Goal: Task Accomplishment & Management: Manage account settings

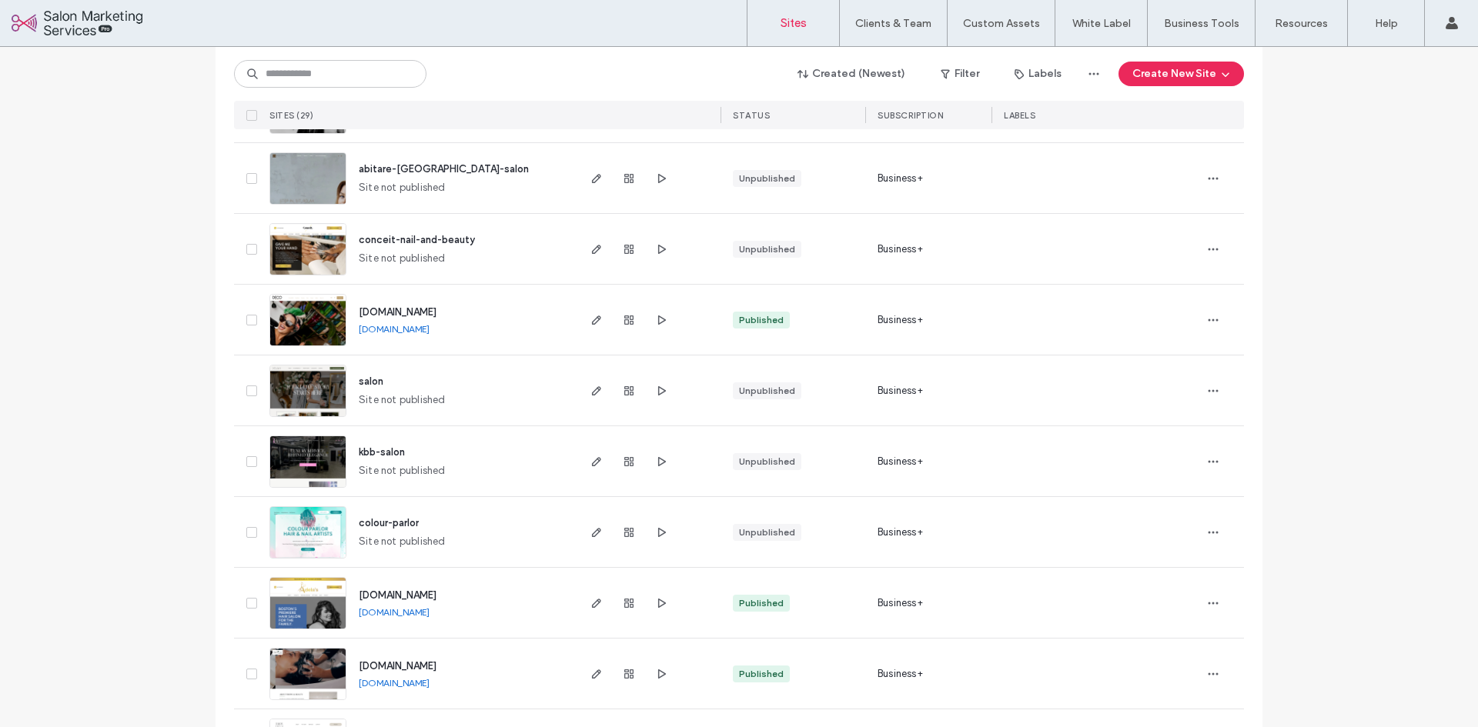
scroll to position [539, 0]
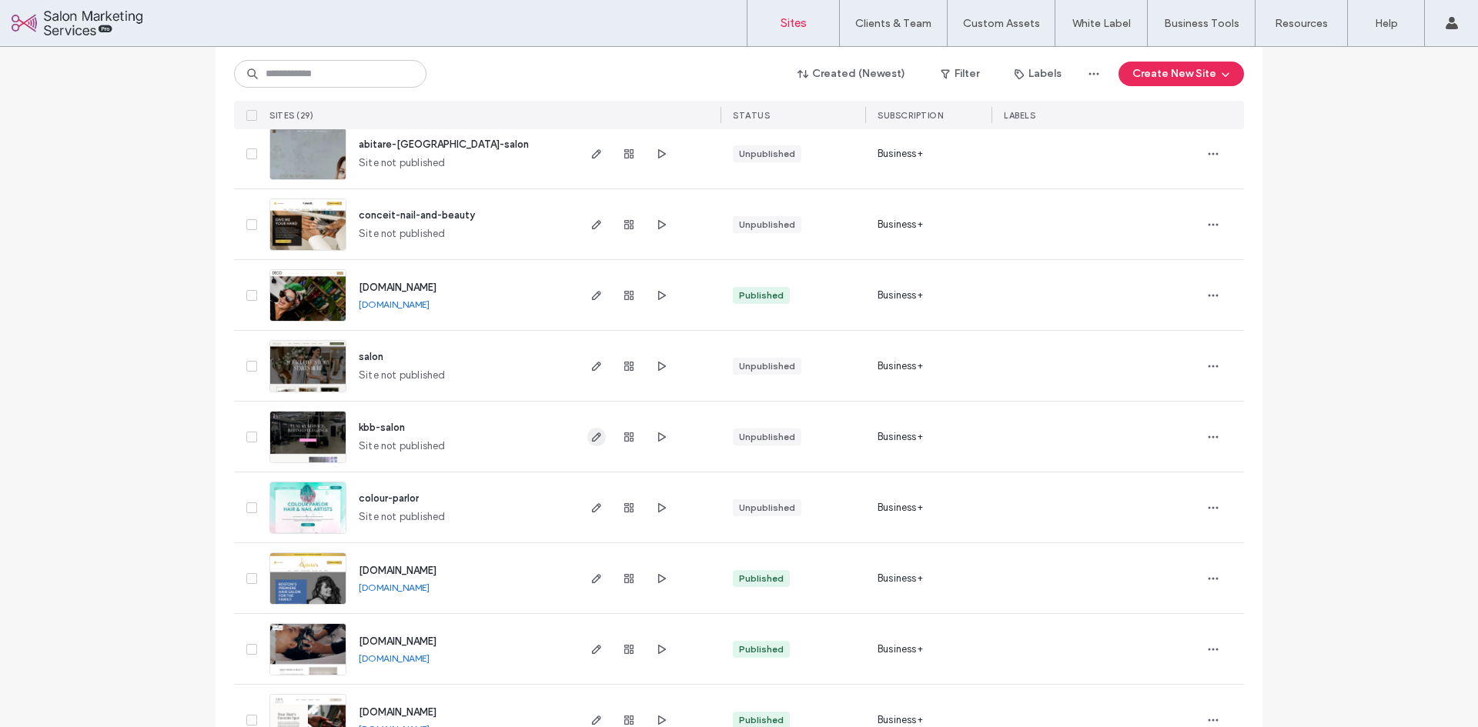
click at [590, 436] on icon "button" at bounding box center [596, 437] width 12 height 12
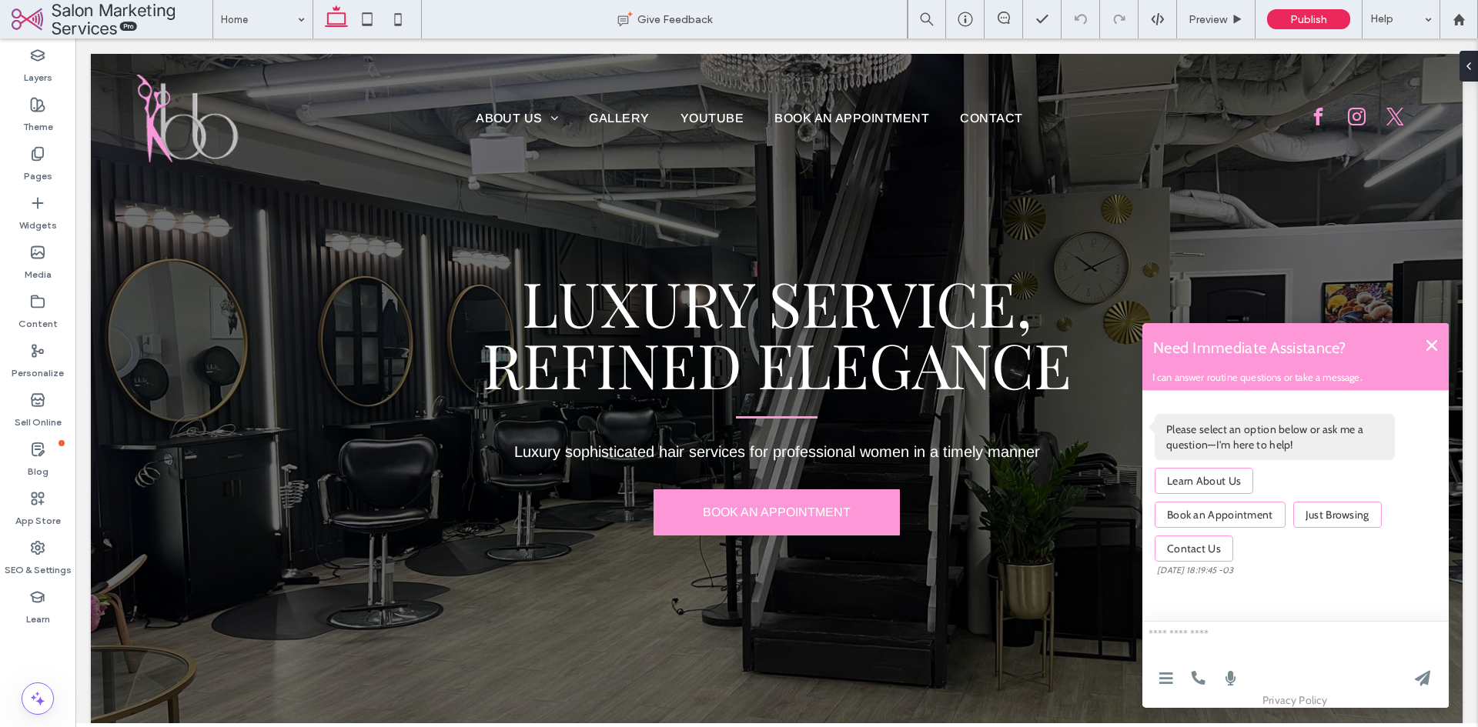
click at [1432, 345] on icon at bounding box center [1431, 345] width 11 height 11
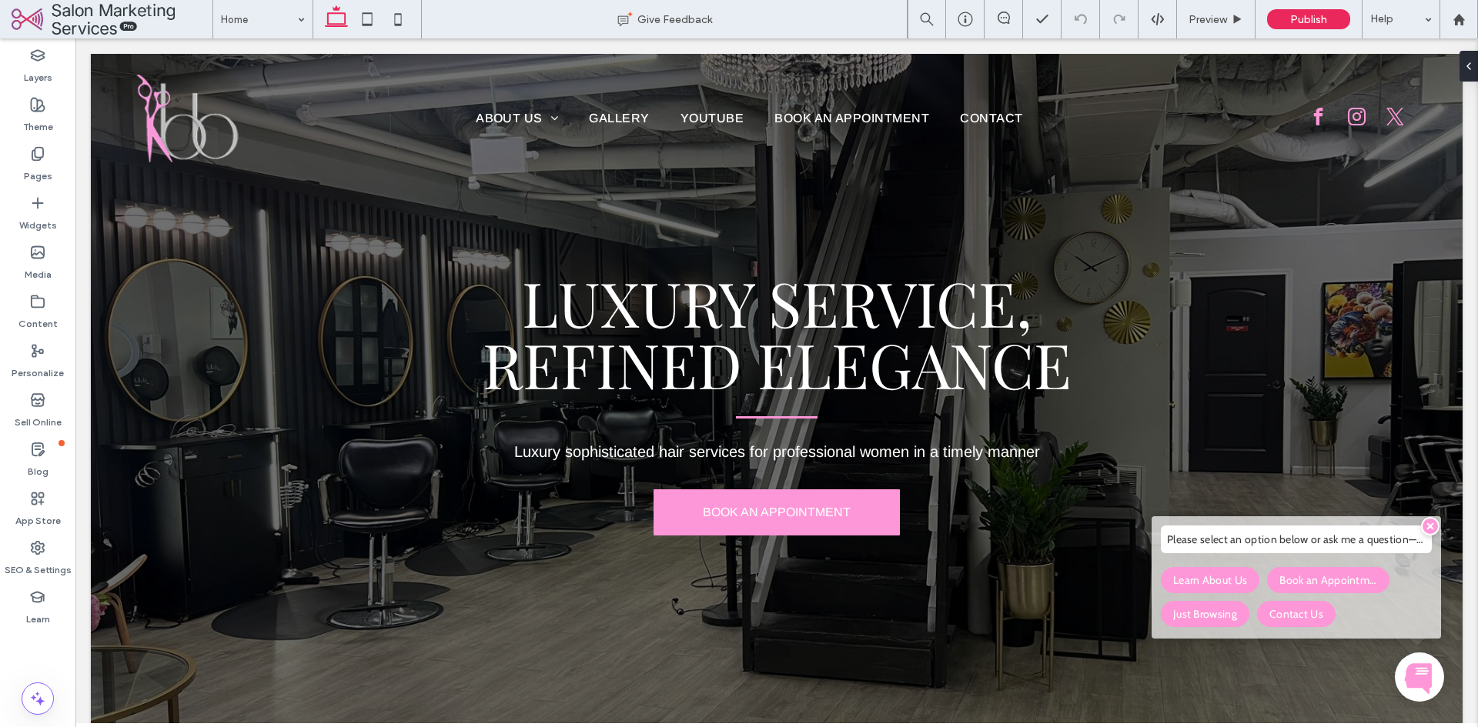
click at [1430, 530] on icon at bounding box center [1430, 526] width 6 height 6
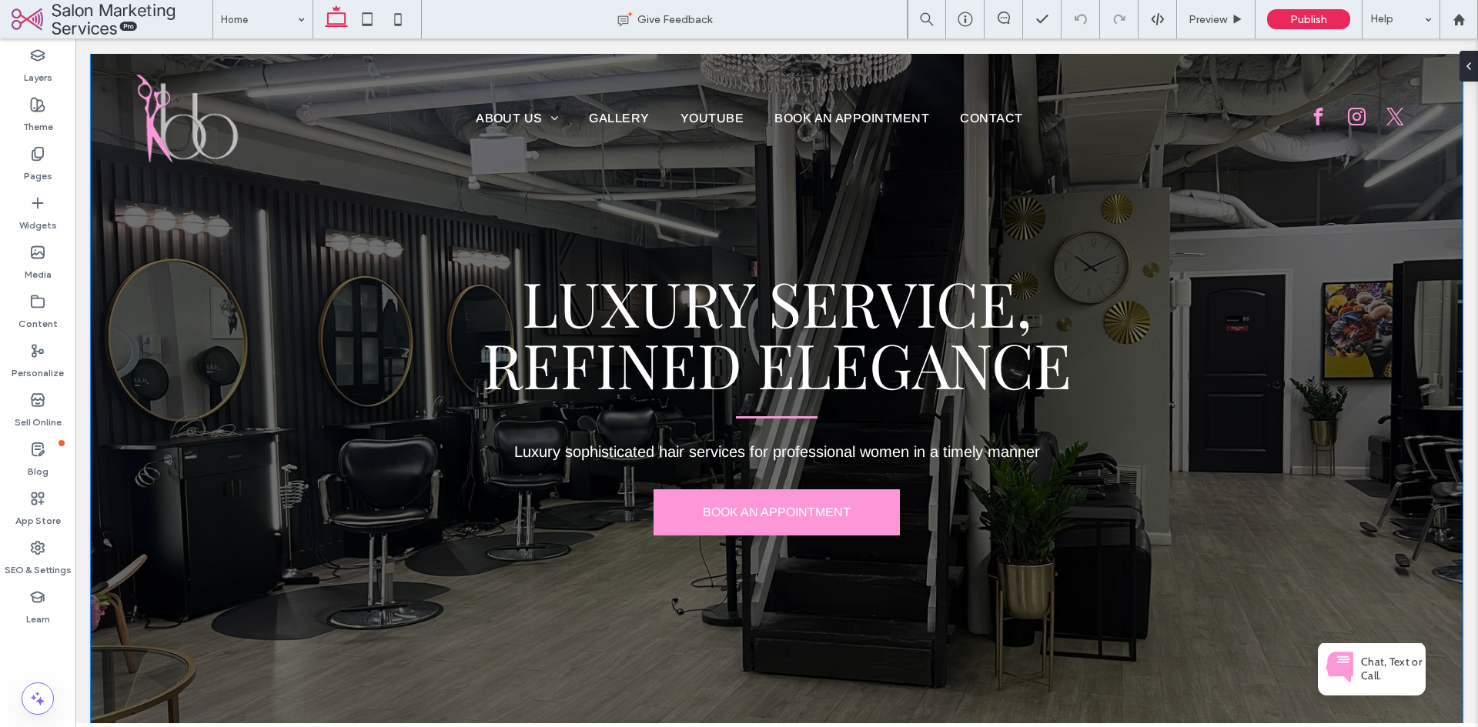
click at [1391, 486] on div "Luxury SERVICE, Refined Elegance Luxury sophisticated hair services for profess…" at bounding box center [777, 404] width 1372 height 700
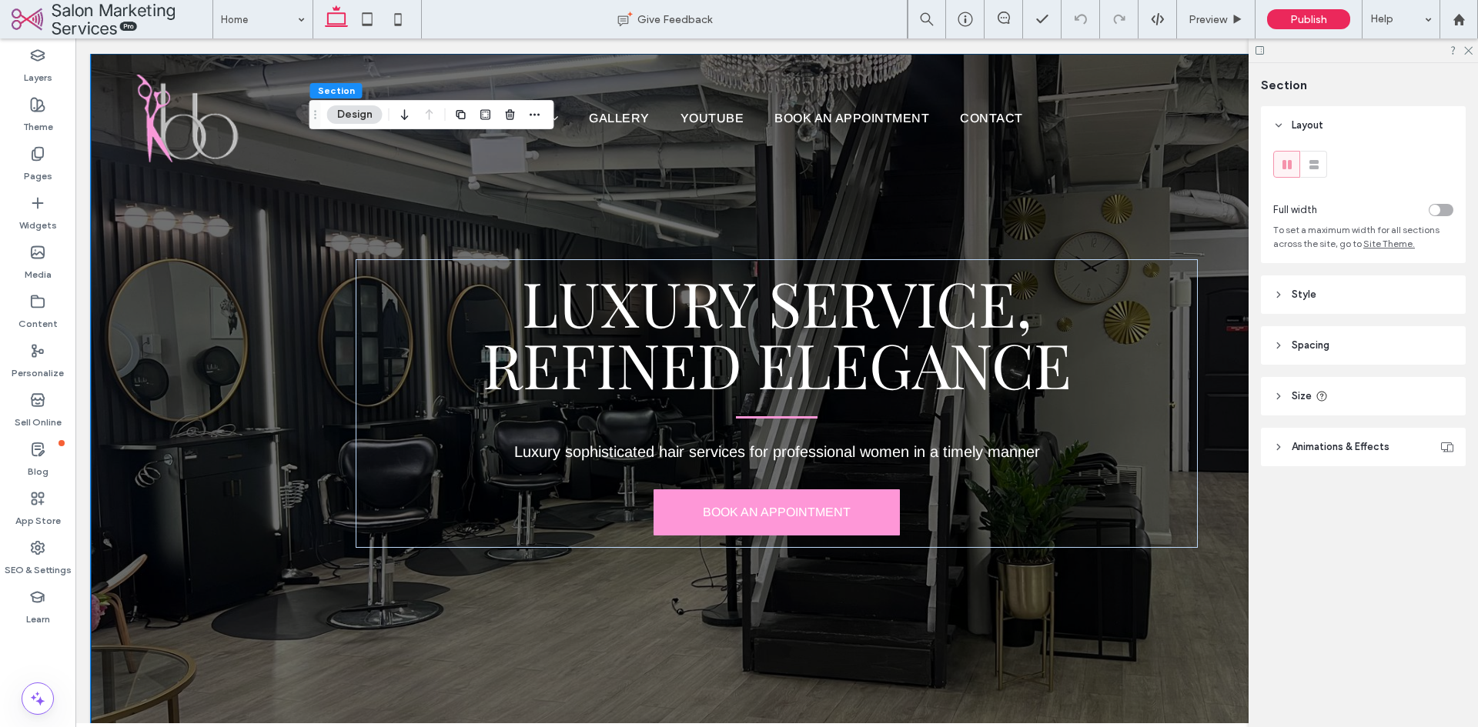
click at [1464, 55] on div at bounding box center [1362, 50] width 229 height 24
click at [1467, 53] on icon at bounding box center [1467, 50] width 10 height 10
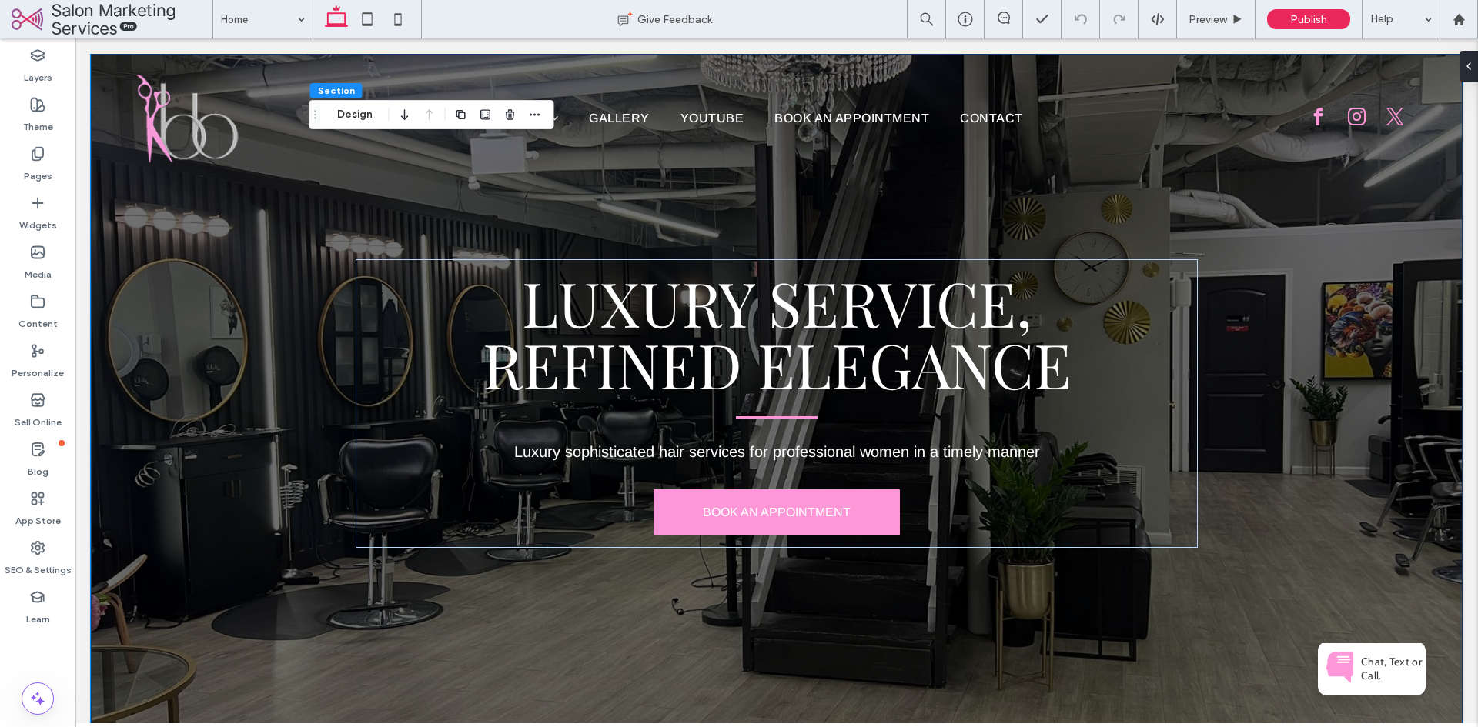
click at [1422, 208] on div "Luxury SERVICE, Refined Elegance Luxury sophisticated hair services for profess…" at bounding box center [777, 404] width 1372 height 700
click at [444, 211] on div "Luxury SERVICE, Refined Elegance Luxury sophisticated hair services for profess…" at bounding box center [777, 404] width 924 height 700
click at [50, 149] on div "Pages" at bounding box center [37, 164] width 75 height 49
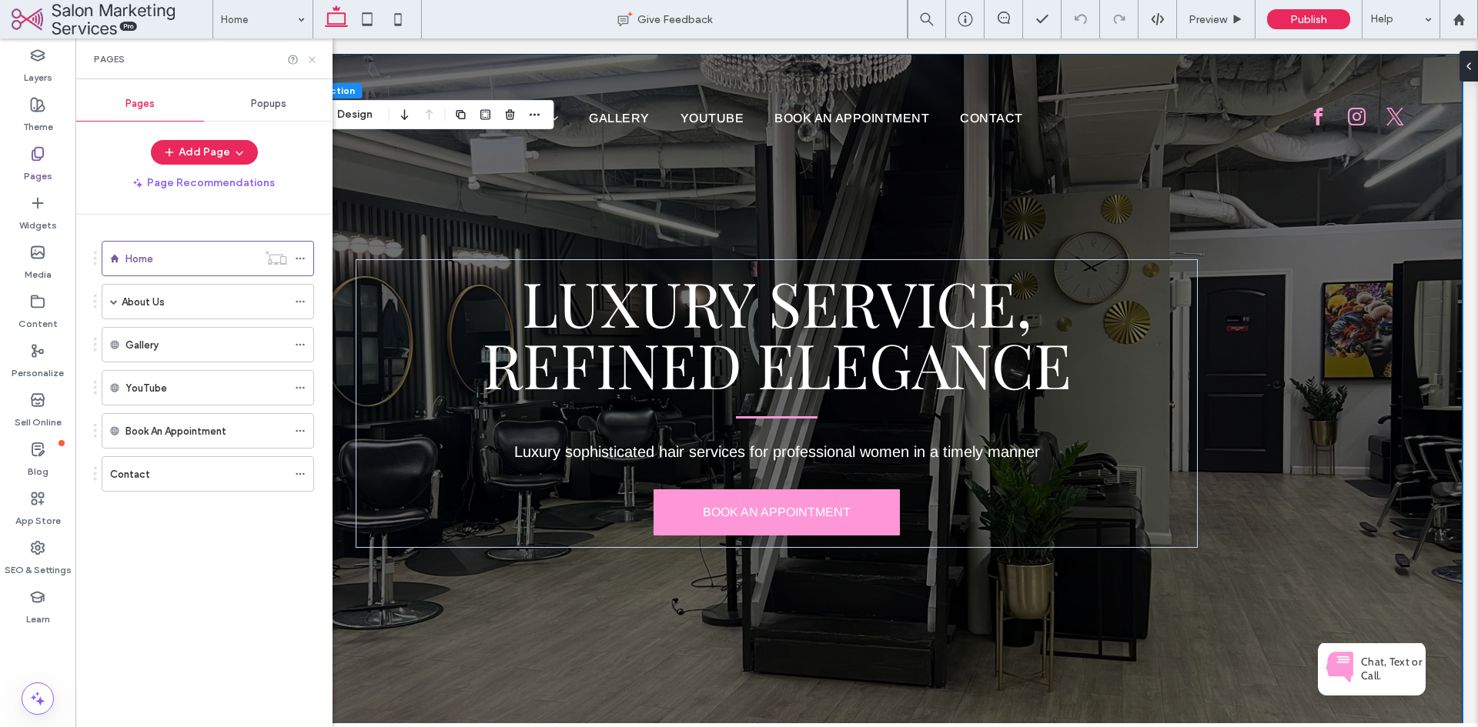
click at [307, 62] on icon at bounding box center [312, 60] width 12 height 12
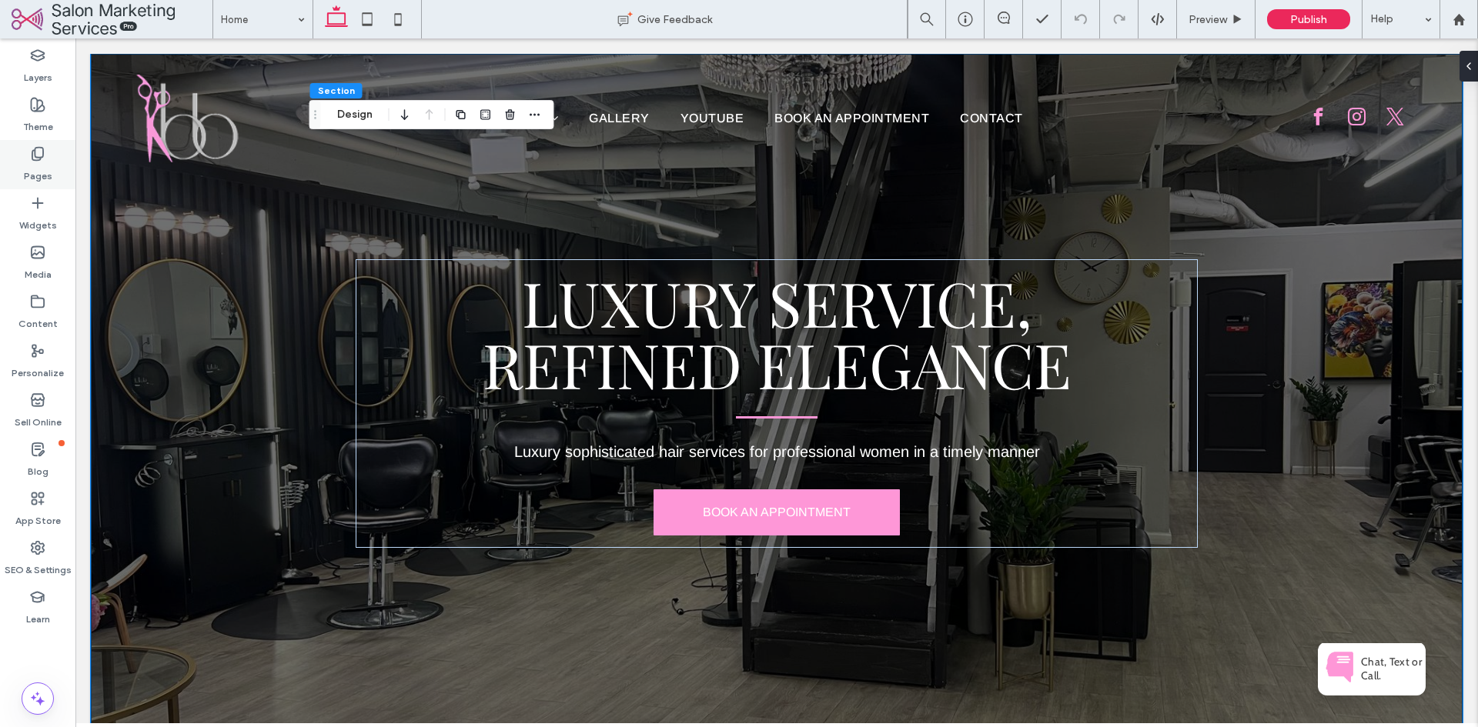
click at [50, 174] on label "Pages" at bounding box center [38, 173] width 28 height 22
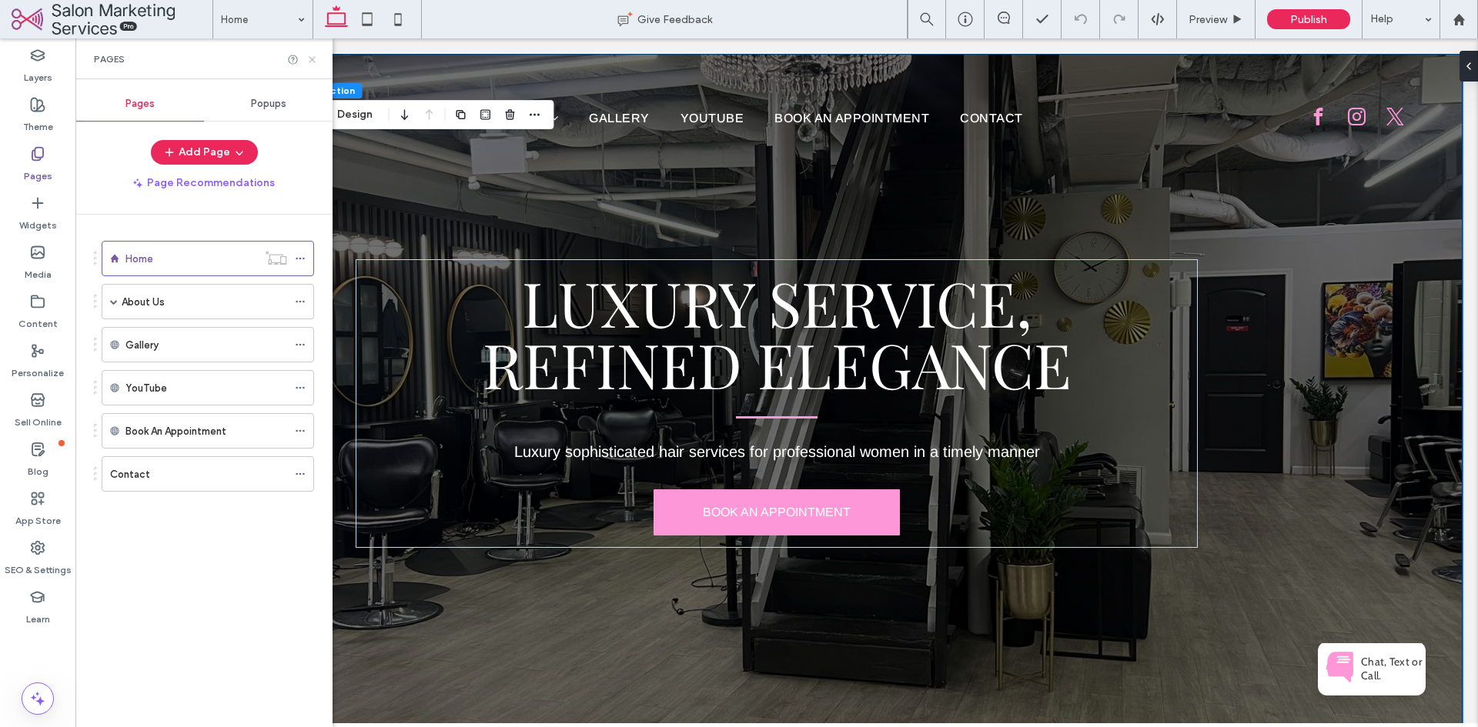
click at [314, 58] on use at bounding box center [312, 59] width 6 height 6
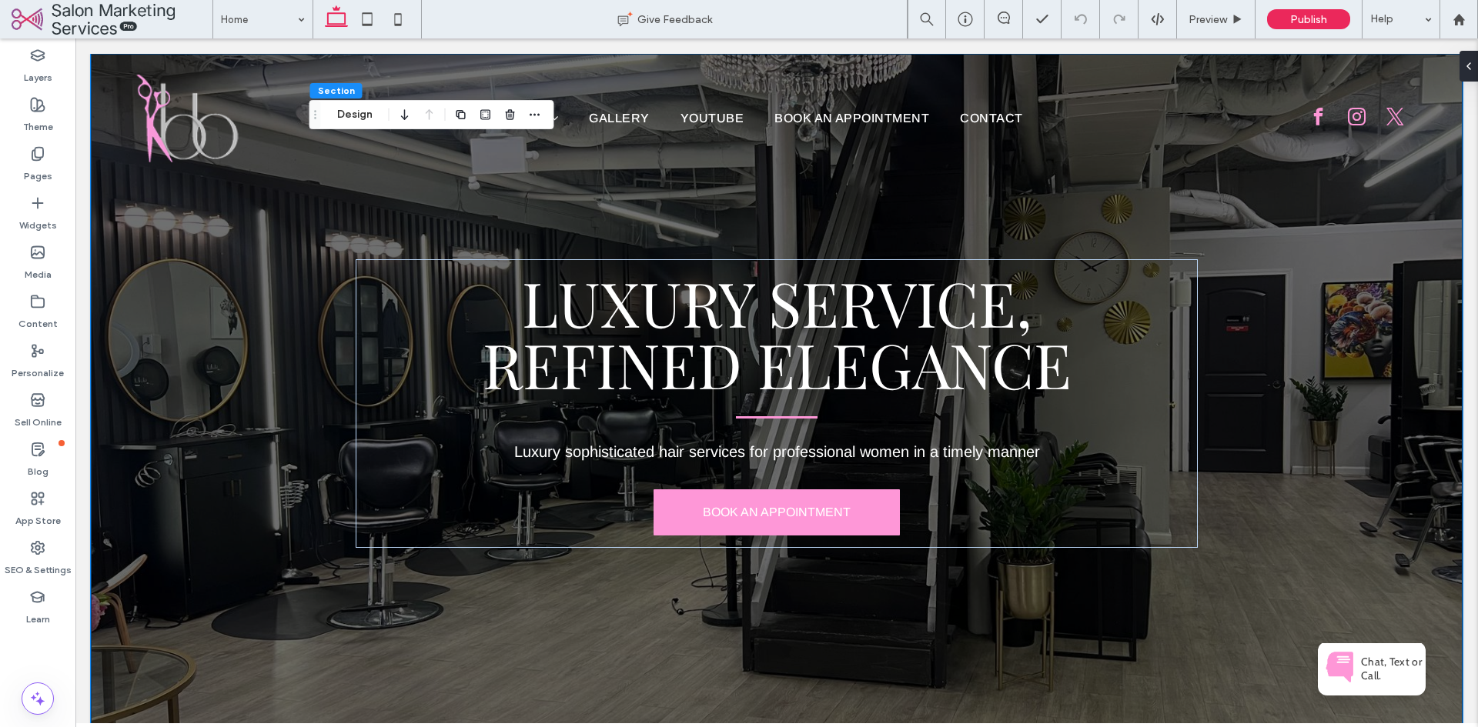
click at [578, 205] on div "Luxury SERVICE, Refined Elegance Luxury sophisticated hair services for profess…" at bounding box center [777, 404] width 924 height 700
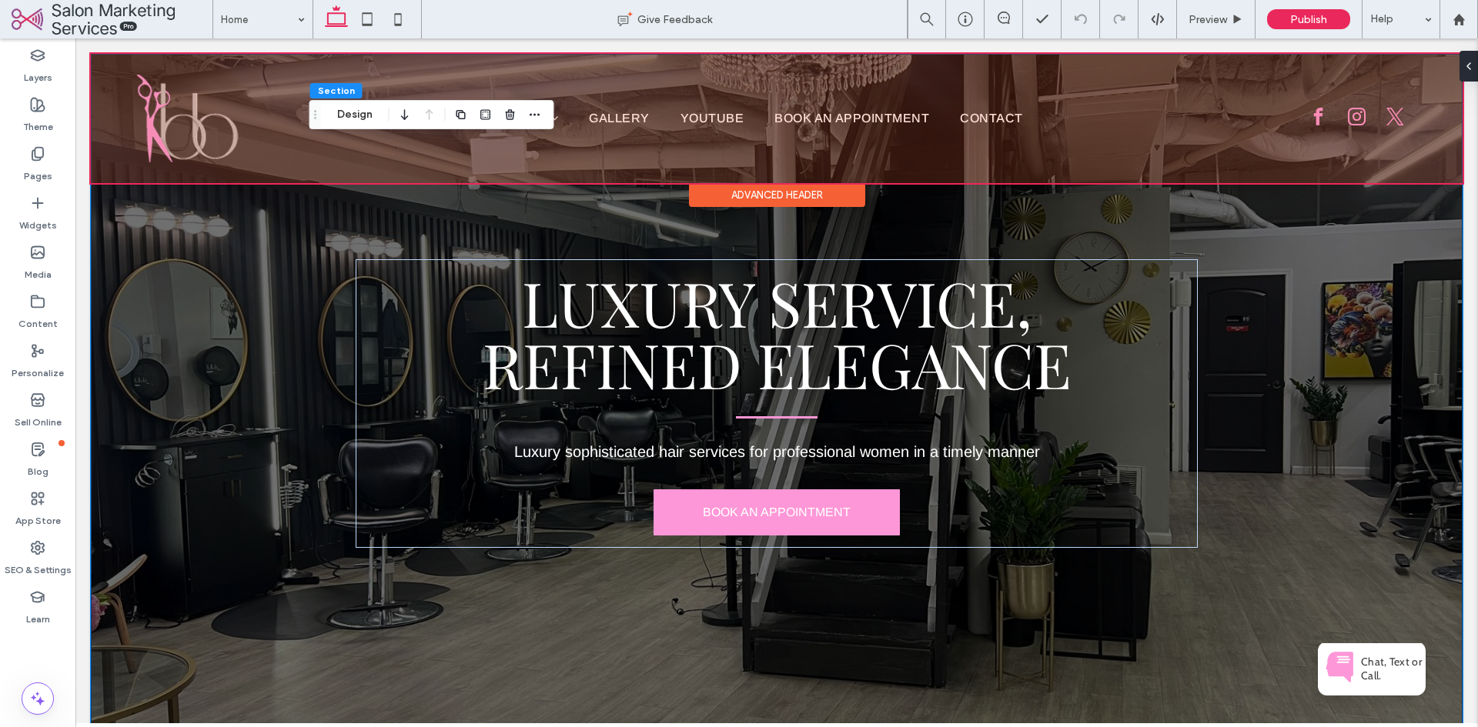
click at [289, 94] on div at bounding box center [777, 118] width 1372 height 129
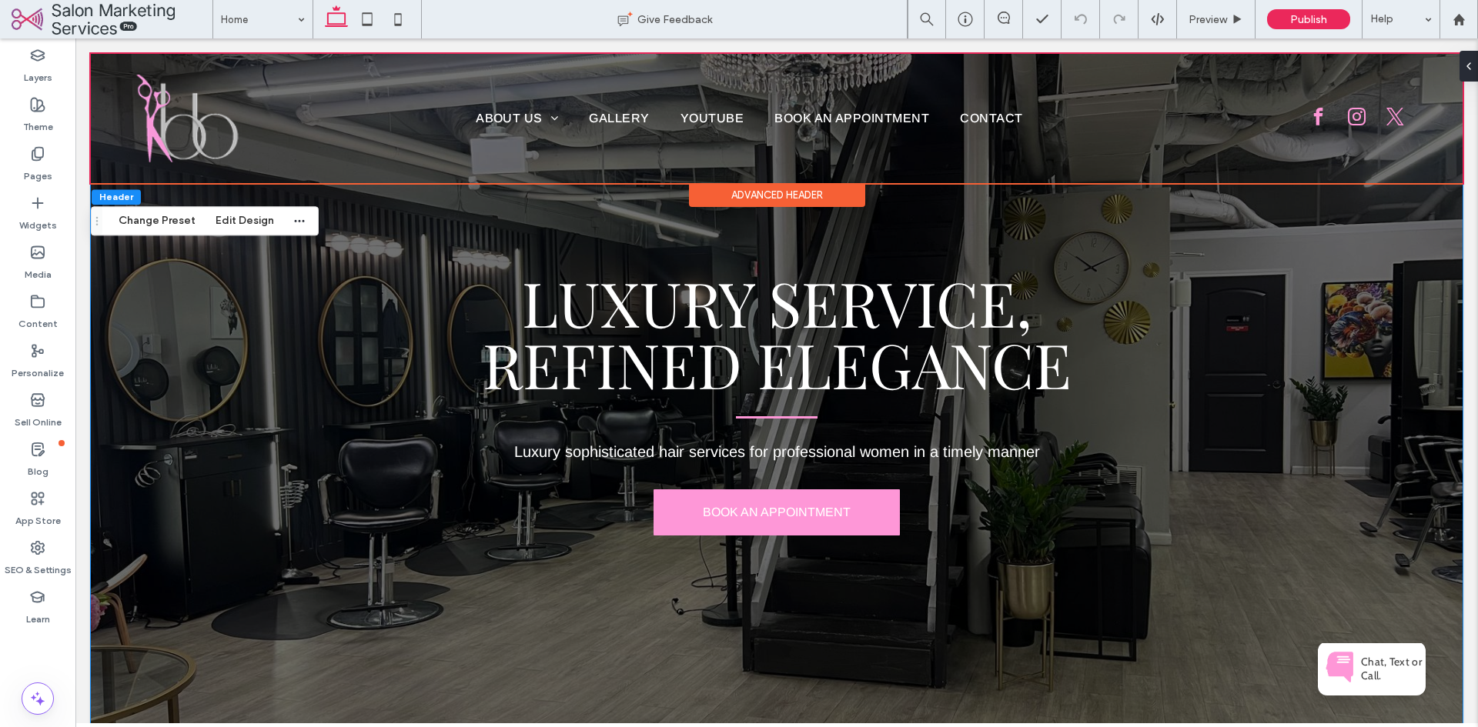
click at [345, 195] on div "Luxury SERVICE, Refined Elegance Luxury sophisticated hair services for profess…" at bounding box center [777, 404] width 924 height 700
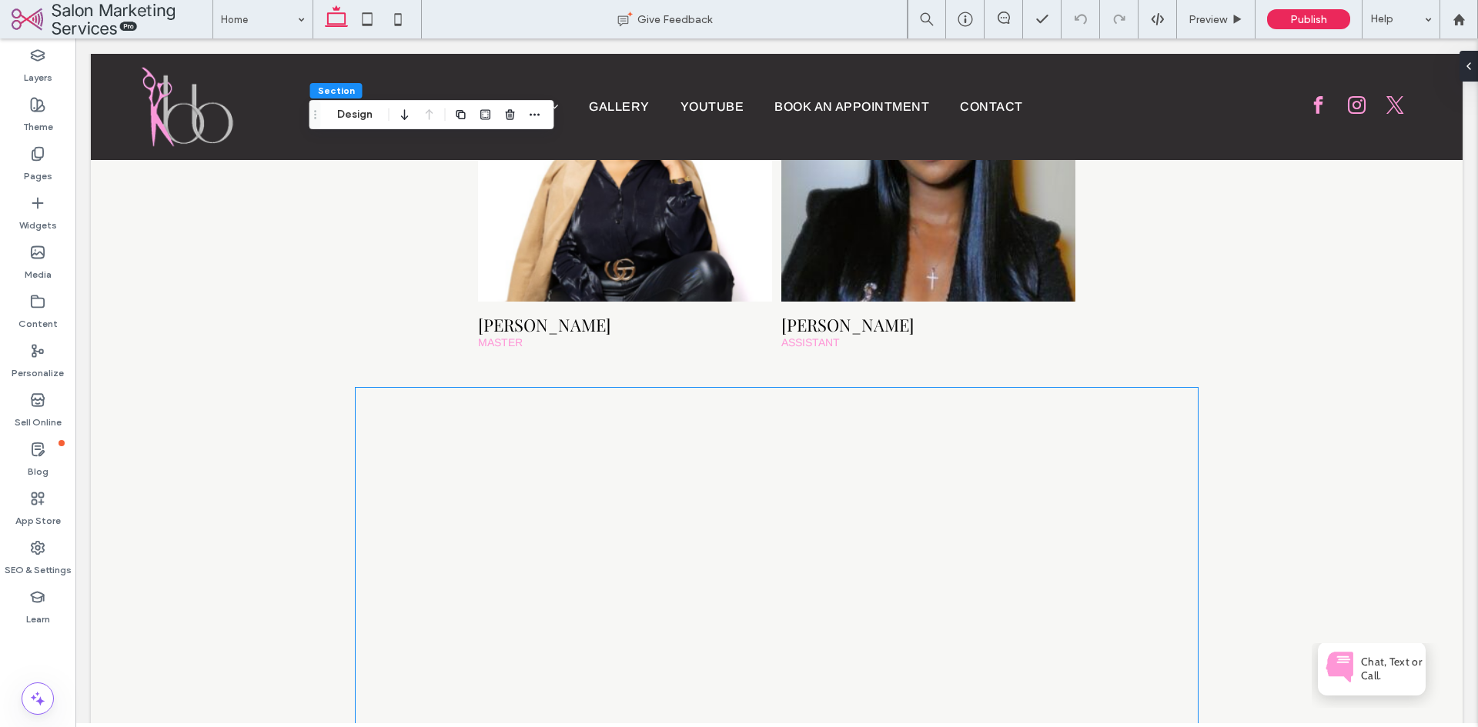
scroll to position [1944, 0]
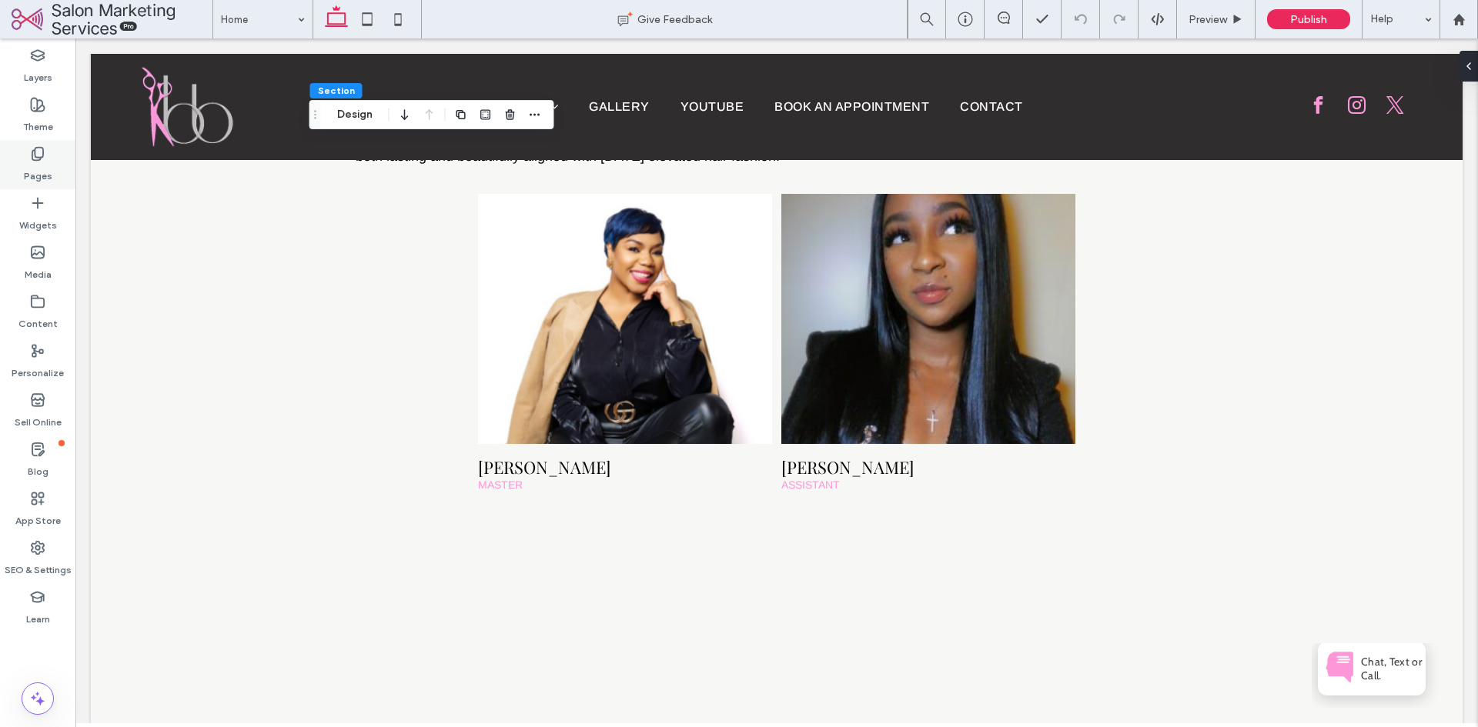
click at [45, 155] on div "Pages" at bounding box center [37, 164] width 75 height 49
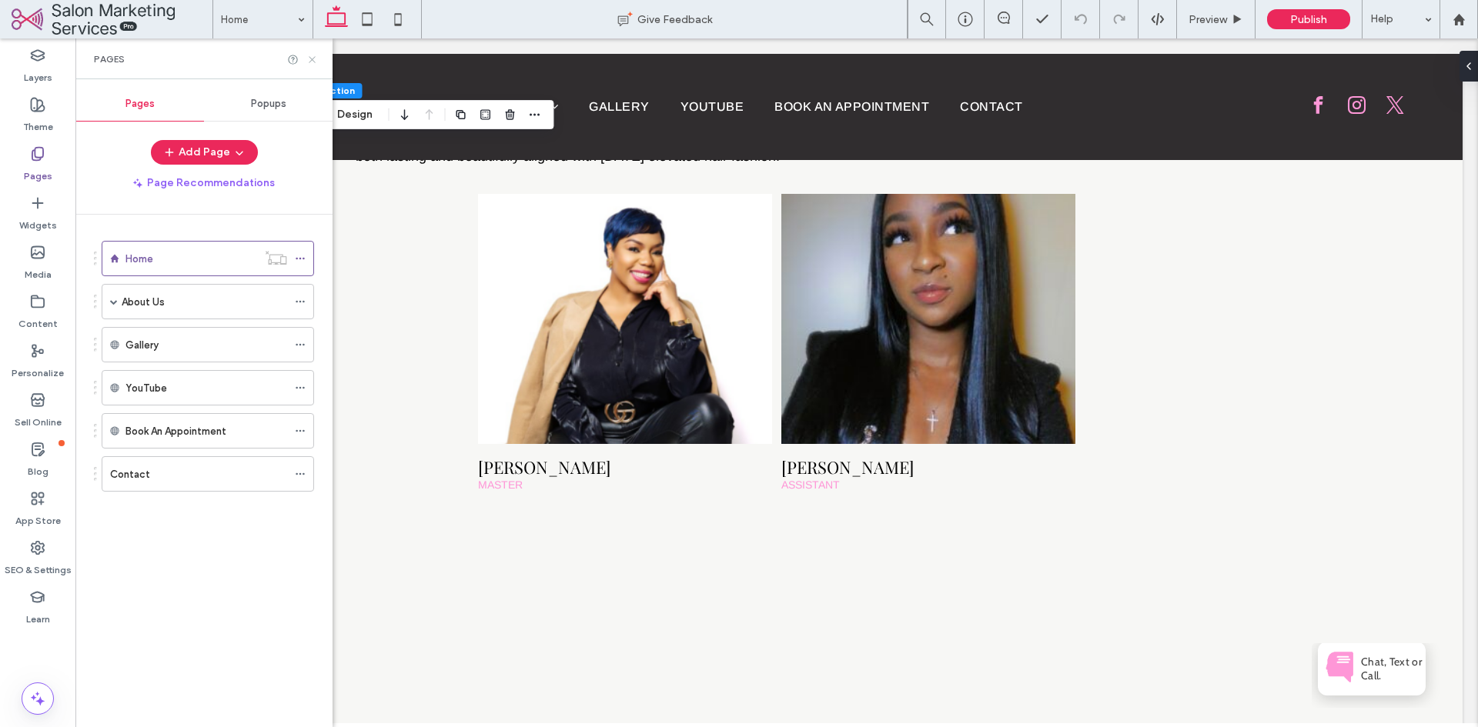
click at [311, 65] on icon at bounding box center [312, 60] width 12 height 12
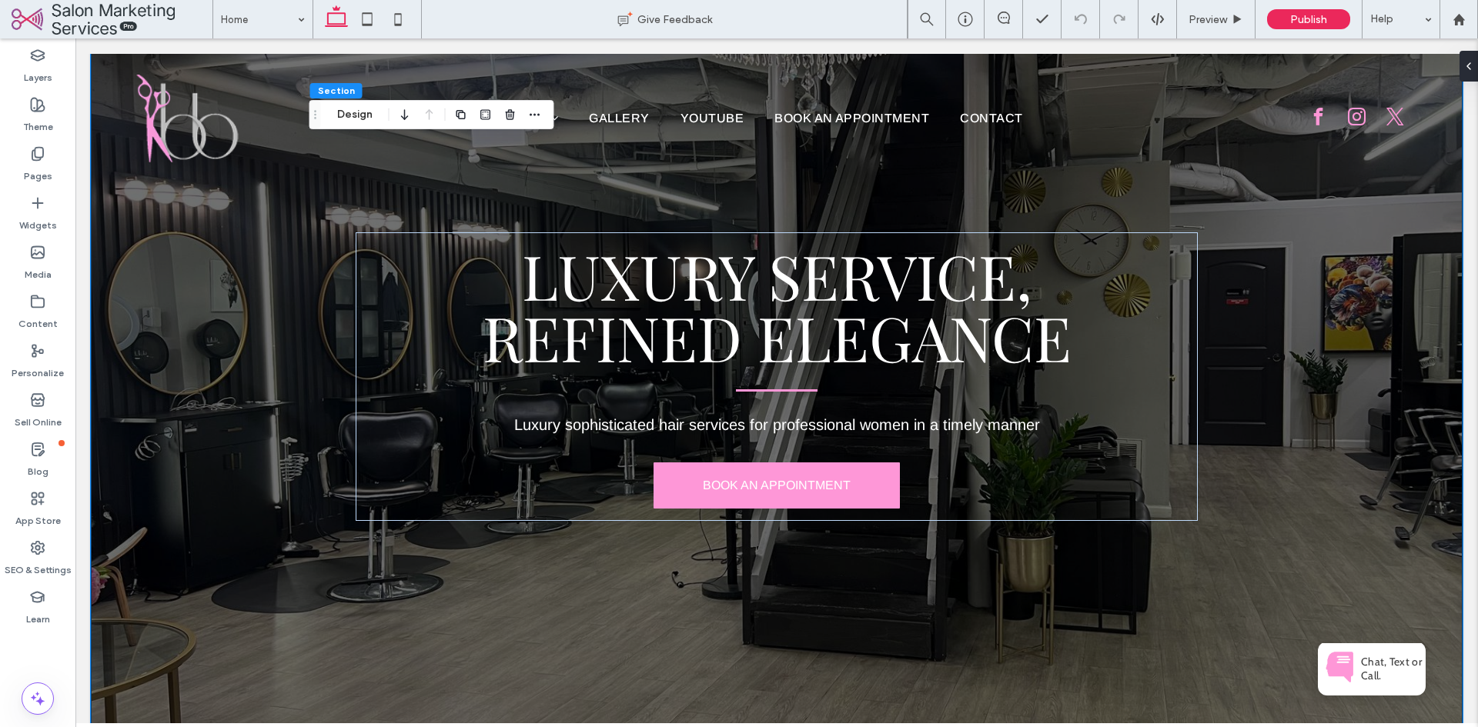
scroll to position [0, 0]
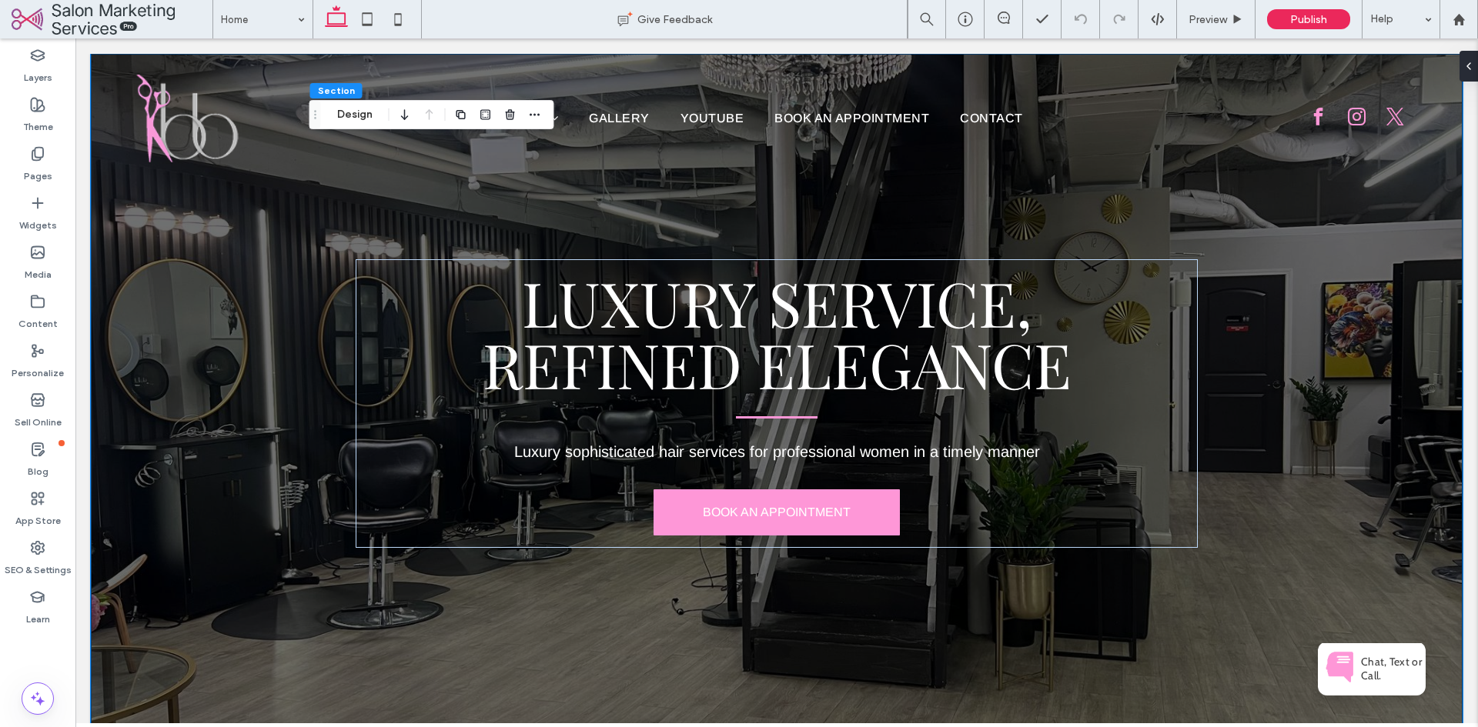
drag, startPoint x: 1472, startPoint y: 603, endPoint x: 1497, endPoint y: 74, distance: 529.4
click at [65, 155] on div "Pages" at bounding box center [37, 164] width 75 height 49
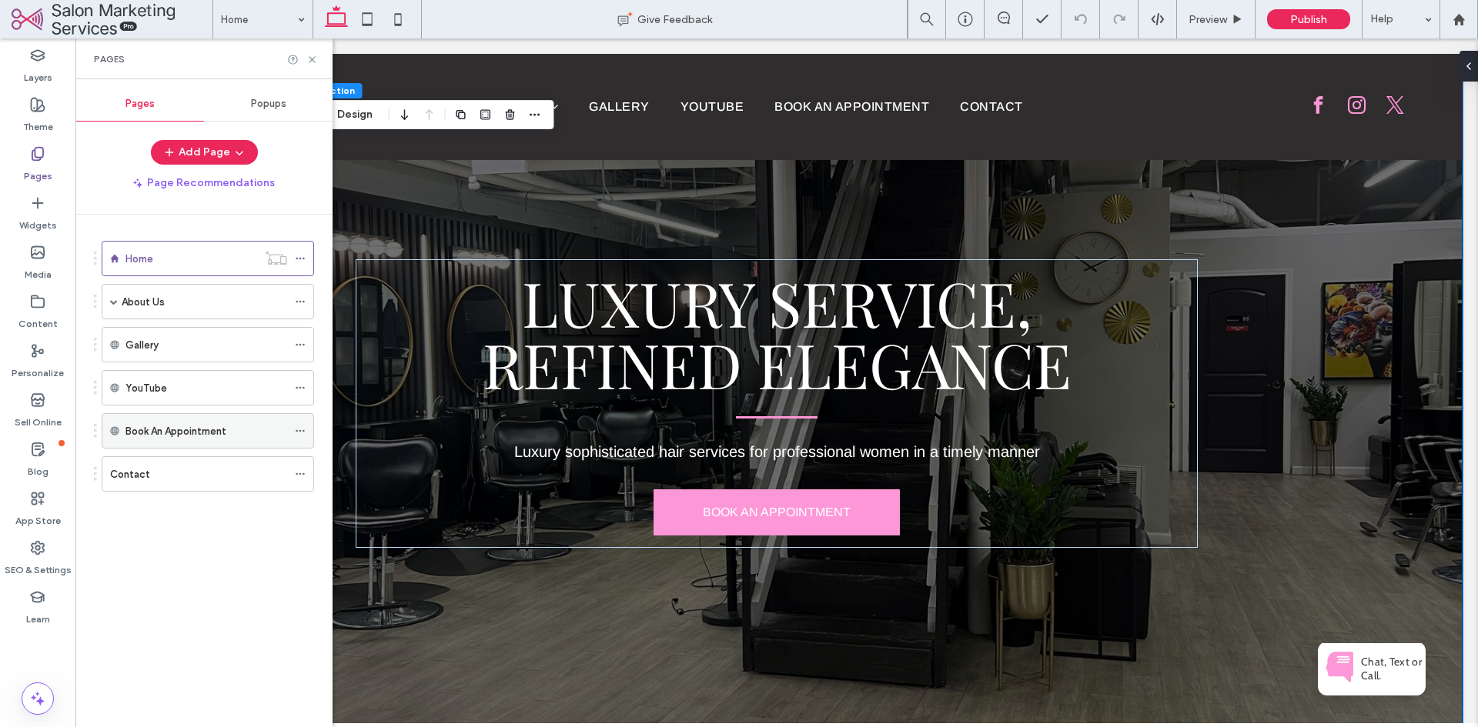
scroll to position [77, 0]
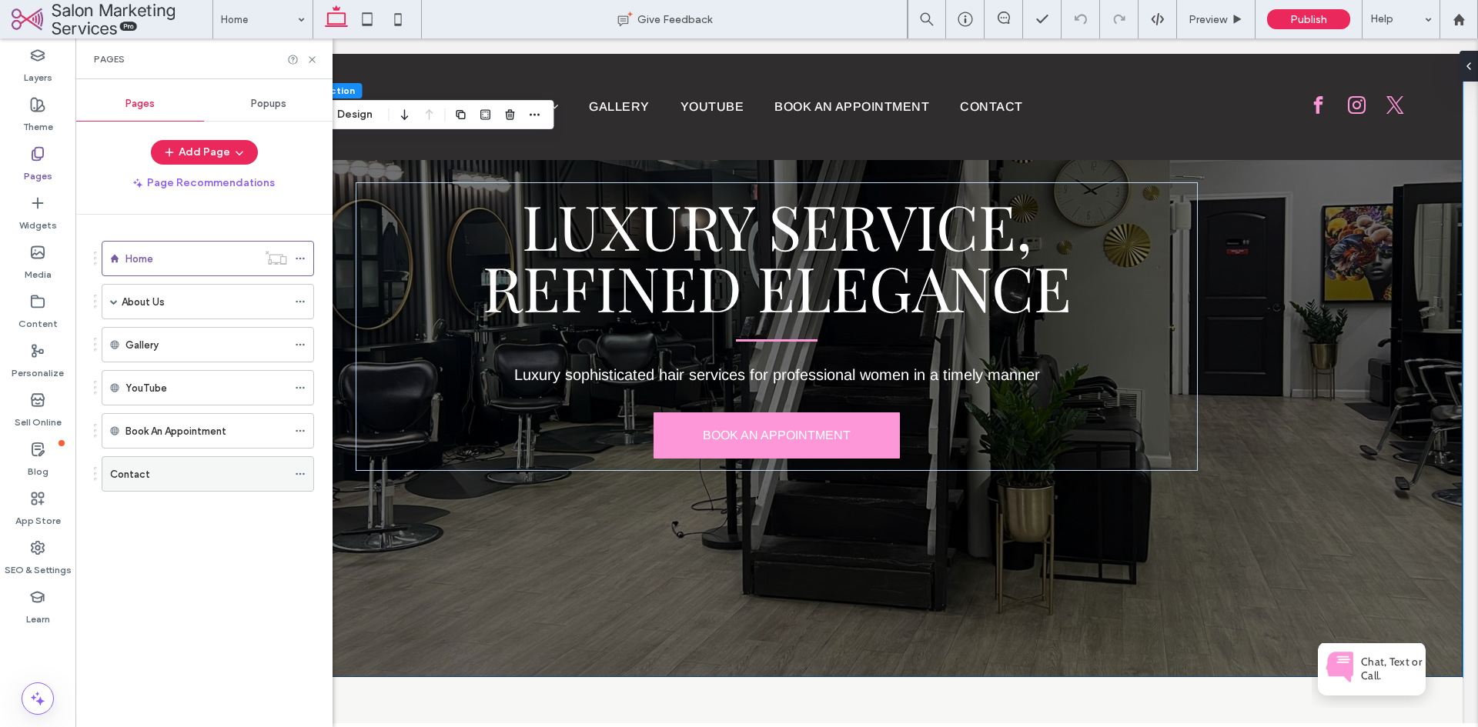
click at [182, 467] on div "Contact" at bounding box center [198, 474] width 177 height 16
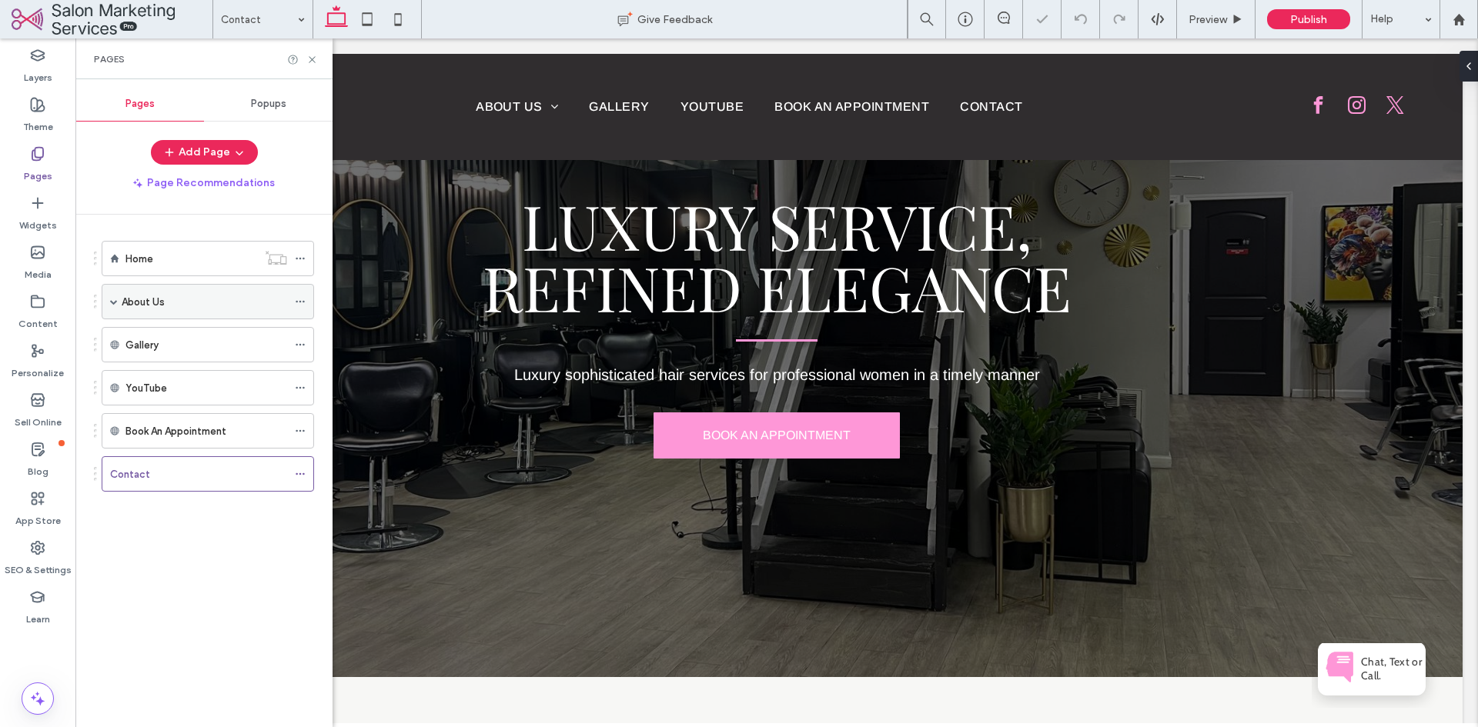
click at [116, 302] on span at bounding box center [114, 302] width 8 height 8
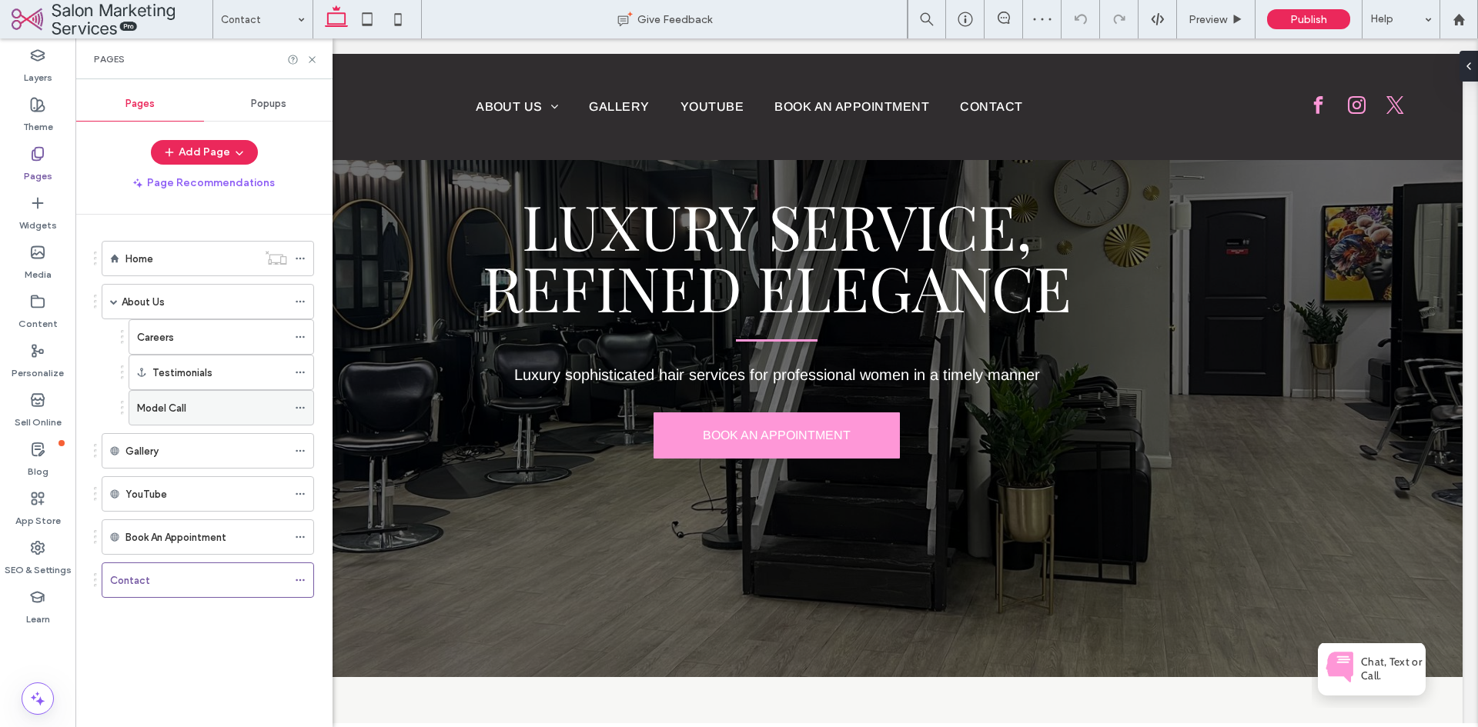
click at [173, 409] on label "Model Call" at bounding box center [161, 408] width 49 height 27
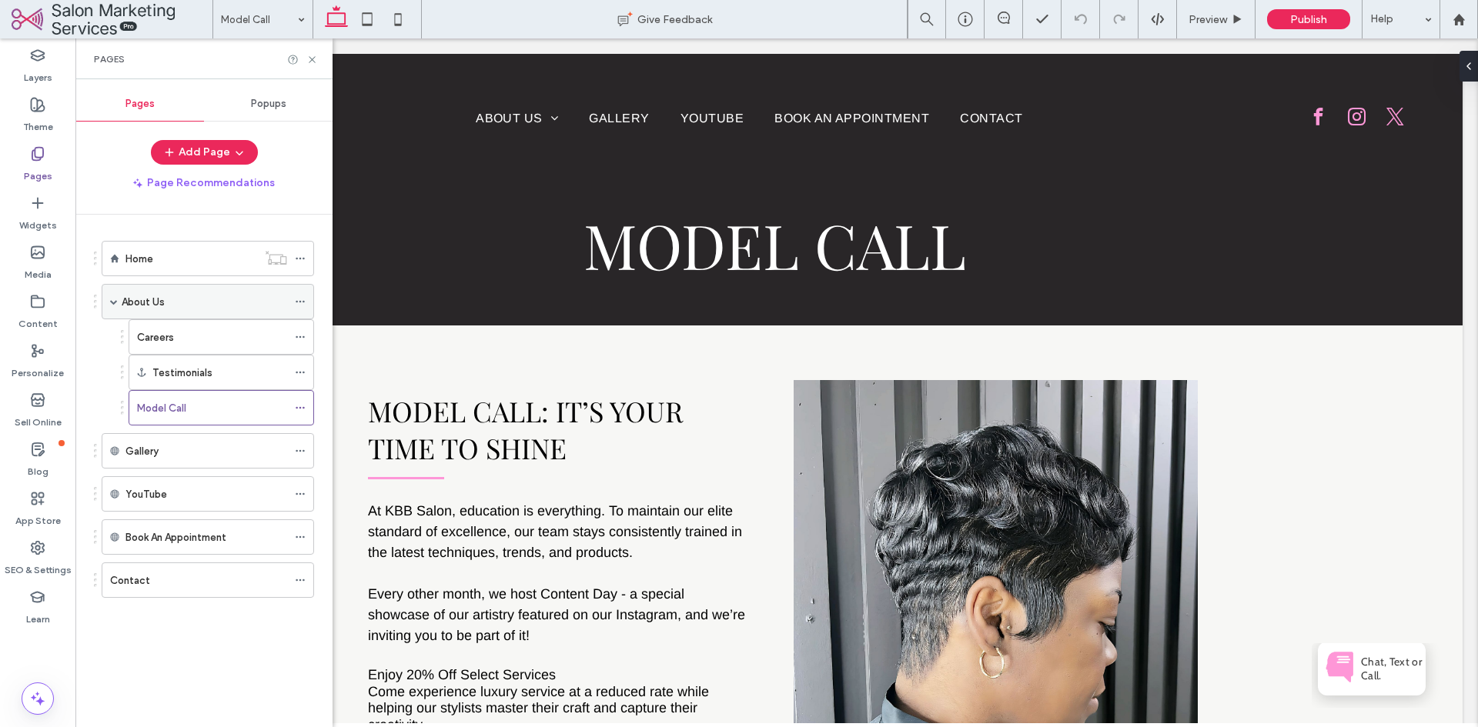
click at [113, 302] on span at bounding box center [114, 302] width 8 height 8
click at [114, 297] on span at bounding box center [114, 302] width 8 height 34
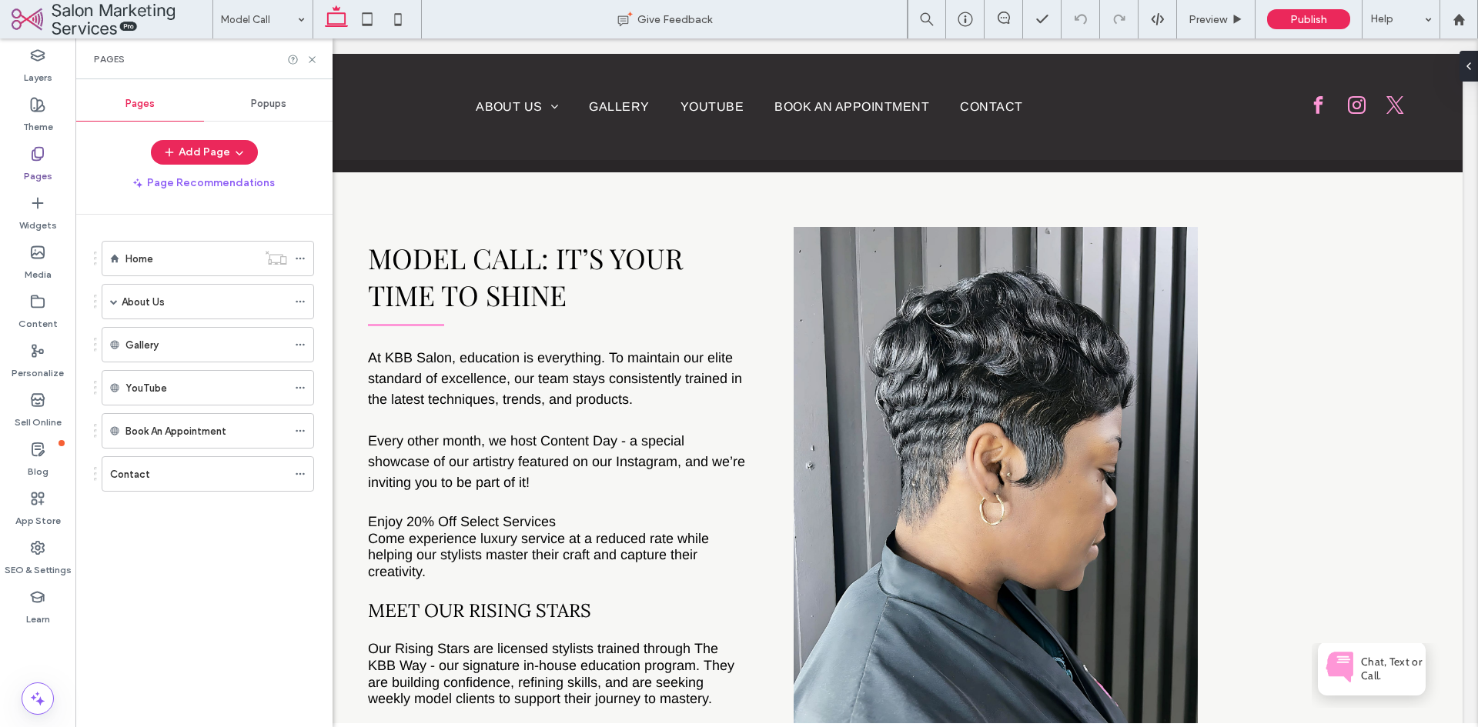
scroll to position [154, 0]
click at [286, 516] on div "Home About Us Careers Testimonials Model Call Gallery YouTube Book An Appointme…" at bounding box center [204, 381] width 220 height 296
click at [39, 159] on icon at bounding box center [37, 153] width 15 height 15
click at [107, 297] on div "About Us" at bounding box center [208, 301] width 212 height 35
click at [115, 302] on span at bounding box center [114, 302] width 8 height 8
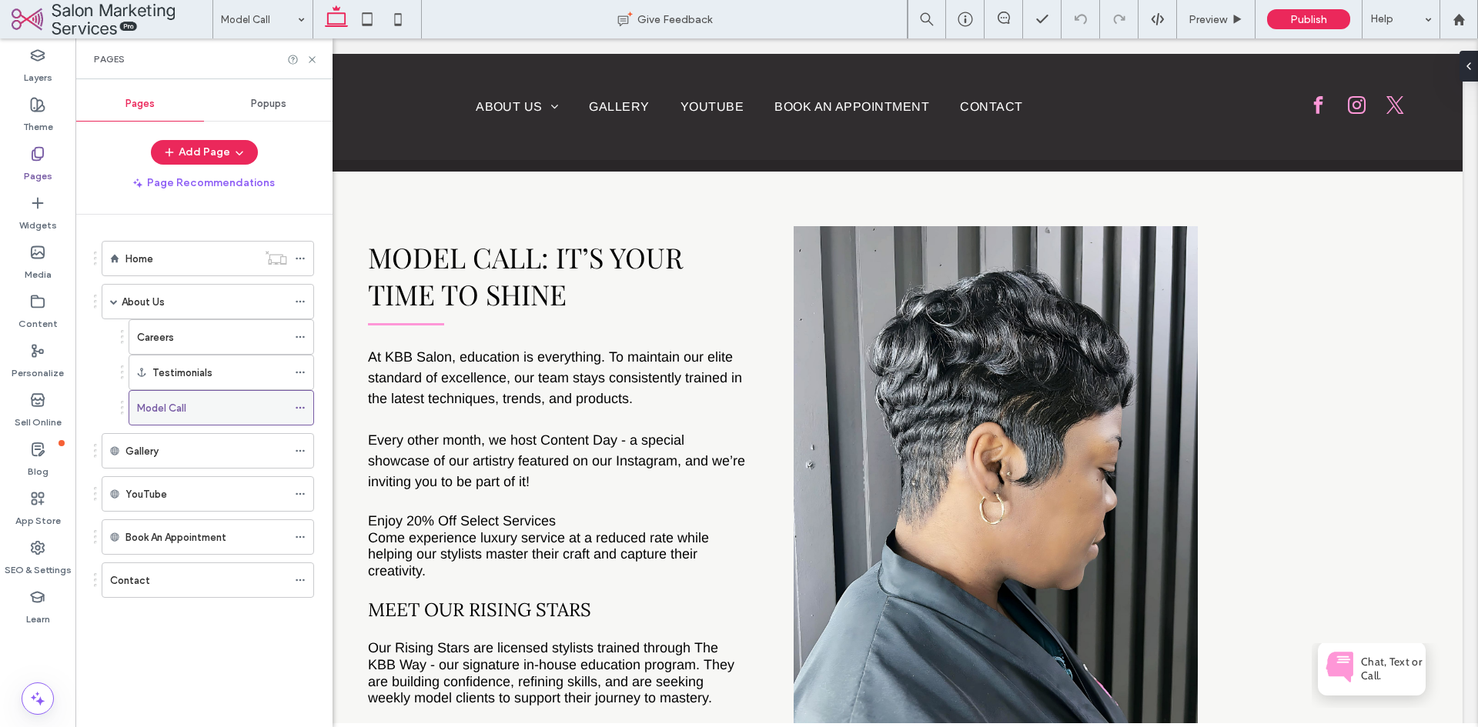
click at [301, 409] on icon at bounding box center [300, 408] width 11 height 11
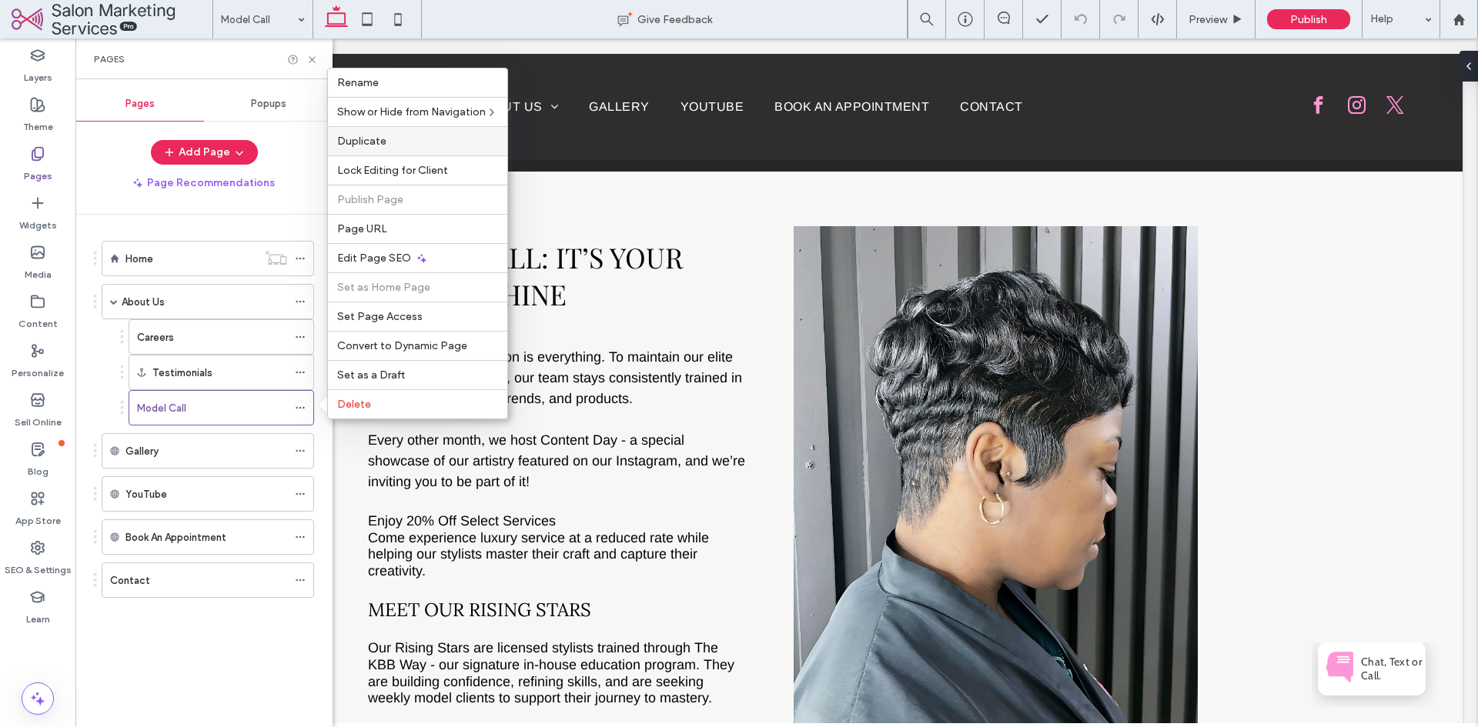
click at [396, 136] on label "Duplicate" at bounding box center [417, 141] width 161 height 13
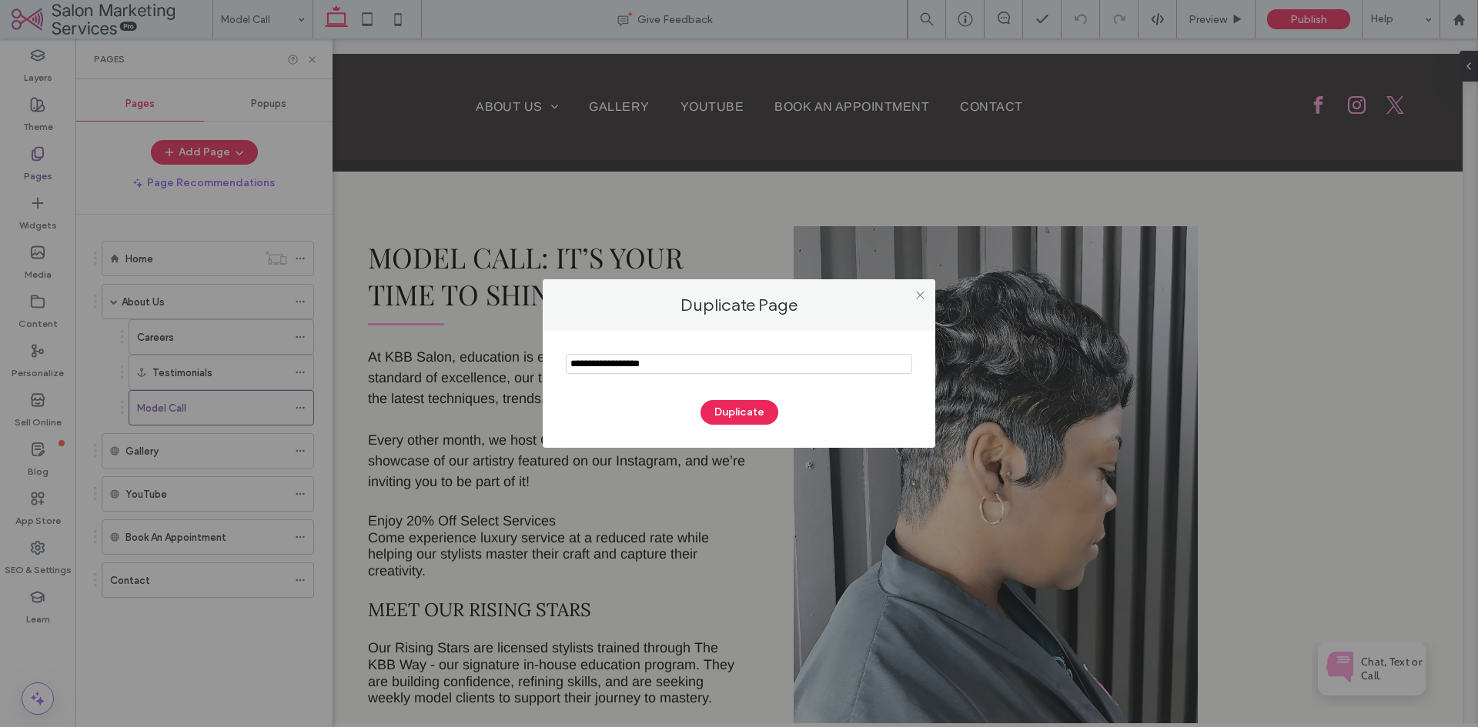
click at [781, 366] on input "notEmpty" at bounding box center [739, 364] width 346 height 20
paste input "*********"
type input "*********"
click at [748, 409] on button "Duplicate" at bounding box center [739, 412] width 78 height 25
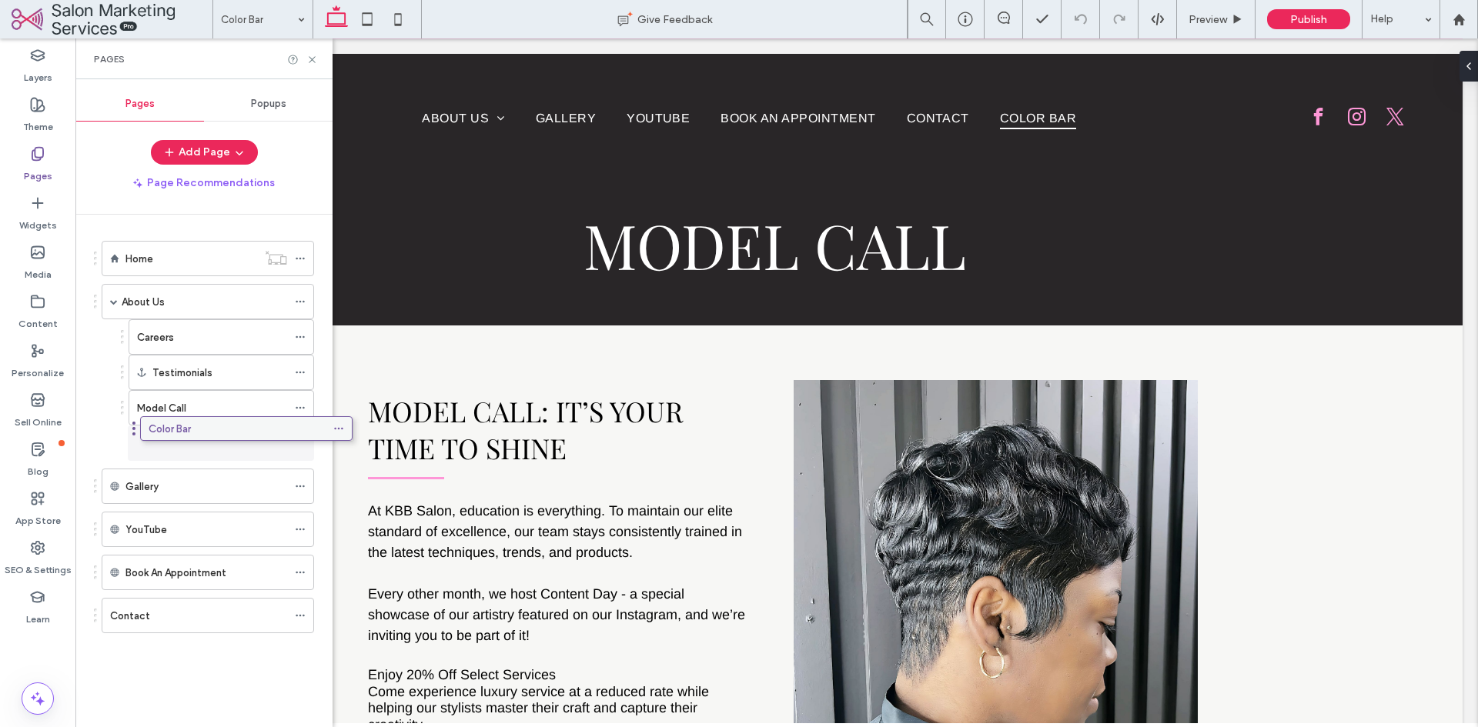
drag, startPoint x: 150, startPoint y: 618, endPoint x: 189, endPoint y: 429, distance: 193.2
click at [299, 445] on icon at bounding box center [300, 443] width 11 height 11
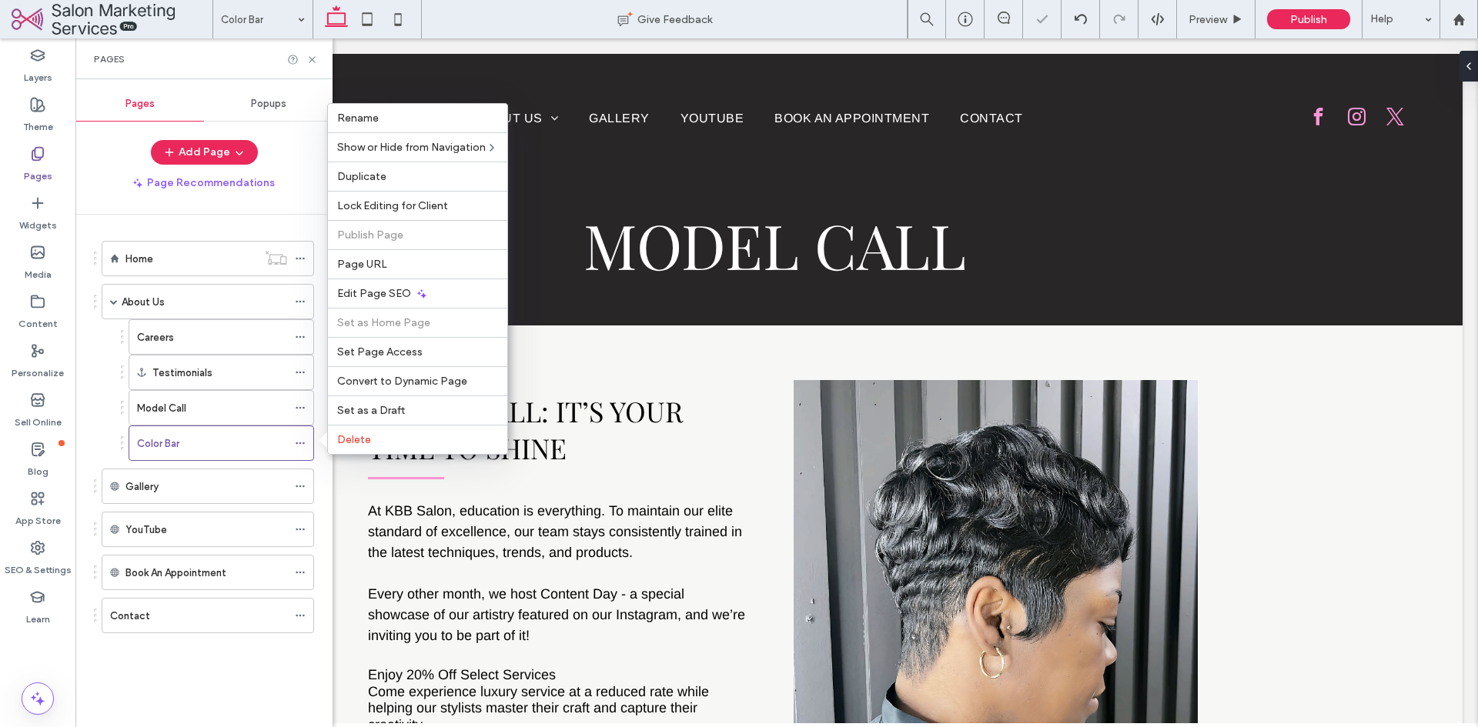
click at [675, 363] on div at bounding box center [776, 380] width 1402 height 685
click at [312, 58] on div at bounding box center [776, 380] width 1402 height 685
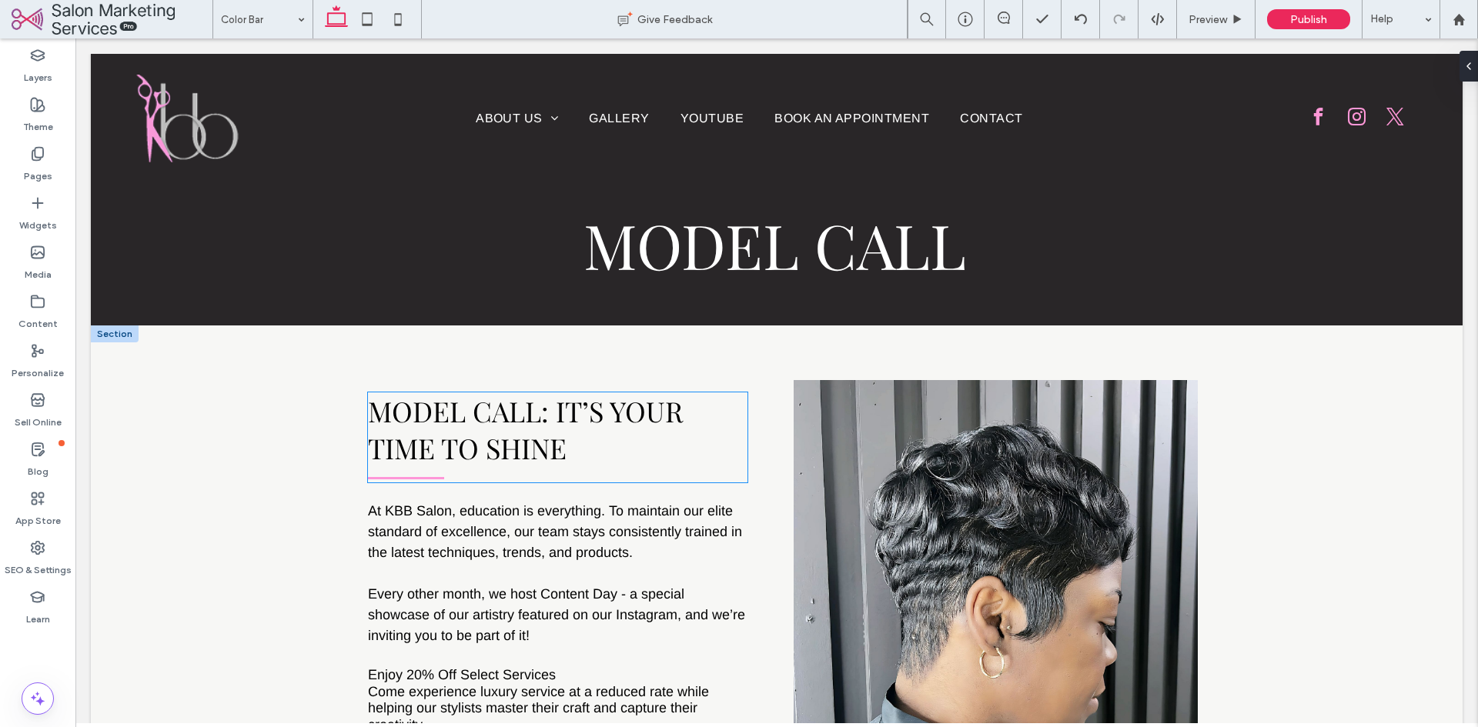
click at [739, 413] on h2 "Model Call: It’s Your Time to Shine" at bounding box center [557, 430] width 379 height 74
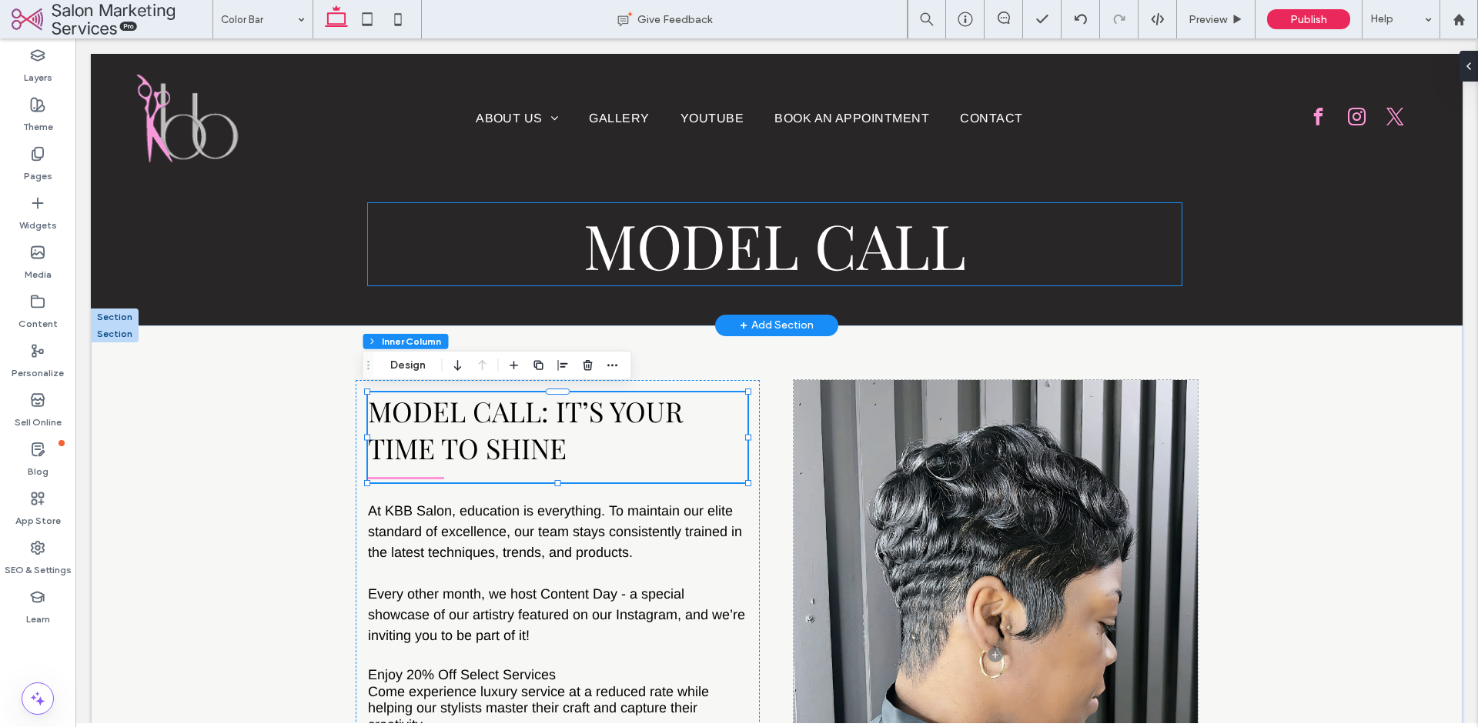
click at [706, 242] on span "Model Call" at bounding box center [774, 244] width 383 height 82
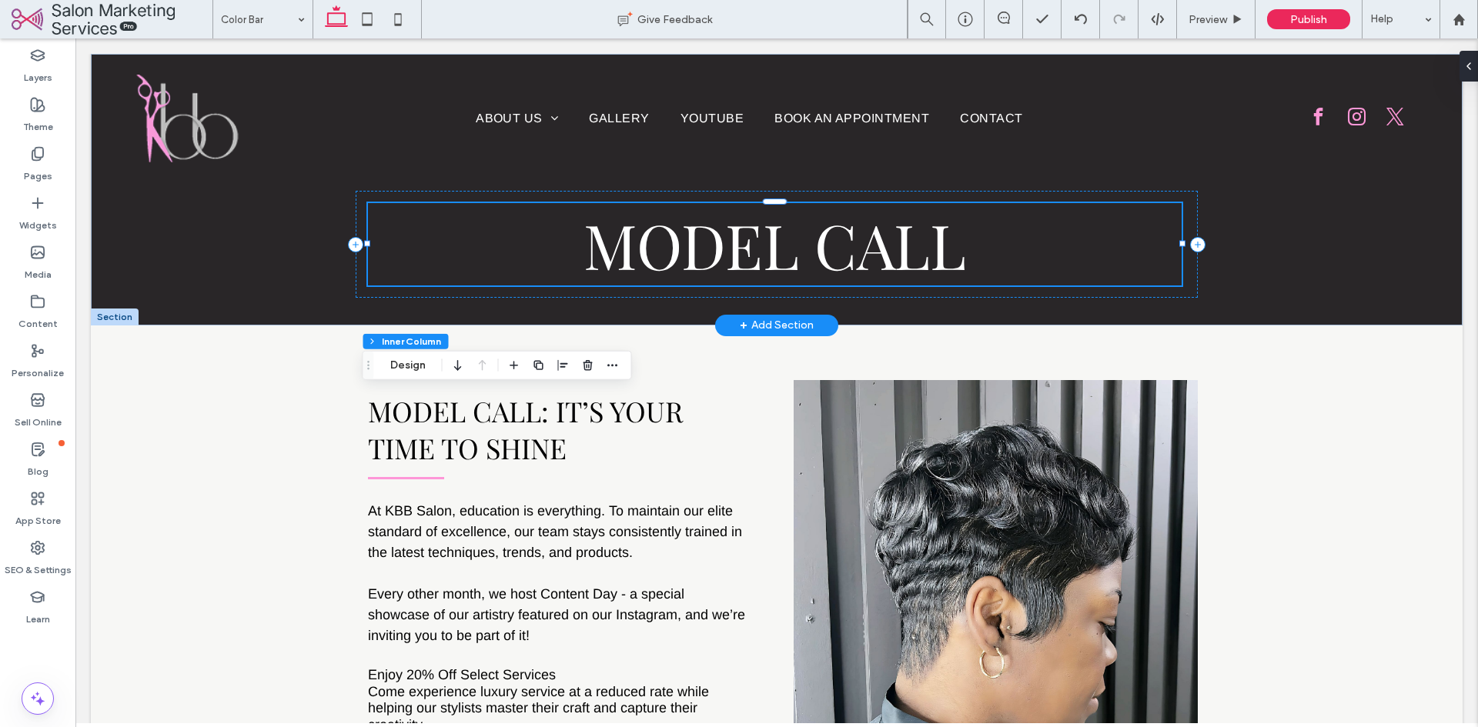
click at [706, 242] on div "Model Call" at bounding box center [775, 244] width 814 height 82
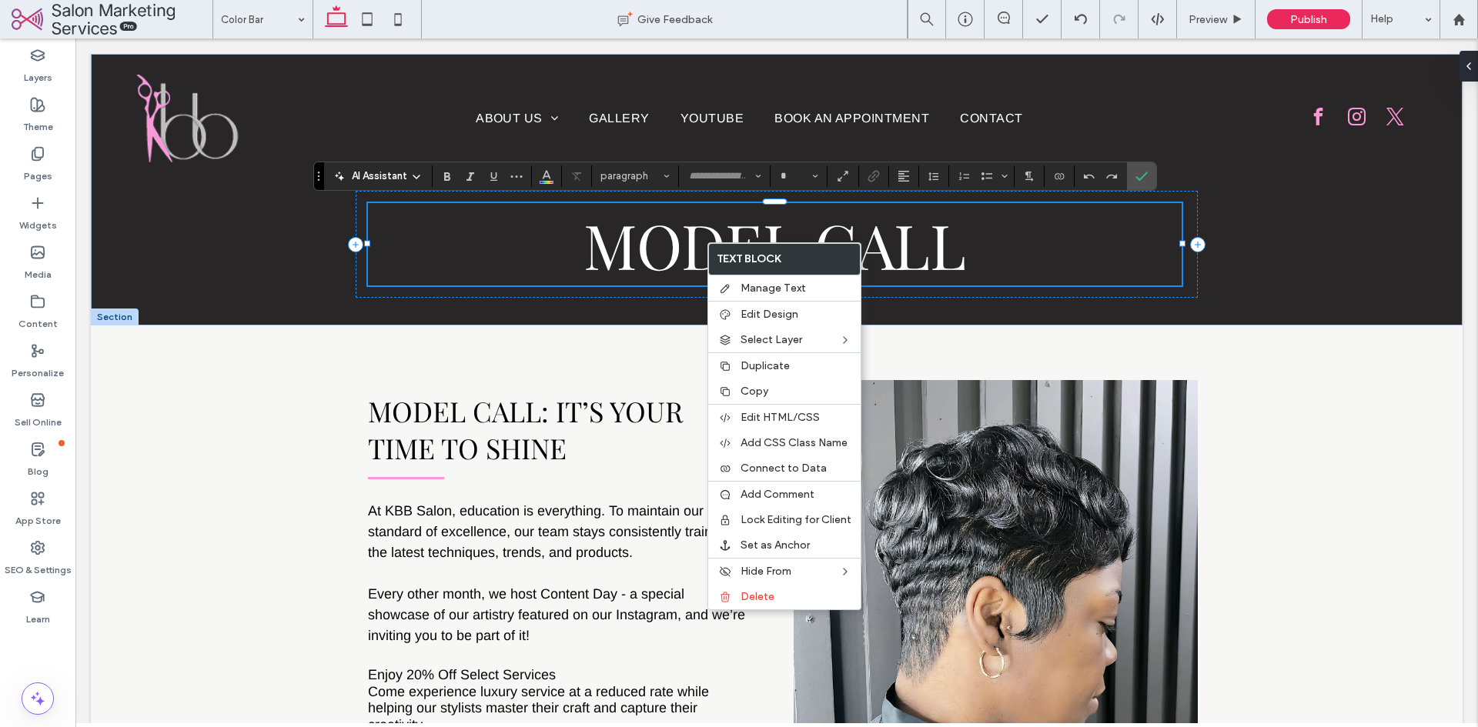
type input "**********"
type input "**"
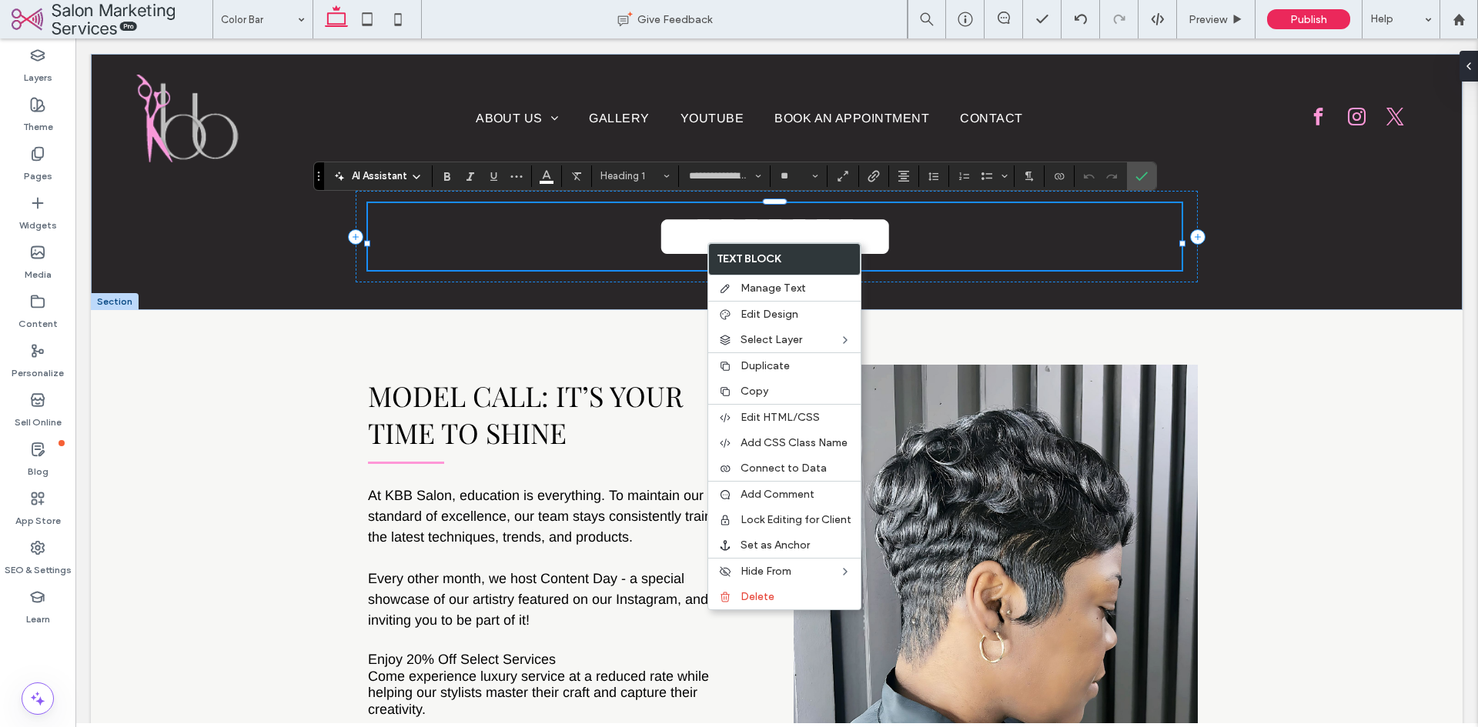
click at [683, 257] on span "**********" at bounding box center [775, 236] width 240 height 61
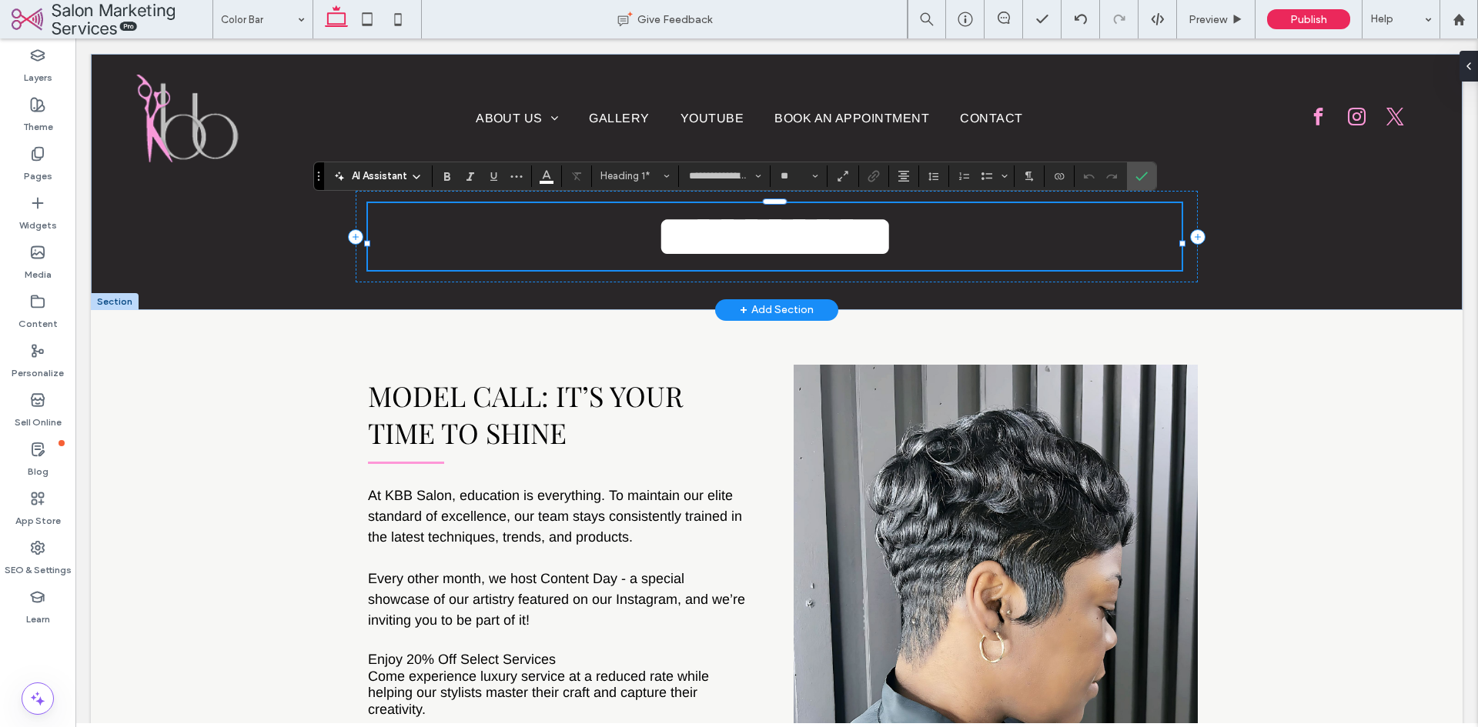
click at [852, 246] on span "**********" at bounding box center [775, 236] width 240 height 61
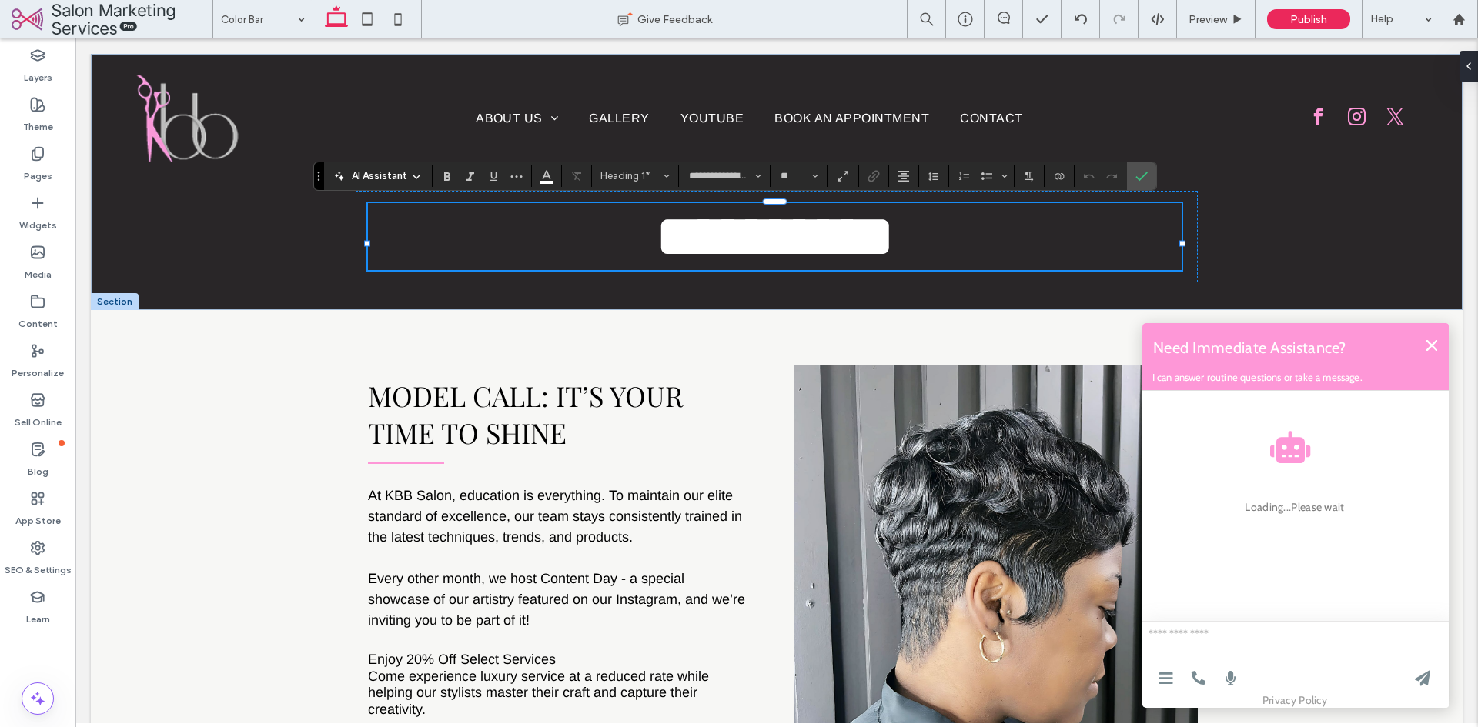
click at [1425, 347] on div "Need Immediate Assistance? I can answer routine questions or take a message. Ge…" at bounding box center [1295, 347] width 308 height 49
click at [1432, 344] on icon at bounding box center [1431, 345] width 11 height 11
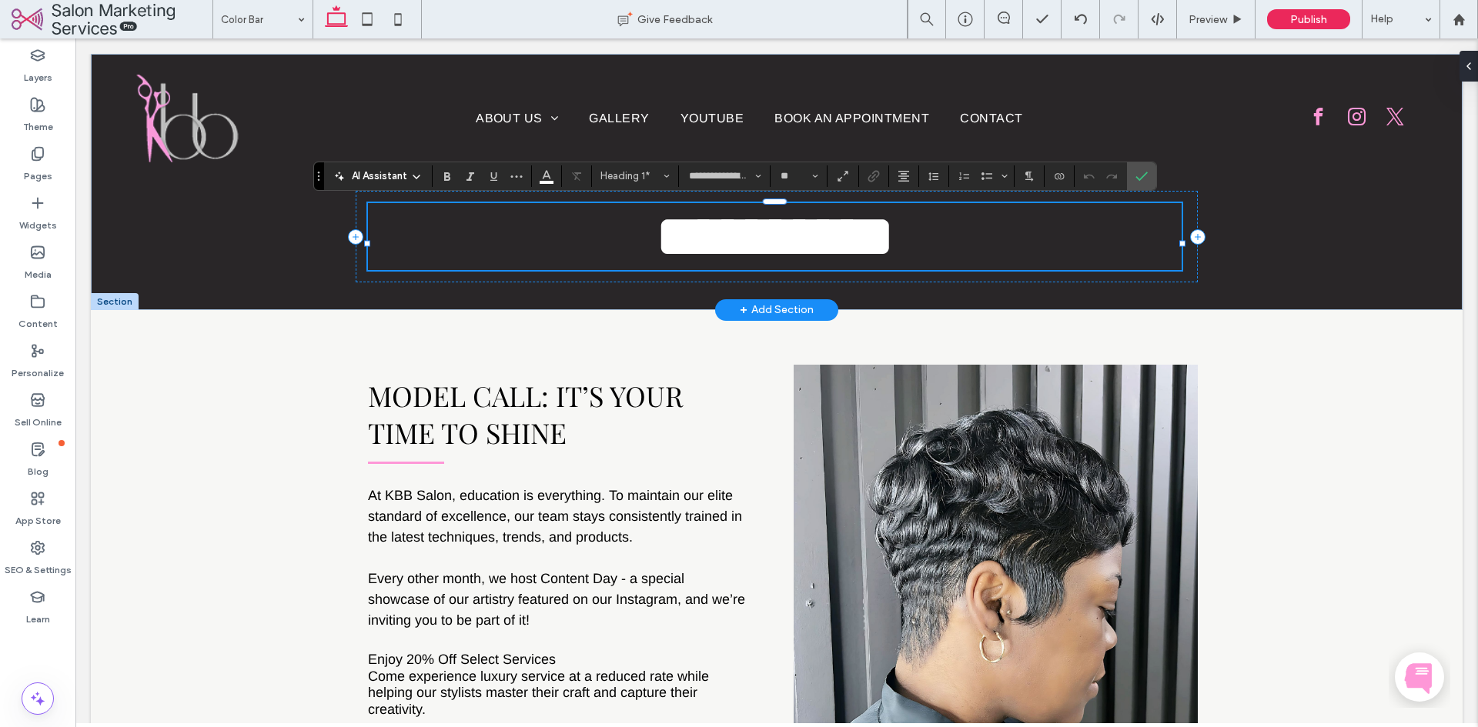
click at [868, 236] on span "**********" at bounding box center [775, 236] width 240 height 61
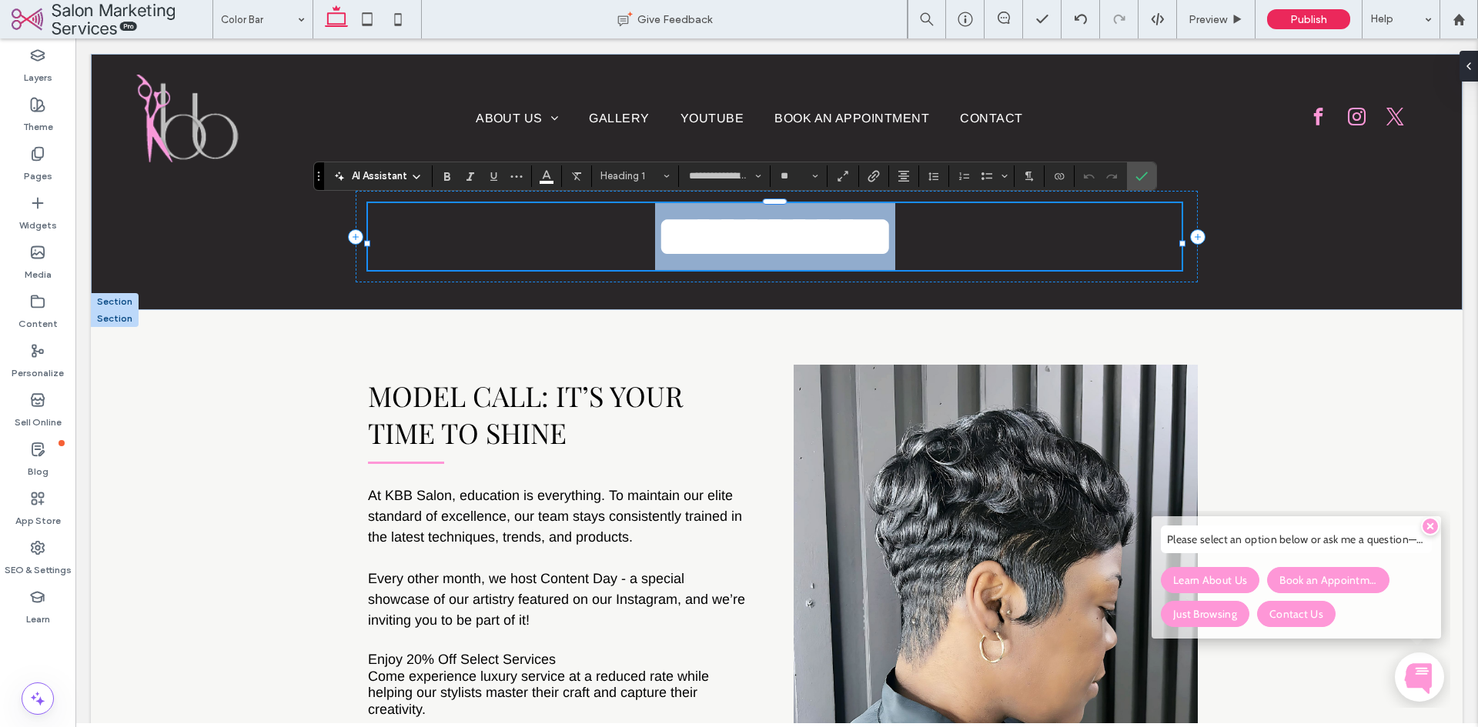
type input "*****"
type input "**"
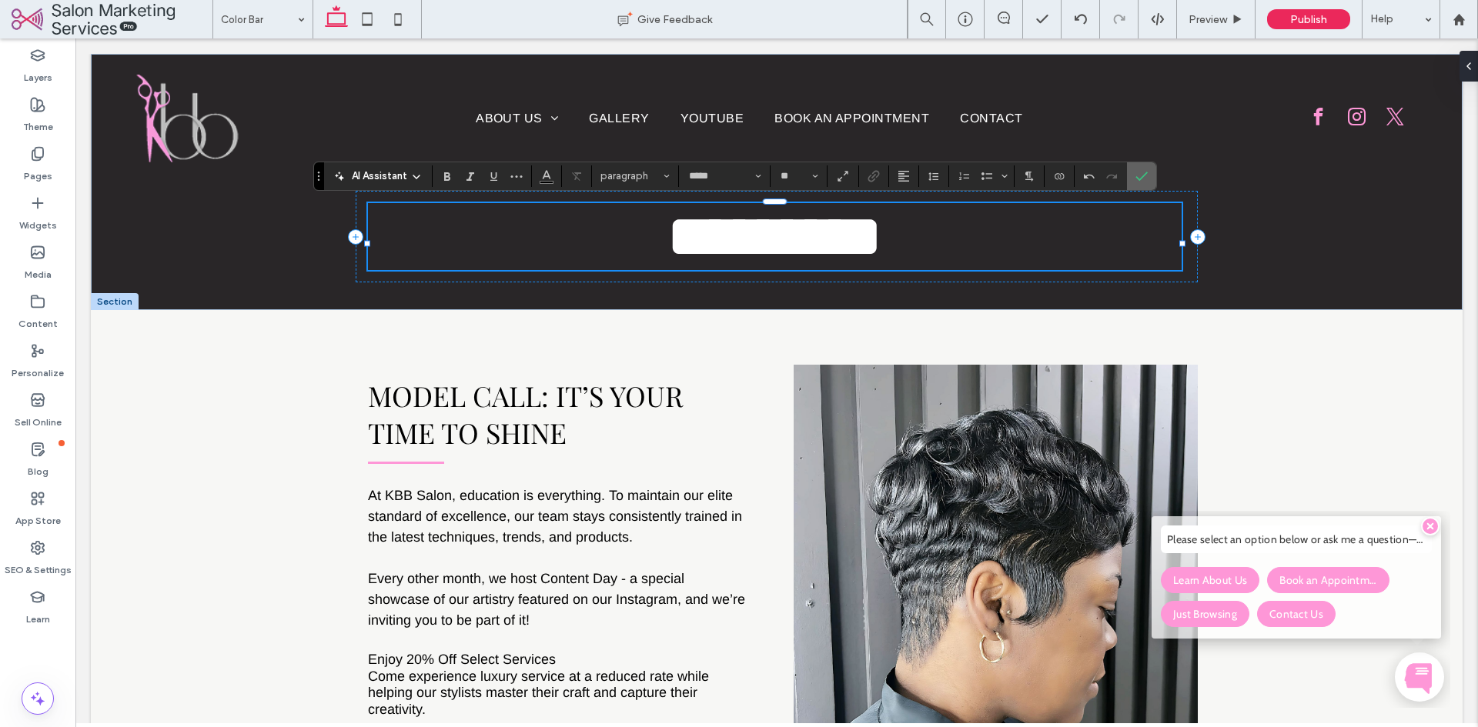
click at [1140, 177] on icon "Confirm" at bounding box center [1141, 176] width 12 height 12
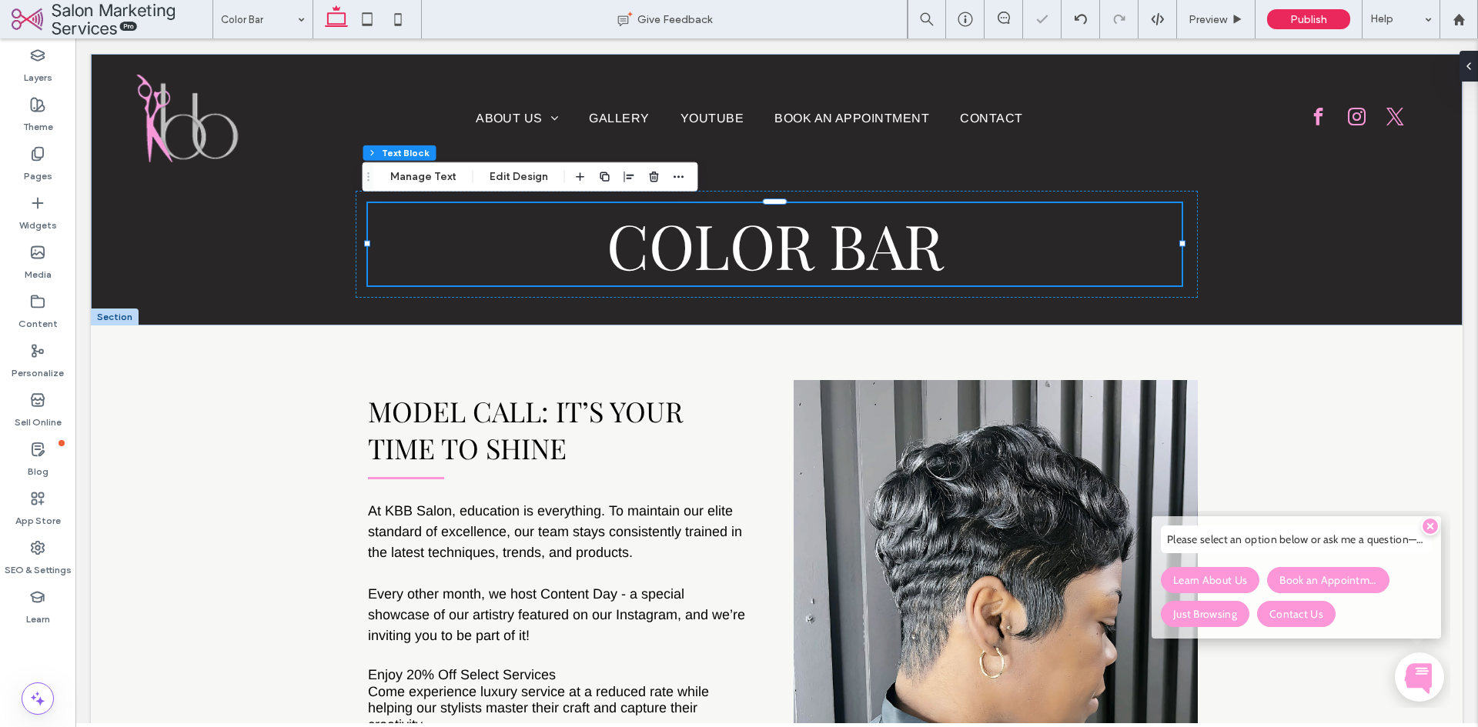
click at [1428, 526] on icon at bounding box center [1430, 526] width 6 height 6
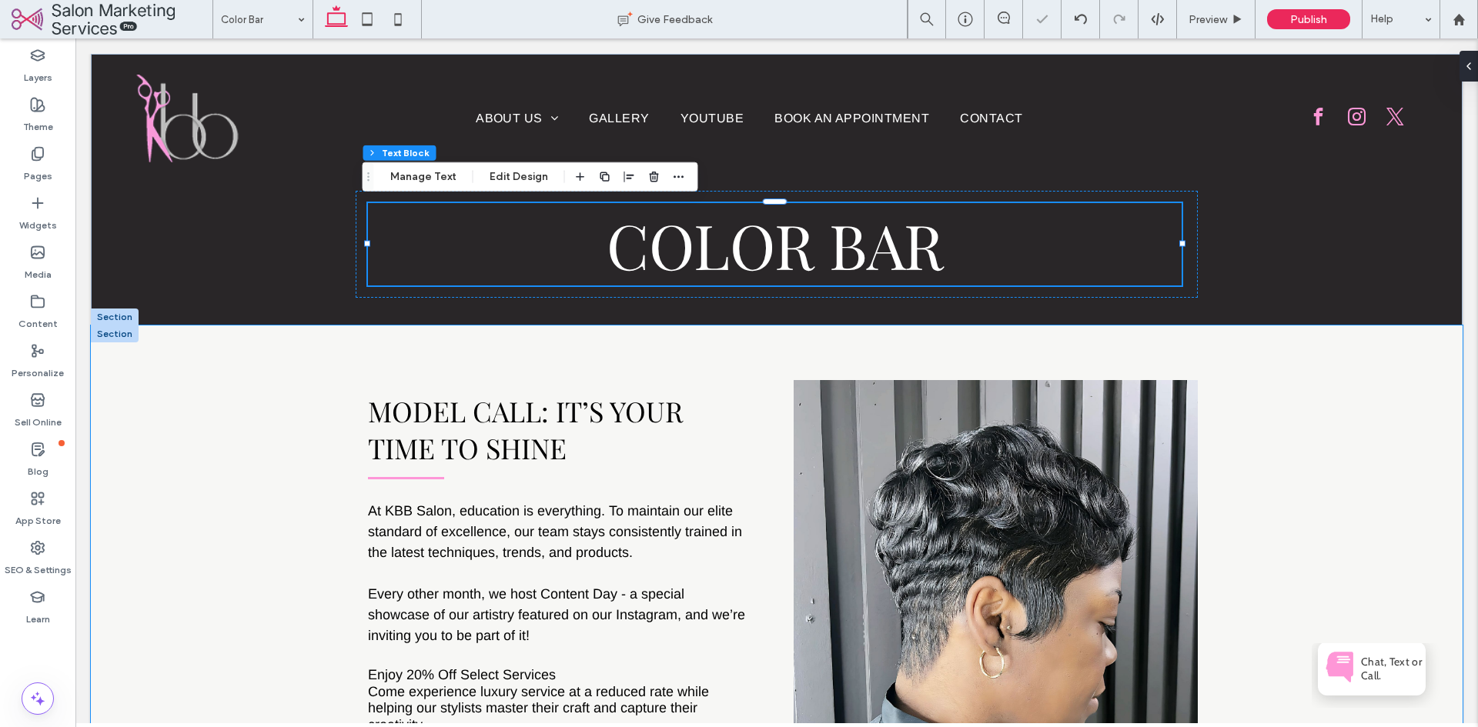
click at [1368, 414] on div "Model Call: It’s Your Time to Shine At [GEOGRAPHIC_DATA], education is everythi…" at bounding box center [777, 656] width 1372 height 660
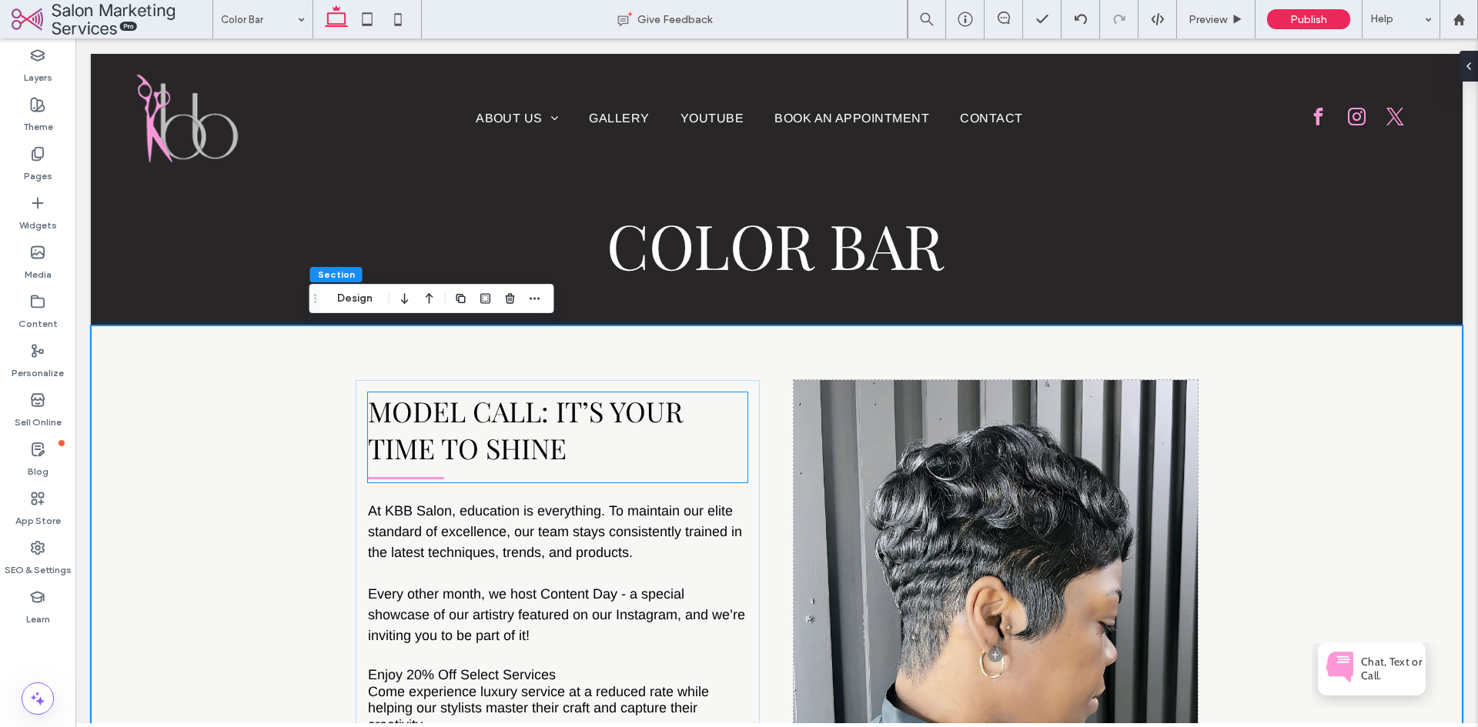
click at [574, 407] on span "Model Call: It’s Your Time to Shine" at bounding box center [525, 430] width 315 height 74
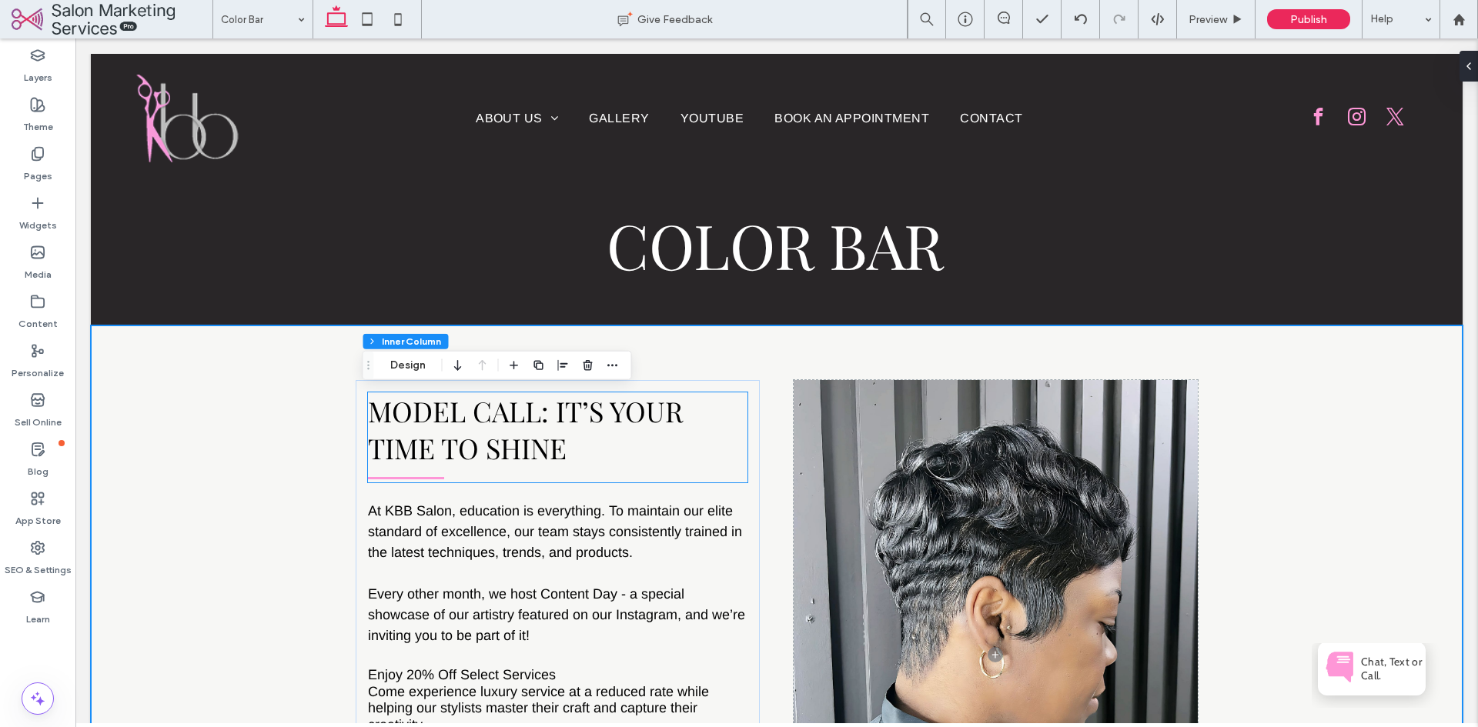
click at [574, 407] on span "Model Call: It’s Your Time to Shine" at bounding box center [525, 430] width 315 height 74
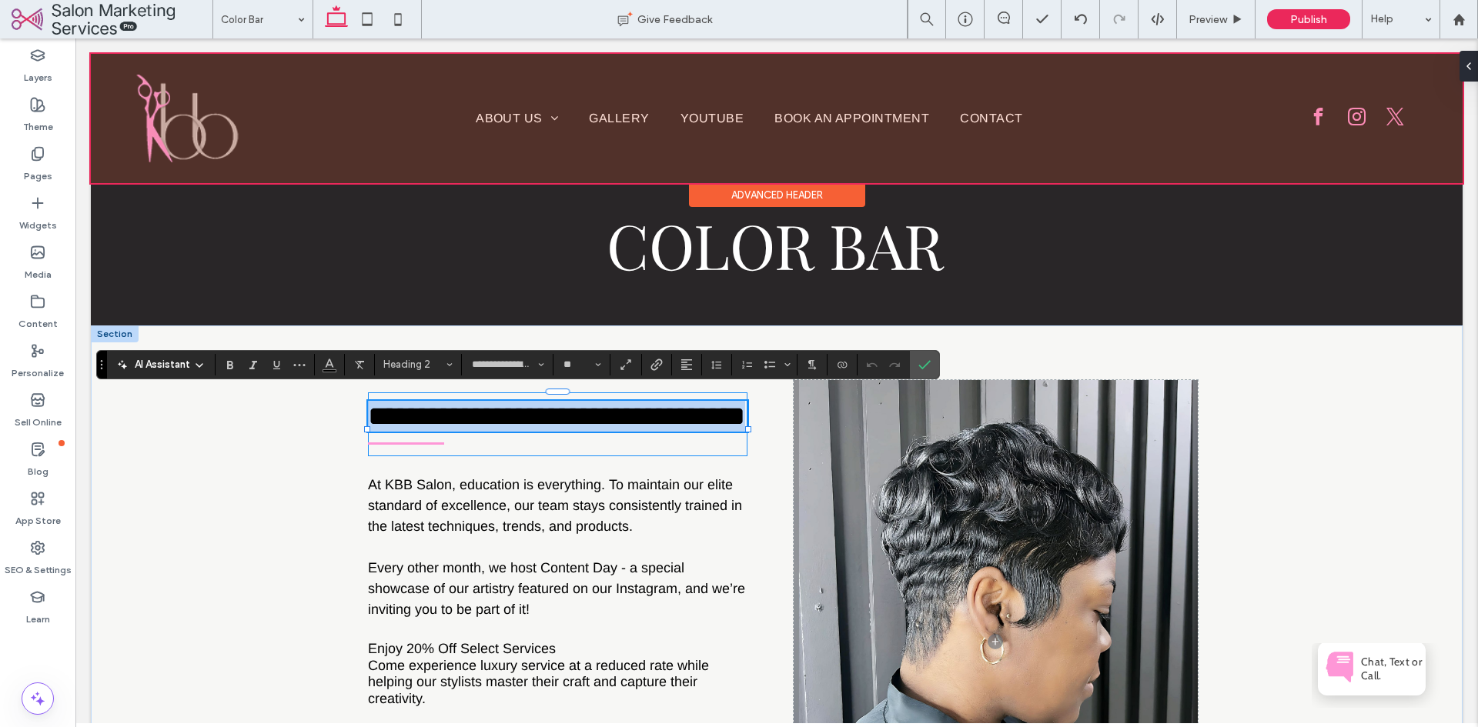
type input "*****"
type input "**"
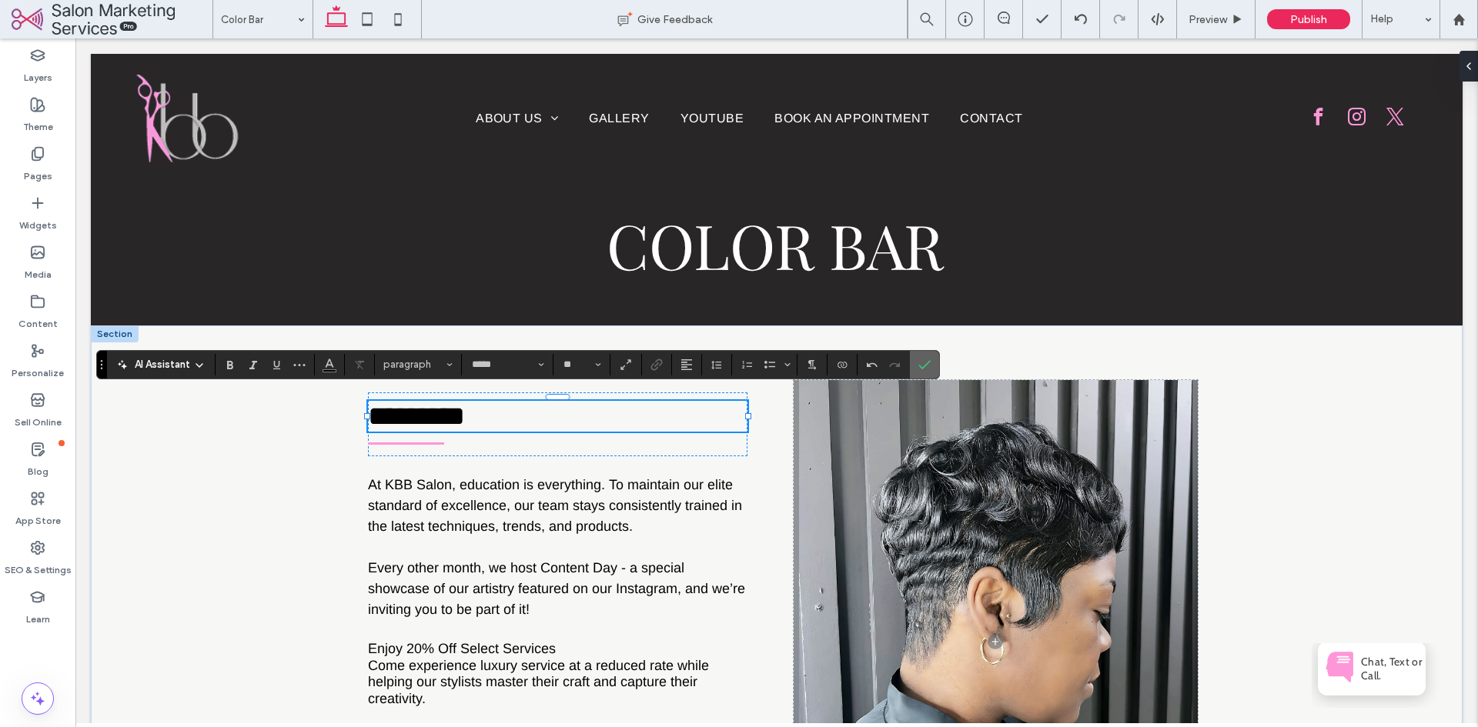
click at [937, 357] on section at bounding box center [924, 365] width 29 height 28
click at [926, 359] on icon "Confirm" at bounding box center [924, 365] width 12 height 12
click at [995, 346] on div "Color Bar At [GEOGRAPHIC_DATA], education is everything. To maintain our elite …" at bounding box center [777, 642] width 924 height 633
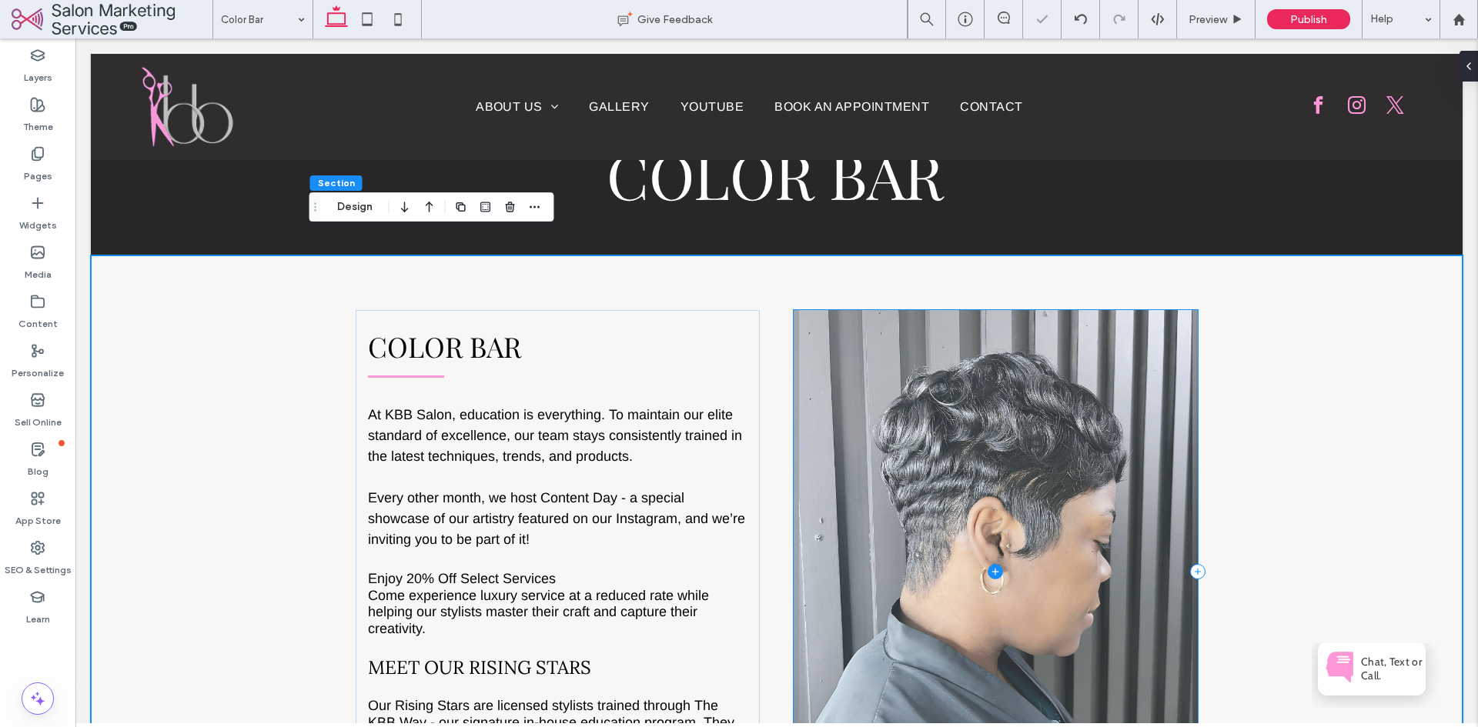
scroll to position [154, 0]
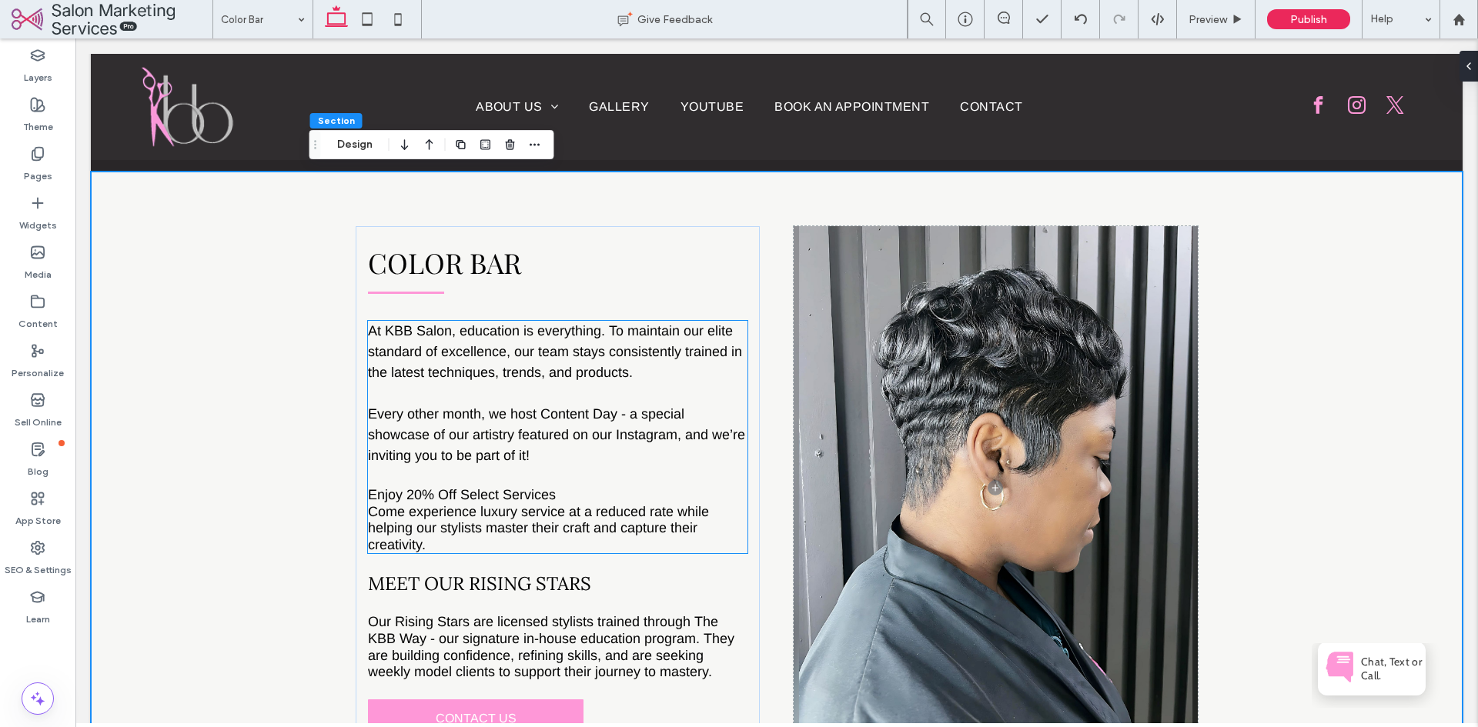
click at [512, 412] on span "Every other month, we host Content Day - a special showcase of our artistry fea…" at bounding box center [556, 434] width 377 height 57
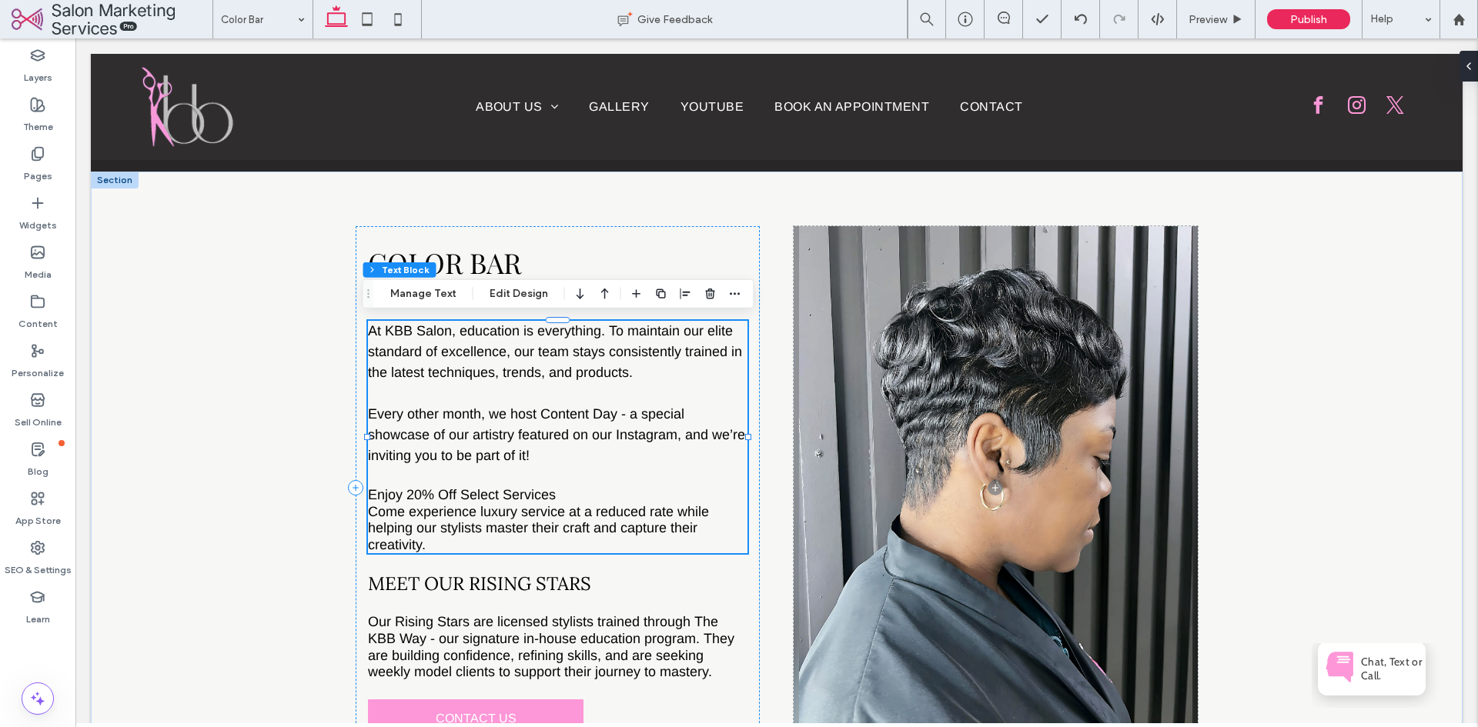
click at [512, 412] on span "Every other month, we host Content Day - a special showcase of our artistry fea…" at bounding box center [556, 434] width 377 height 57
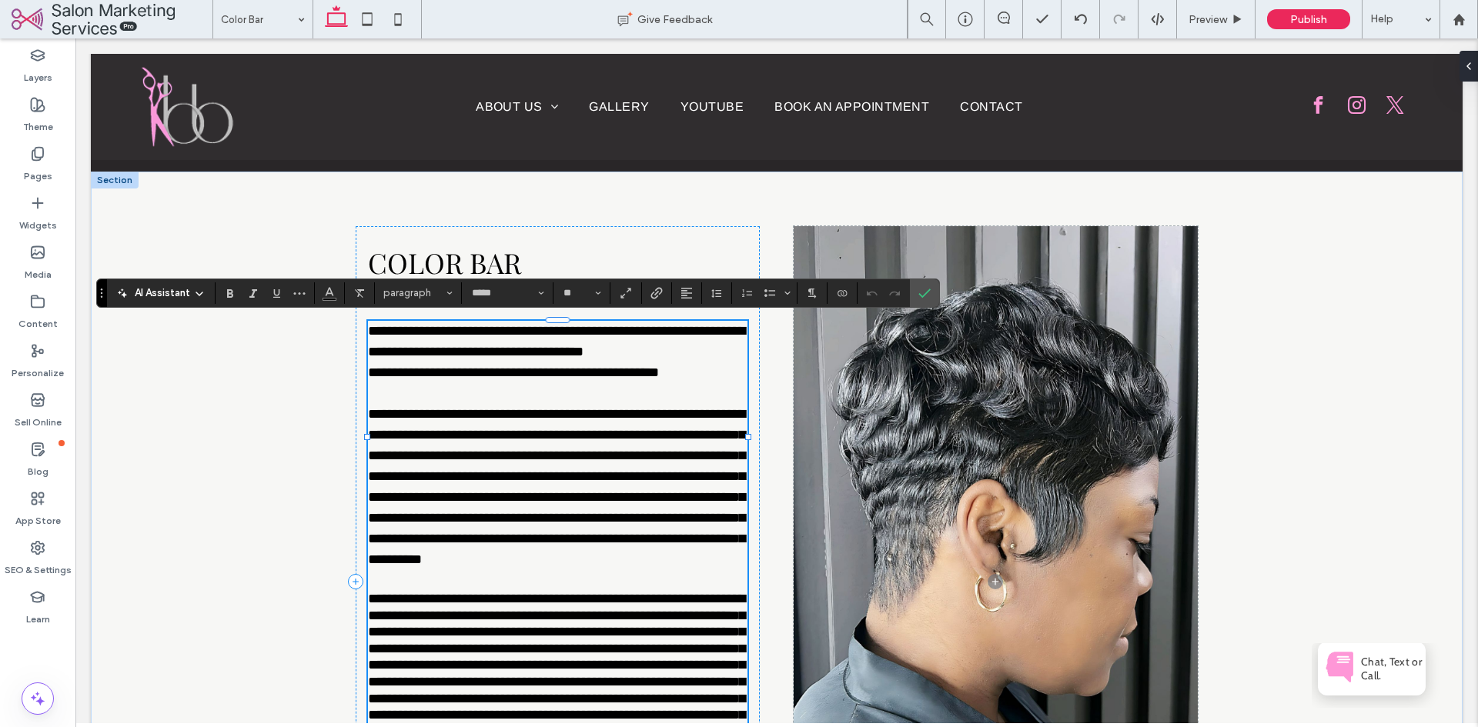
scroll to position [278, 0]
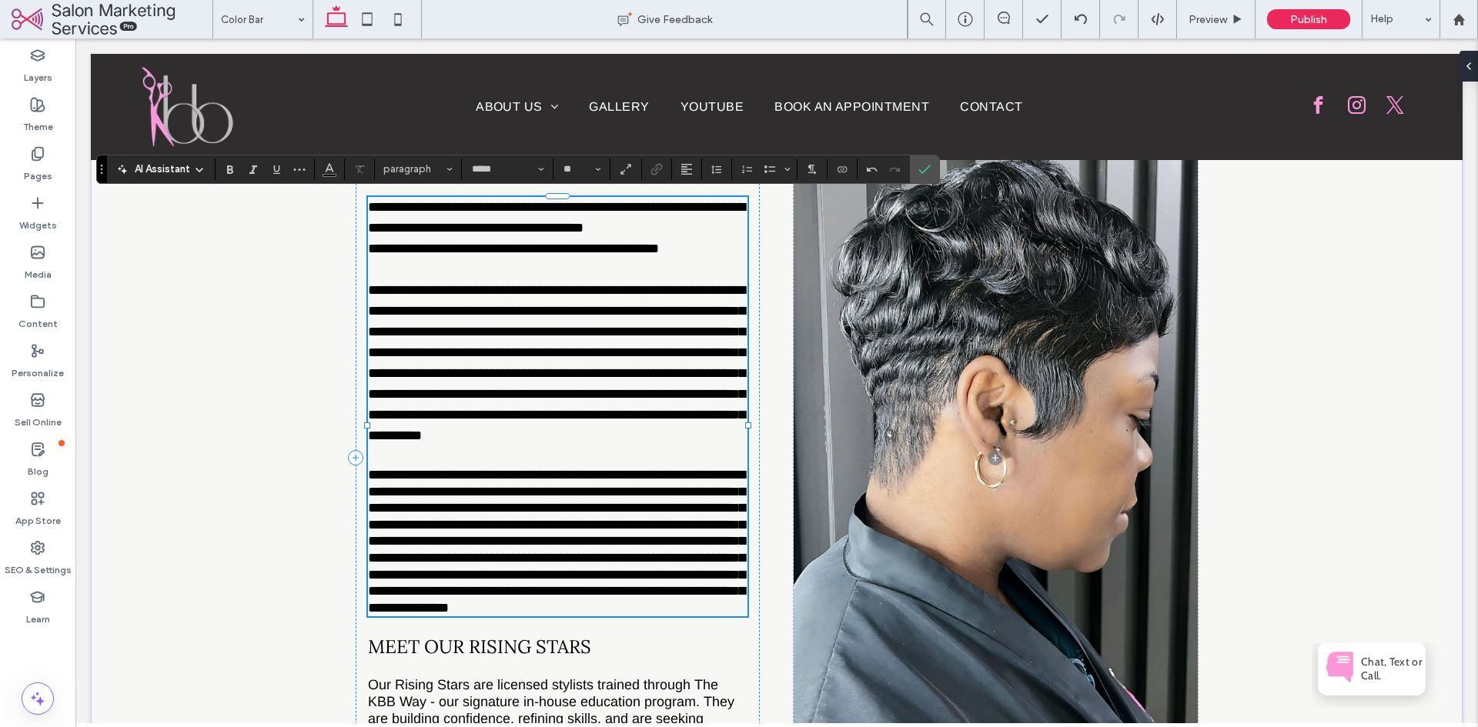
click at [670, 491] on span "**********" at bounding box center [556, 541] width 377 height 147
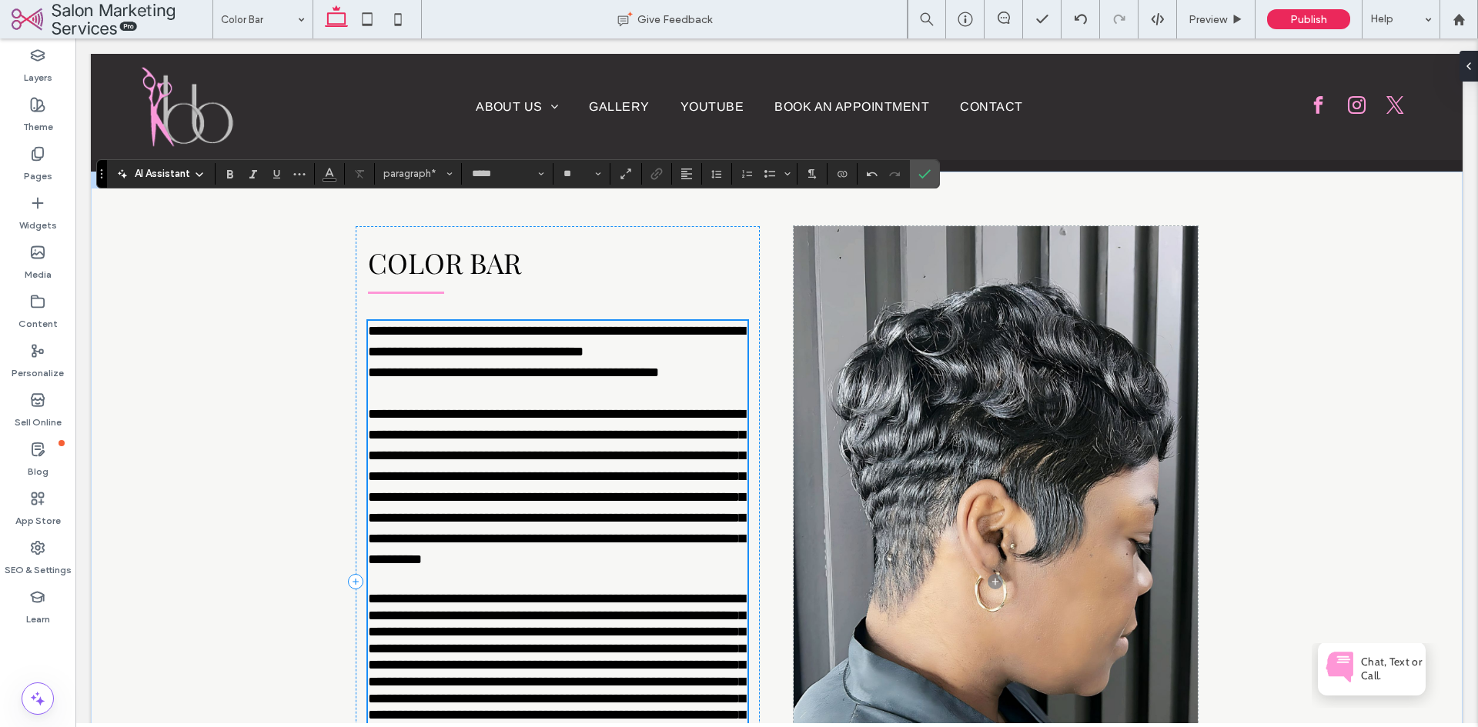
scroll to position [124, 0]
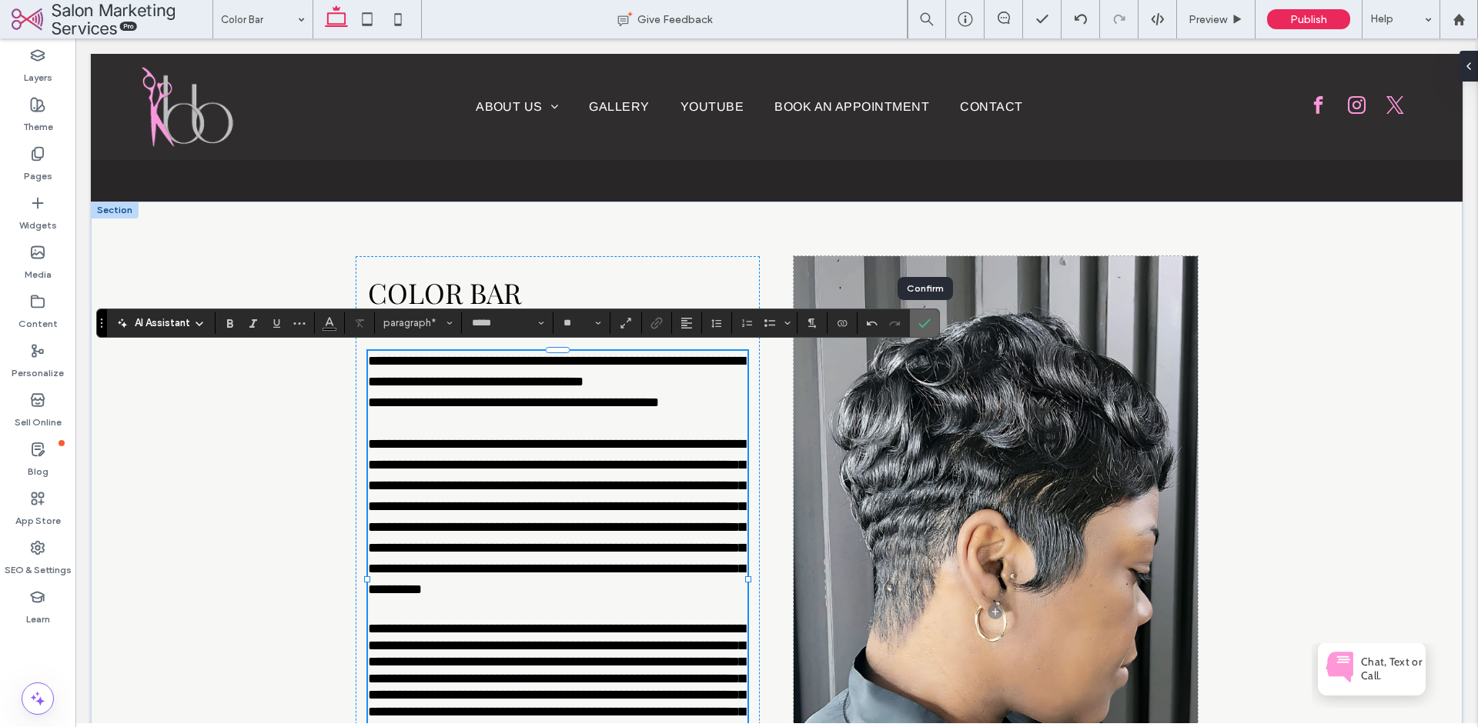
click at [925, 327] on icon "Confirm" at bounding box center [924, 323] width 12 height 12
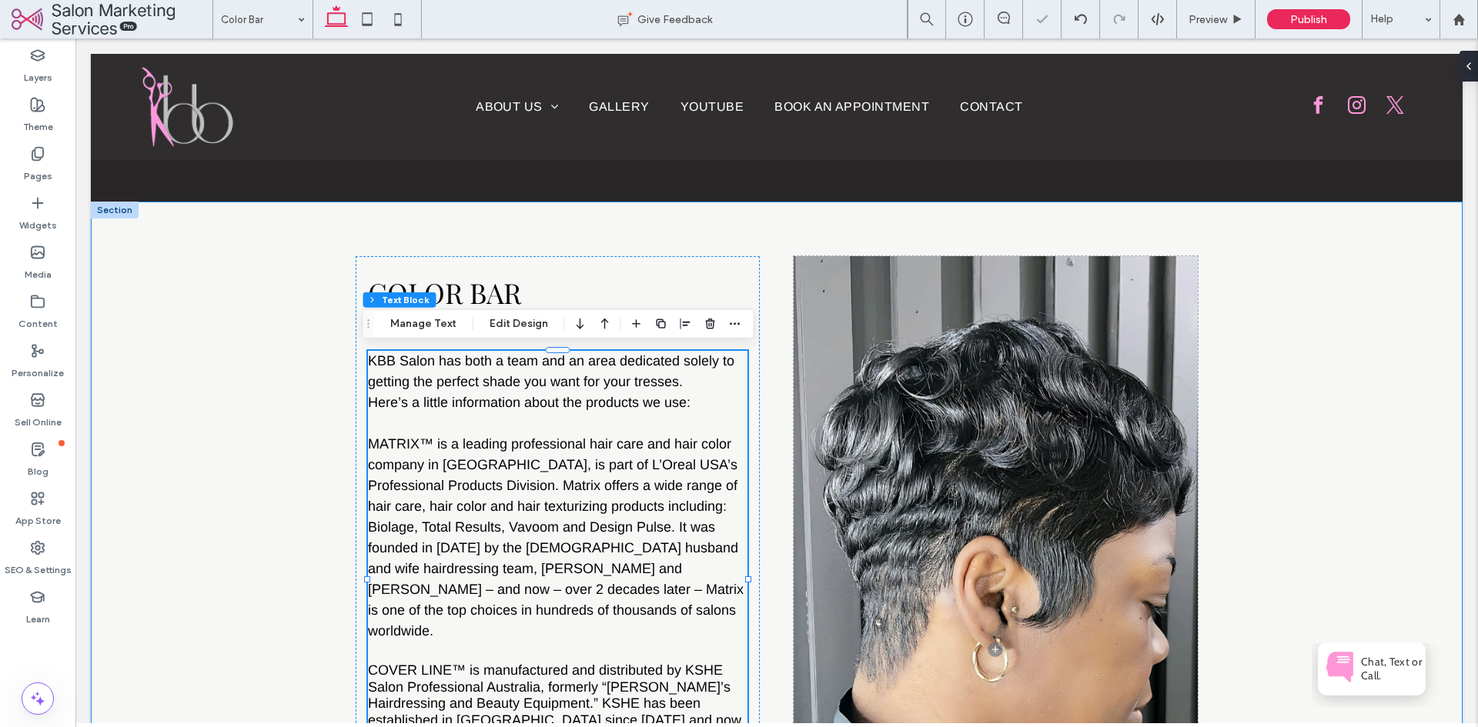
click at [763, 396] on div "Color Bar KBB Salon has both a team and an area dedicated solely to getting the…" at bounding box center [777, 649] width 924 height 895
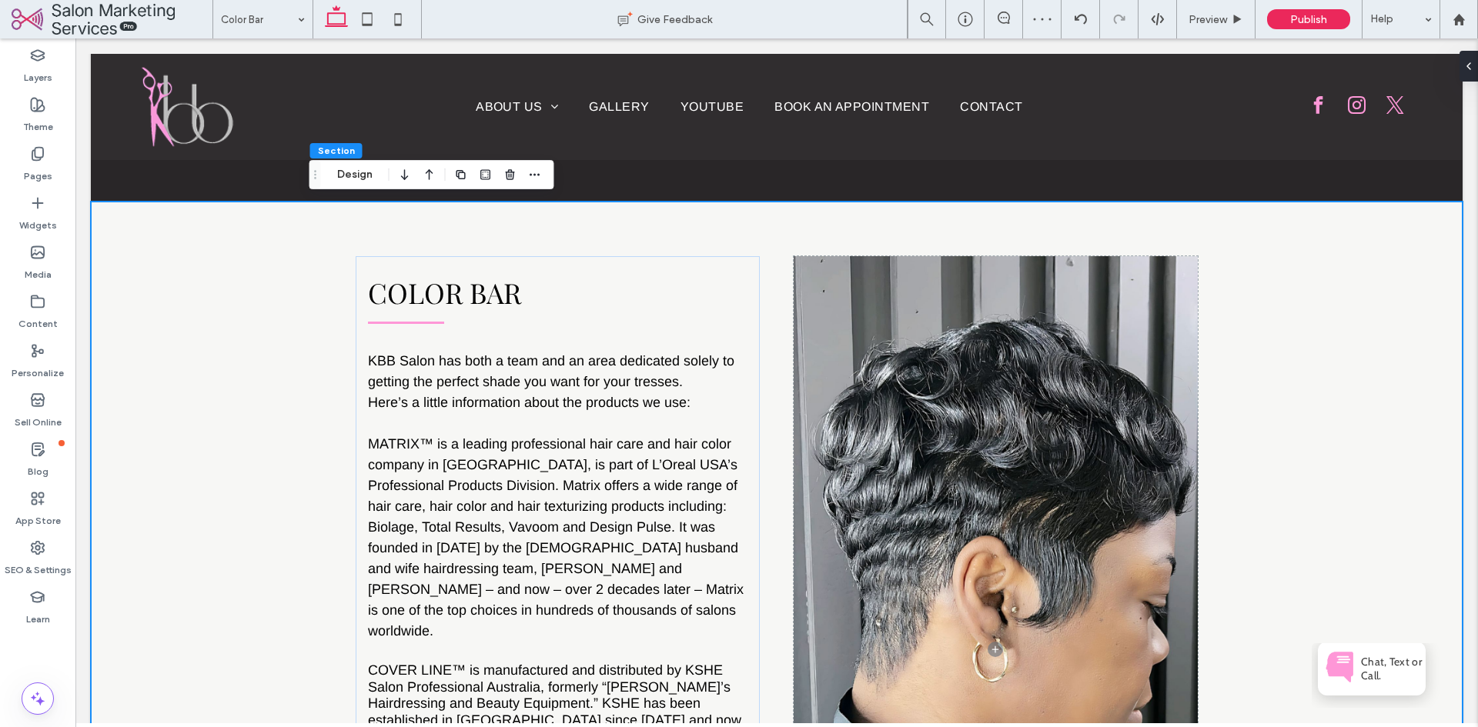
click at [385, 449] on span "MATRIX™ is a leading professional hair care and hair color company in [GEOGRAPH…" at bounding box center [556, 537] width 376 height 202
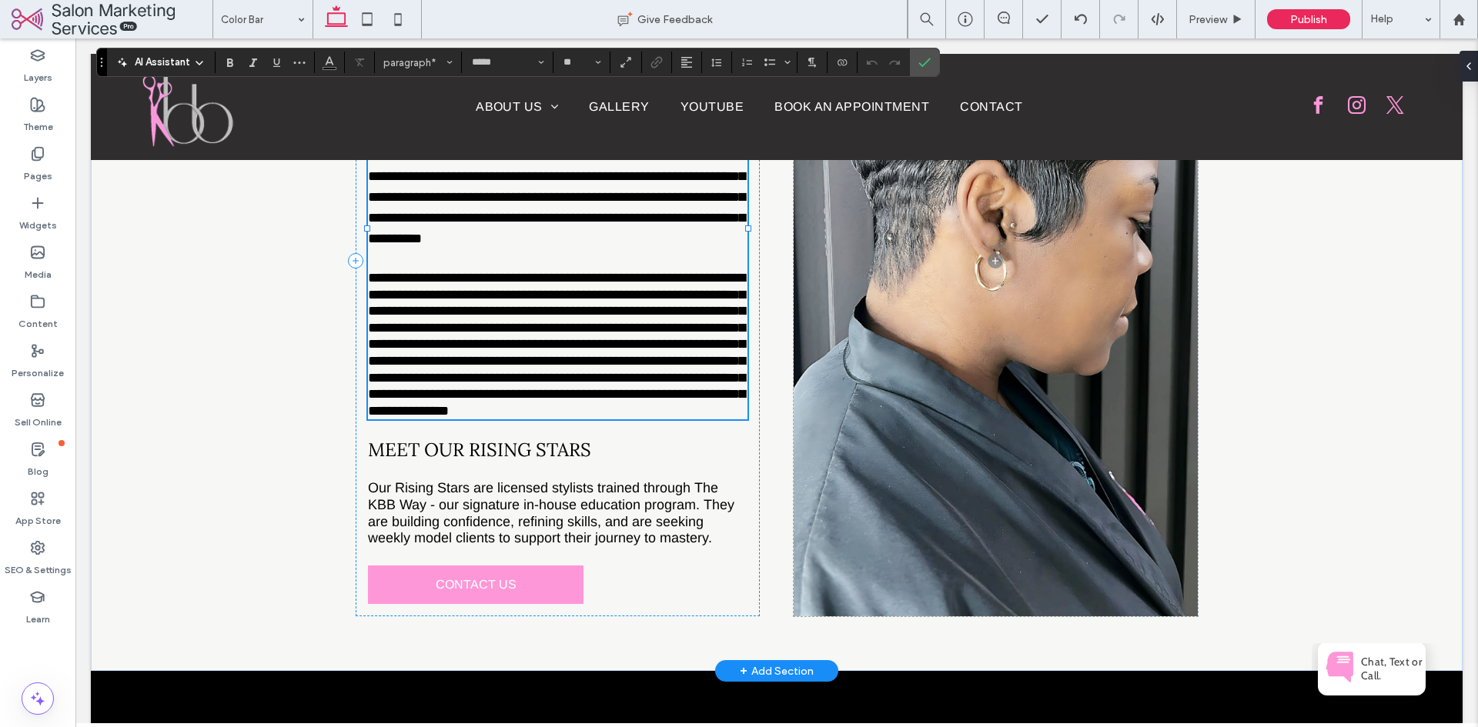
click at [467, 418] on span "**********" at bounding box center [556, 344] width 377 height 147
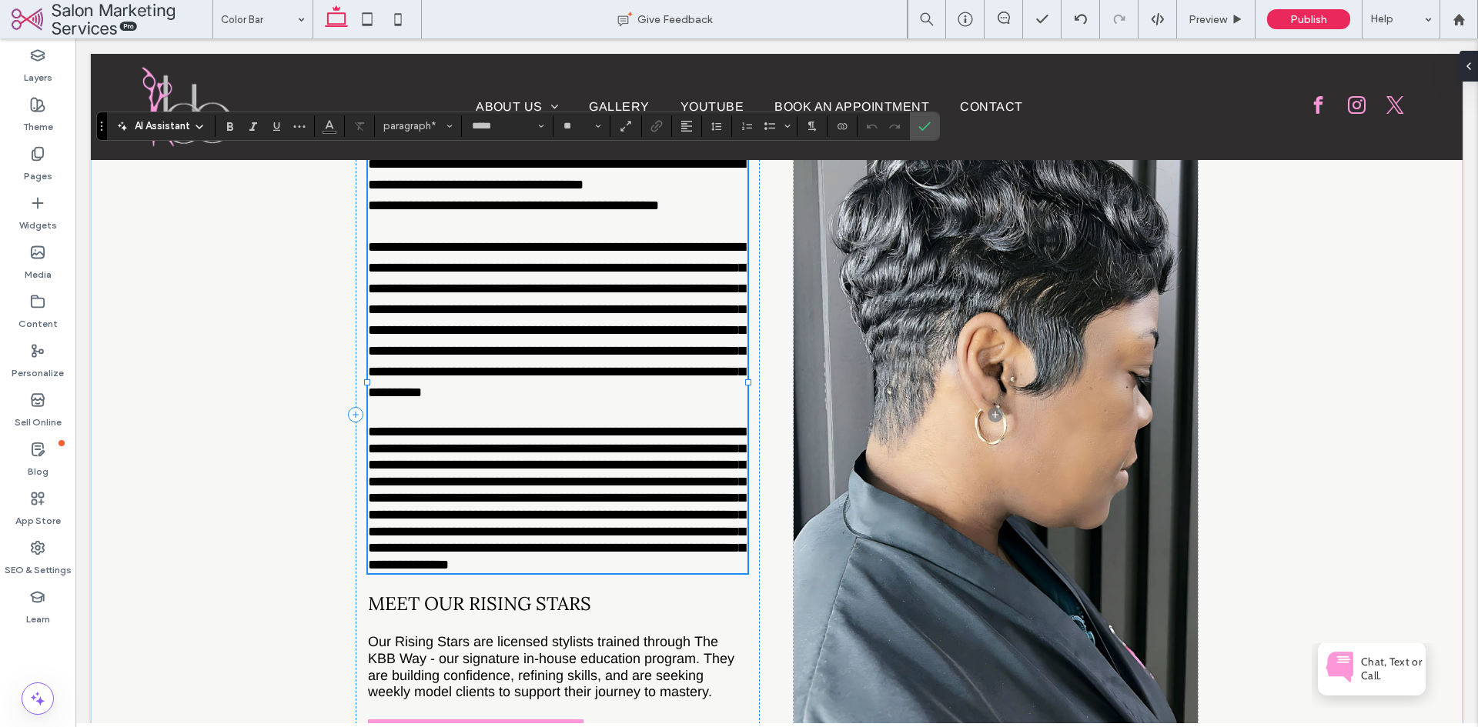
click at [456, 449] on span "**********" at bounding box center [556, 498] width 377 height 147
click at [379, 446] on span "**********" at bounding box center [556, 498] width 377 height 147
click at [456, 449] on span "**********" at bounding box center [556, 498] width 377 height 147
click at [235, 127] on icon "Bold" at bounding box center [230, 126] width 12 height 12
click at [477, 346] on span "**********" at bounding box center [556, 319] width 377 height 159
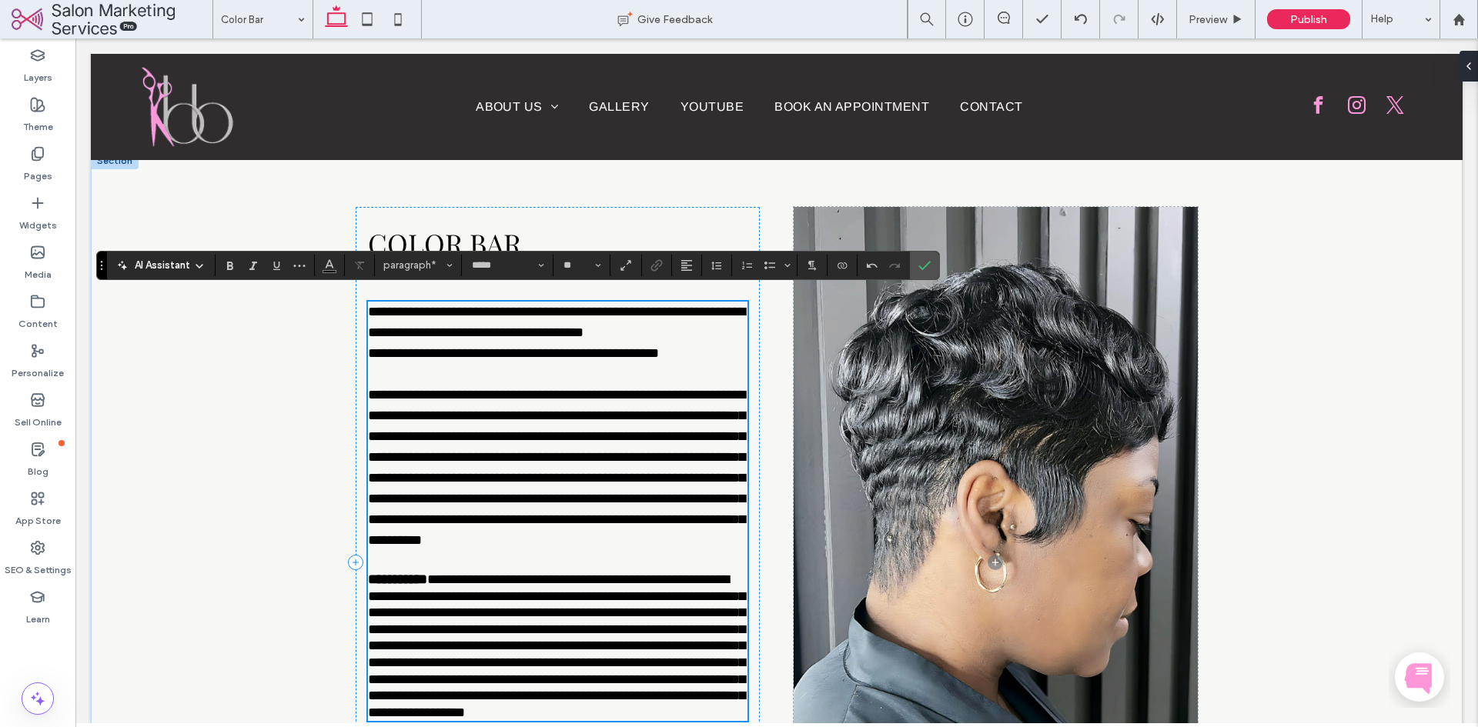
scroll to position [167, 0]
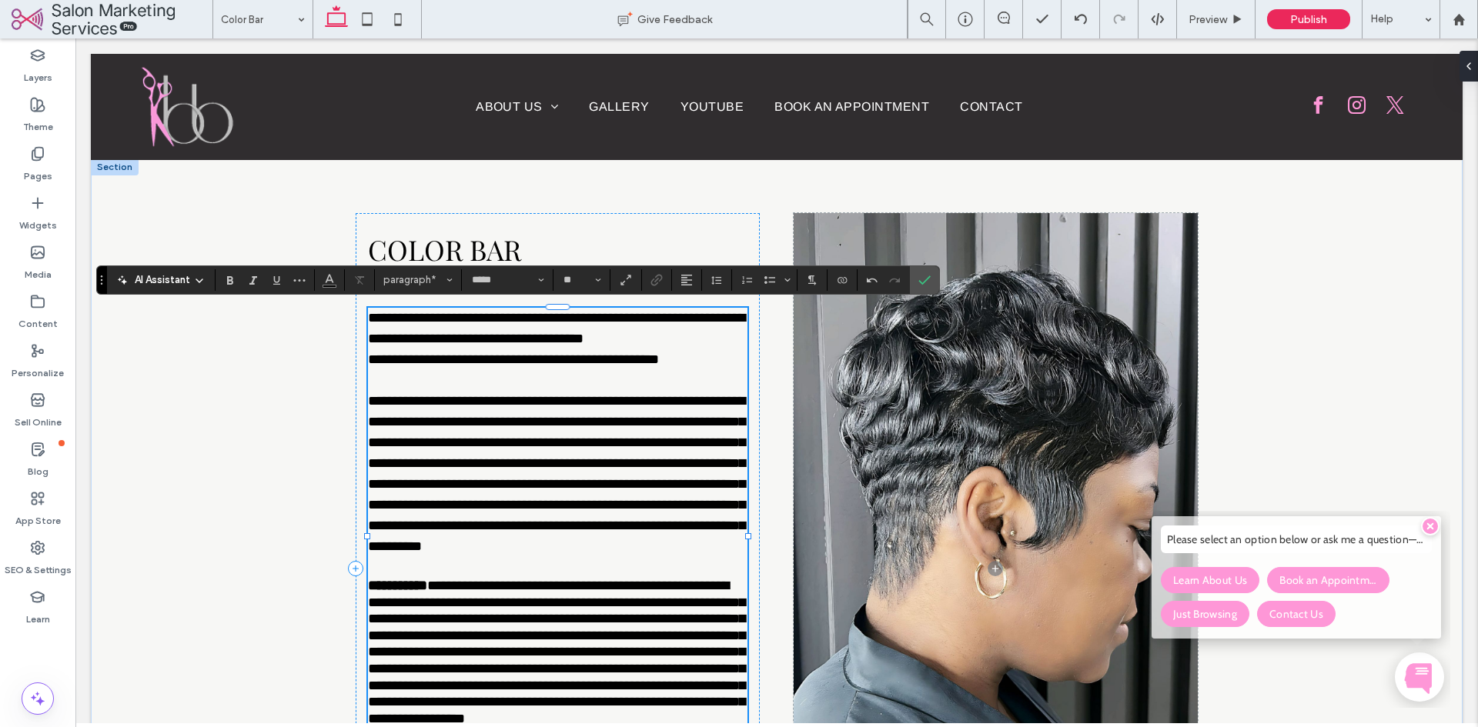
click at [429, 399] on span "**********" at bounding box center [556, 473] width 377 height 159
click at [236, 280] on icon "Bold" at bounding box center [230, 280] width 12 height 12
click at [931, 279] on label "Confirm" at bounding box center [924, 280] width 23 height 28
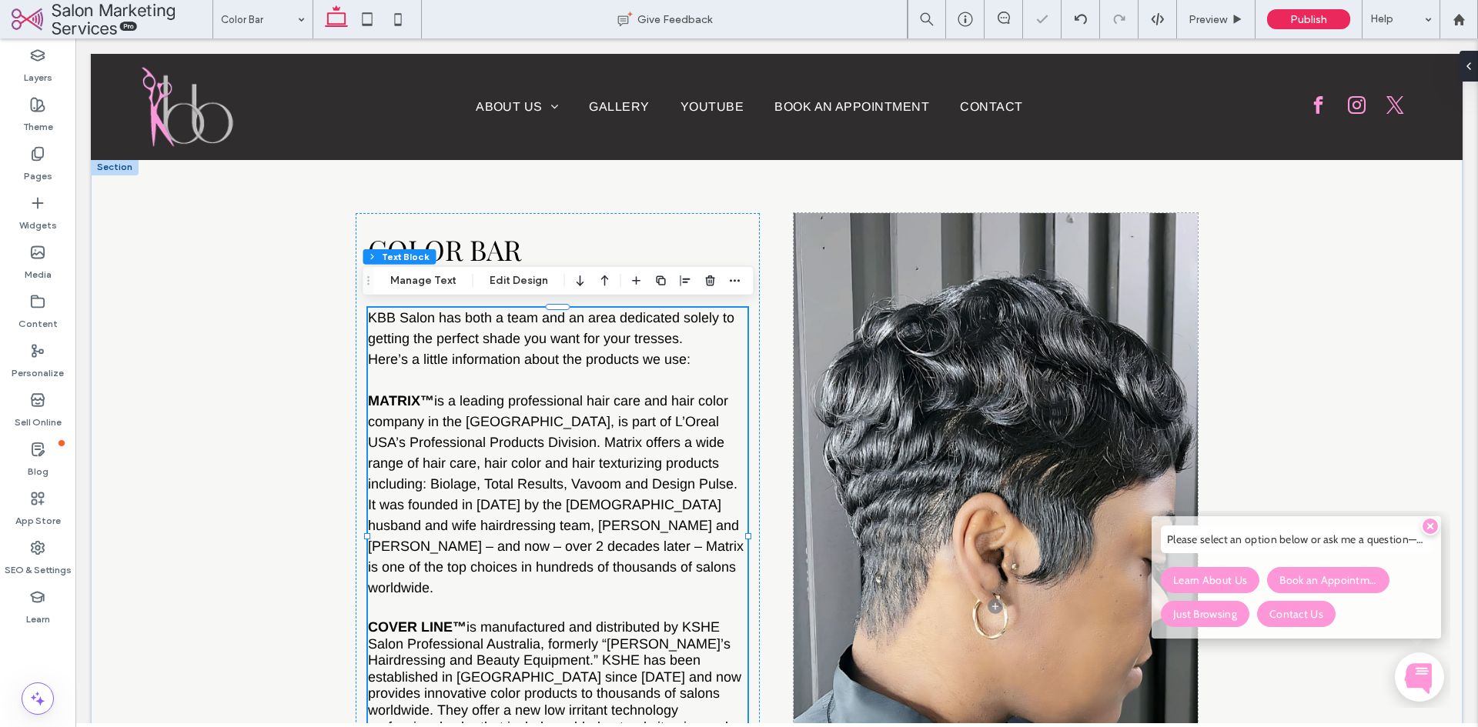
drag, startPoint x: 1429, startPoint y: 525, endPoint x: 2482, endPoint y: 996, distance: 1153.5
click at [1429, 525] on icon at bounding box center [1430, 526] width 6 height 6
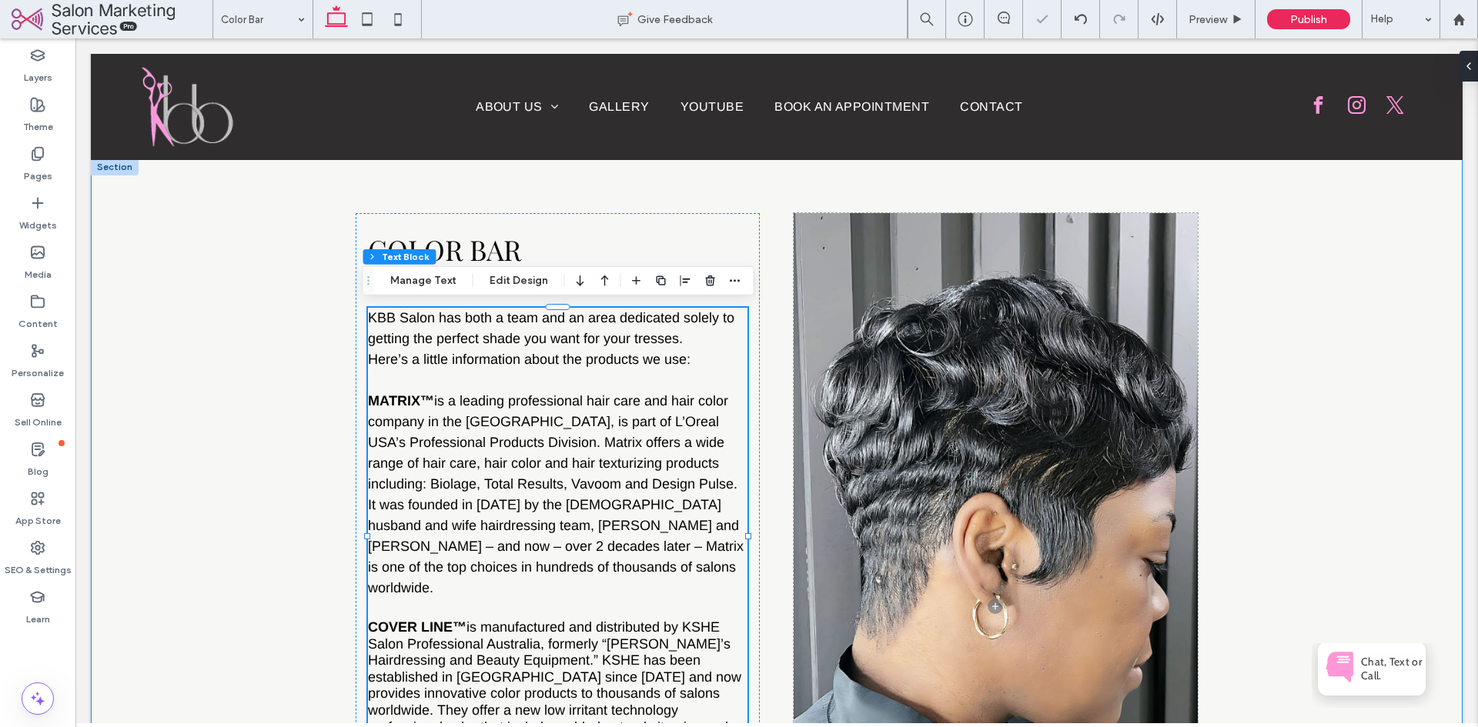
click at [1360, 441] on div "Color Bar KBB Salon has both a team and an area dedicated solely to getting the…" at bounding box center [777, 606] width 1372 height 895
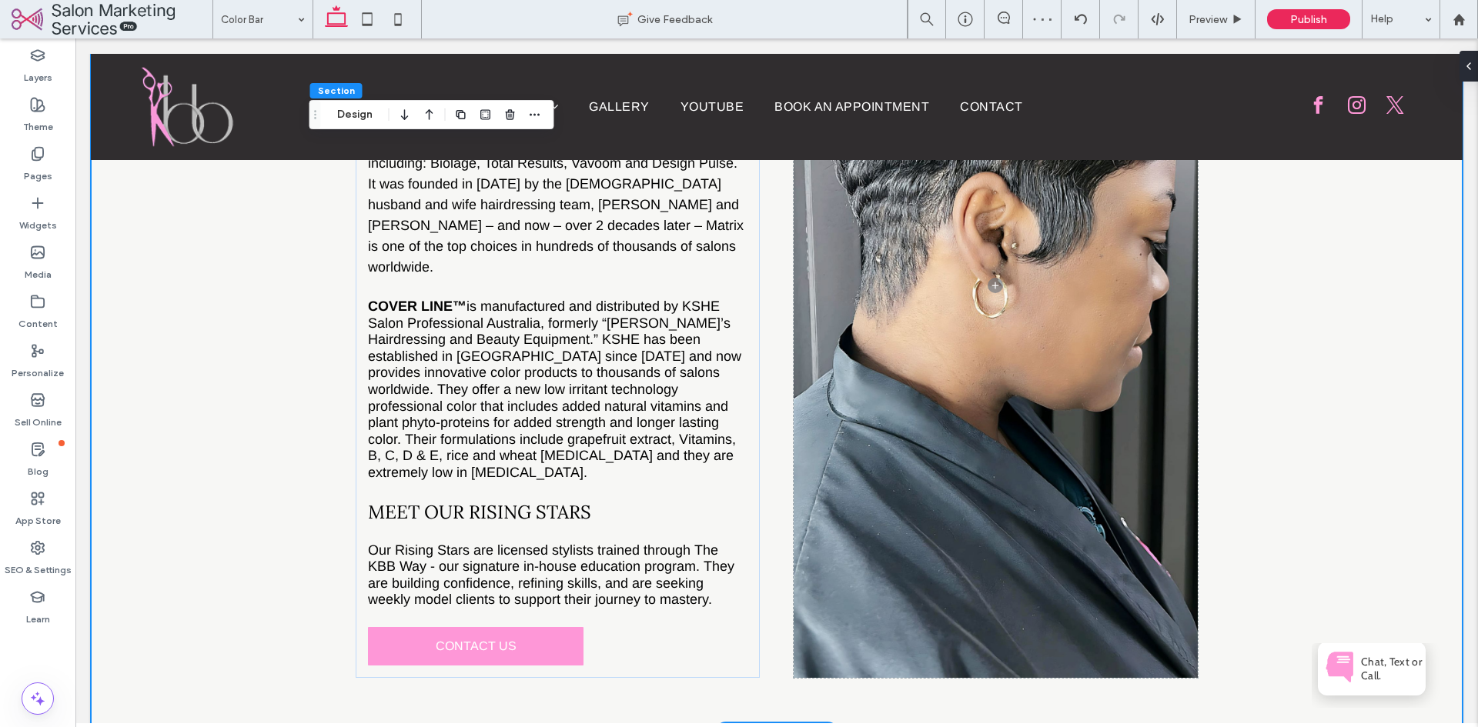
scroll to position [398, 0]
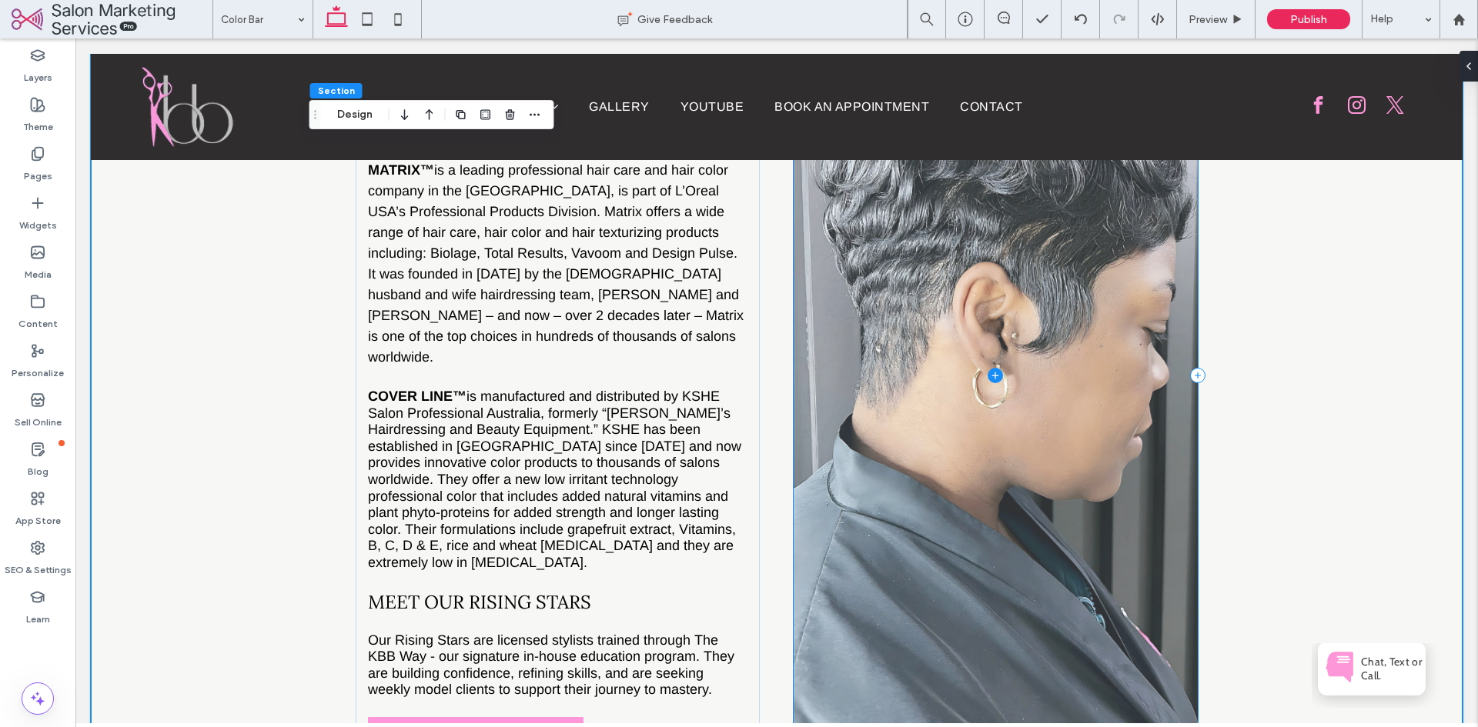
click at [1043, 391] on span at bounding box center [996, 375] width 404 height 786
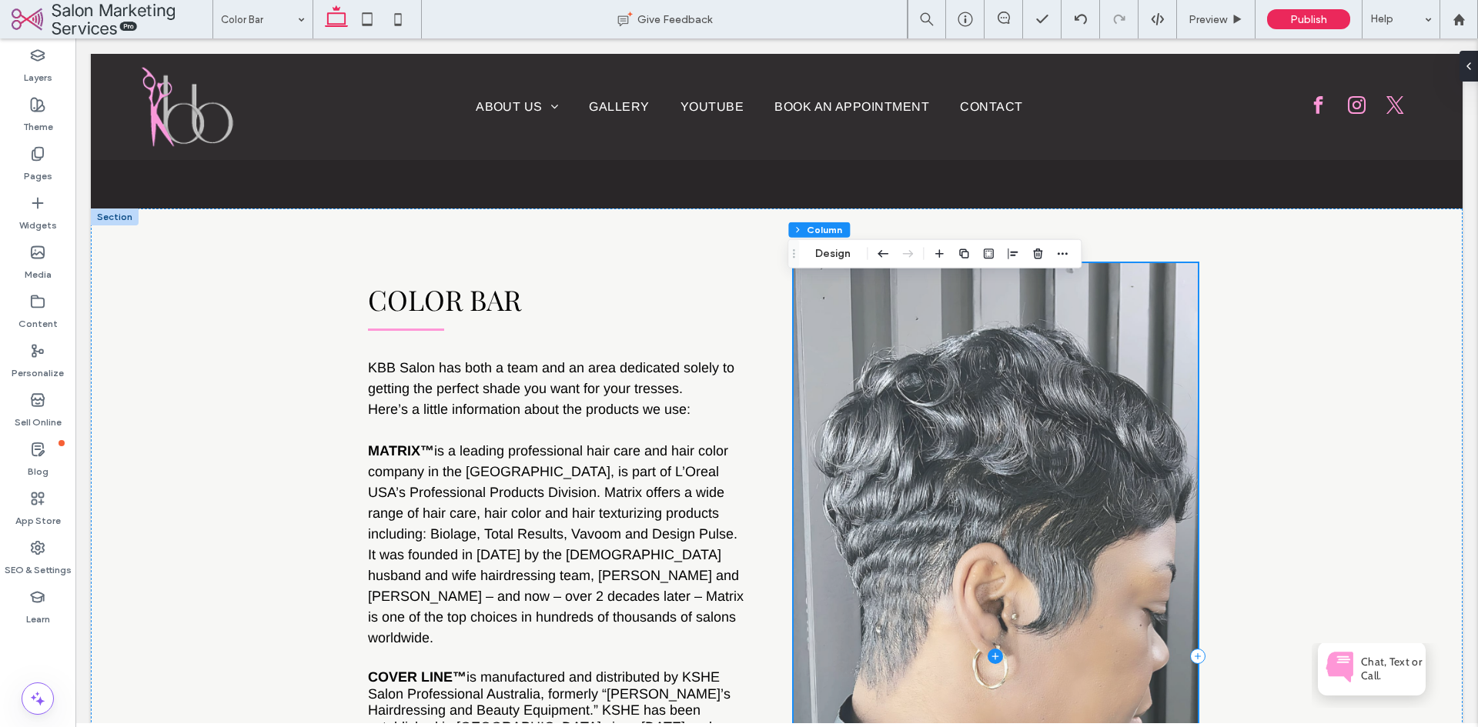
scroll to position [90, 0]
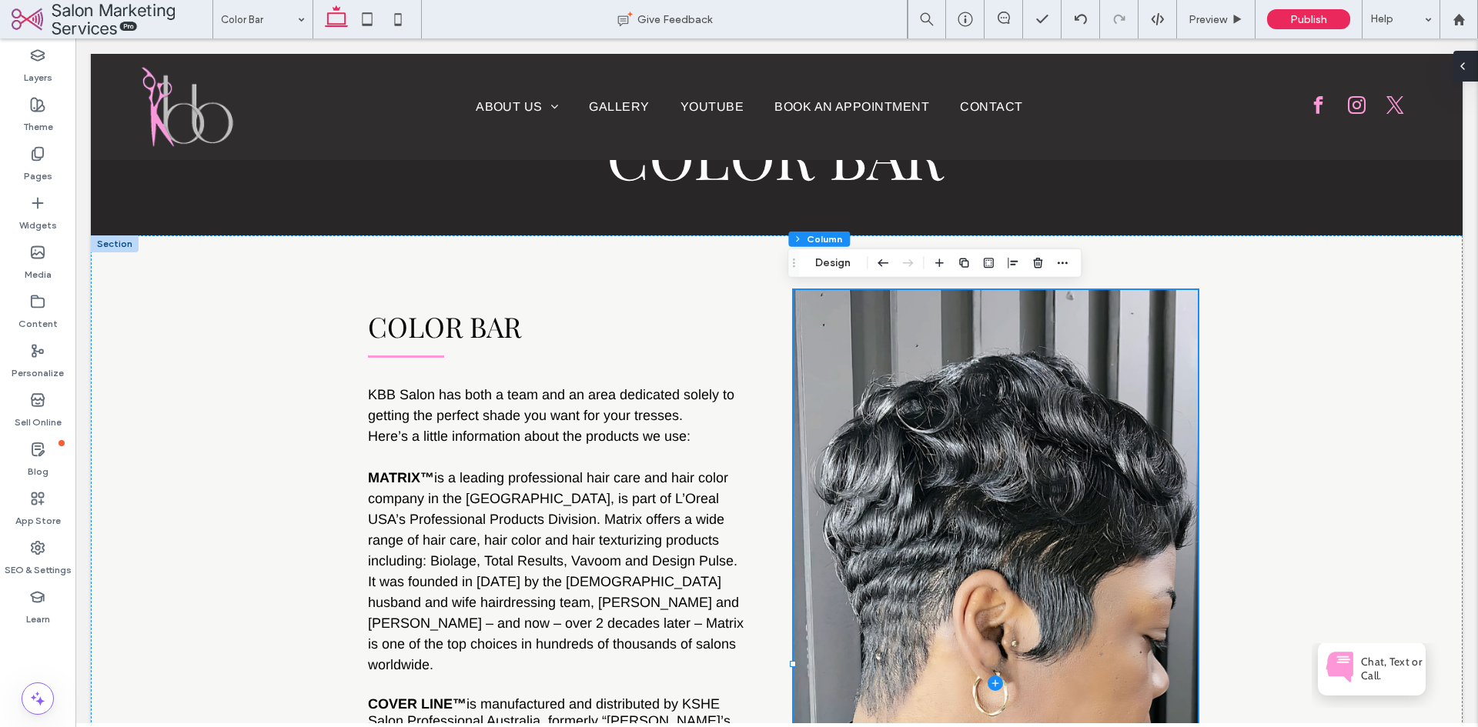
click at [1465, 66] on icon at bounding box center [1462, 66] width 12 height 12
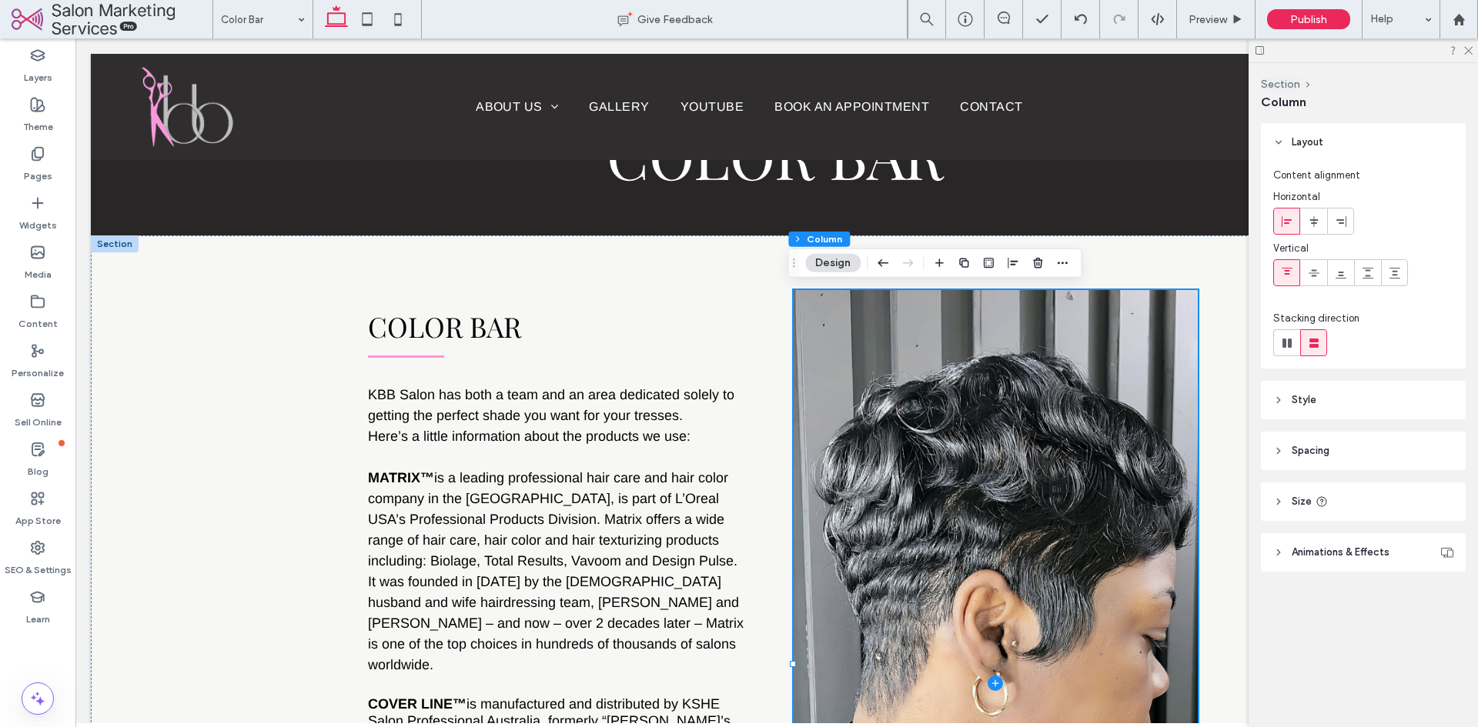
click at [1326, 500] on icon at bounding box center [1321, 502] width 12 height 12
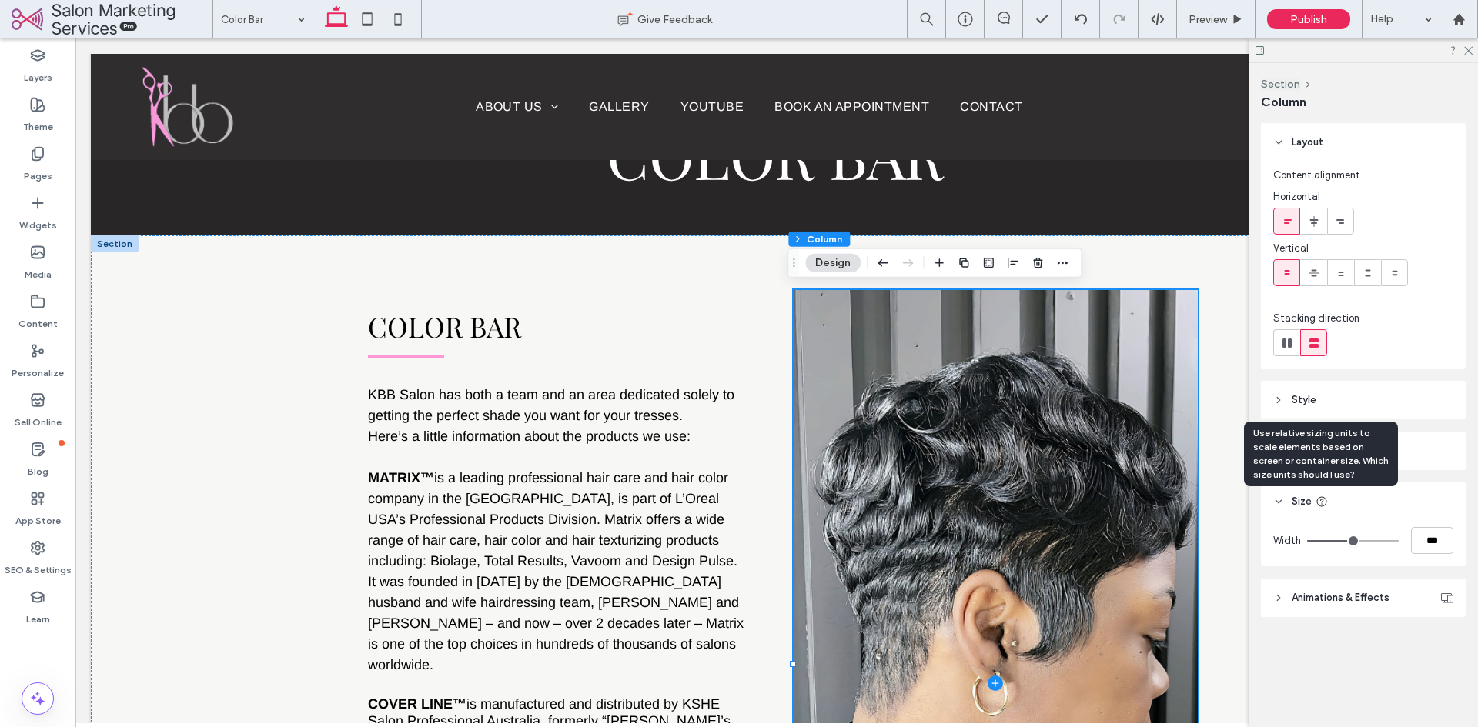
click at [1326, 500] on icon at bounding box center [1321, 502] width 12 height 12
click at [1388, 658] on div "Section Column Layout Content alignment Horizontal Vertical Stacking direction …" at bounding box center [1362, 395] width 229 height 664
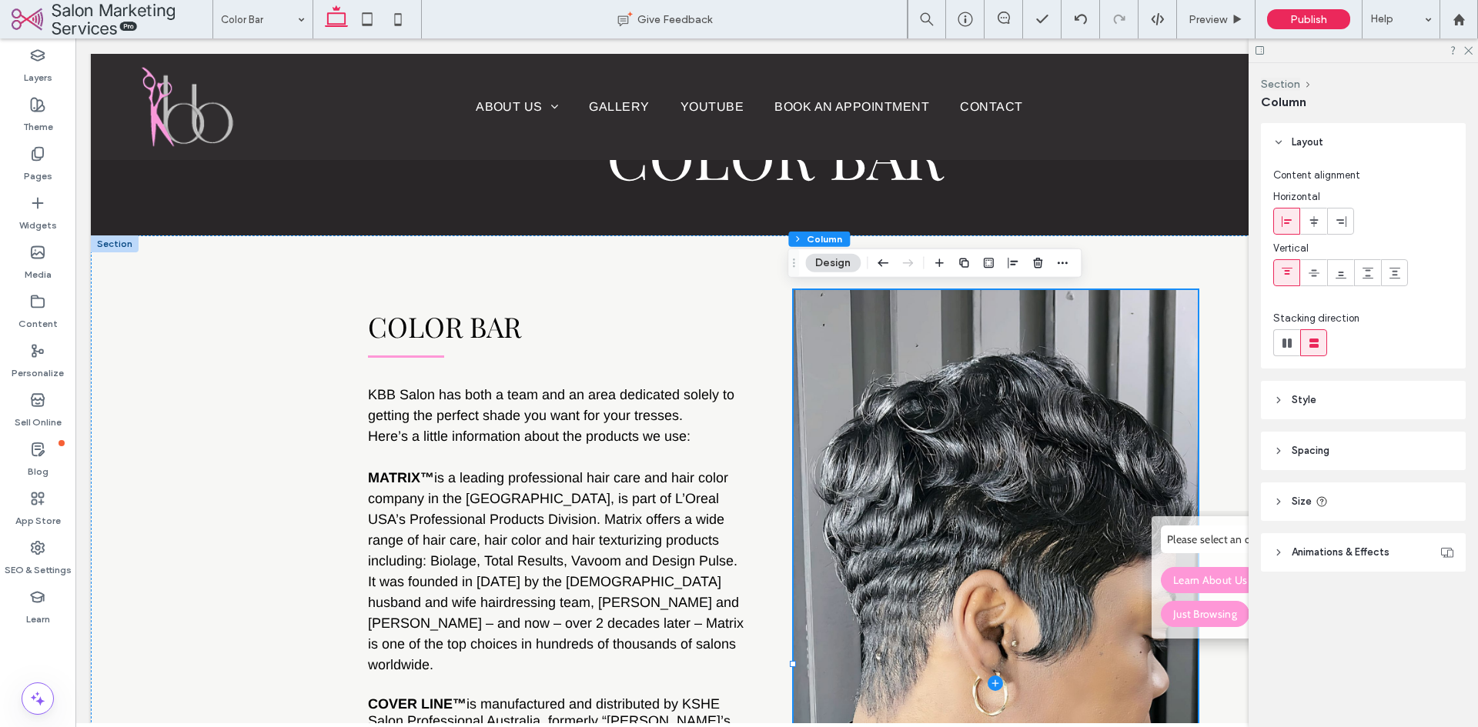
click at [1306, 493] on header "Size" at bounding box center [1363, 502] width 205 height 38
click at [1306, 498] on span "Size" at bounding box center [1301, 501] width 20 height 15
click at [1316, 461] on header "Spacing" at bounding box center [1363, 451] width 205 height 38
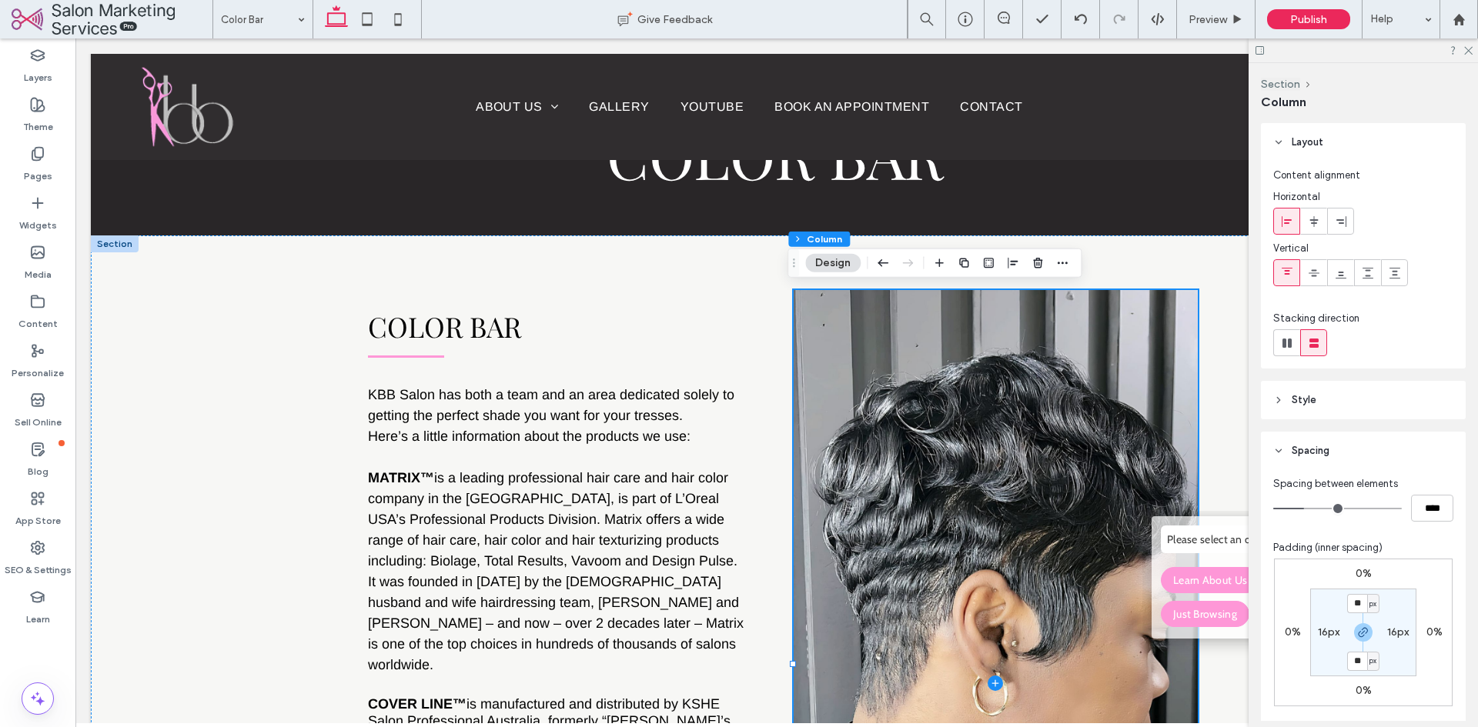
click at [1322, 452] on span "Spacing" at bounding box center [1310, 450] width 38 height 15
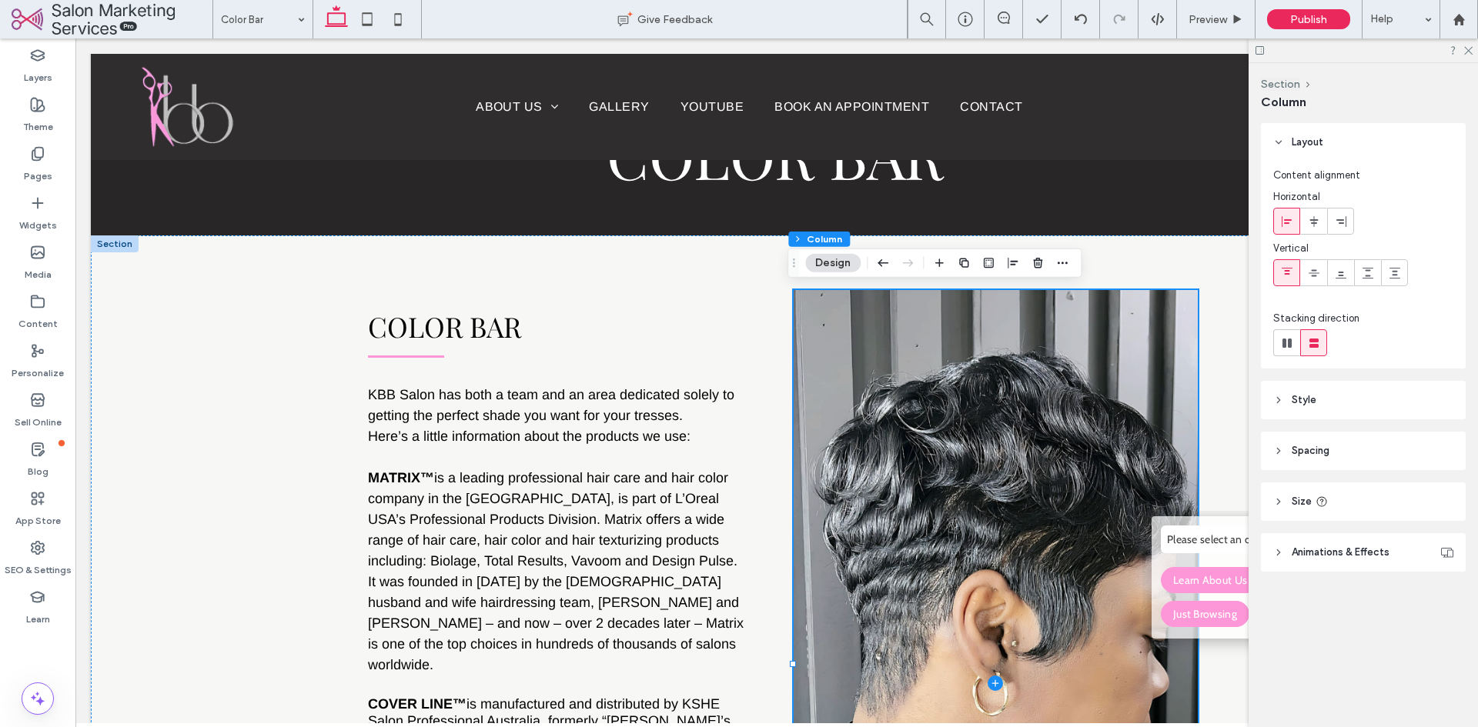
click at [1331, 406] on header "Style" at bounding box center [1363, 400] width 205 height 38
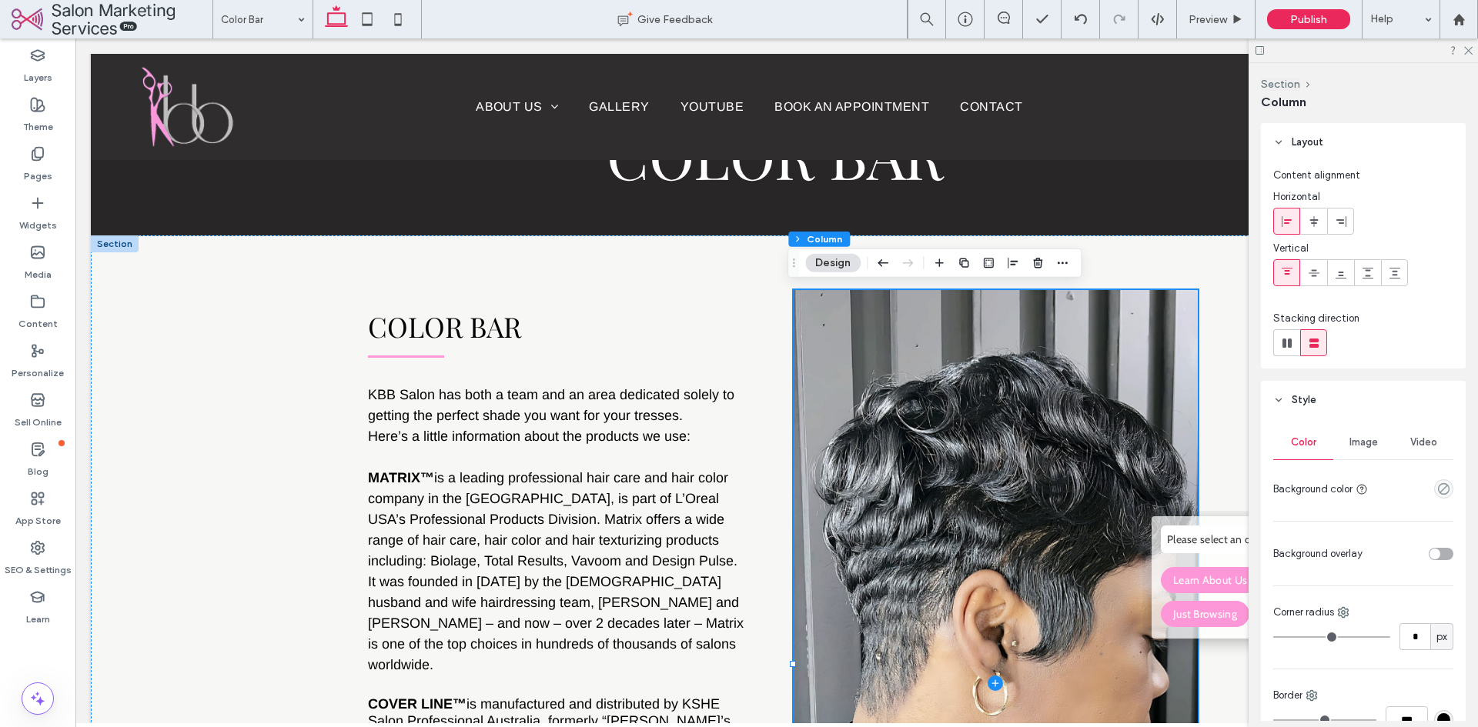
click at [1358, 453] on div "Image" at bounding box center [1363, 443] width 60 height 34
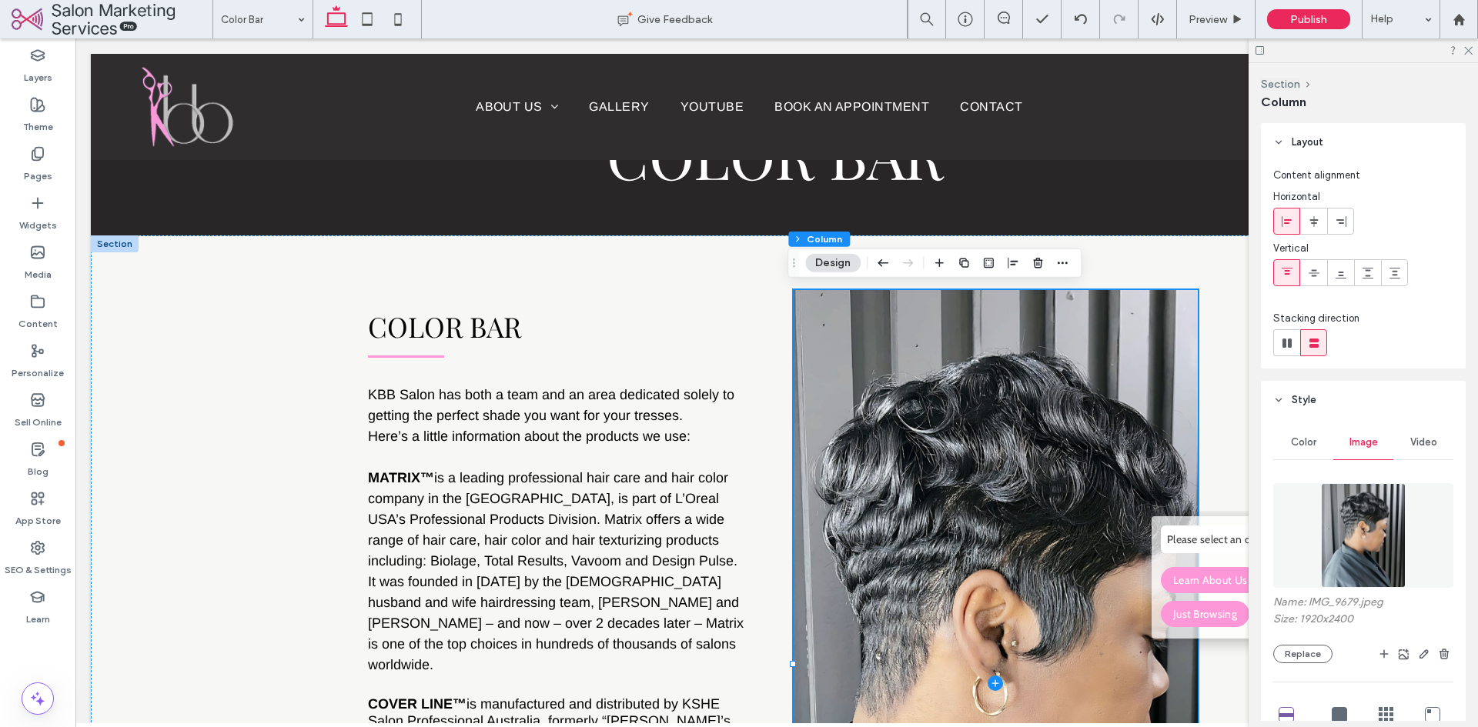
click at [1439, 652] on use "button" at bounding box center [1443, 654] width 9 height 10
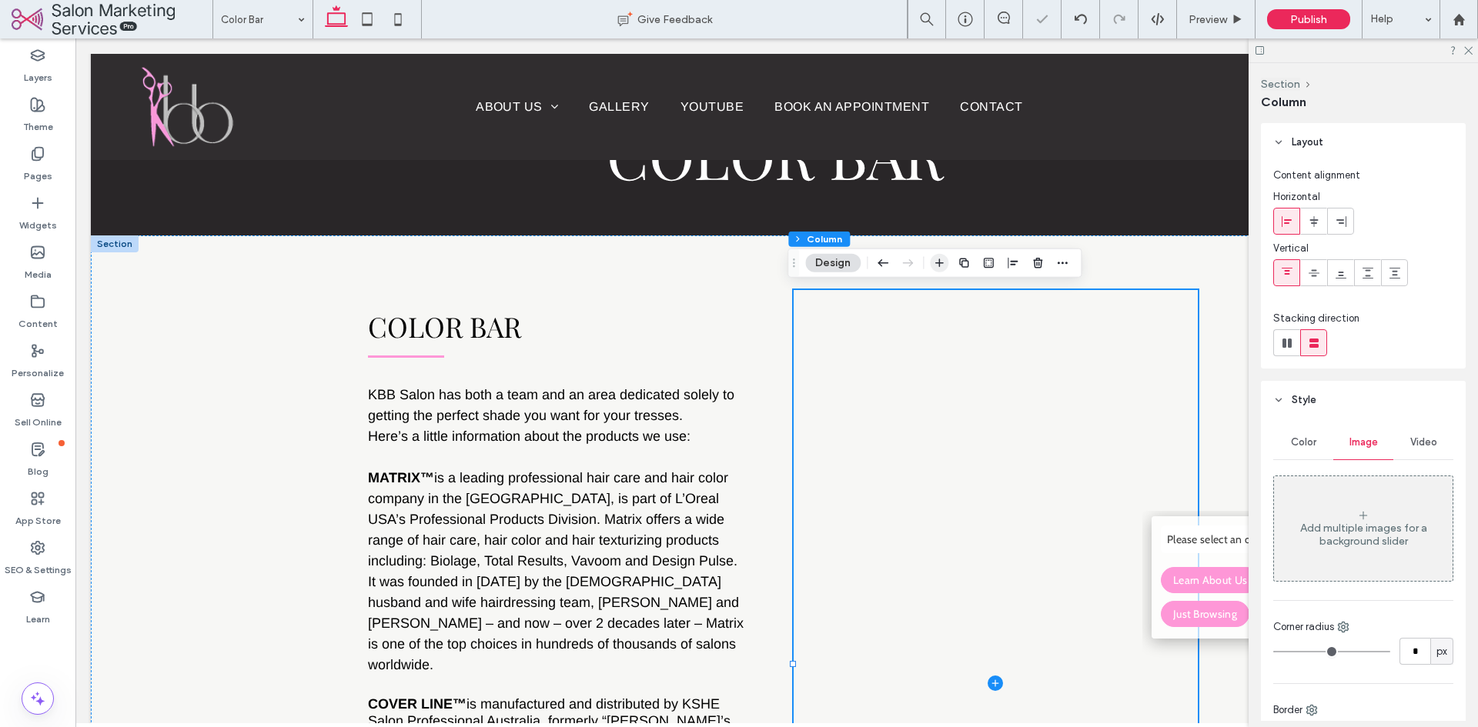
click at [938, 267] on icon "button" at bounding box center [939, 263] width 12 height 12
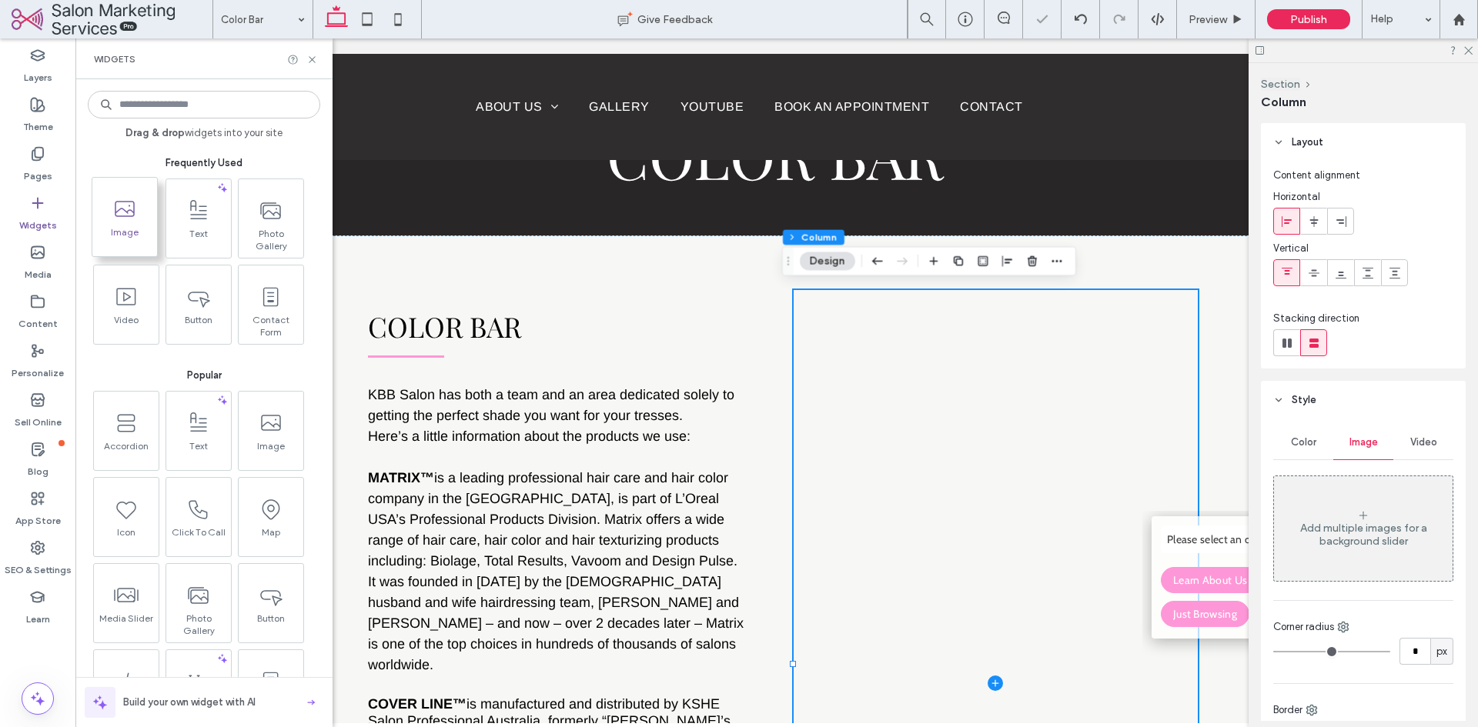
click at [121, 206] on icon at bounding box center [124, 209] width 25 height 25
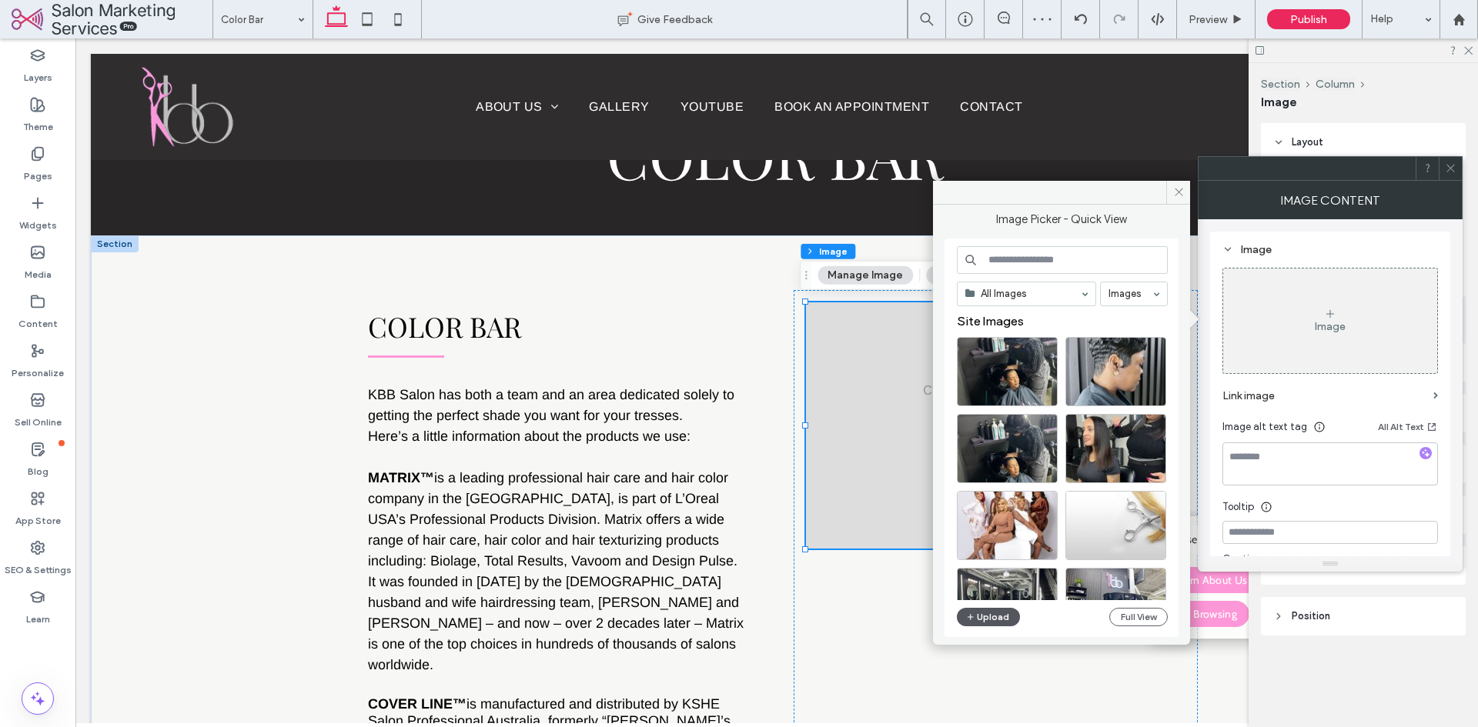
click at [997, 610] on button "Upload" at bounding box center [988, 617] width 63 height 18
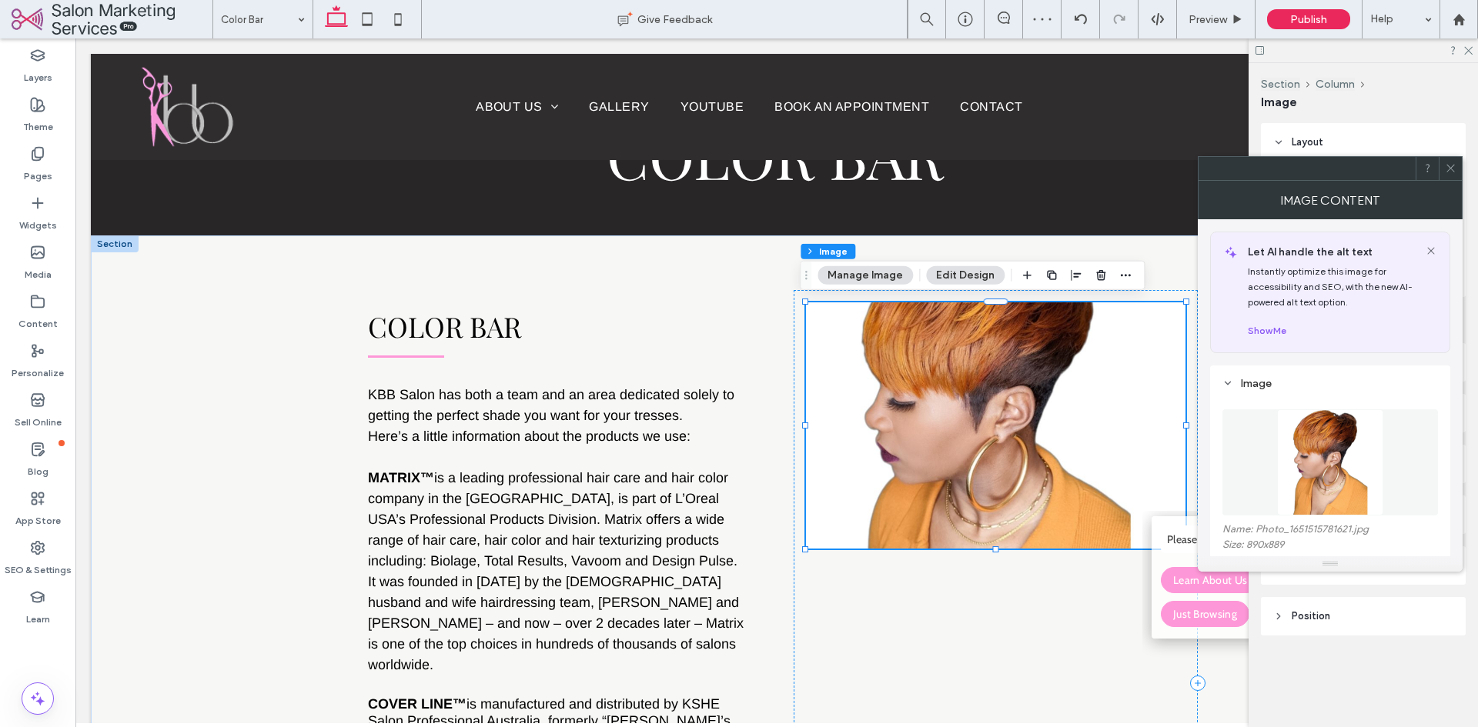
click at [1449, 169] on icon at bounding box center [1451, 168] width 12 height 12
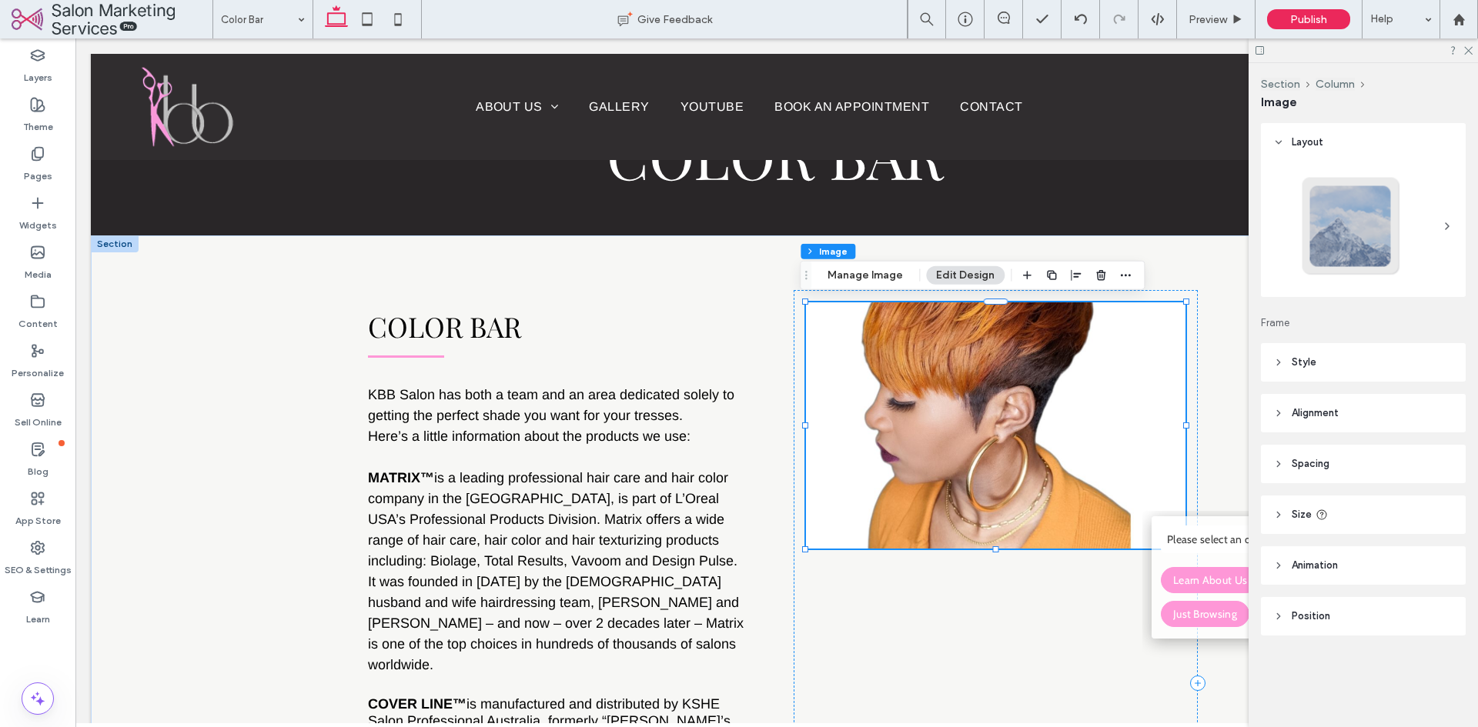
click at [1322, 510] on icon at bounding box center [1321, 515] width 12 height 12
click at [1442, 551] on div "toggle" at bounding box center [1440, 554] width 25 height 12
type input "*"
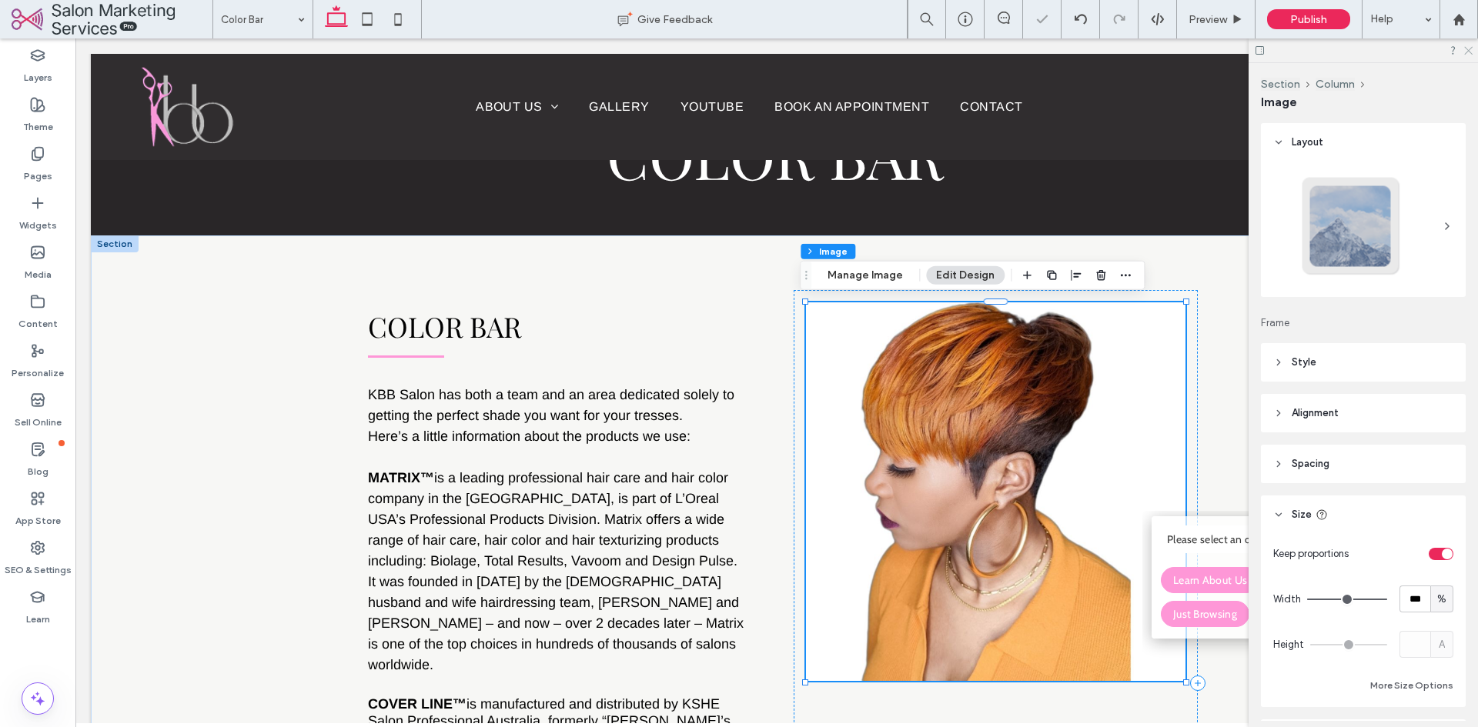
click at [1467, 52] on use at bounding box center [1468, 51] width 8 height 8
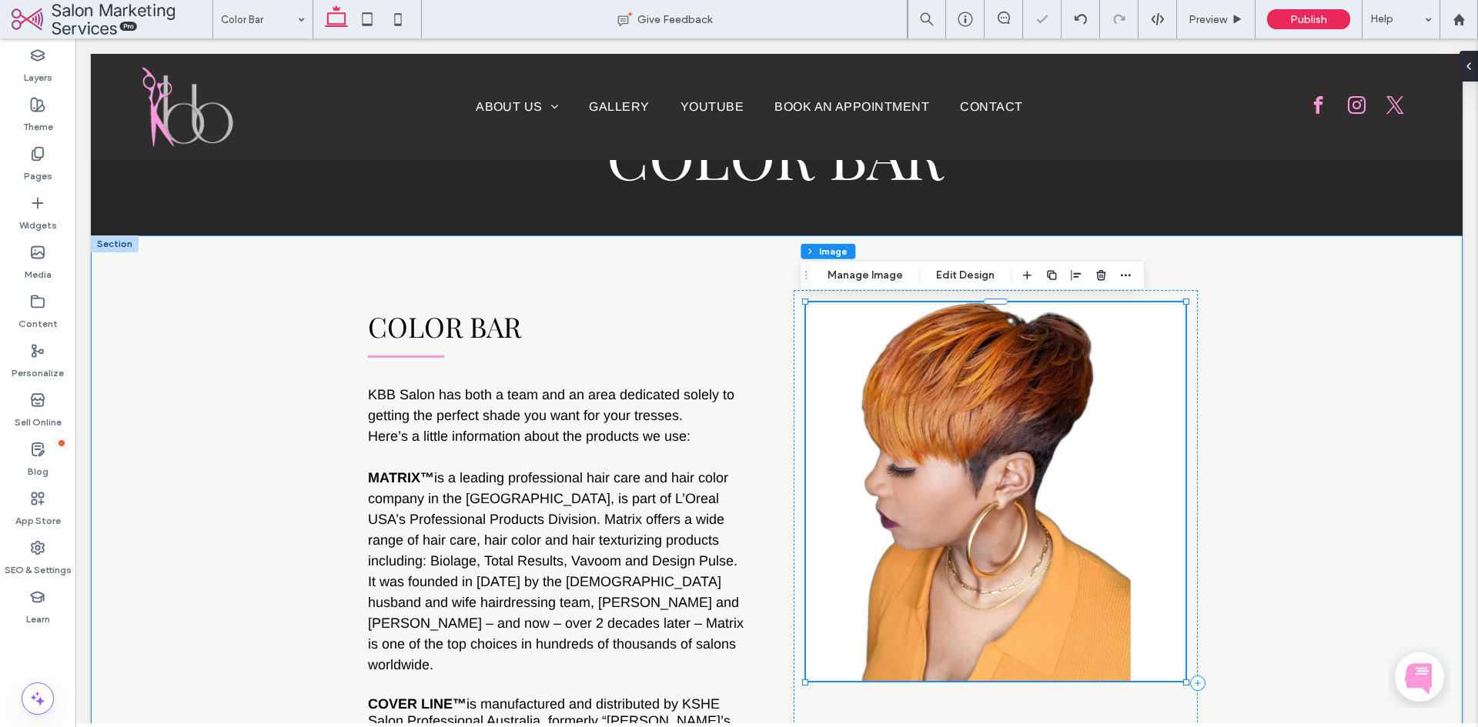
click at [1418, 529] on div "Color Bar KBB Salon has both a team and an area dedicated solely to getting the…" at bounding box center [777, 683] width 1372 height 895
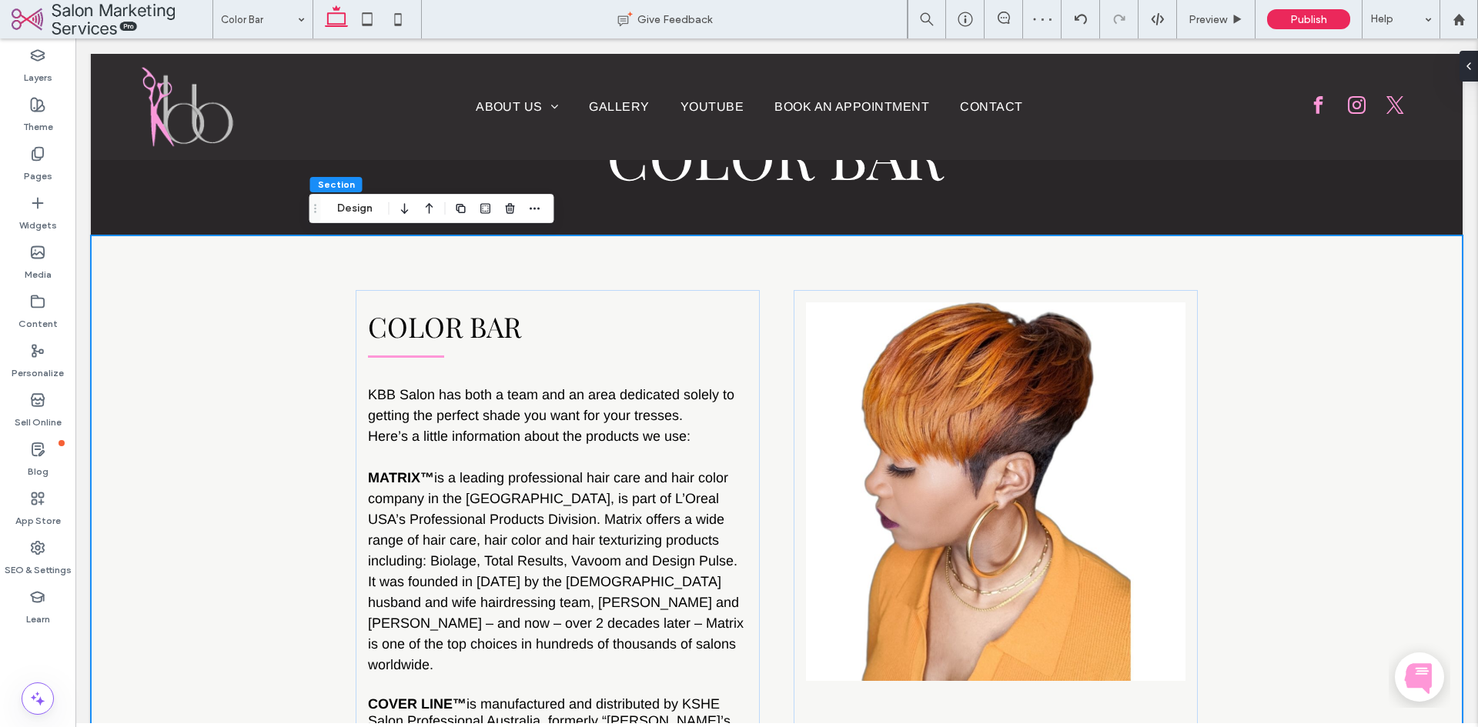
click at [1331, 433] on div "Color Bar KBB Salon has both a team and an area dedicated solely to getting the…" at bounding box center [777, 683] width 1372 height 895
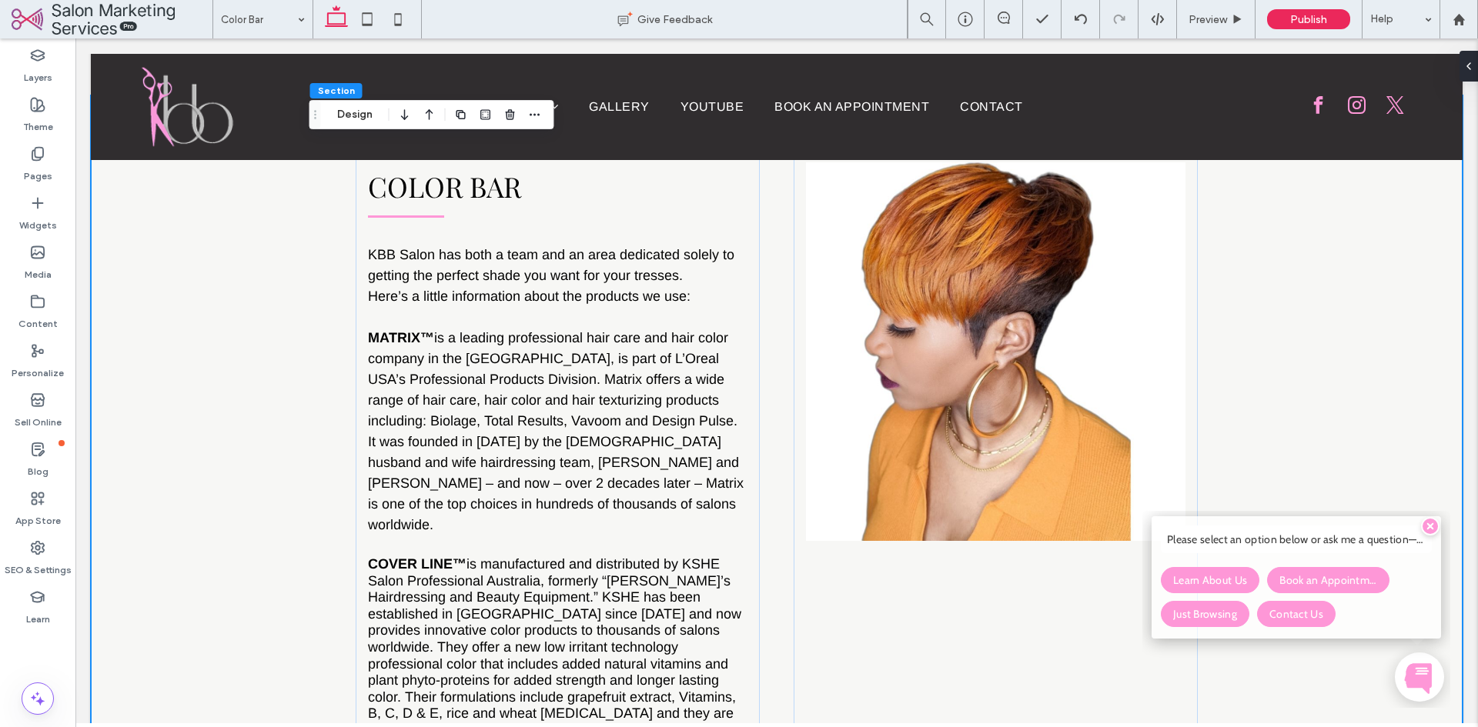
scroll to position [145, 0]
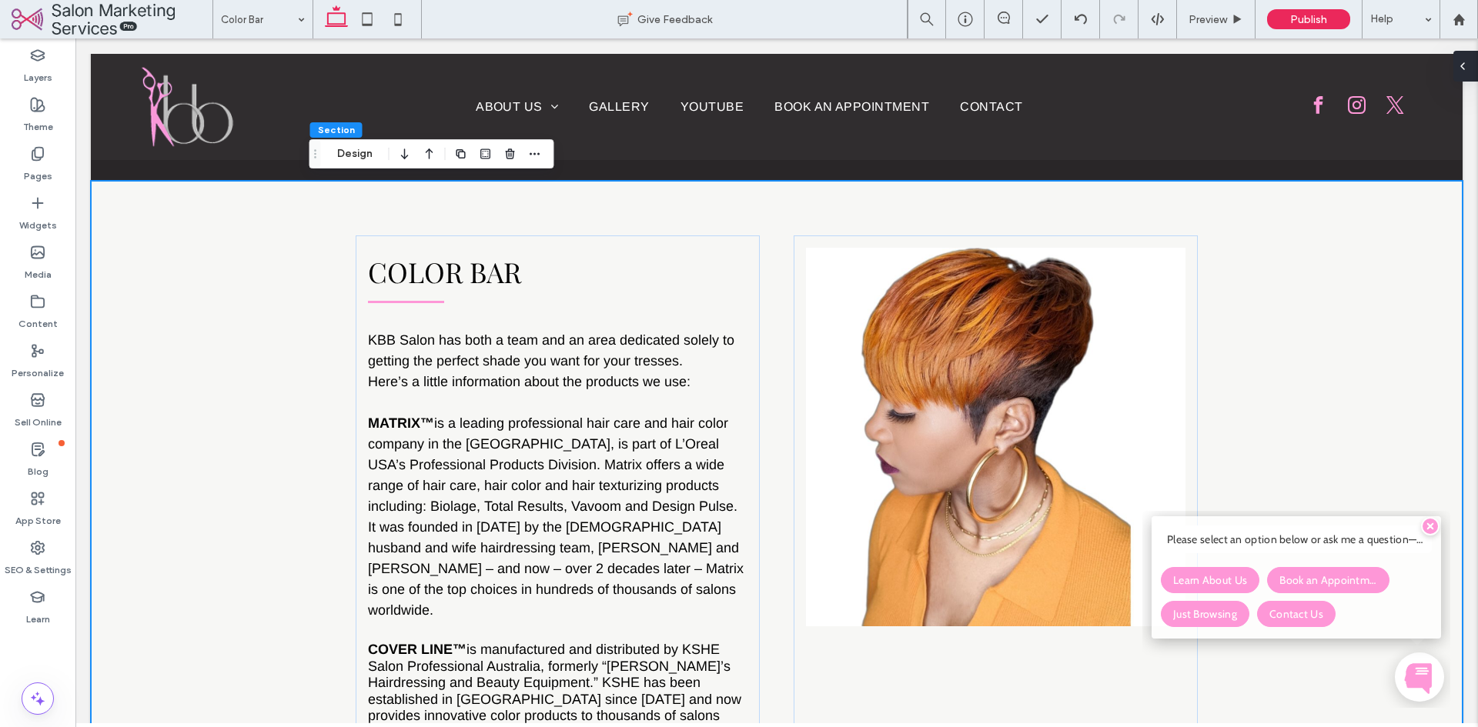
click at [1468, 71] on icon at bounding box center [1462, 66] width 12 height 12
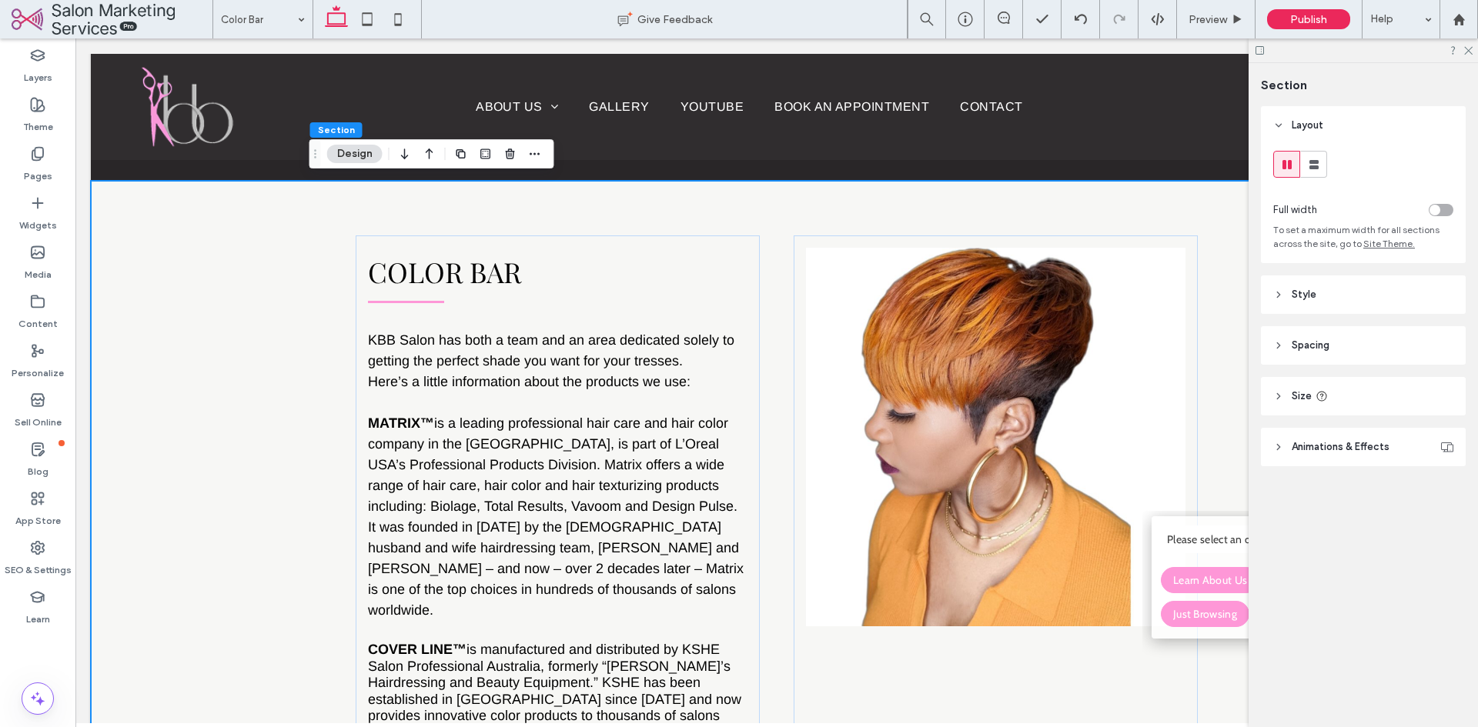
click at [1329, 396] on header "Size" at bounding box center [1363, 396] width 205 height 38
click at [1332, 350] on header "Spacing" at bounding box center [1363, 345] width 205 height 38
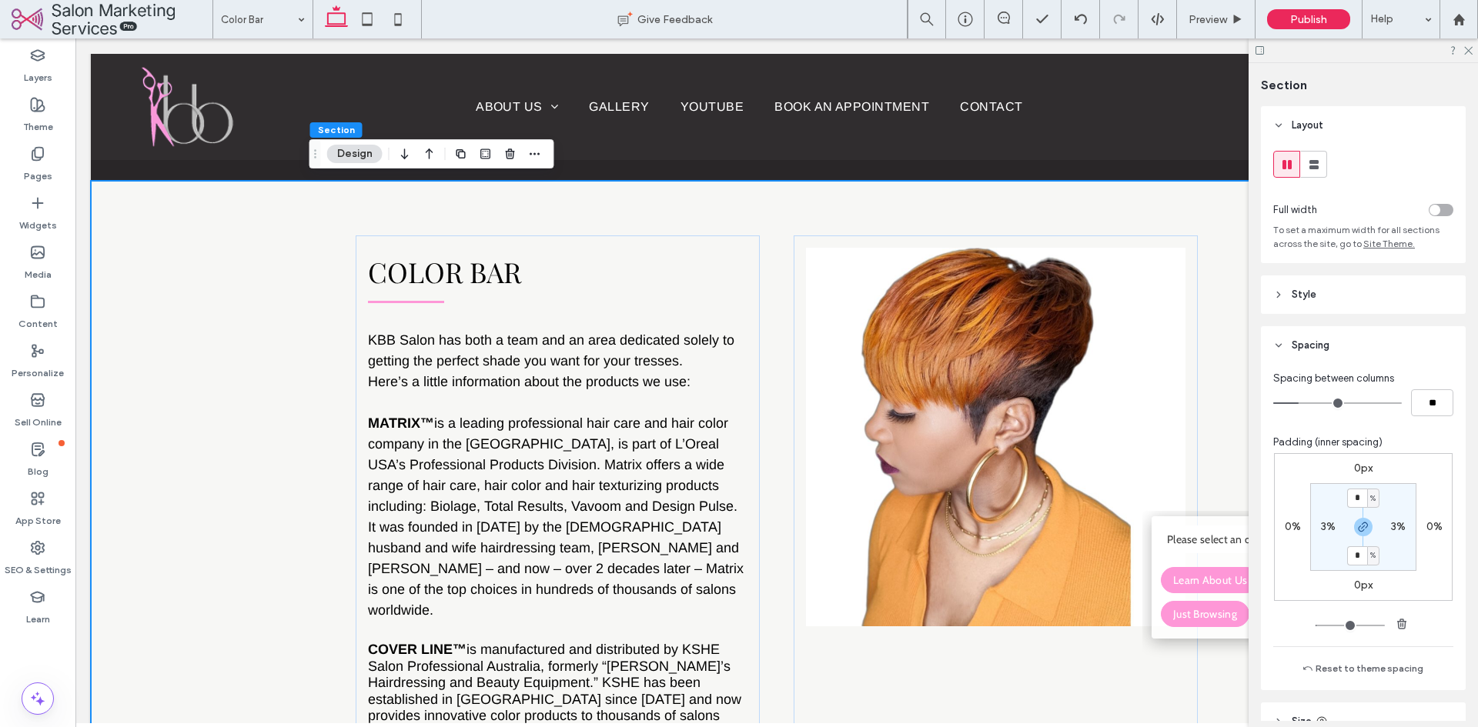
click at [1333, 348] on header "Spacing" at bounding box center [1363, 345] width 205 height 38
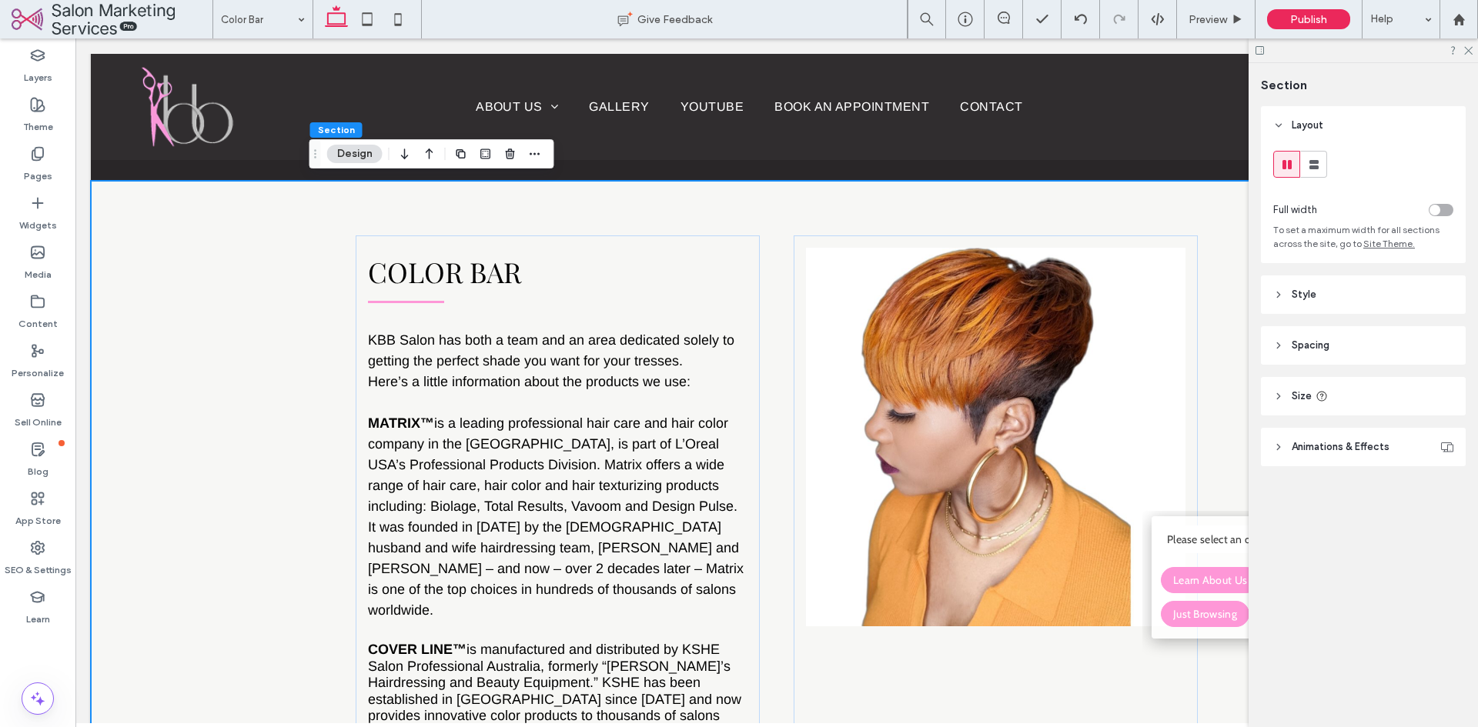
click at [1347, 297] on header "Style" at bounding box center [1363, 295] width 205 height 38
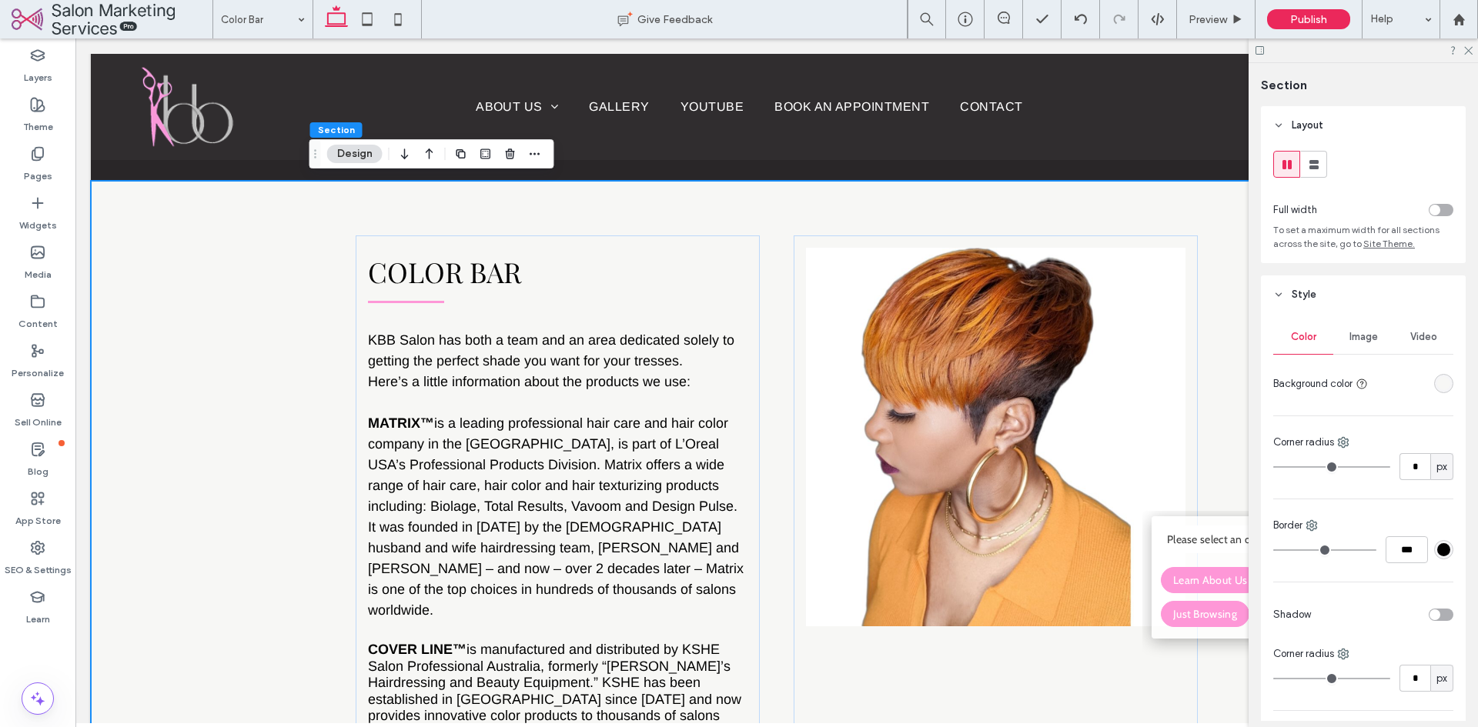
click at [1437, 383] on div "rgba(247, 247, 245, 1)" at bounding box center [1443, 383] width 13 height 13
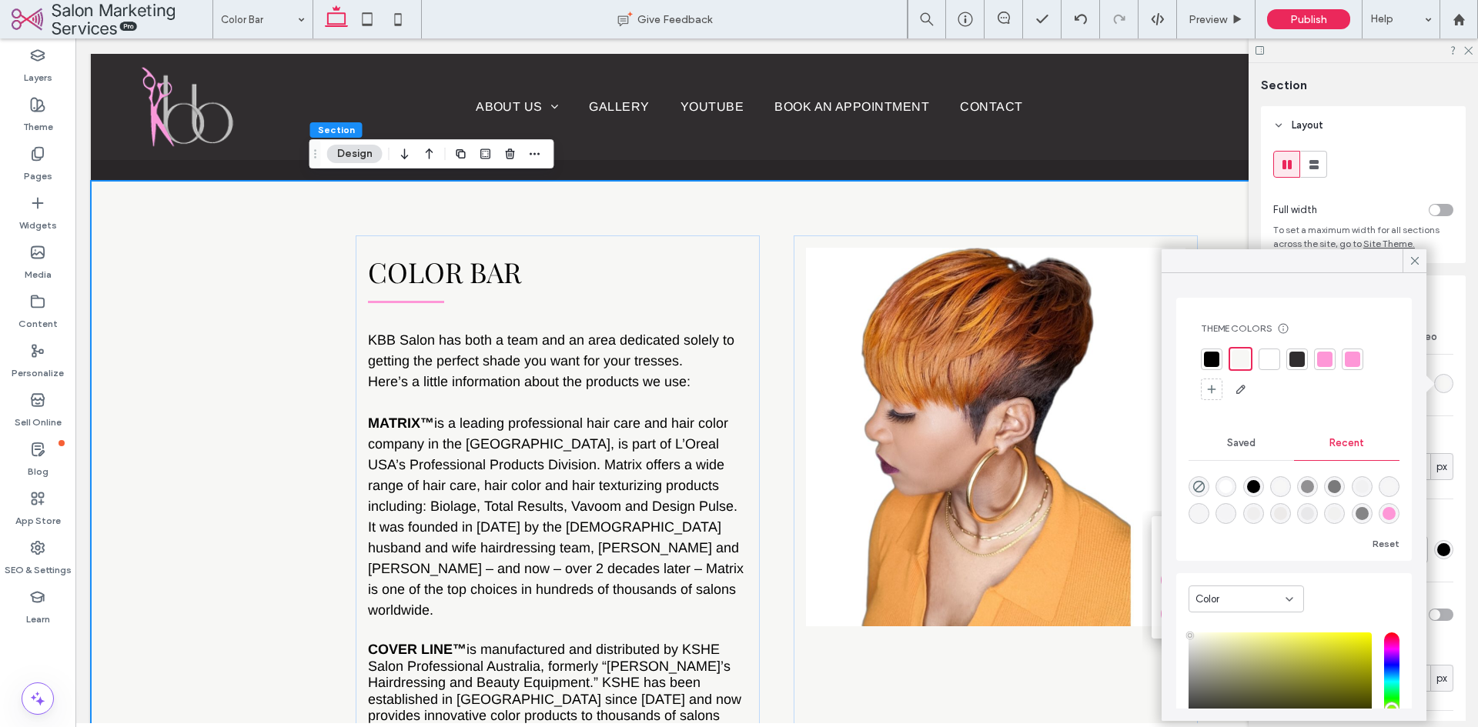
click at [1269, 359] on div at bounding box center [1268, 359] width 15 height 15
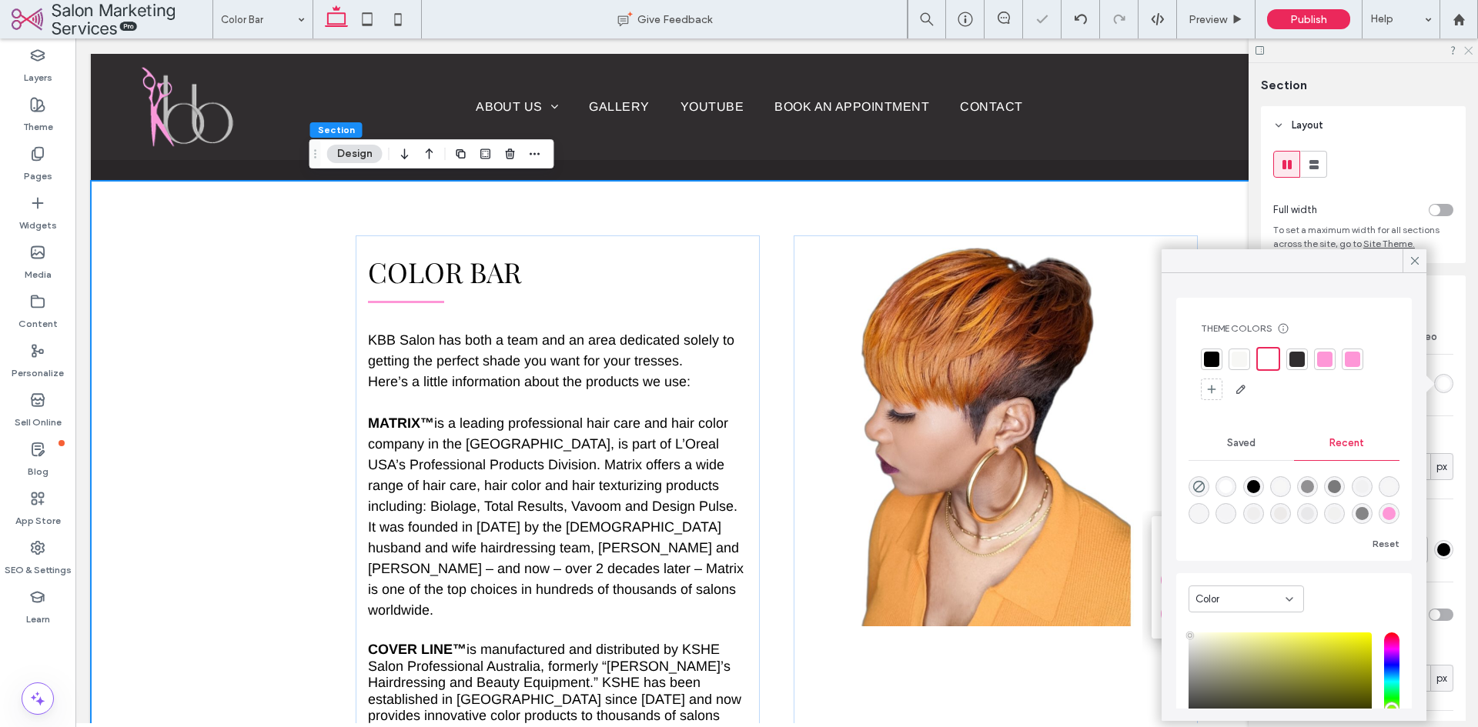
click at [1469, 53] on icon at bounding box center [1467, 50] width 10 height 10
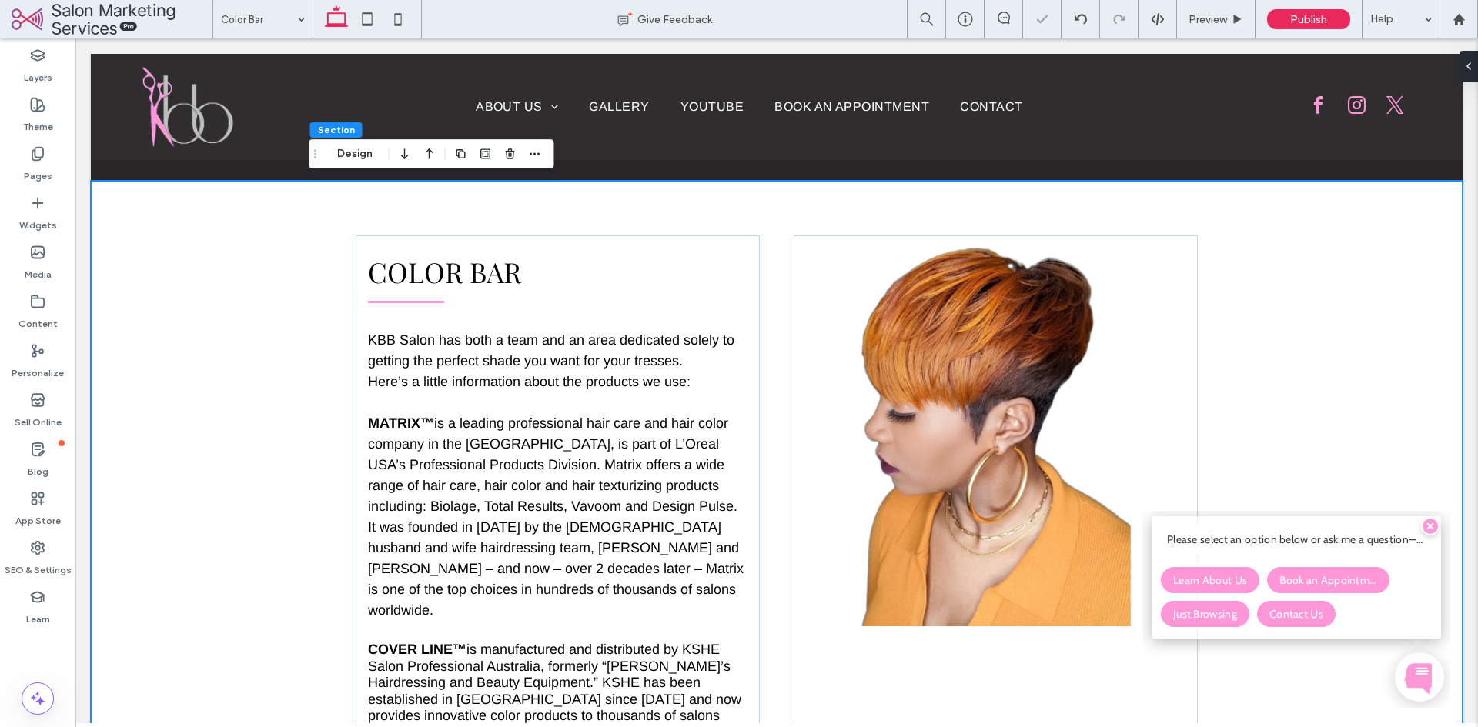
click at [1367, 312] on div "Color Bar KBB Salon has both a team and an area dedicated solely to getting the…" at bounding box center [777, 628] width 1372 height 895
click at [1431, 526] on icon at bounding box center [1430, 526] width 6 height 6
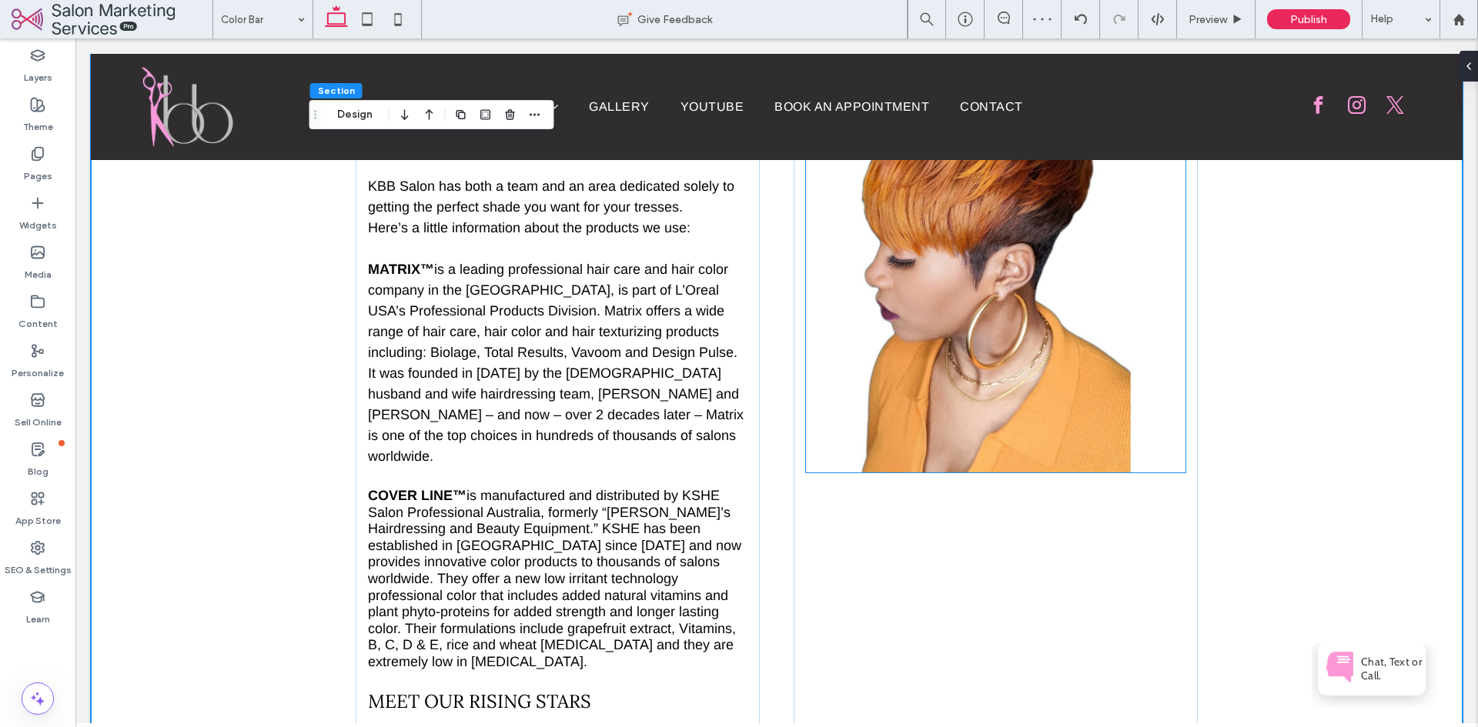
click at [1082, 303] on img at bounding box center [995, 283] width 379 height 379
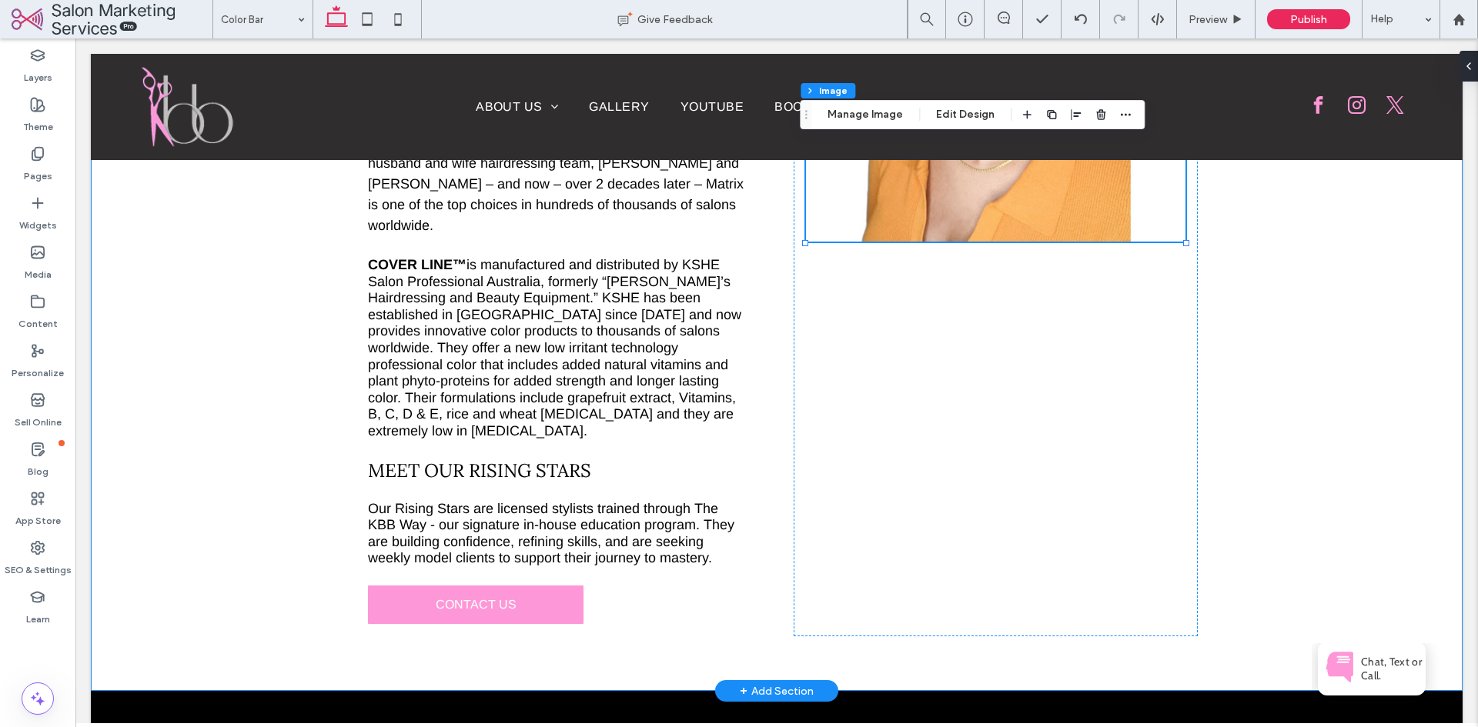
click at [1314, 349] on div "Color Bar KBB Salon has both a team and an area dedicated solely to getting the…" at bounding box center [777, 243] width 1372 height 895
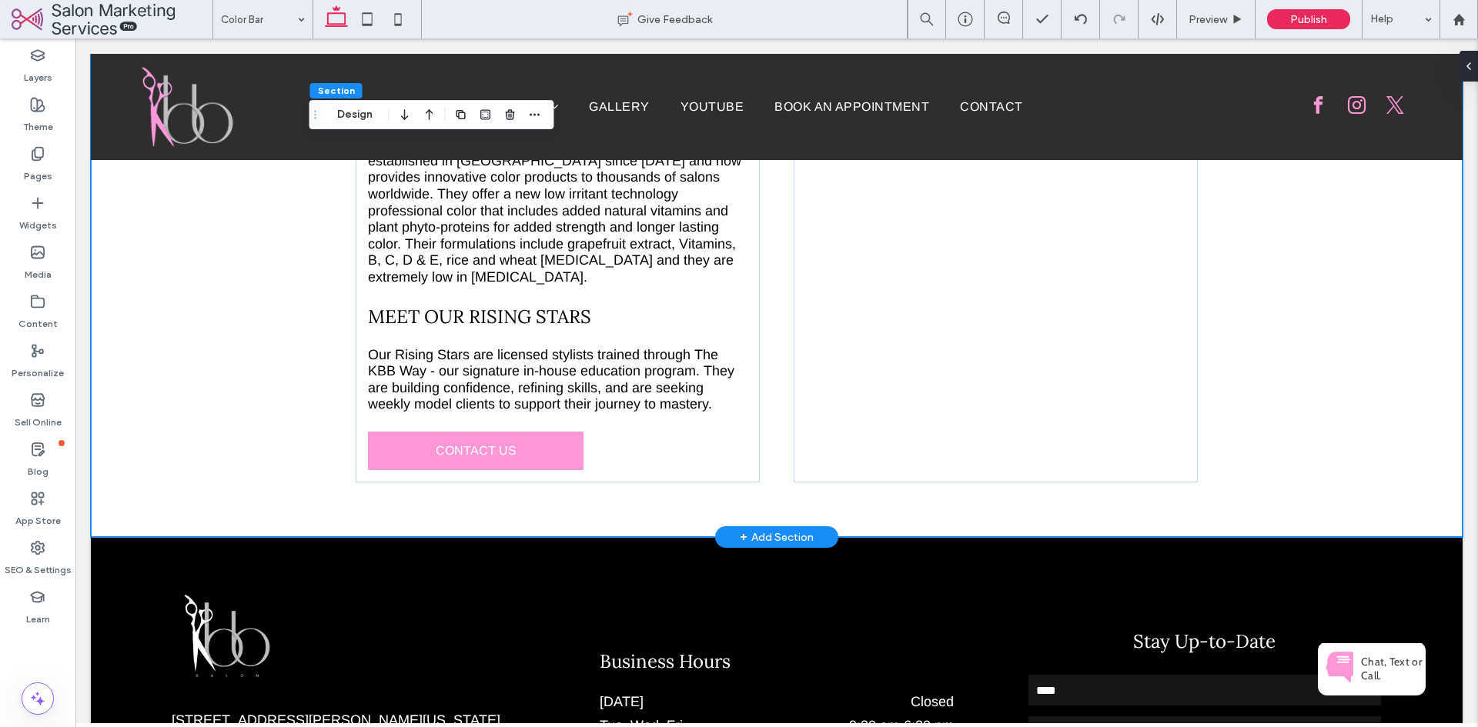
scroll to position [453, 0]
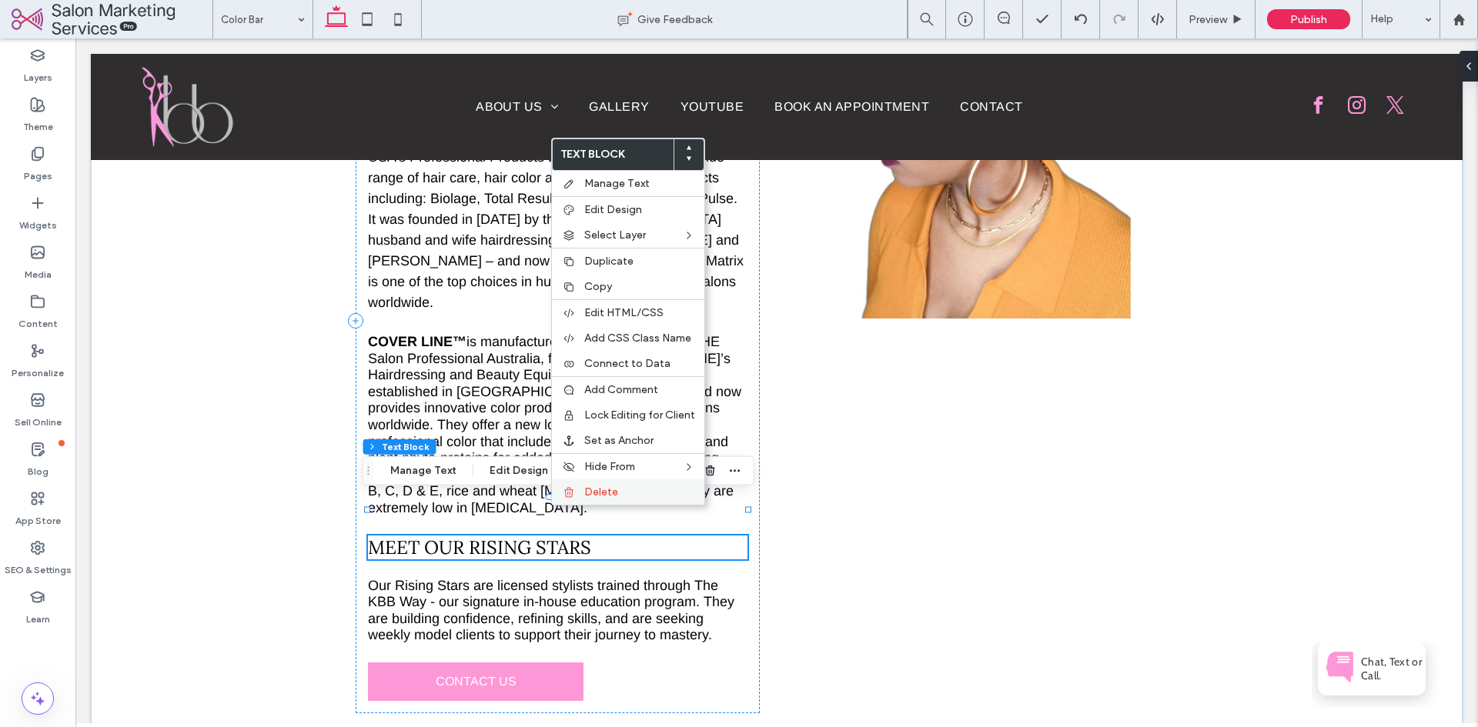
click at [605, 491] on span "Delete" at bounding box center [601, 492] width 34 height 13
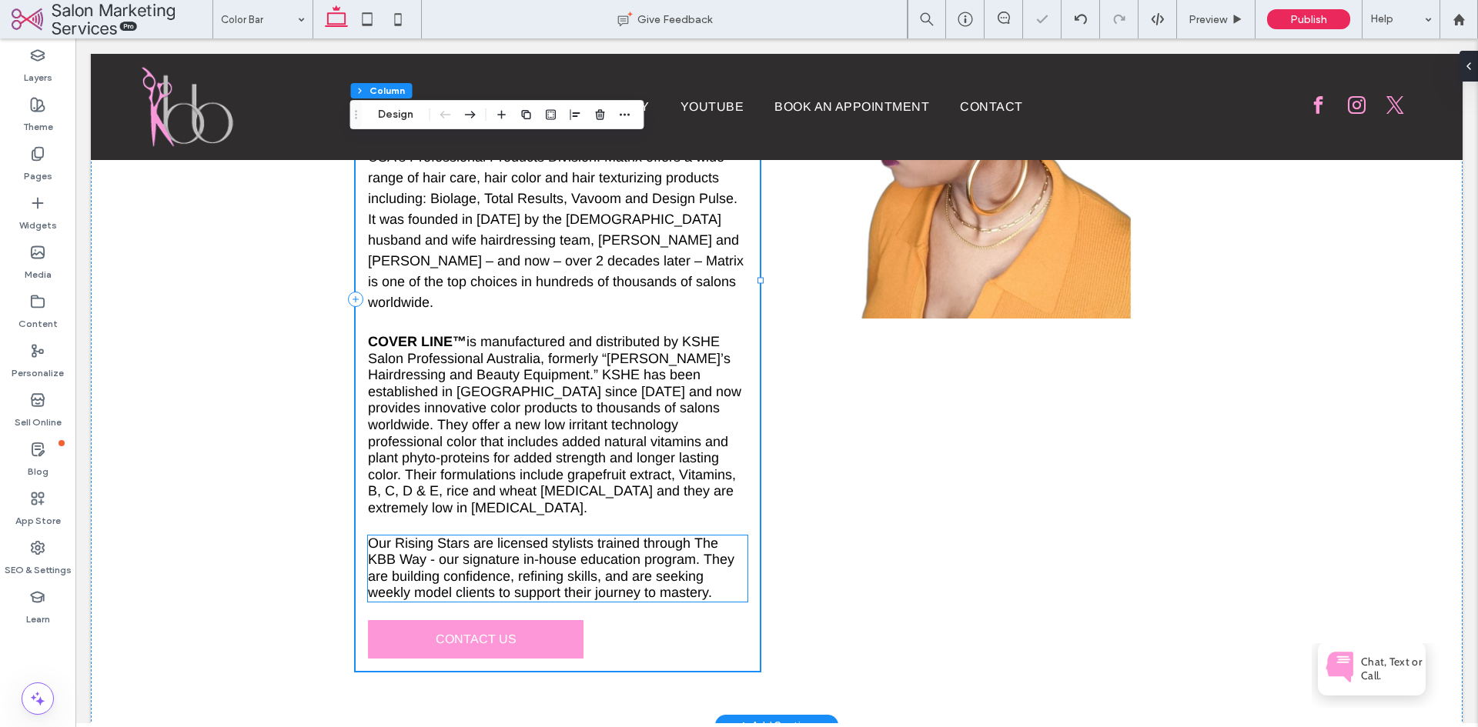
drag, startPoint x: 549, startPoint y: 526, endPoint x: 560, endPoint y: 526, distance: 11.5
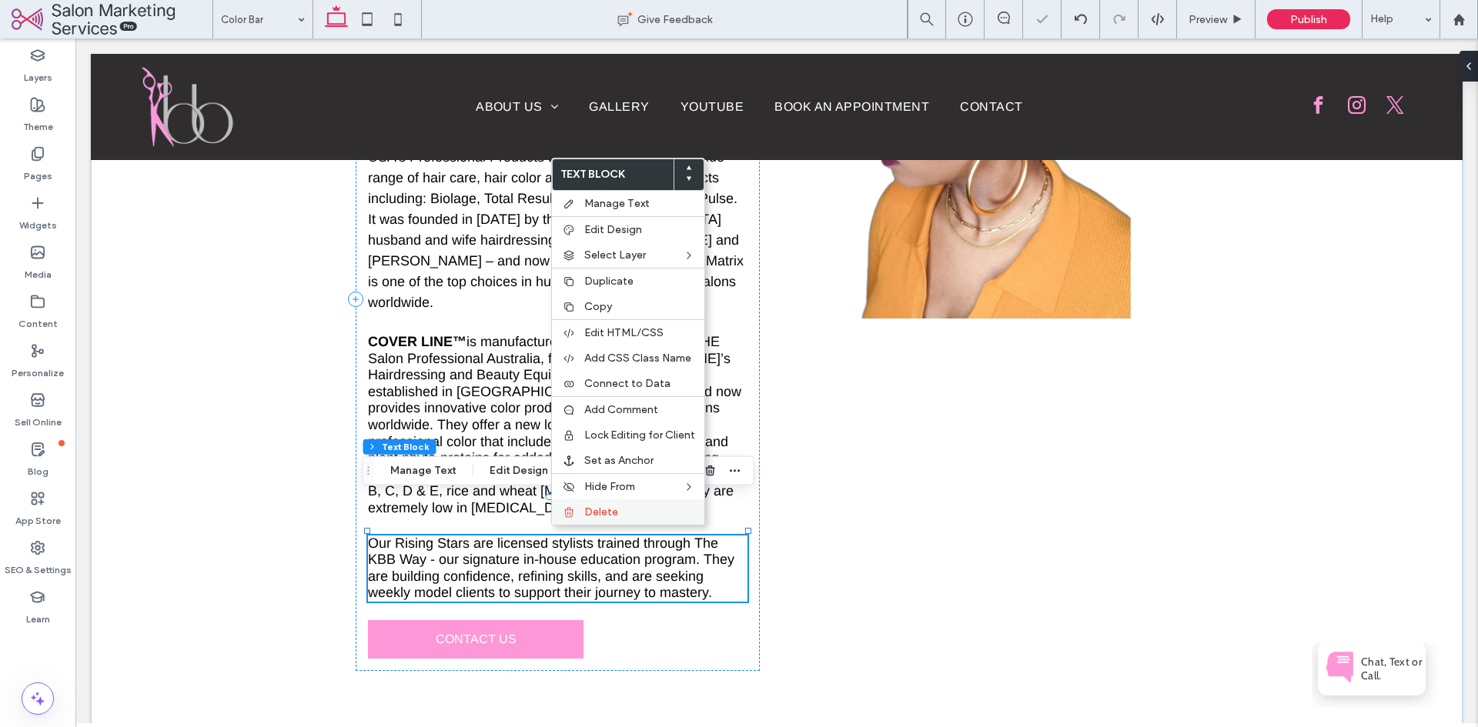
click at [586, 514] on span "Delete" at bounding box center [601, 512] width 34 height 13
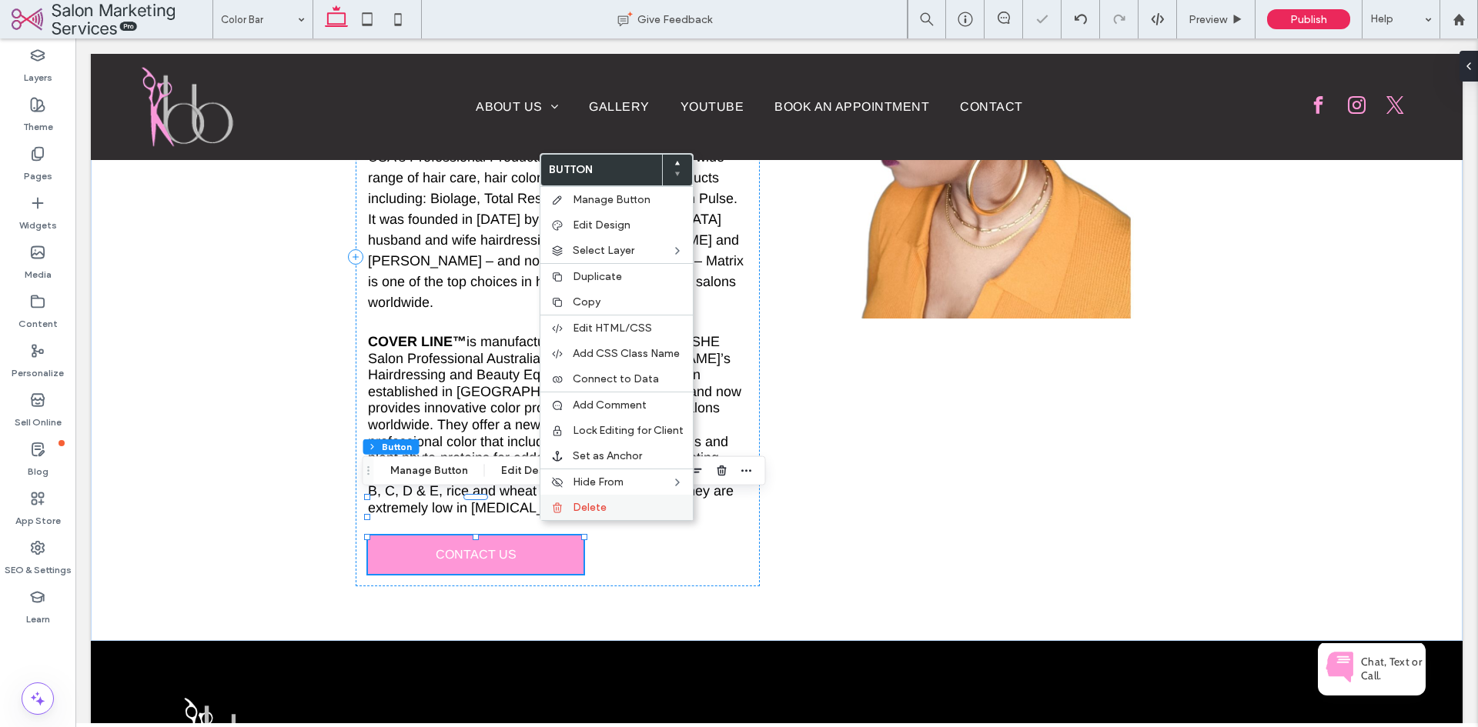
click at [582, 513] on span "Delete" at bounding box center [590, 507] width 34 height 13
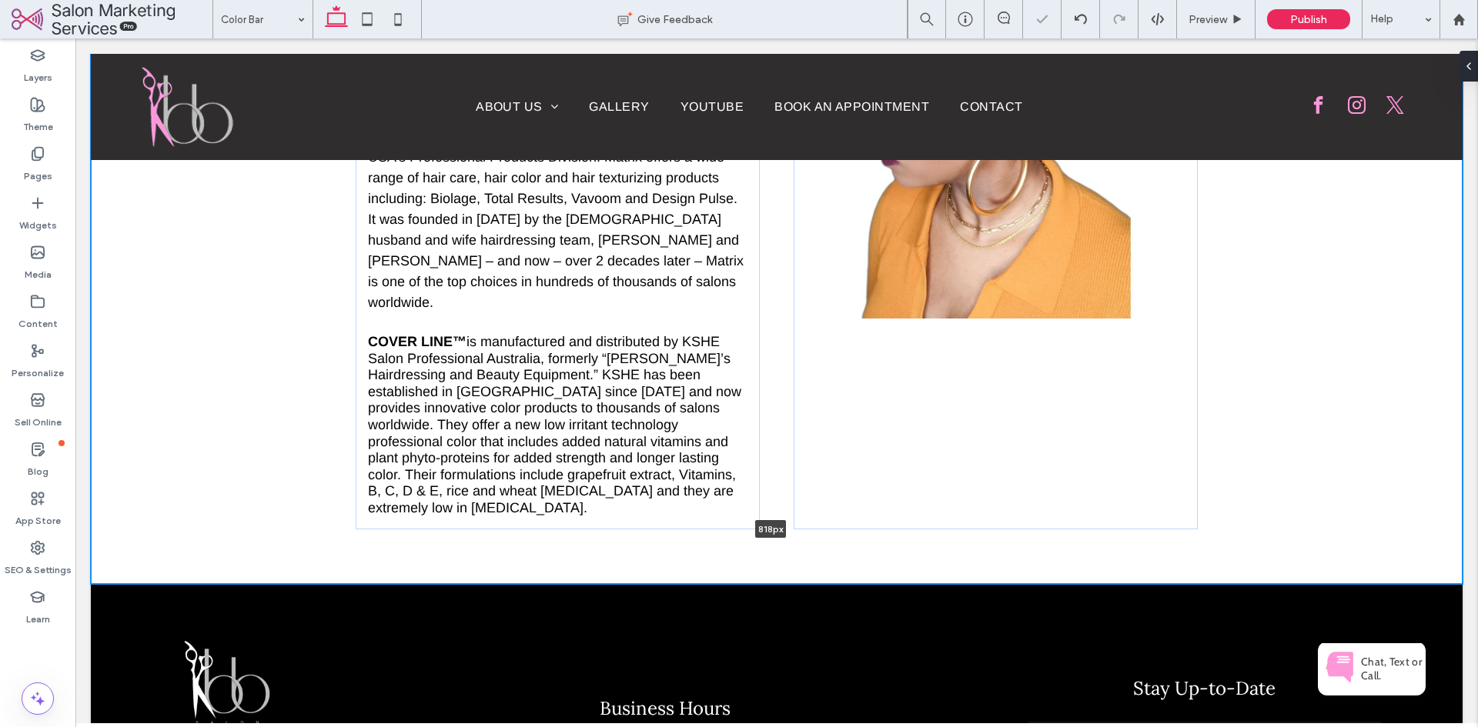
drag, startPoint x: 903, startPoint y: 542, endPoint x: 918, endPoint y: 472, distance: 71.7
click at [918, 472] on div "Color Bar KBB Salon has both a team and an area dedicated solely to getting the…" at bounding box center [777, 228] width 1372 height 711
type input "***"
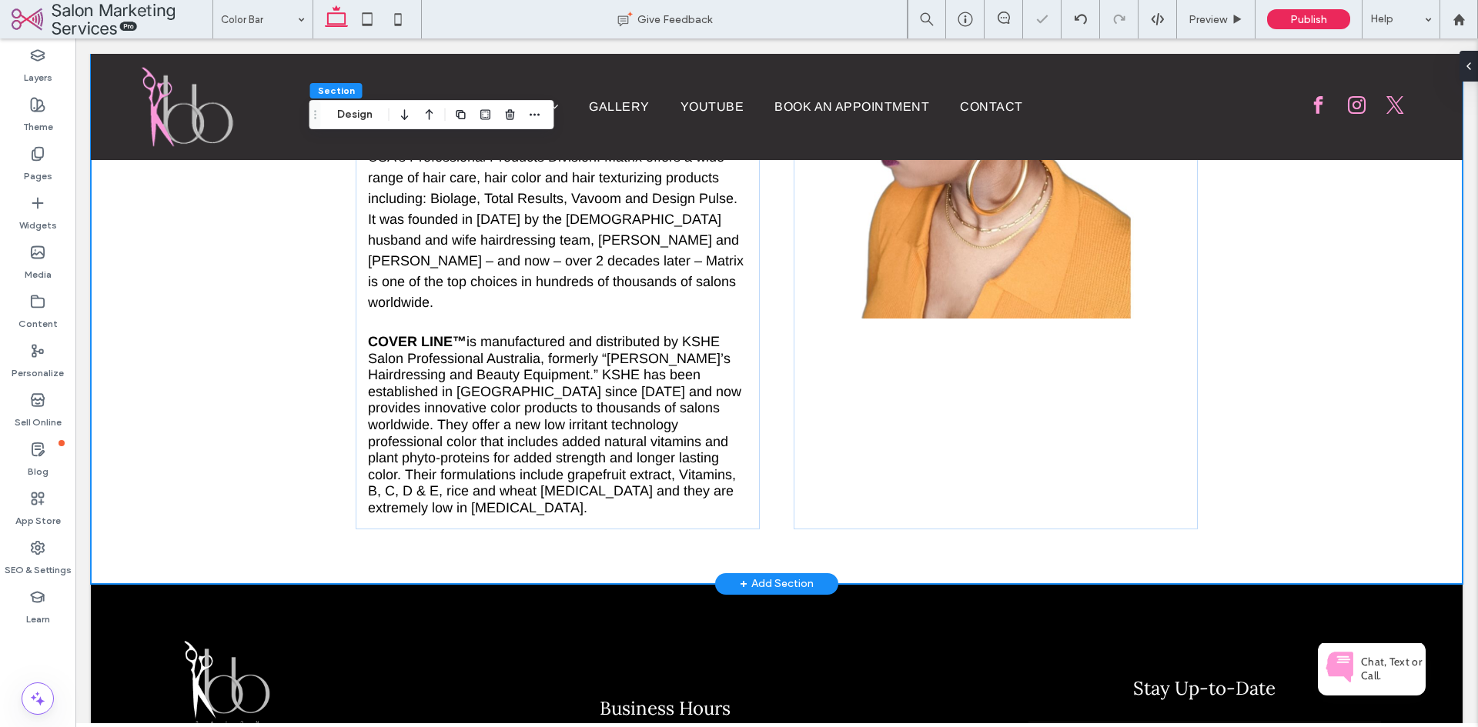
click at [1302, 393] on div "Color Bar KBB Salon has both a team and an area dedicated solely to getting the…" at bounding box center [777, 228] width 1372 height 711
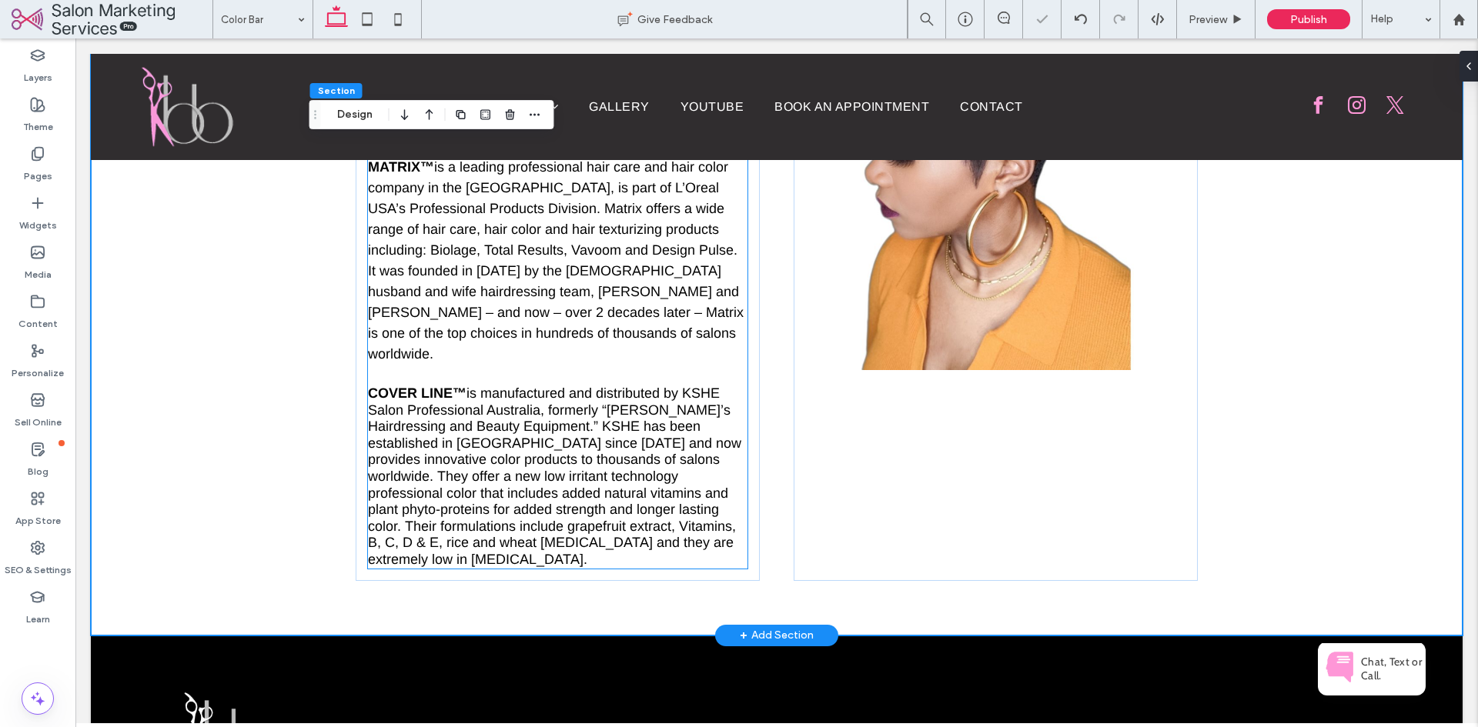
scroll to position [299, 0]
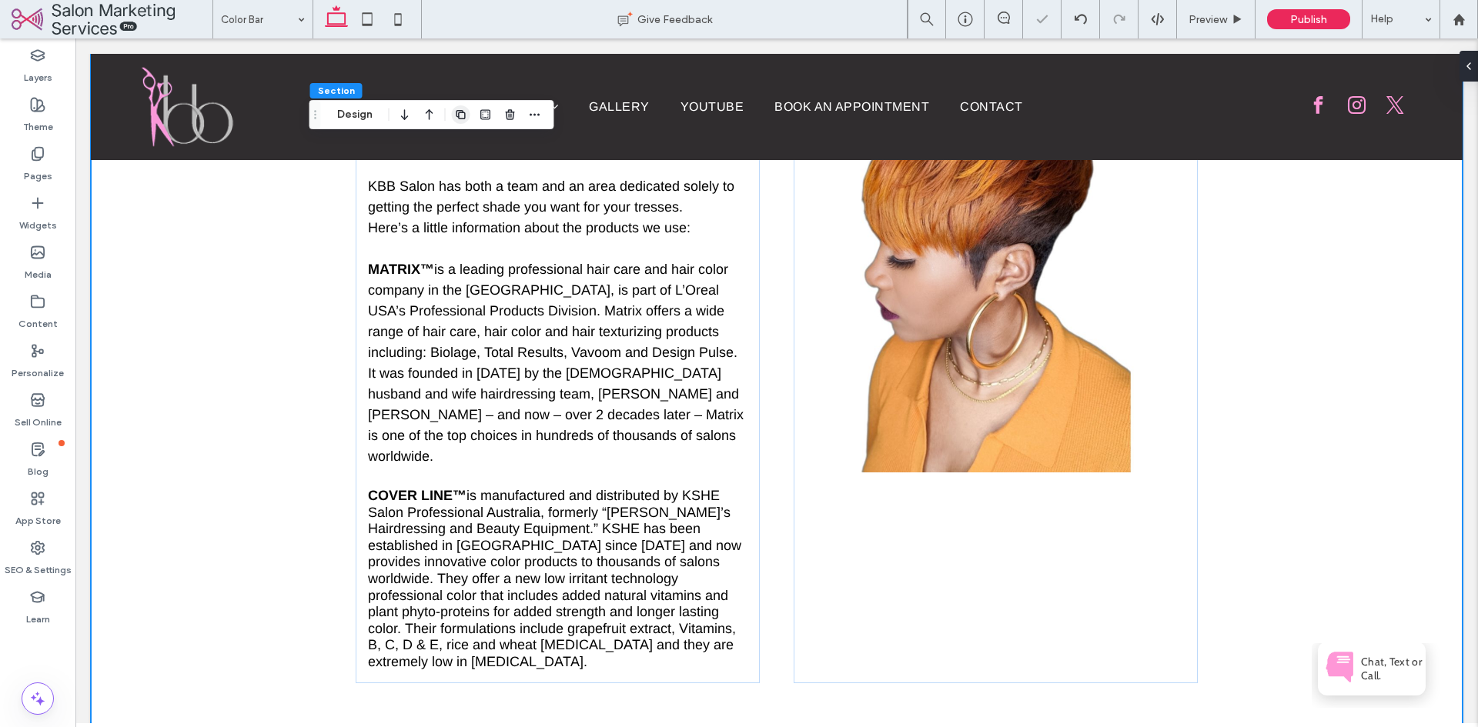
click at [466, 115] on icon "button" at bounding box center [461, 115] width 12 height 12
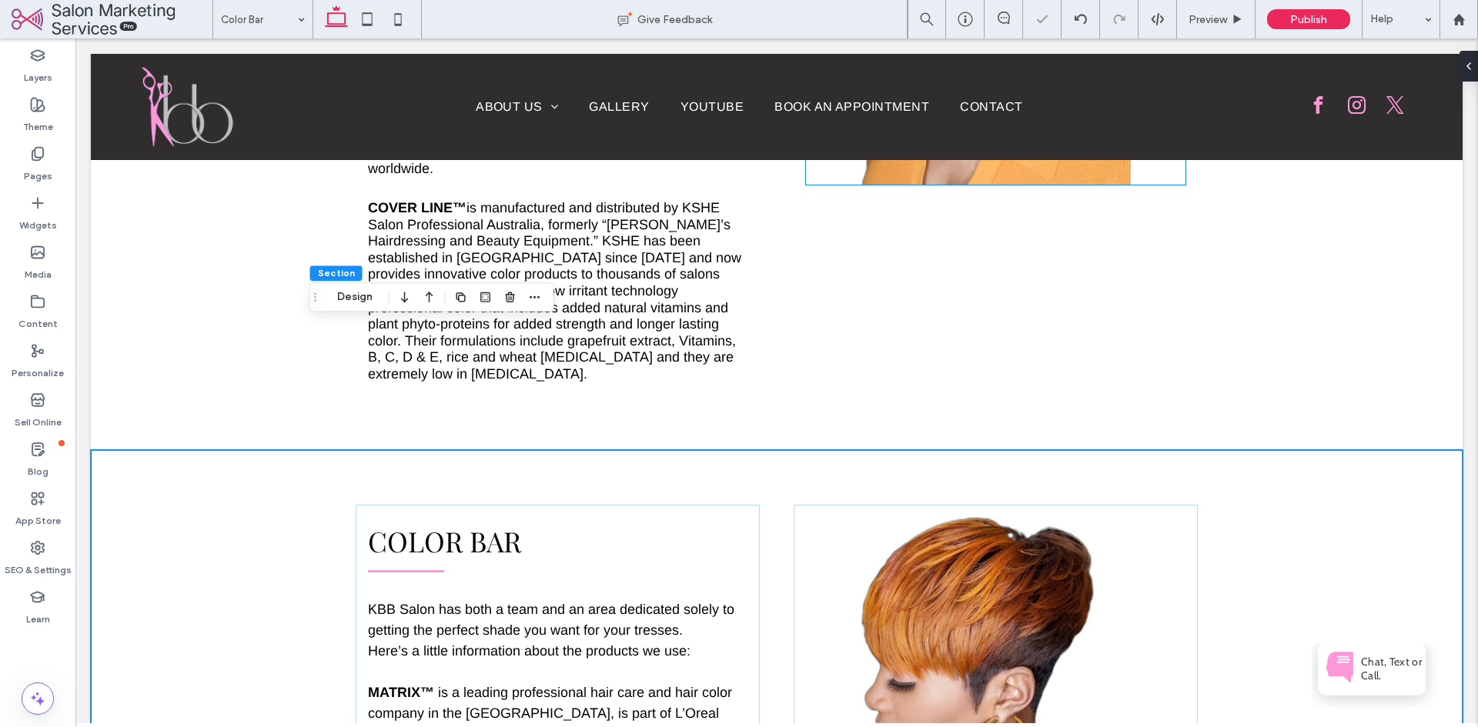
scroll to position [683, 0]
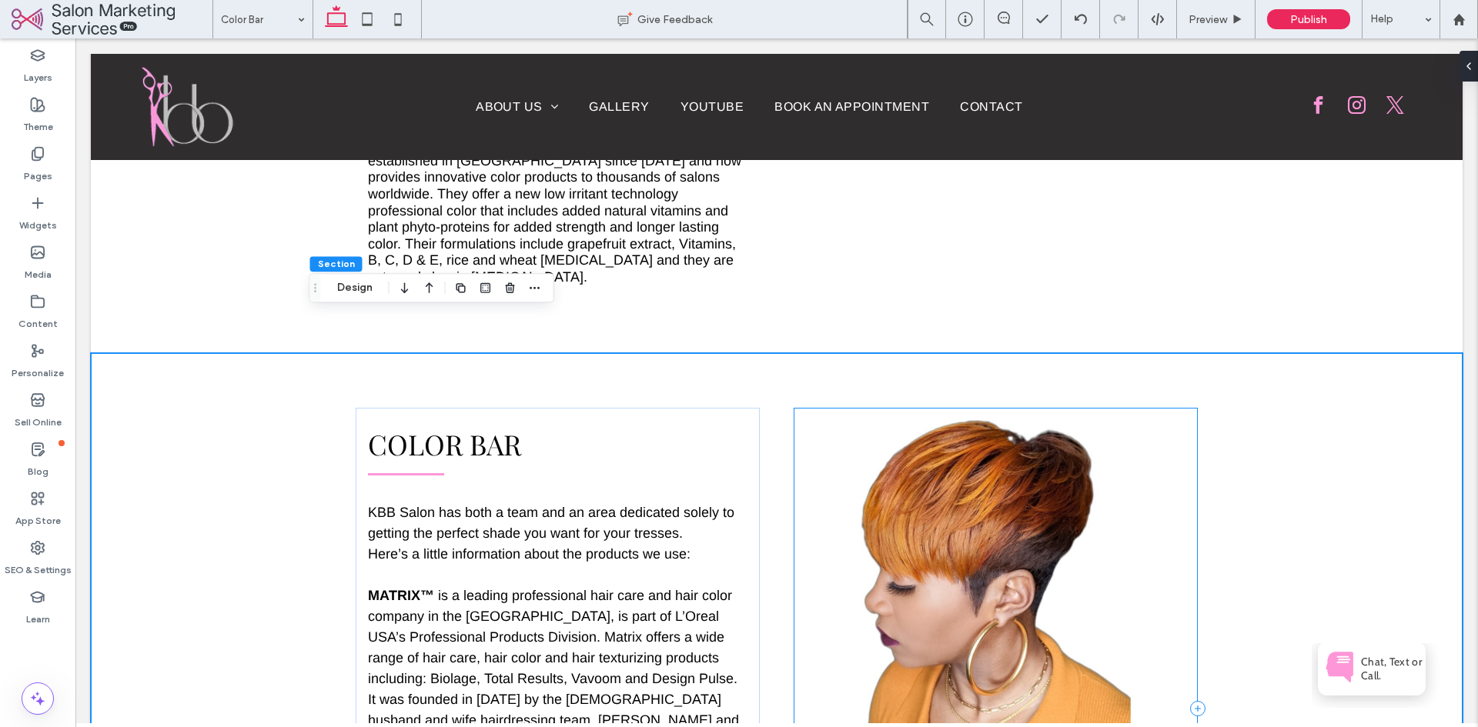
click at [872, 408] on div at bounding box center [996, 709] width 404 height 602
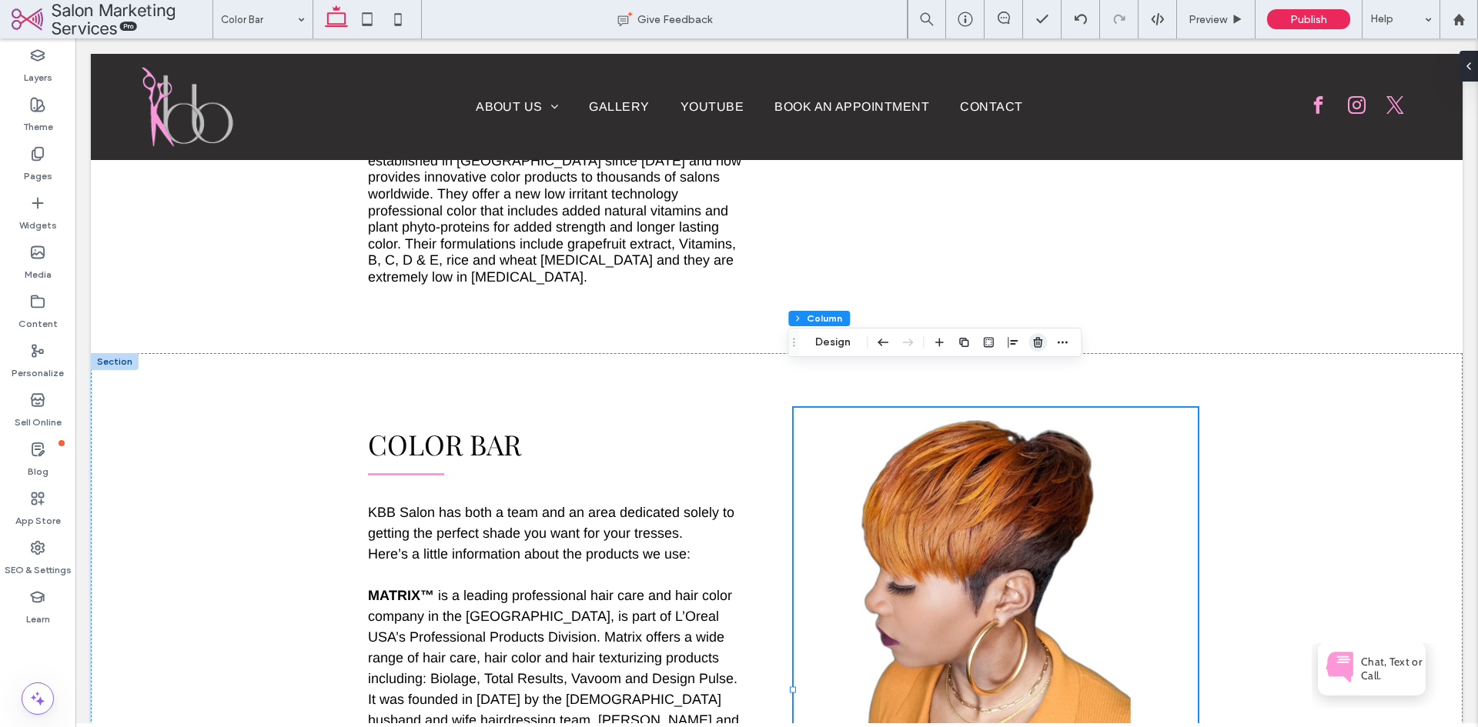
click at [1038, 344] on use "button" at bounding box center [1037, 342] width 9 height 10
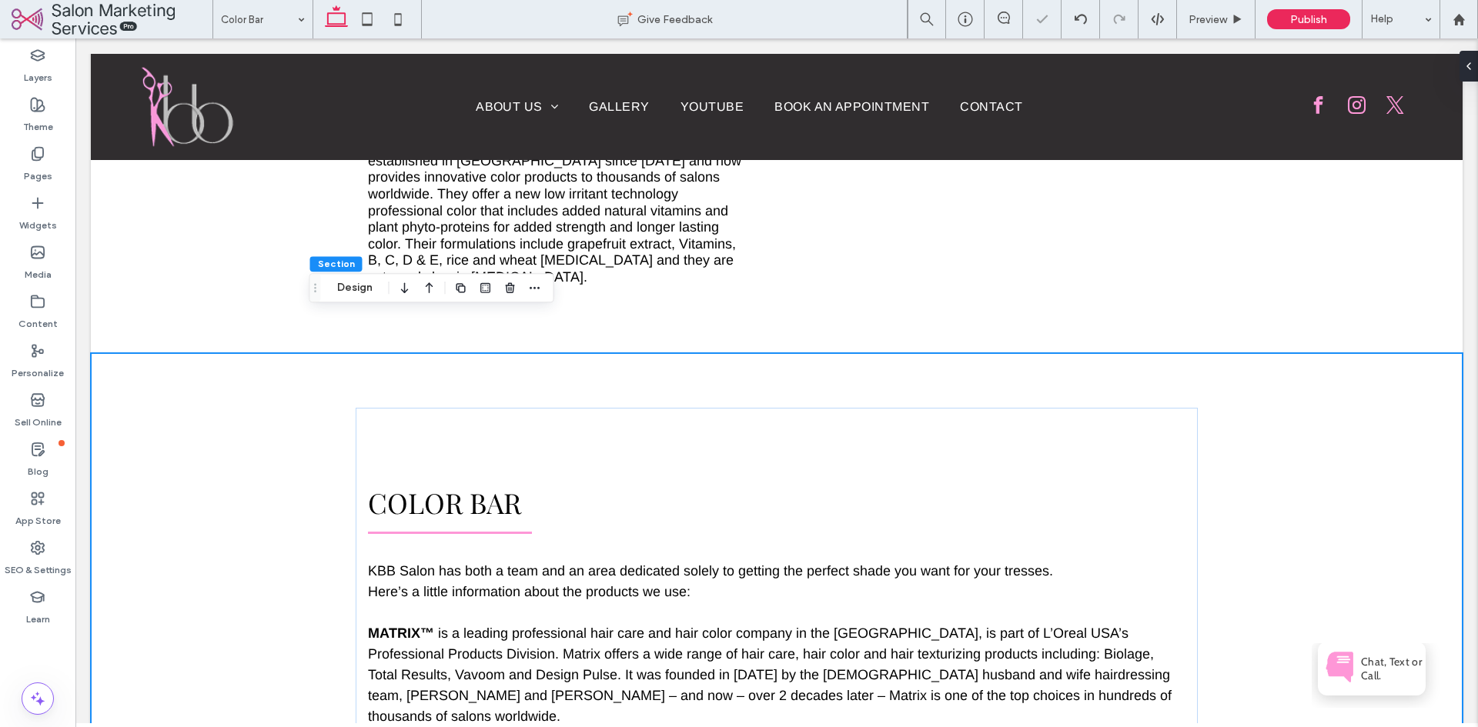
click at [1271, 354] on div "Color Bar KBB Salon has both a team and an area dedicated solely to getting the…" at bounding box center [777, 654] width 1372 height 603
click at [647, 415] on div "Color Bar KBB Salon has both a team and an area dedicated solely to getting the…" at bounding box center [776, 654] width 841 height 493
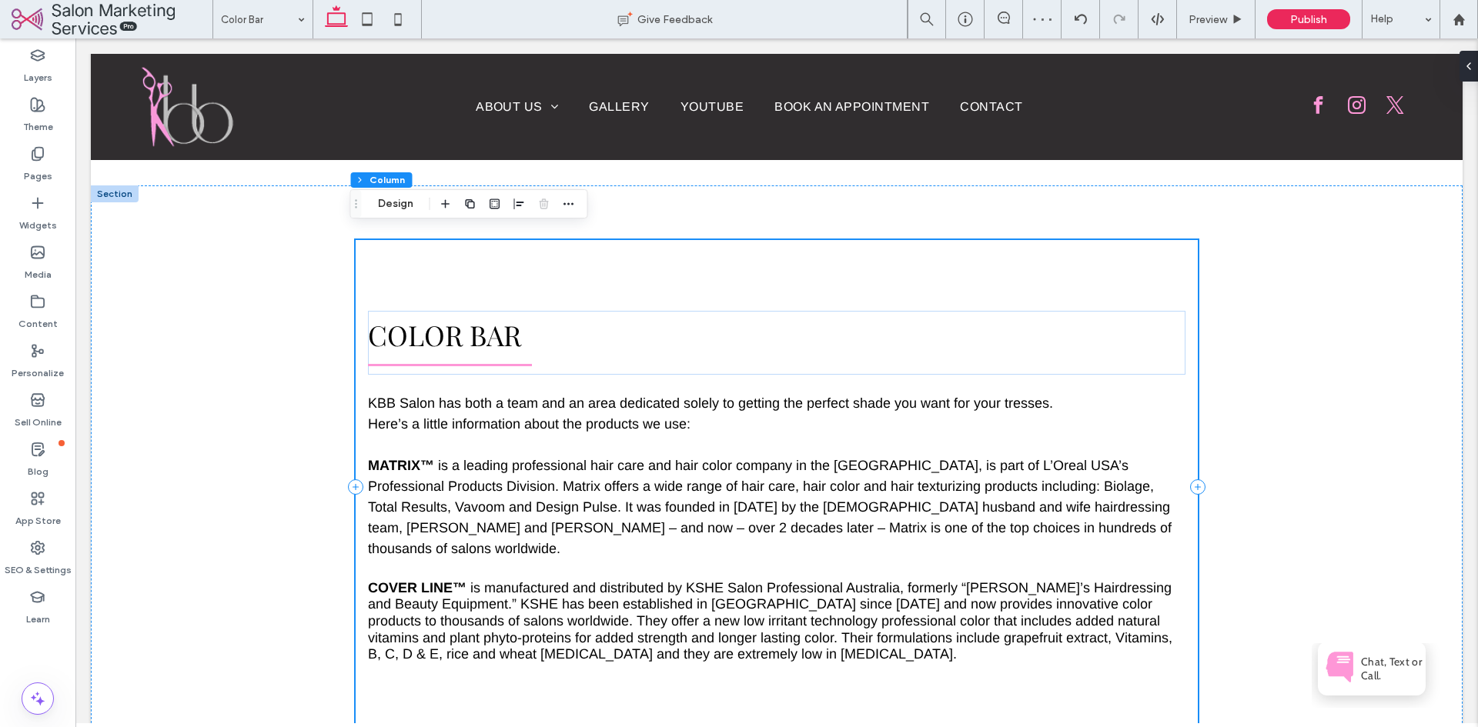
scroll to position [991, 0]
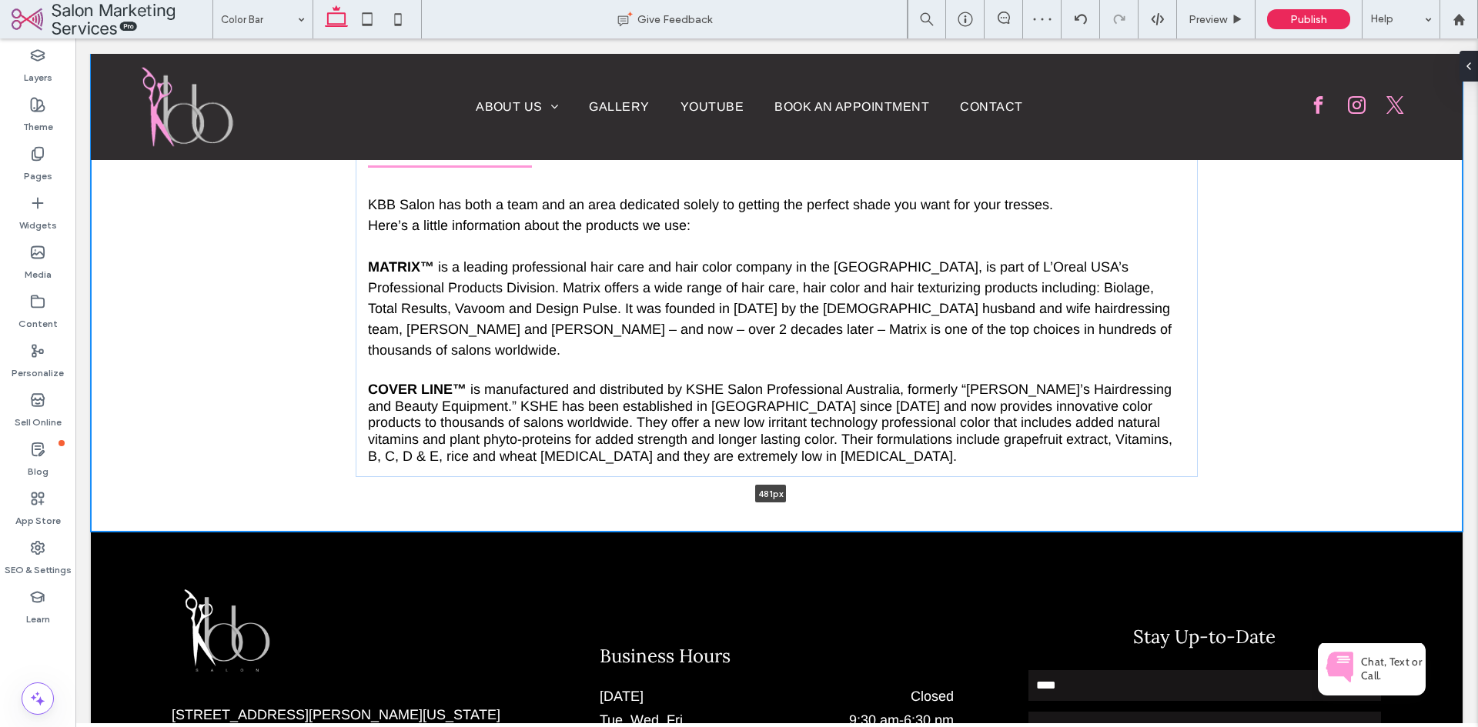
drag, startPoint x: 844, startPoint y: 605, endPoint x: 871, endPoint y: 371, distance: 235.5
click at [871, 371] on div "Color Bar KBB Salon has both a team and an area dedicated solely to getting the…" at bounding box center [777, 288] width 1372 height 487
type input "***"
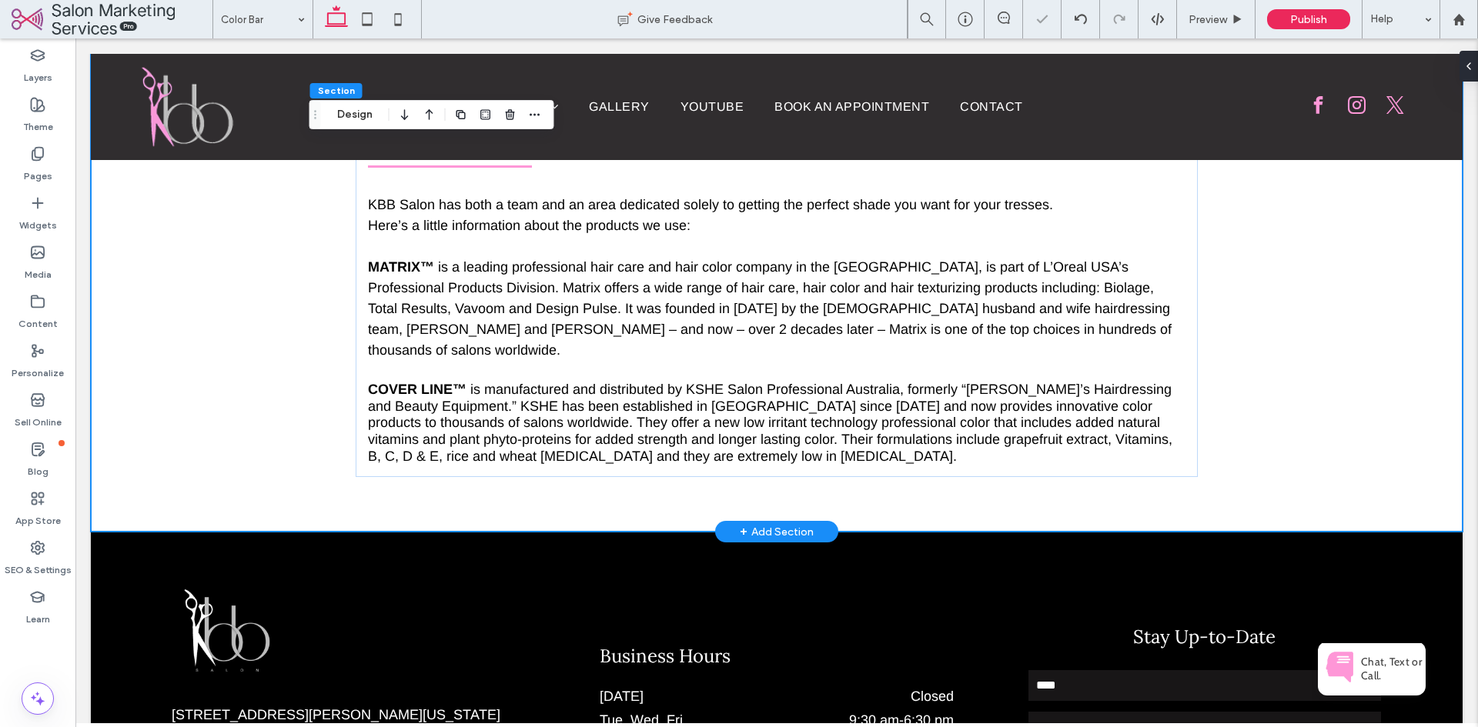
click at [1367, 334] on div "Color Bar KBB Salon has both a team and an area dedicated solely to getting the…" at bounding box center [777, 288] width 1372 height 487
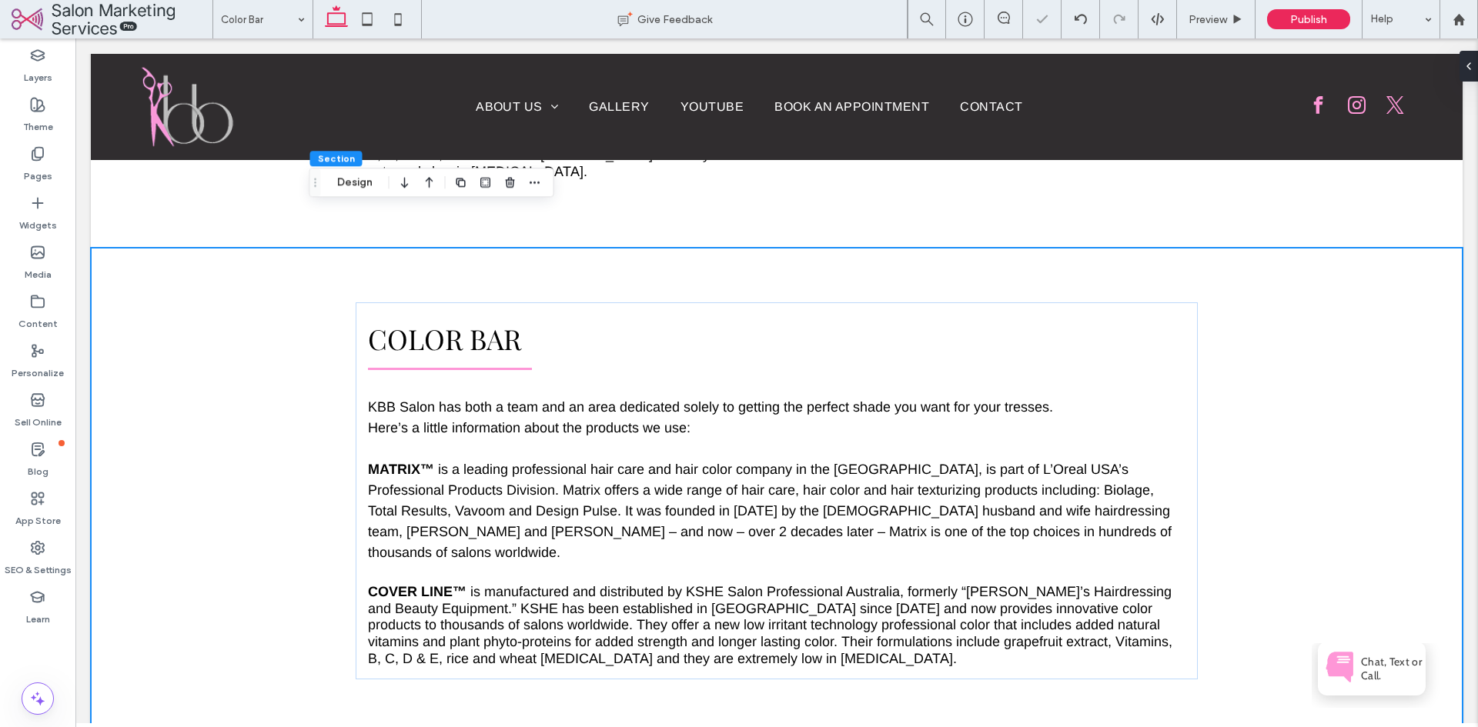
scroll to position [760, 0]
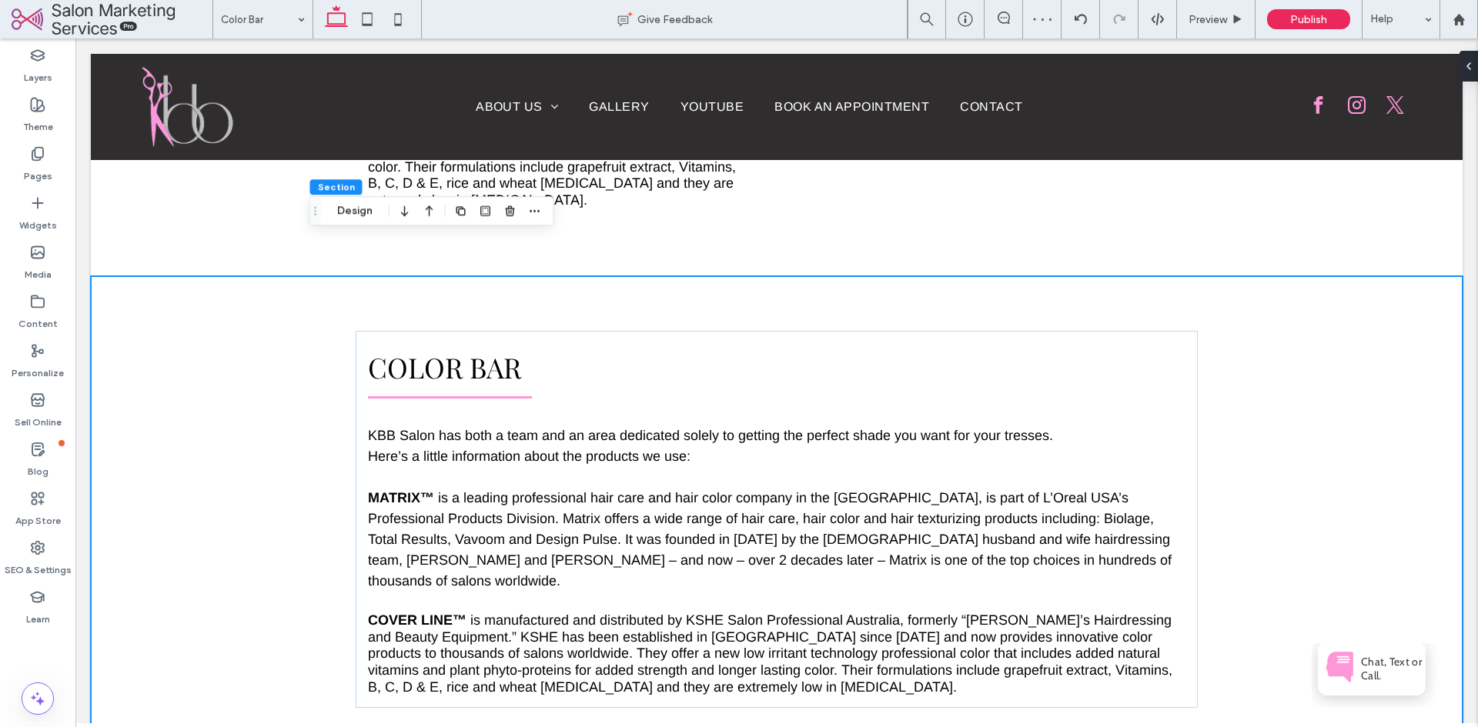
click at [1348, 369] on div "Color Bar KBB Salon has both a team and an area dedicated solely to getting the…" at bounding box center [777, 519] width 1372 height 487
click at [496, 349] on span "Color Bar" at bounding box center [444, 367] width 153 height 37
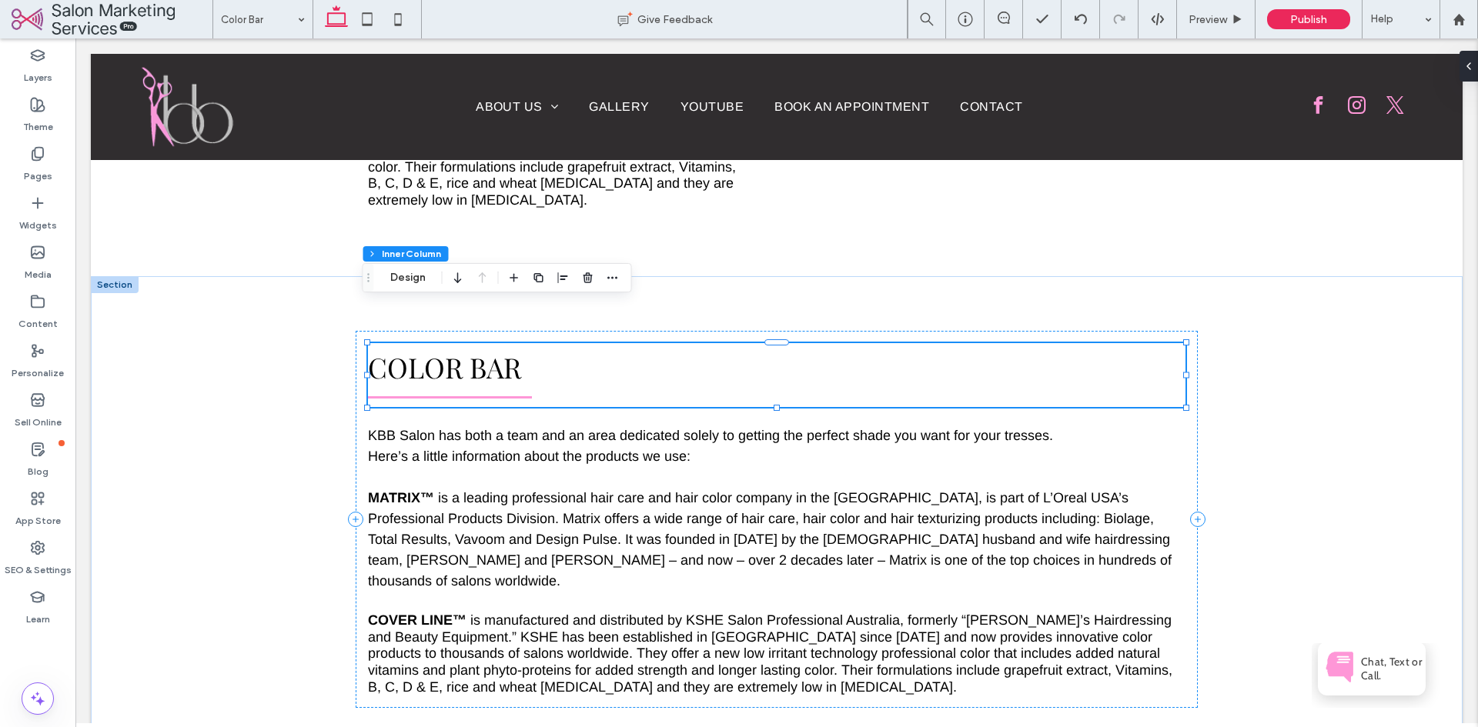
click at [496, 349] on span "Color Bar" at bounding box center [444, 367] width 153 height 37
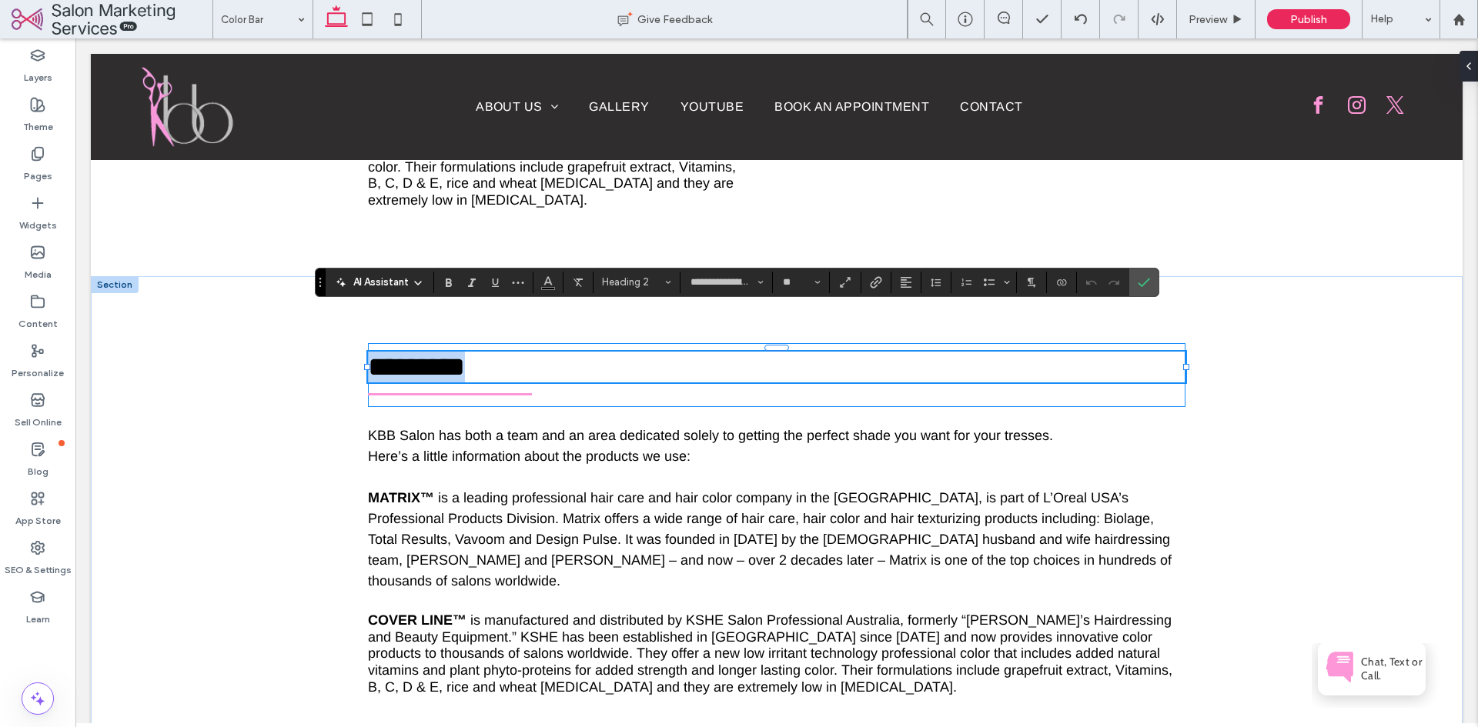
type input "*****"
type input "**"
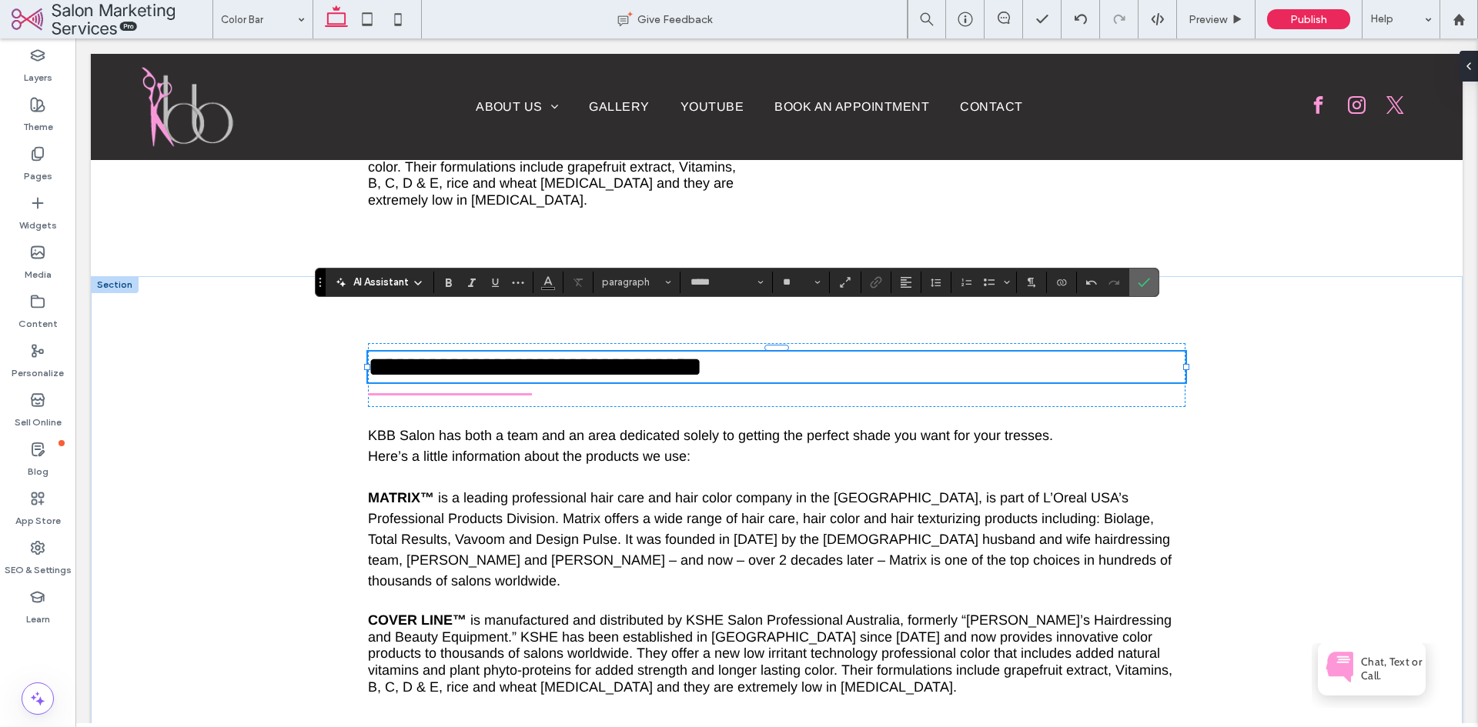
click at [1139, 282] on icon "Confirm" at bounding box center [1144, 282] width 12 height 12
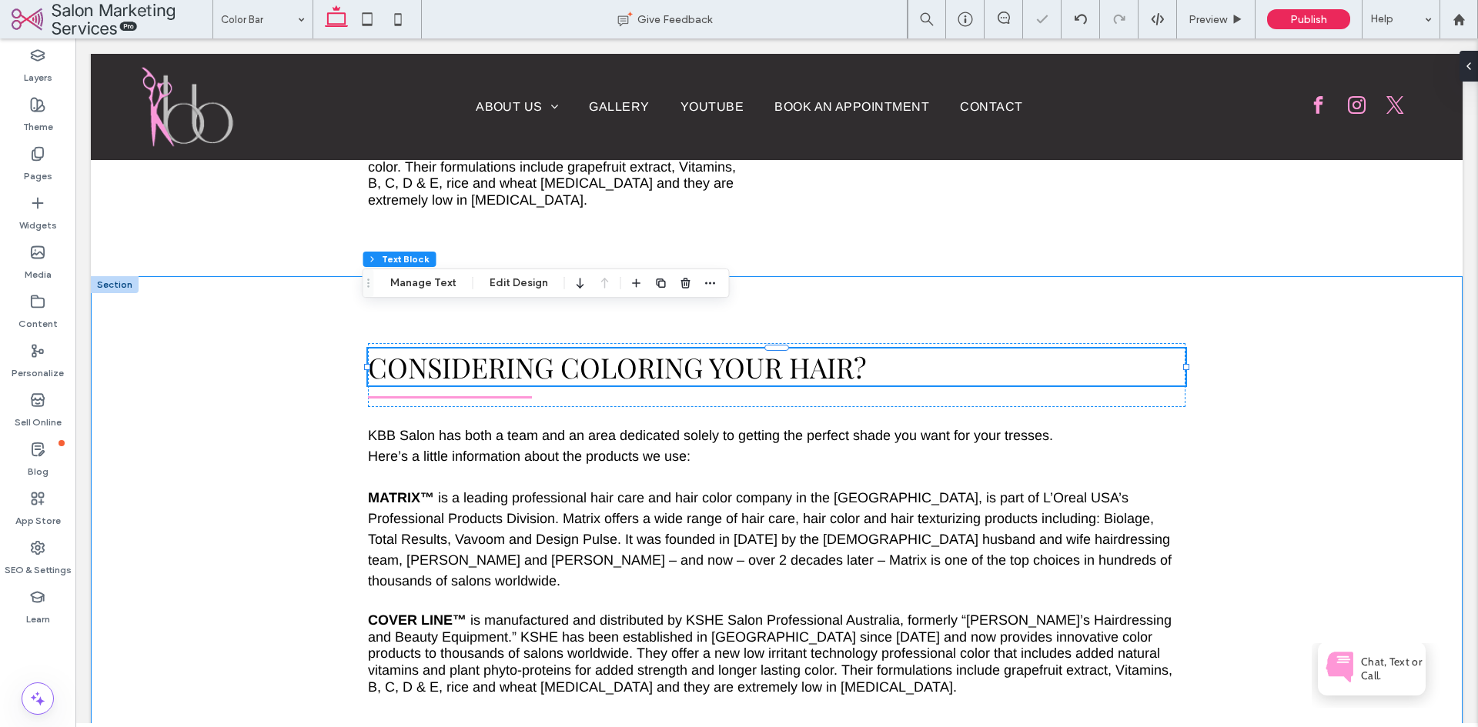
click at [1262, 306] on div "Considering coloring your hair? KBB Salon has both a team and an area dedicated…" at bounding box center [777, 519] width 1372 height 487
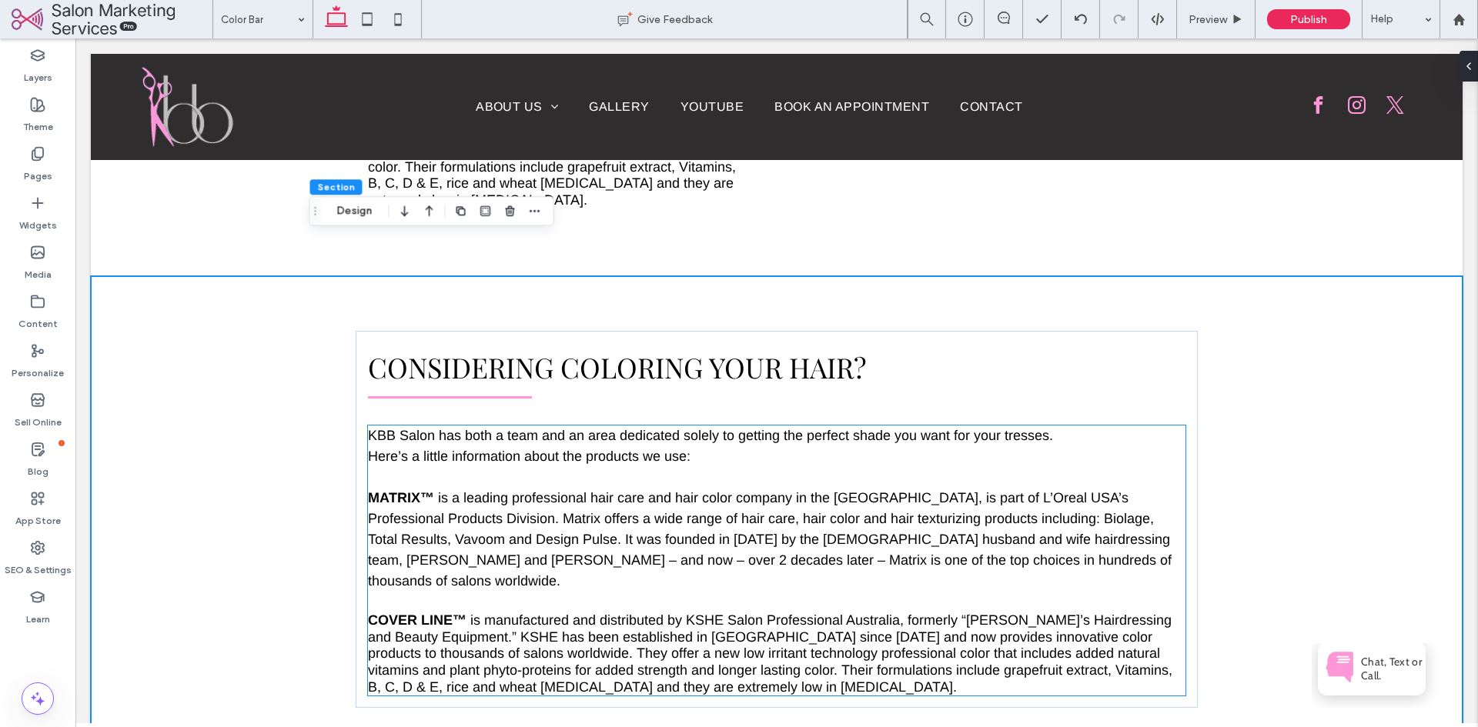
click at [560, 467] on p at bounding box center [776, 477] width 817 height 21
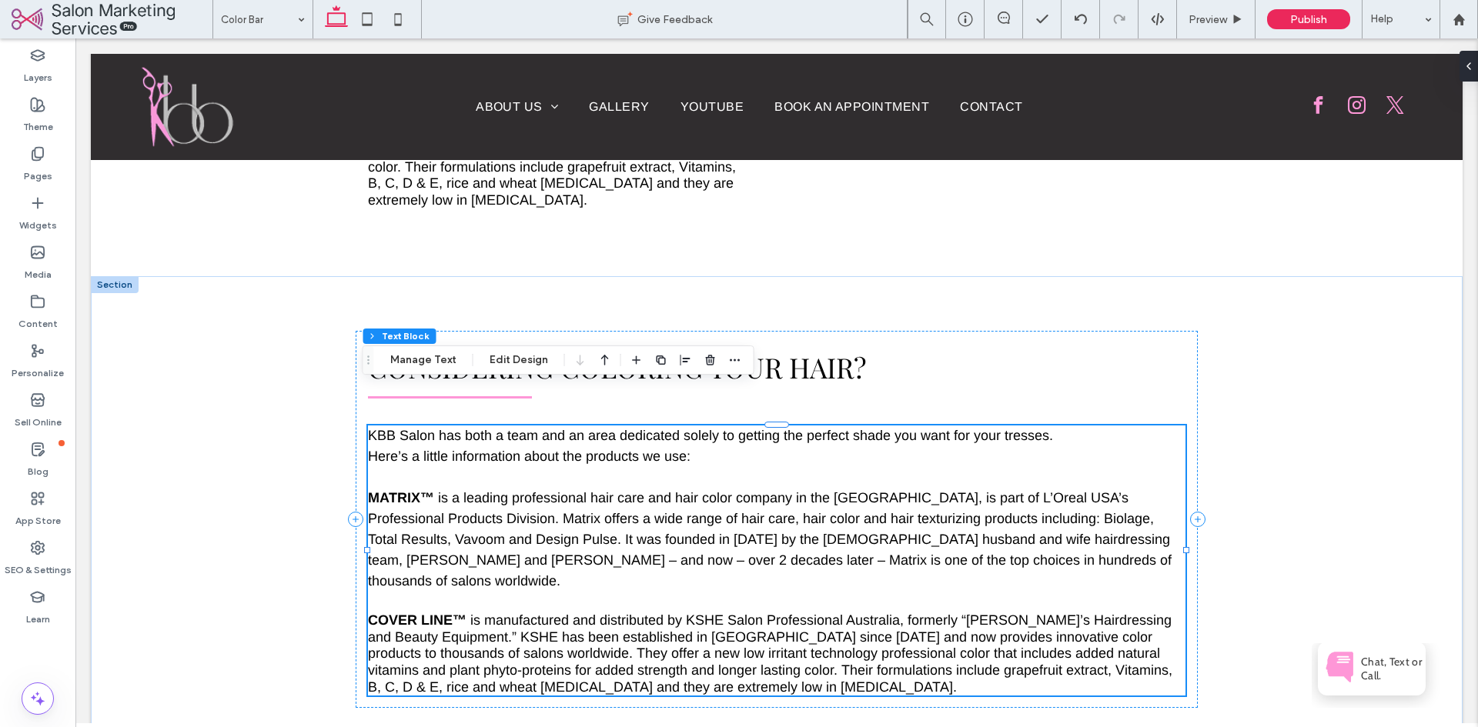
click at [560, 467] on p at bounding box center [776, 477] width 817 height 21
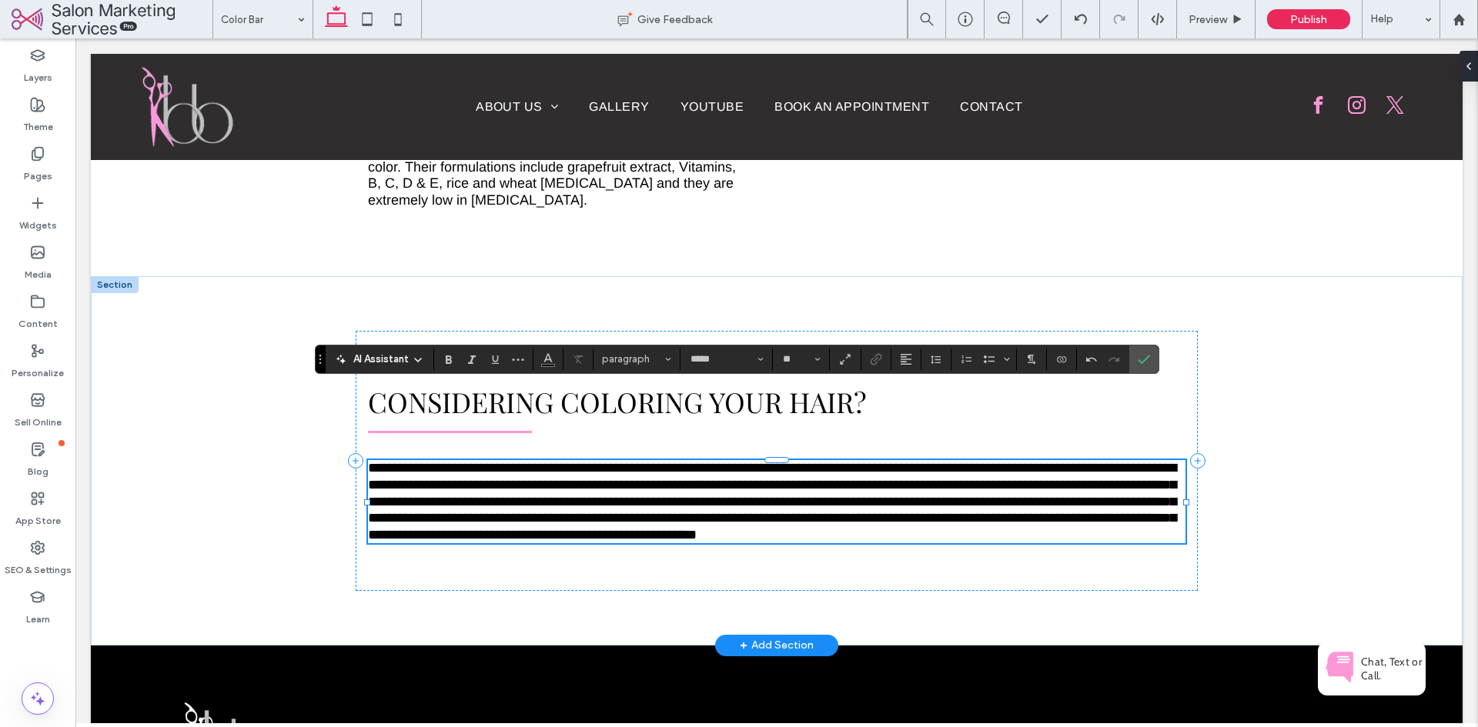
click at [757, 463] on span "**********" at bounding box center [772, 501] width 808 height 80
drag, startPoint x: 671, startPoint y: 428, endPoint x: 369, endPoint y: 430, distance: 302.5
click at [369, 461] on span "**********" at bounding box center [772, 501] width 808 height 80
click at [453, 362] on icon "Bold" at bounding box center [449, 359] width 12 height 12
click at [1145, 366] on span "Confirm" at bounding box center [1144, 359] width 12 height 26
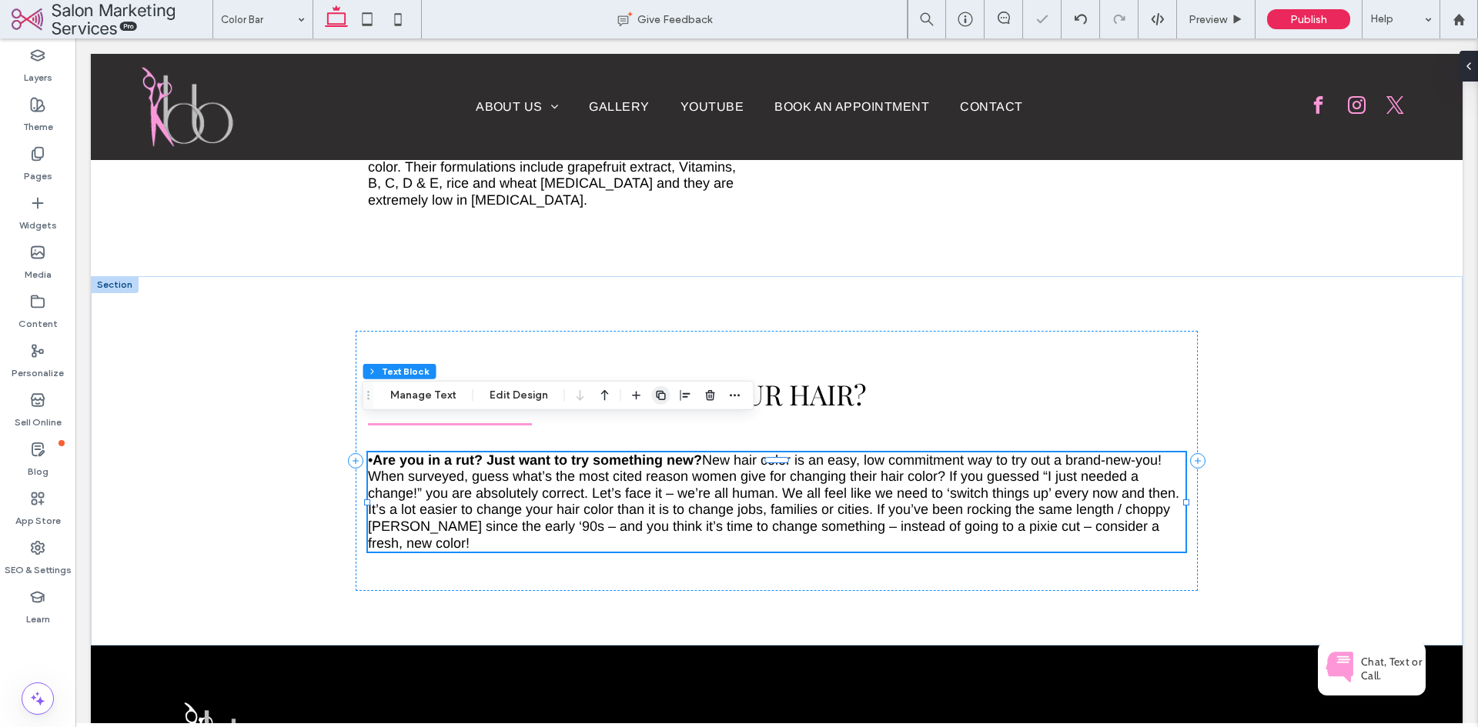
click at [659, 396] on icon "button" at bounding box center [661, 395] width 12 height 12
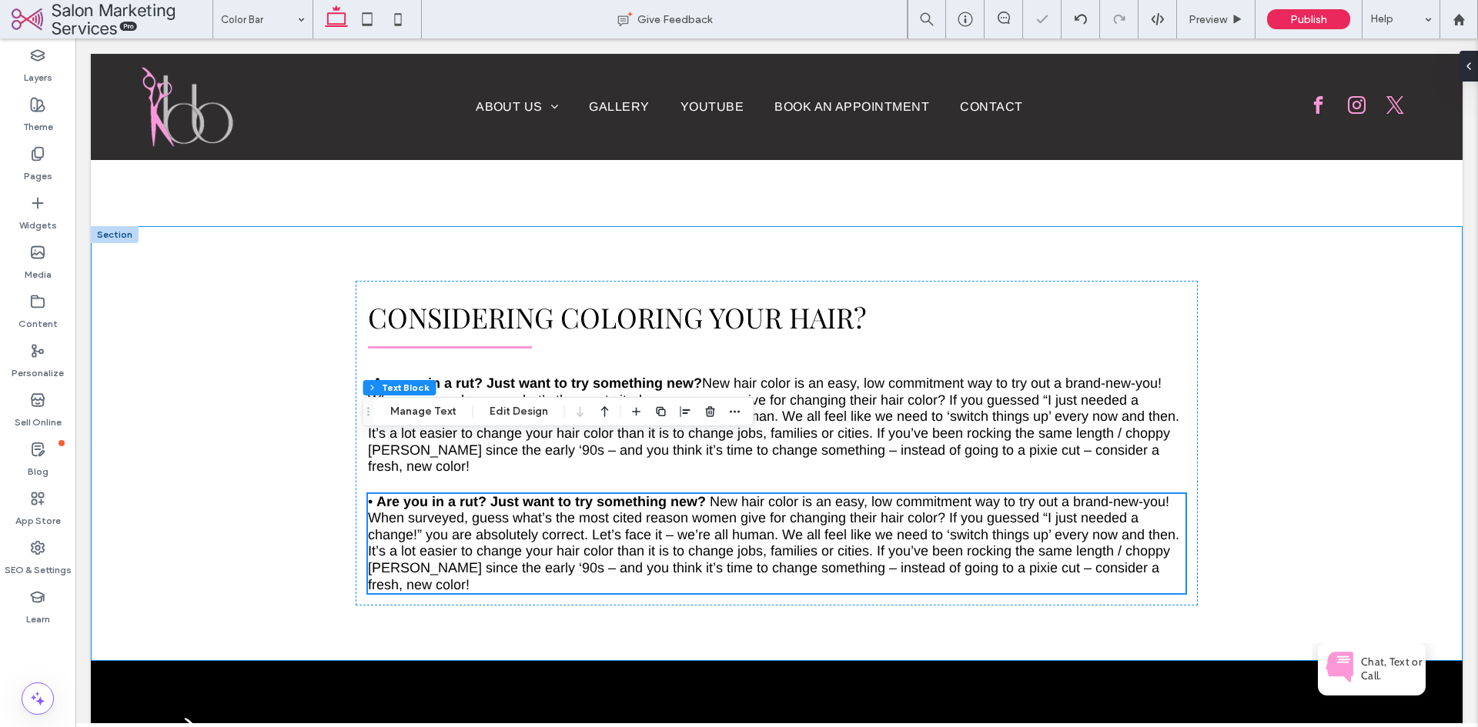
scroll to position [837, 0]
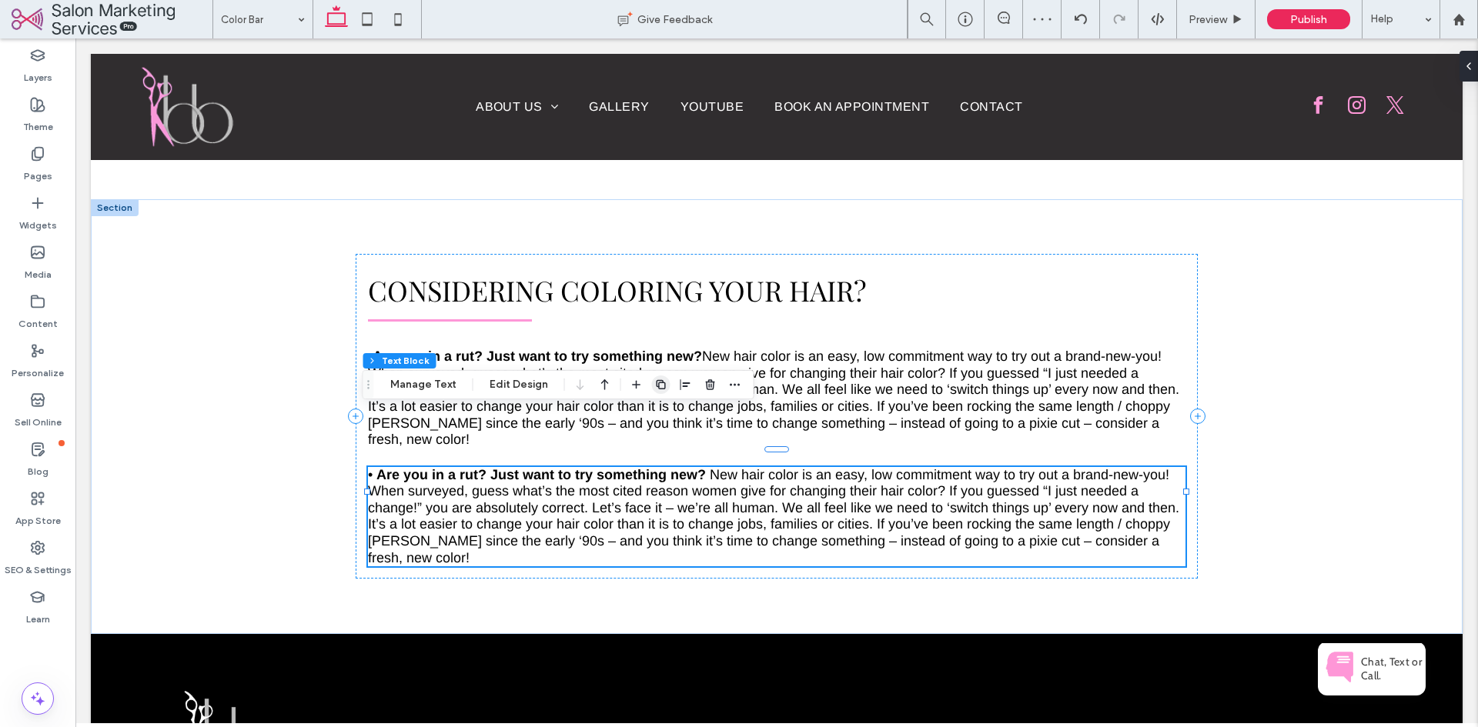
click at [657, 385] on icon "button" at bounding box center [661, 385] width 12 height 12
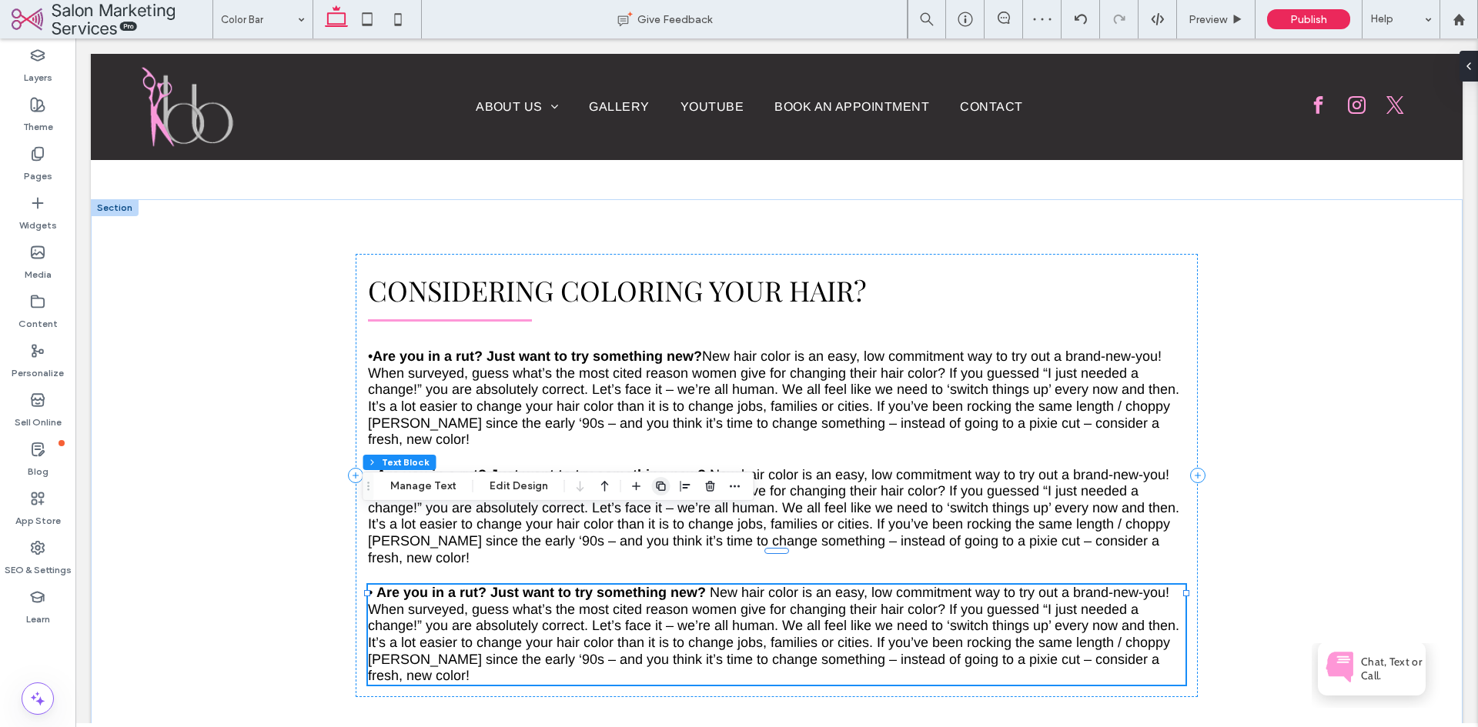
click at [664, 490] on span "button" at bounding box center [661, 486] width 18 height 18
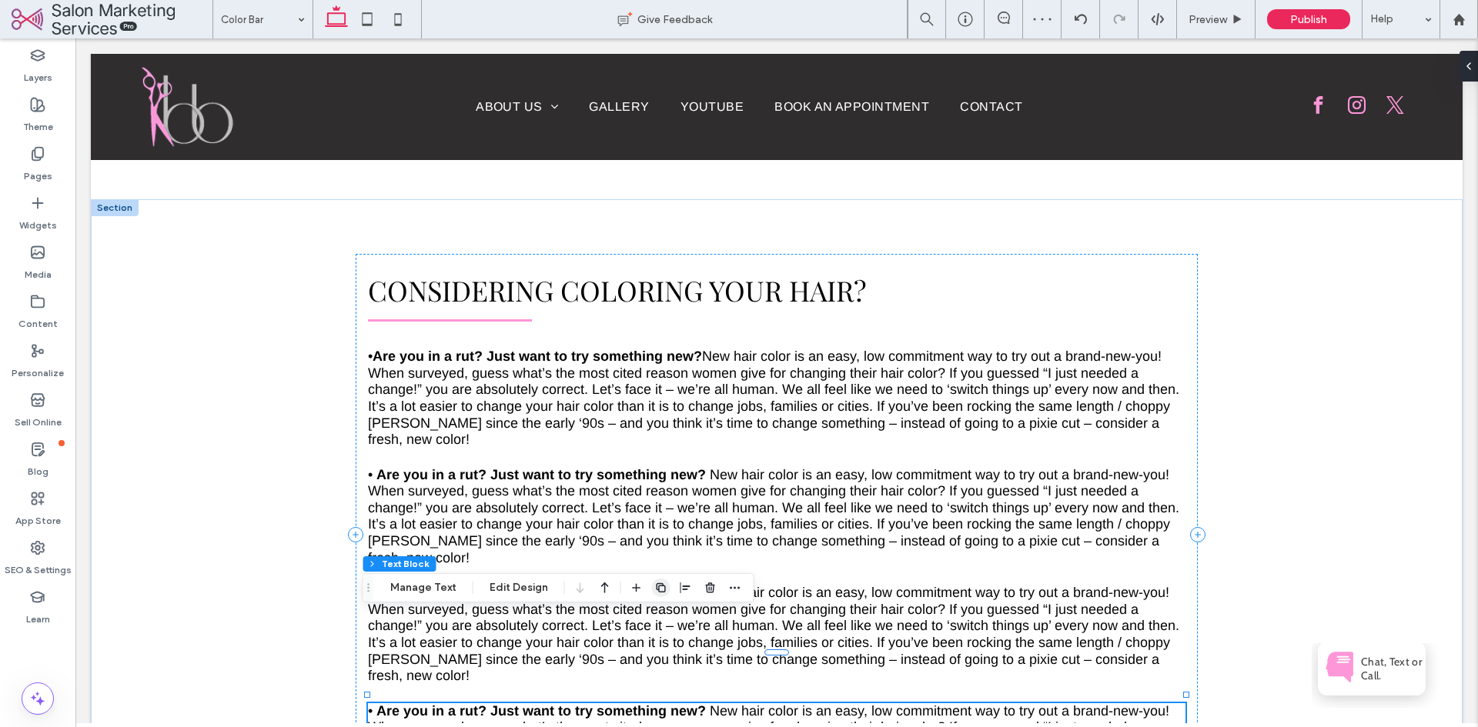
click at [663, 586] on icon "button" at bounding box center [661, 588] width 12 height 12
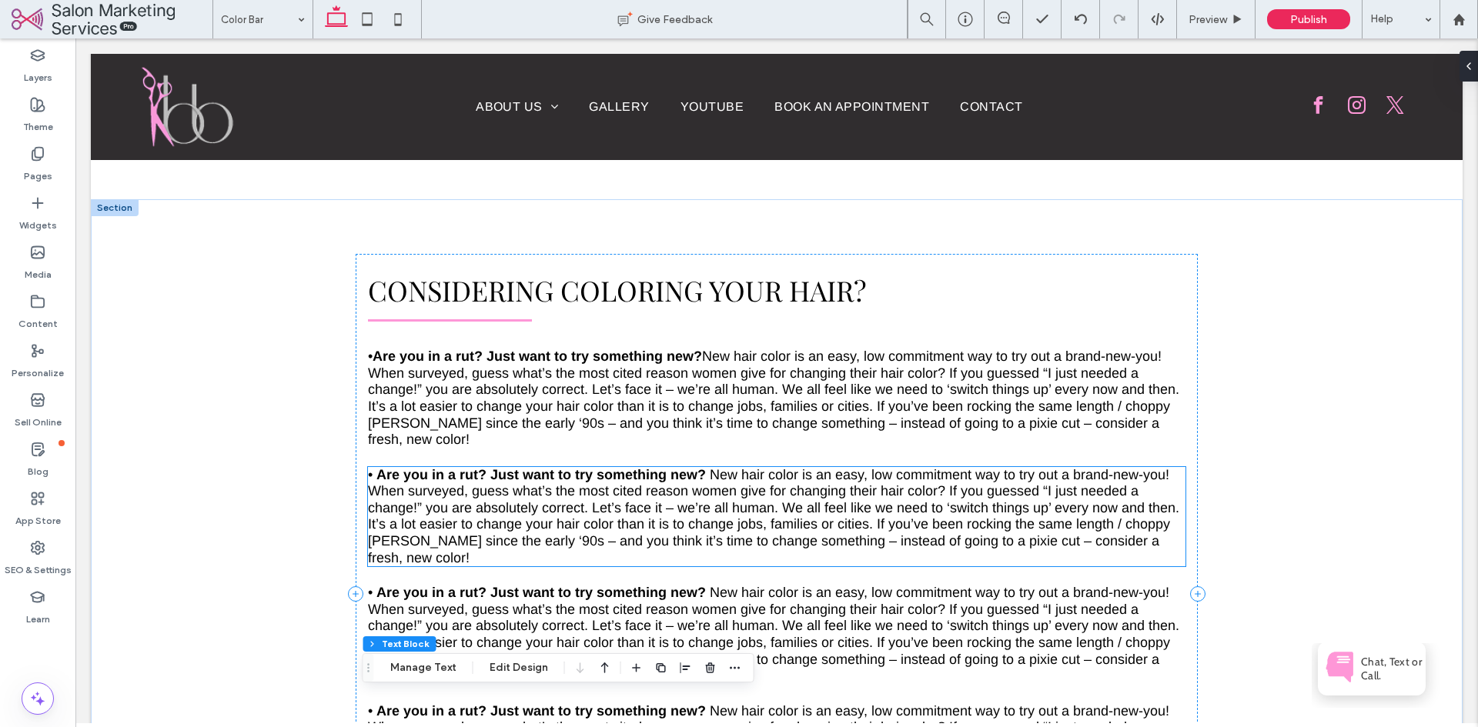
click at [615, 467] on span "New hair color is an easy, low commitment way to try out a brand-new-you! When …" at bounding box center [773, 516] width 811 height 99
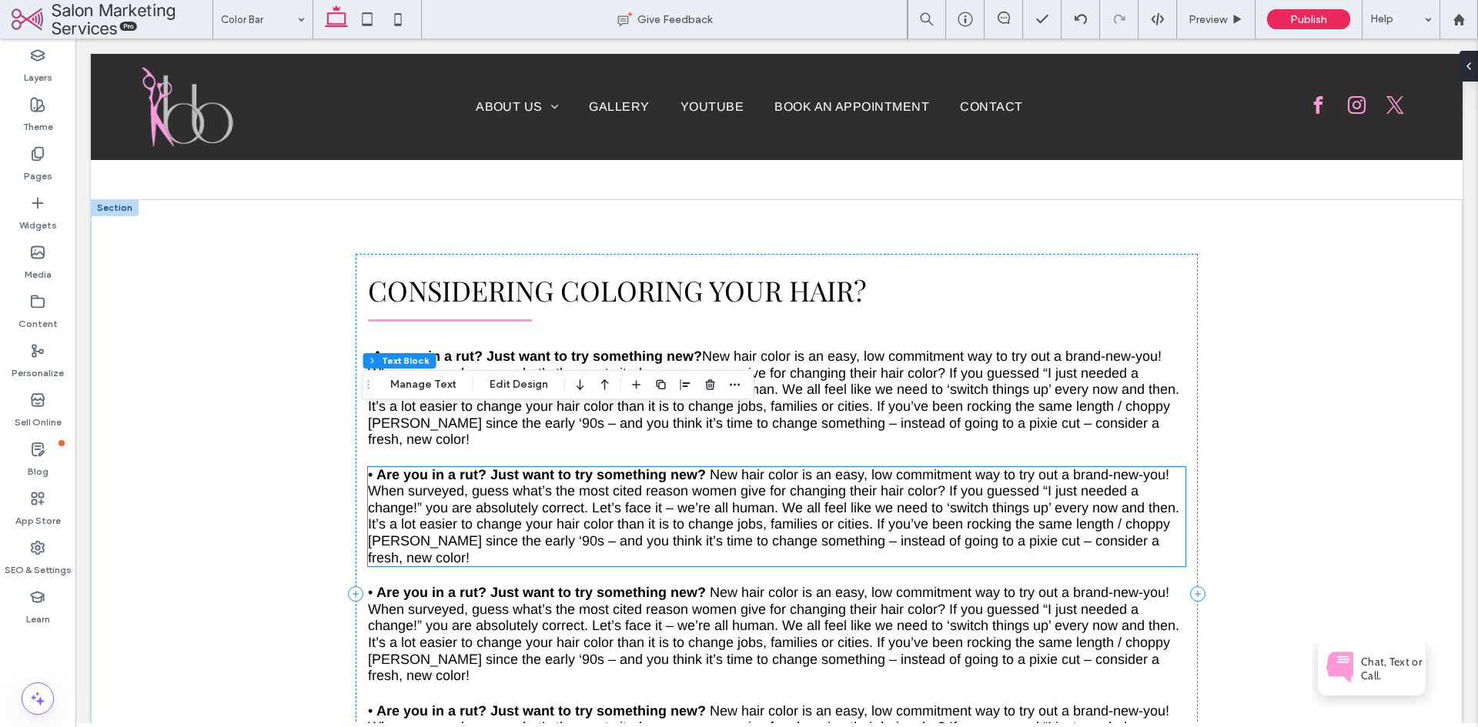
click at [615, 467] on span "New hair color is an easy, low commitment way to try out a brand-new-you! When …" at bounding box center [773, 516] width 811 height 99
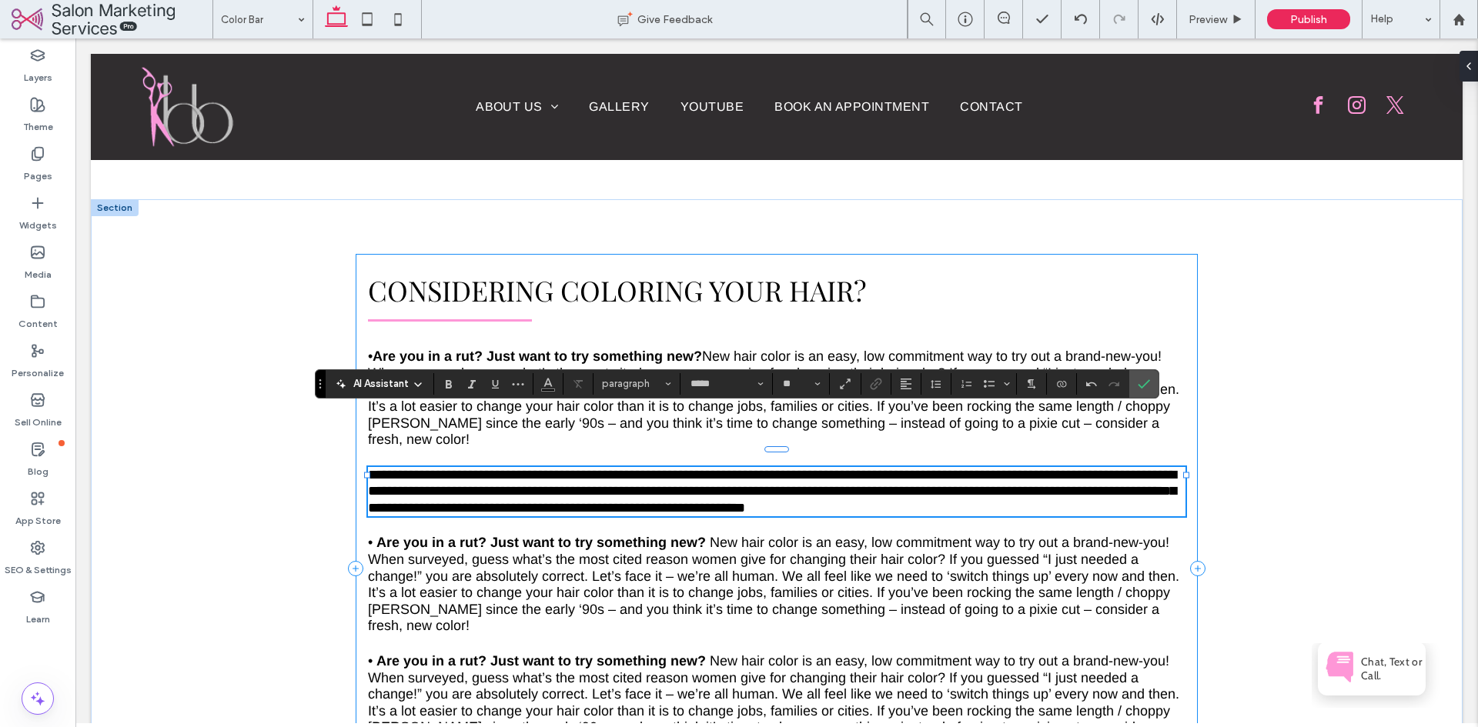
click at [550, 468] on span "**********" at bounding box center [772, 491] width 808 height 47
drag, startPoint x: 476, startPoint y: 419, endPoint x: 364, endPoint y: 421, distance: 111.6
click at [368, 468] on span "**********" at bounding box center [772, 491] width 808 height 47
click at [448, 385] on use "Bold" at bounding box center [449, 384] width 6 height 8
click at [1148, 383] on icon "Confirm" at bounding box center [1144, 384] width 12 height 12
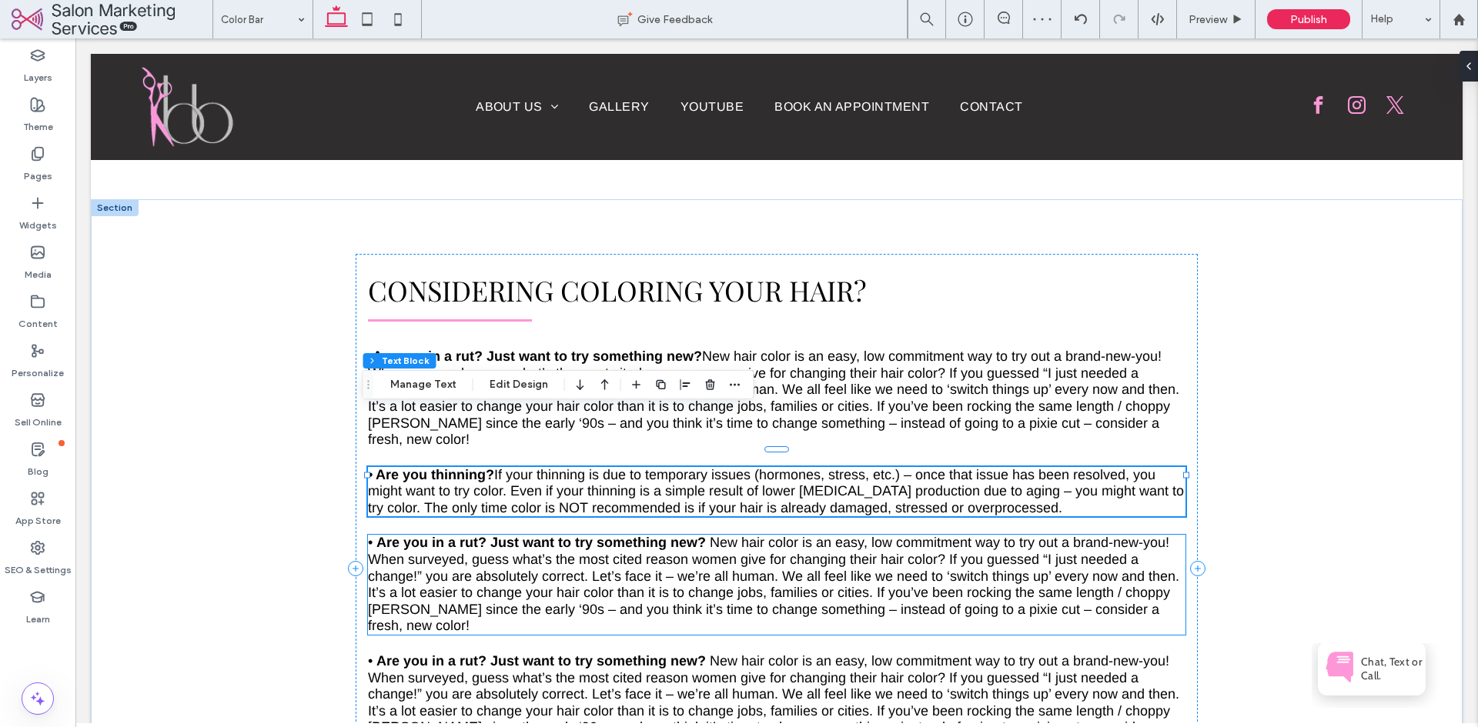
click at [660, 535] on span "New hair color is an easy, low commitment way to try out a brand-new-you! When …" at bounding box center [773, 584] width 811 height 99
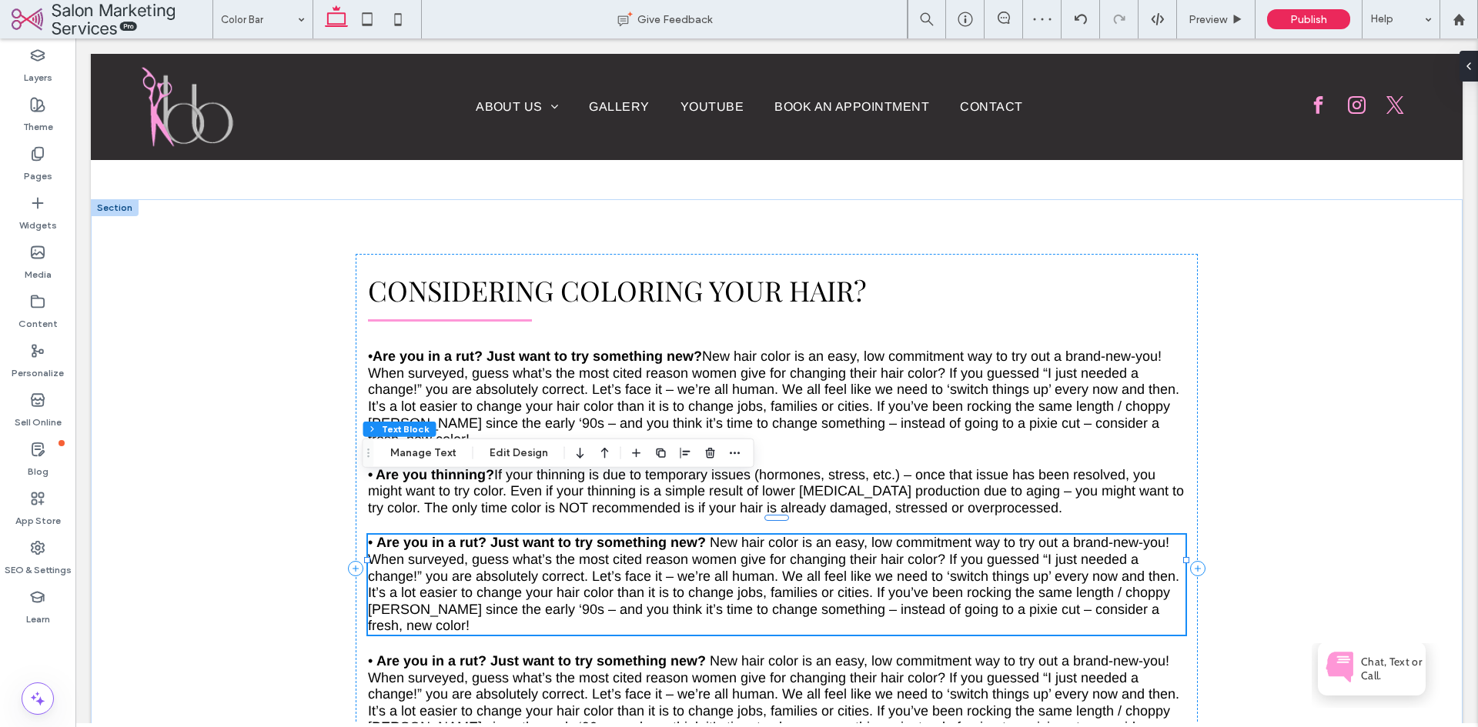
click at [660, 535] on span "New hair color is an easy, low commitment way to try out a brand-new-you! When …" at bounding box center [773, 584] width 811 height 99
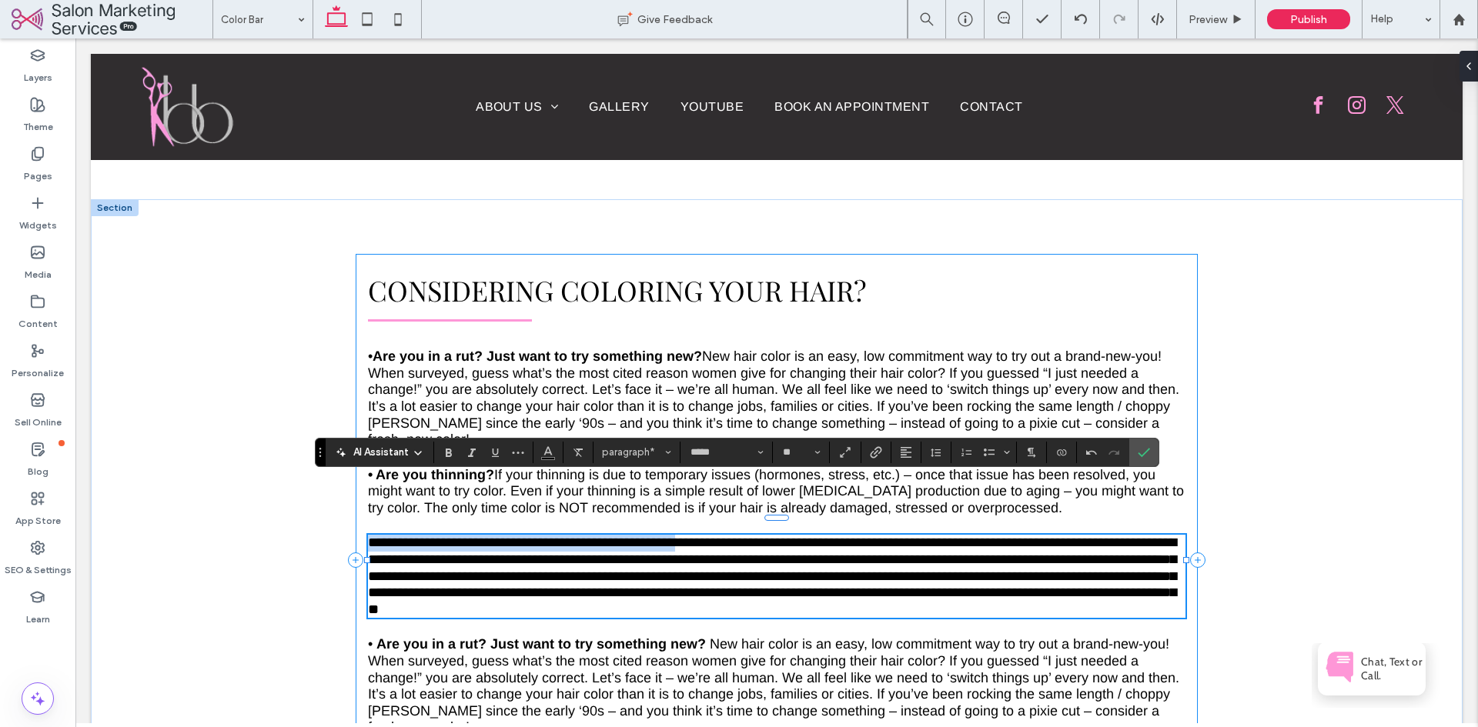
drag, startPoint x: 698, startPoint y: 487, endPoint x: 359, endPoint y: 488, distance: 338.7
click at [359, 488] on div "Considering coloring your hair? • Are you in a rut? Just want to try something …" at bounding box center [776, 560] width 841 height 613
click at [453, 447] on icon "Bold" at bounding box center [449, 452] width 12 height 12
click at [1147, 454] on icon "Confirm" at bounding box center [1144, 452] width 12 height 12
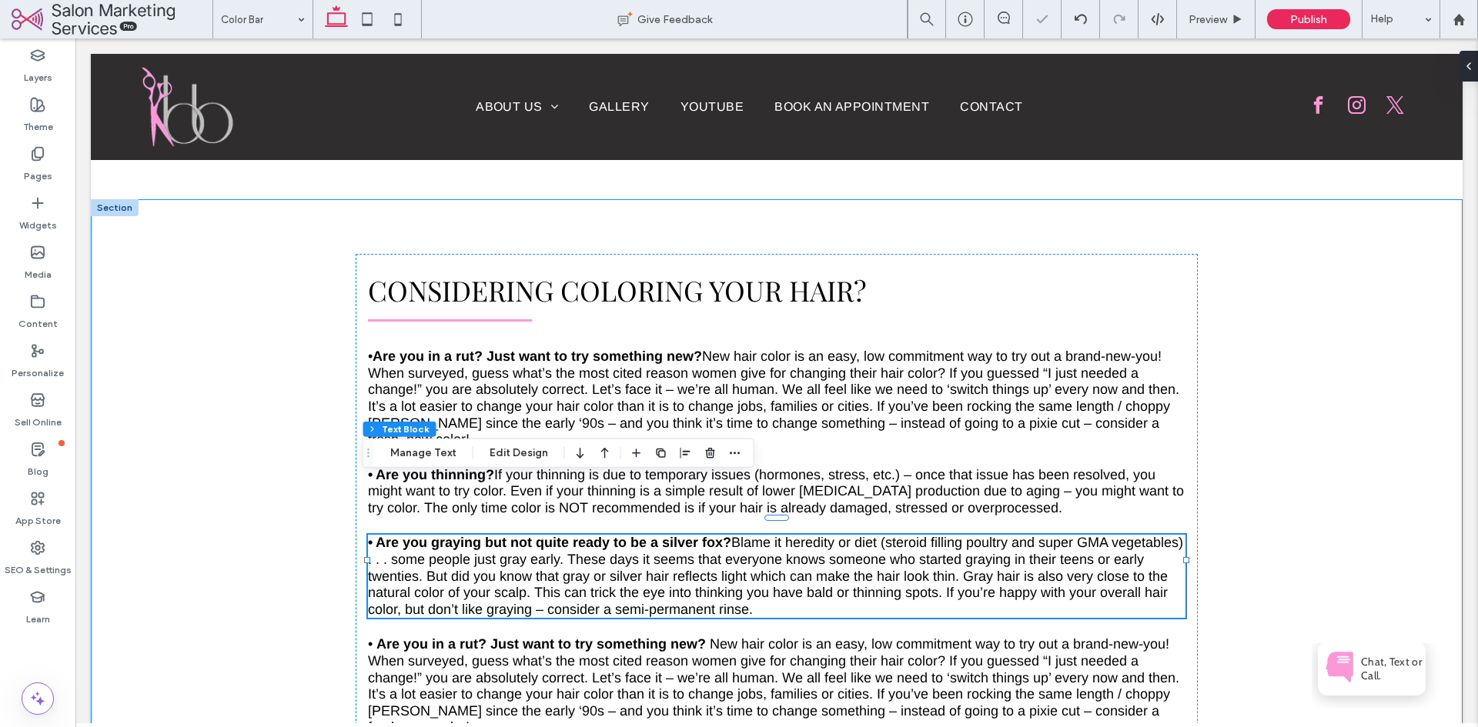
click at [1259, 436] on div "Considering coloring your hair? • Are you in a rut? Just want to try something …" at bounding box center [777, 560] width 1372 height 723
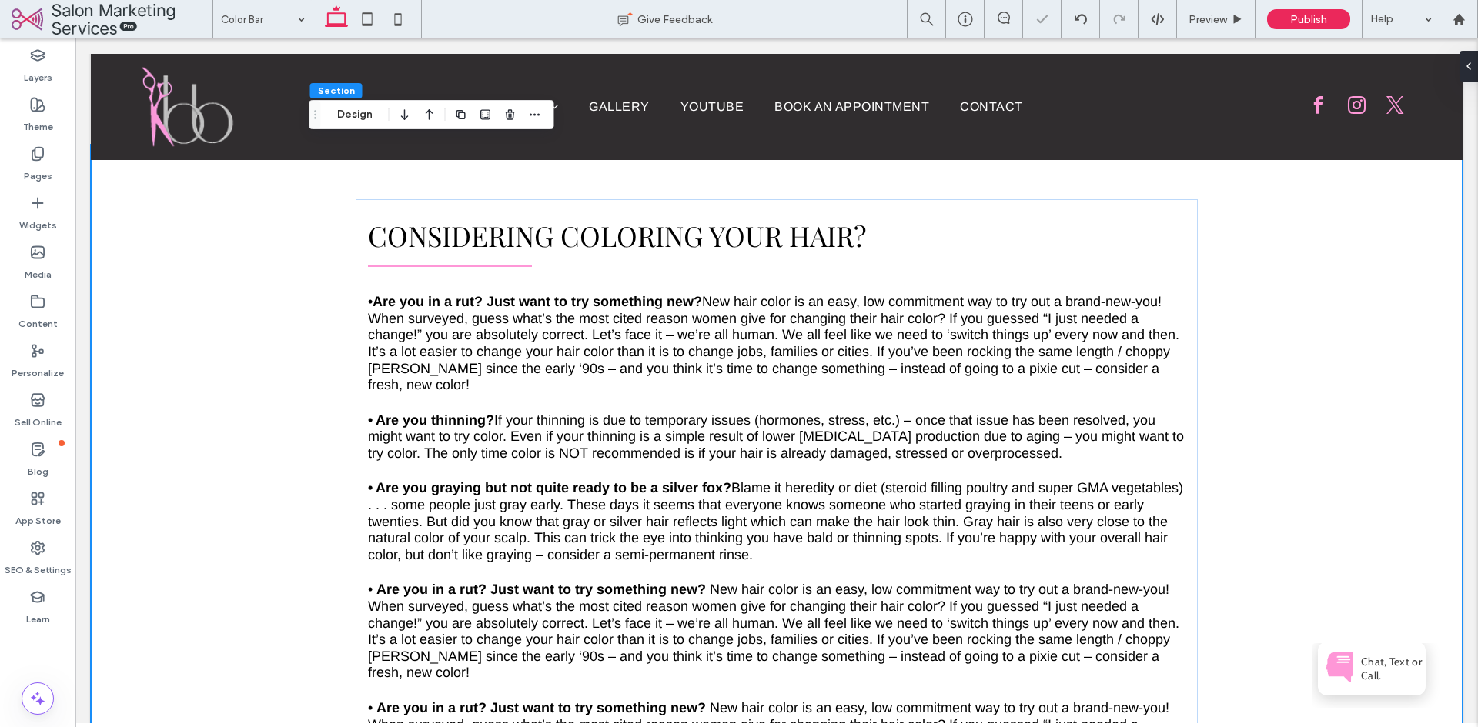
scroll to position [914, 0]
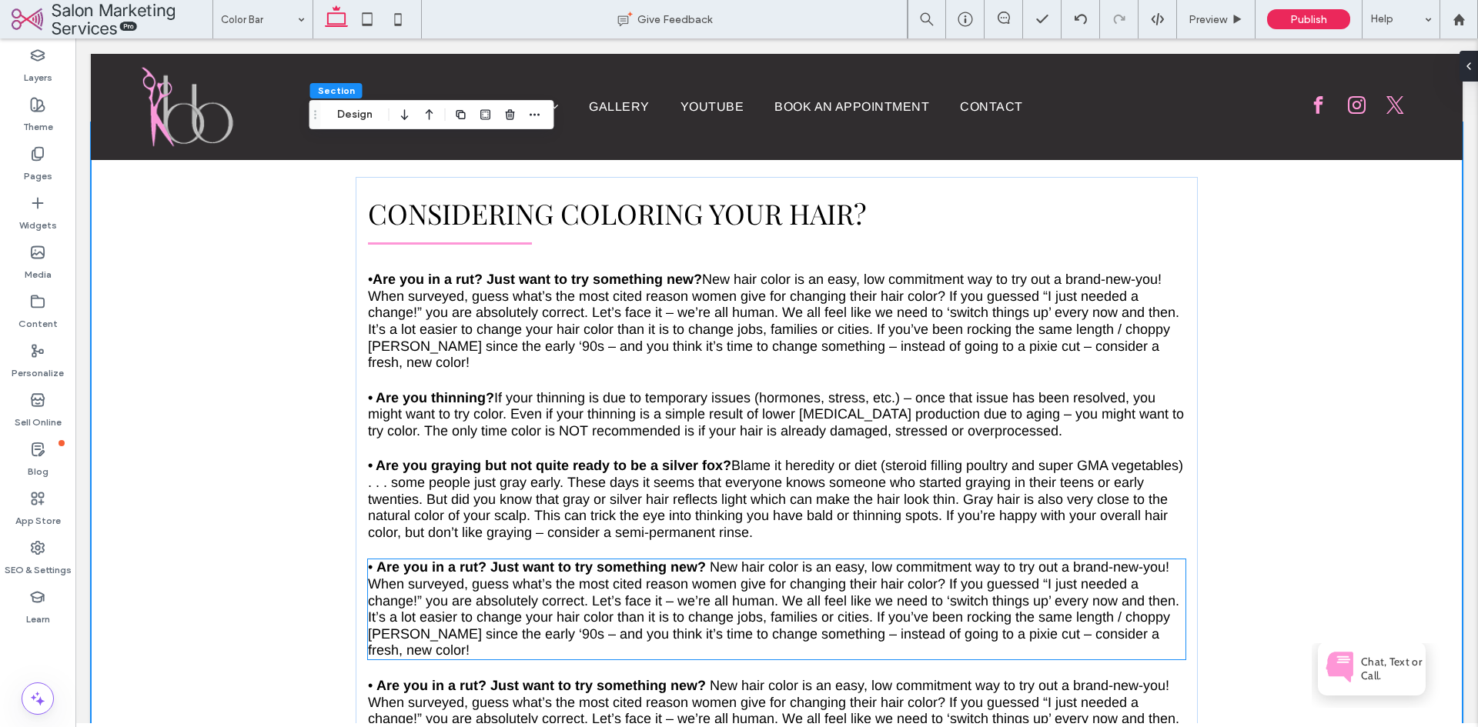
click at [418, 560] on span "New hair color is an easy, low commitment way to try out a brand-new-you! When …" at bounding box center [773, 609] width 811 height 99
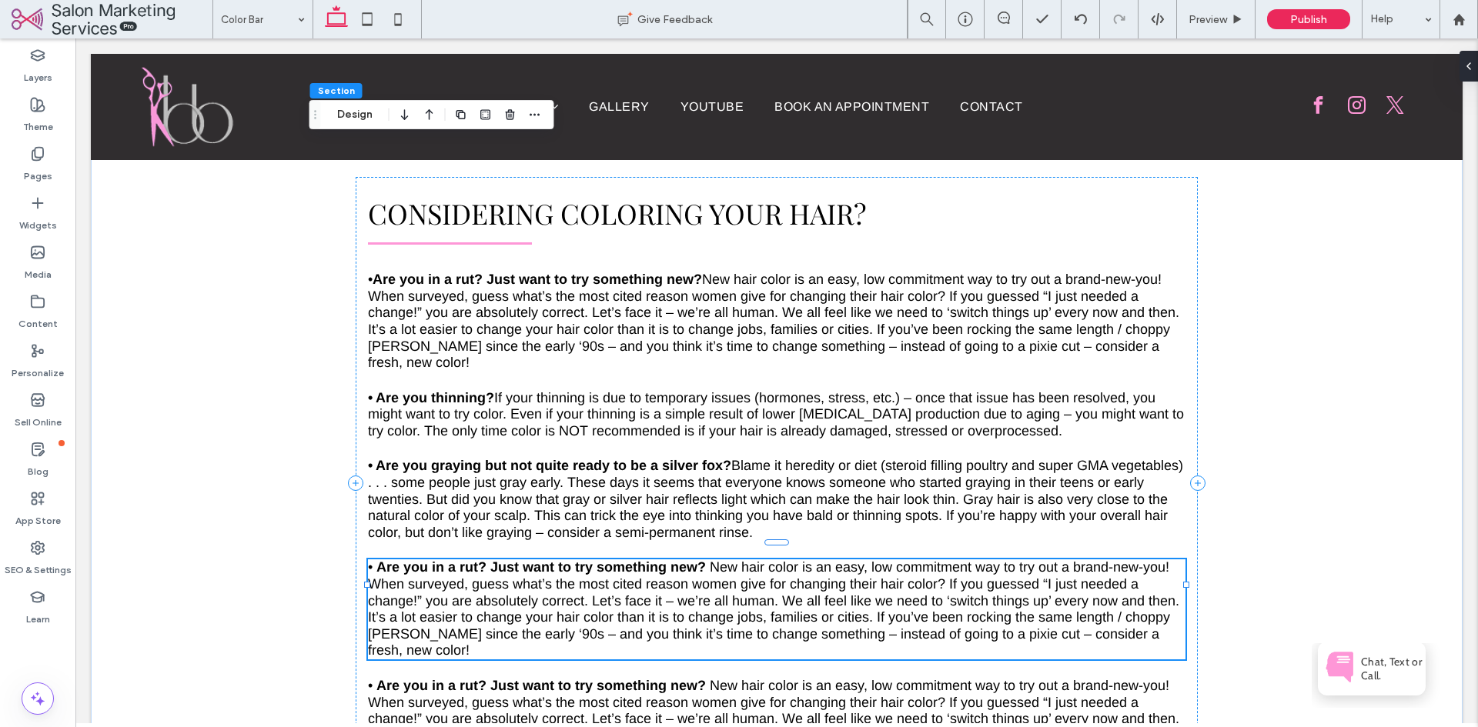
click at [418, 560] on span "New hair color is an easy, low commitment way to try out a brand-new-you! When …" at bounding box center [773, 609] width 811 height 99
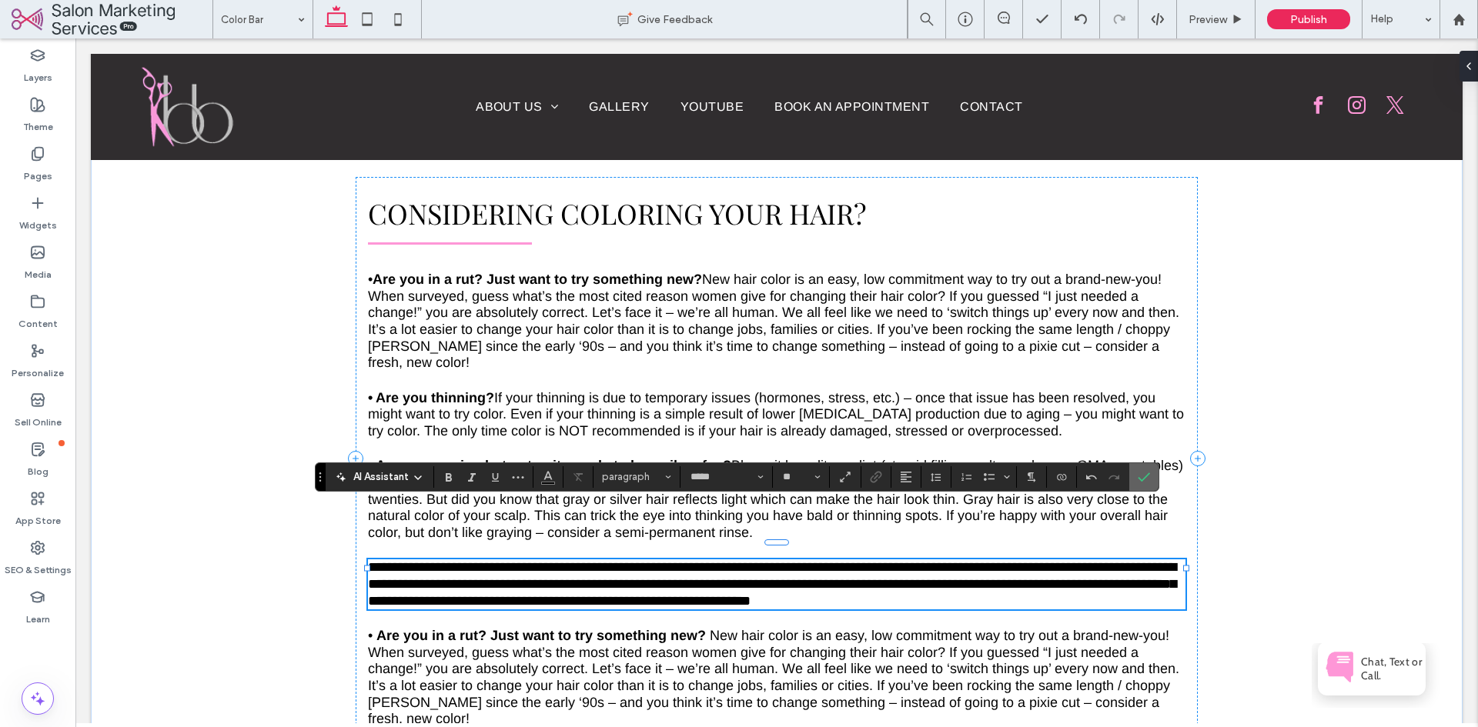
click at [1138, 473] on icon "Confirm" at bounding box center [1144, 477] width 12 height 12
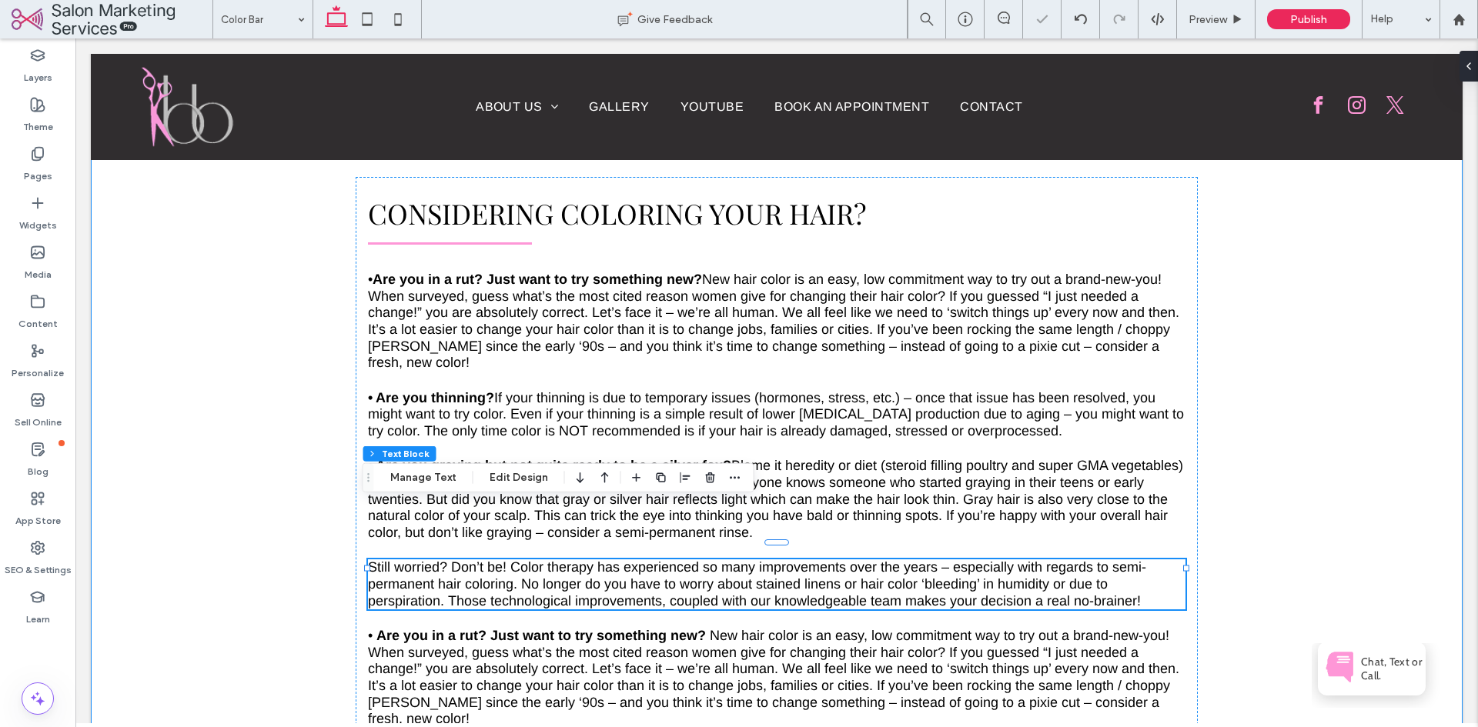
click at [1265, 486] on div "Considering coloring your hair? • Are you in a rut? Just want to try something …" at bounding box center [777, 458] width 1372 height 673
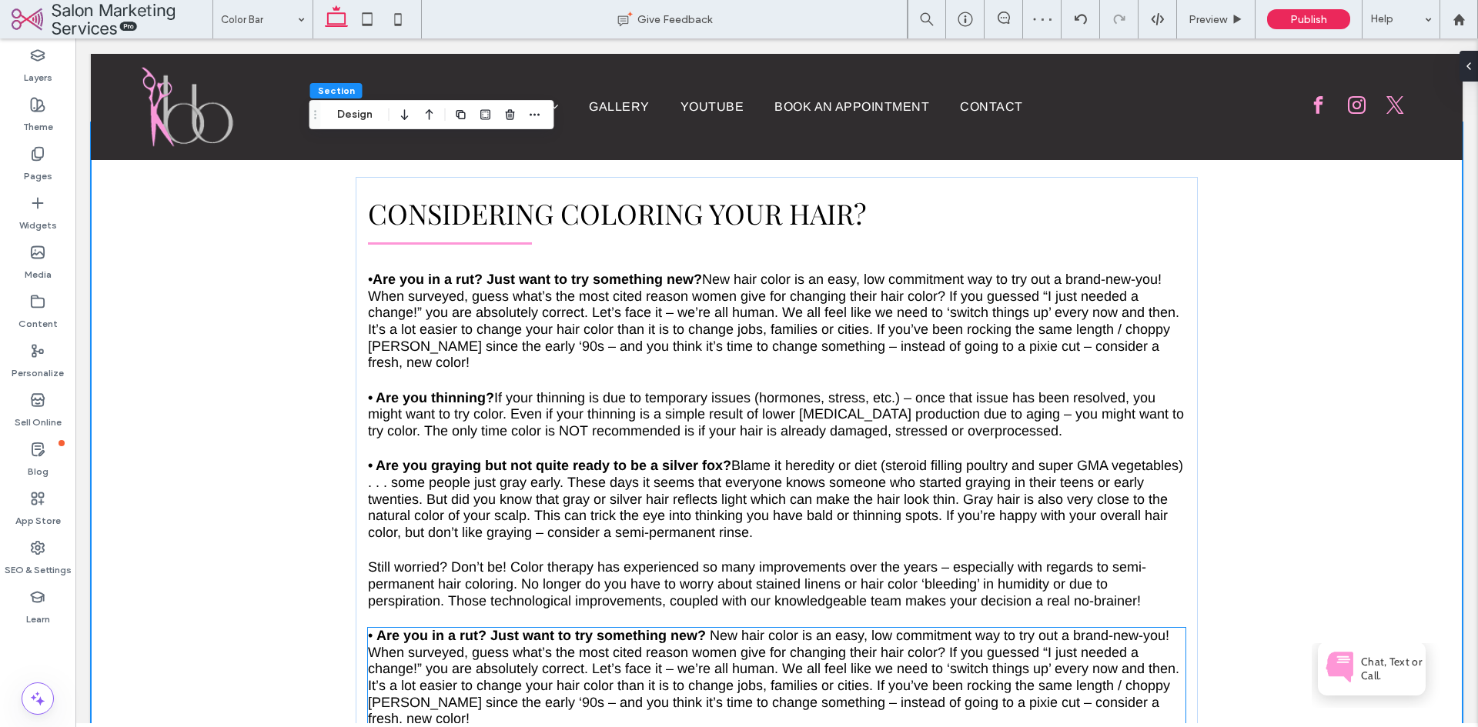
click at [469, 628] on span "New hair color is an easy, low commitment way to try out a brand-new-you! When …" at bounding box center [773, 677] width 811 height 99
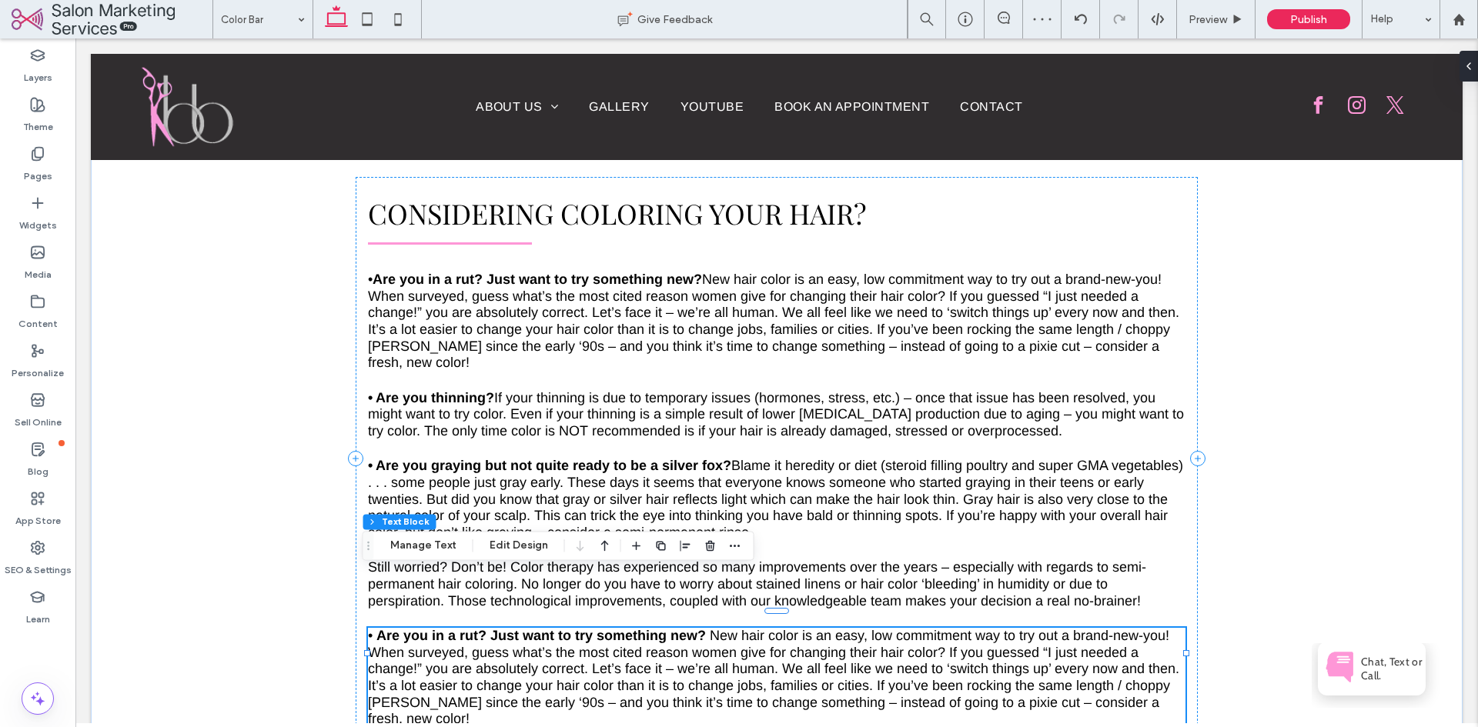
click at [469, 628] on span "New hair color is an easy, low commitment way to try out a brand-new-you! When …" at bounding box center [773, 677] width 811 height 99
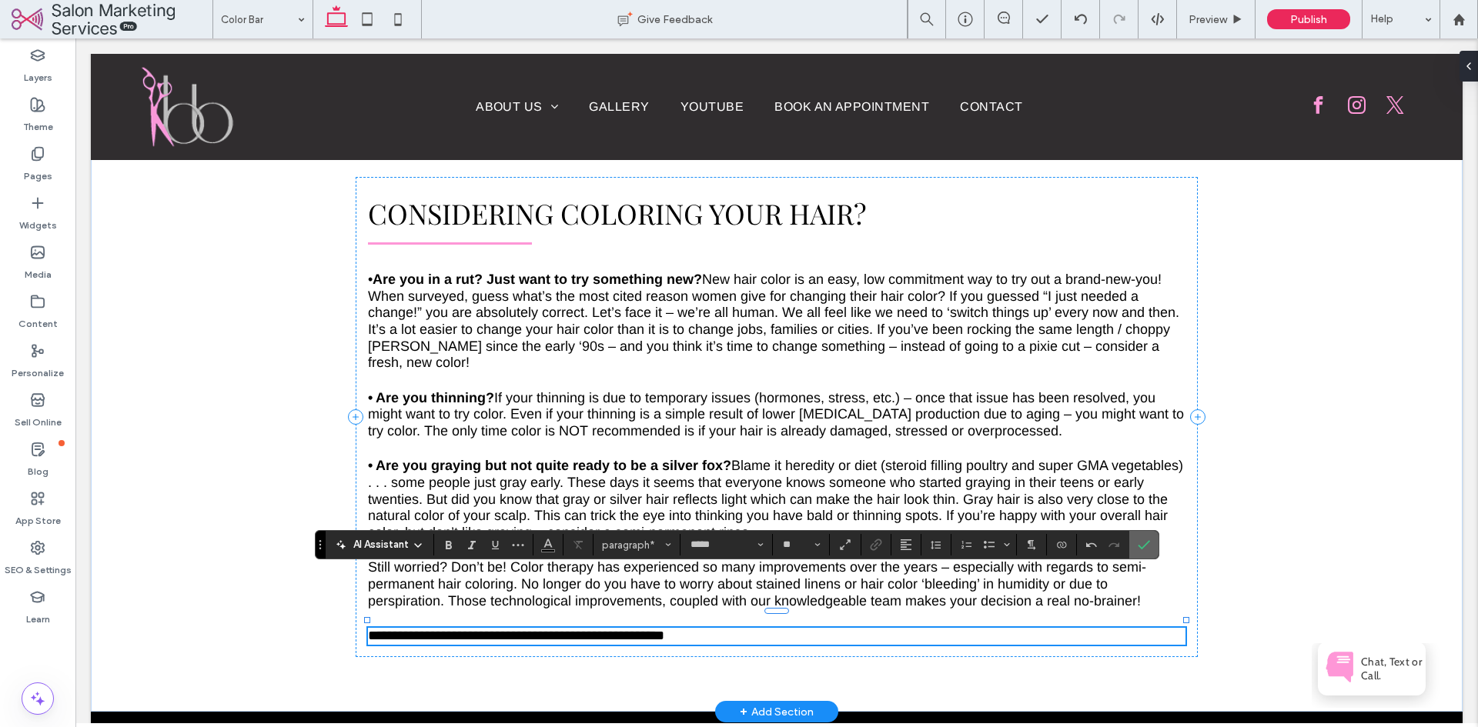
click at [1139, 546] on icon "Confirm" at bounding box center [1144, 545] width 12 height 12
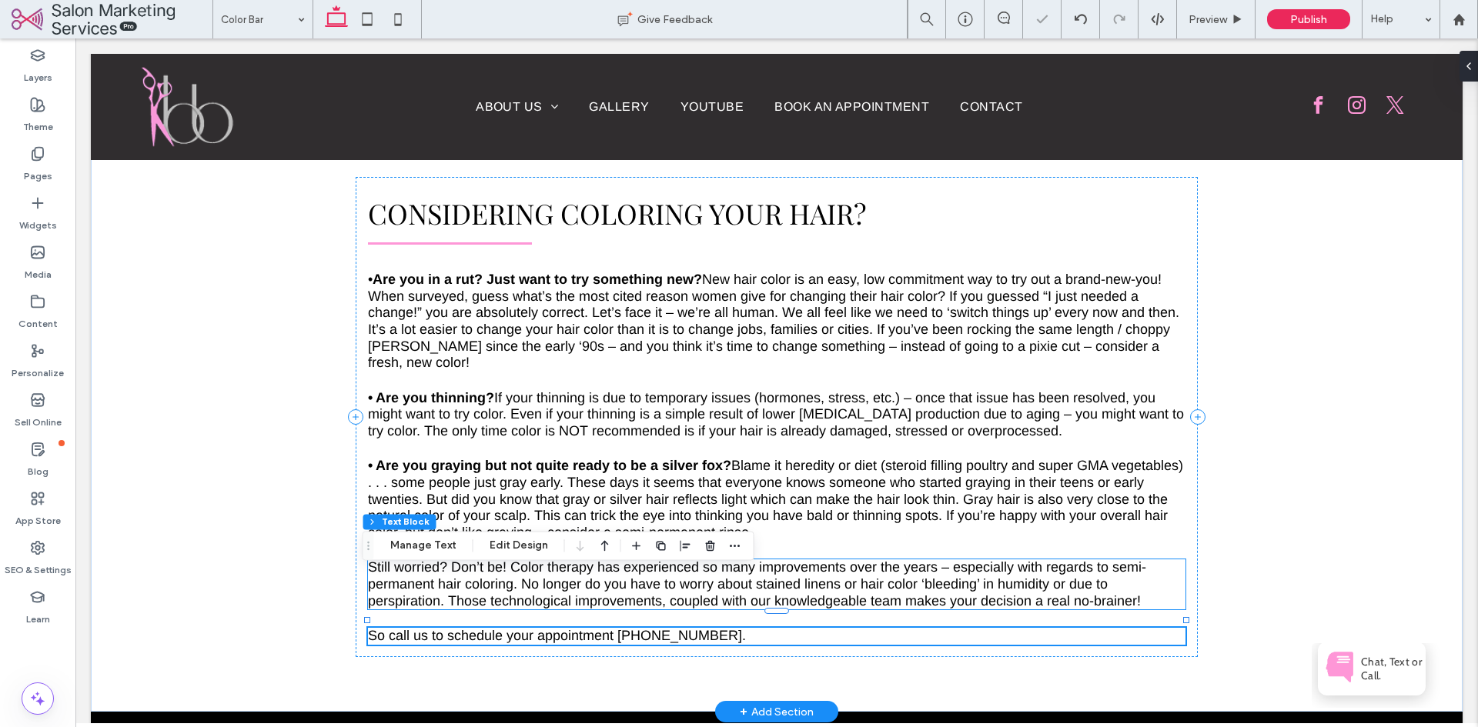
click at [1248, 535] on div "Considering coloring your hair? • Are you in a rut? Just want to try something …" at bounding box center [777, 417] width 1372 height 590
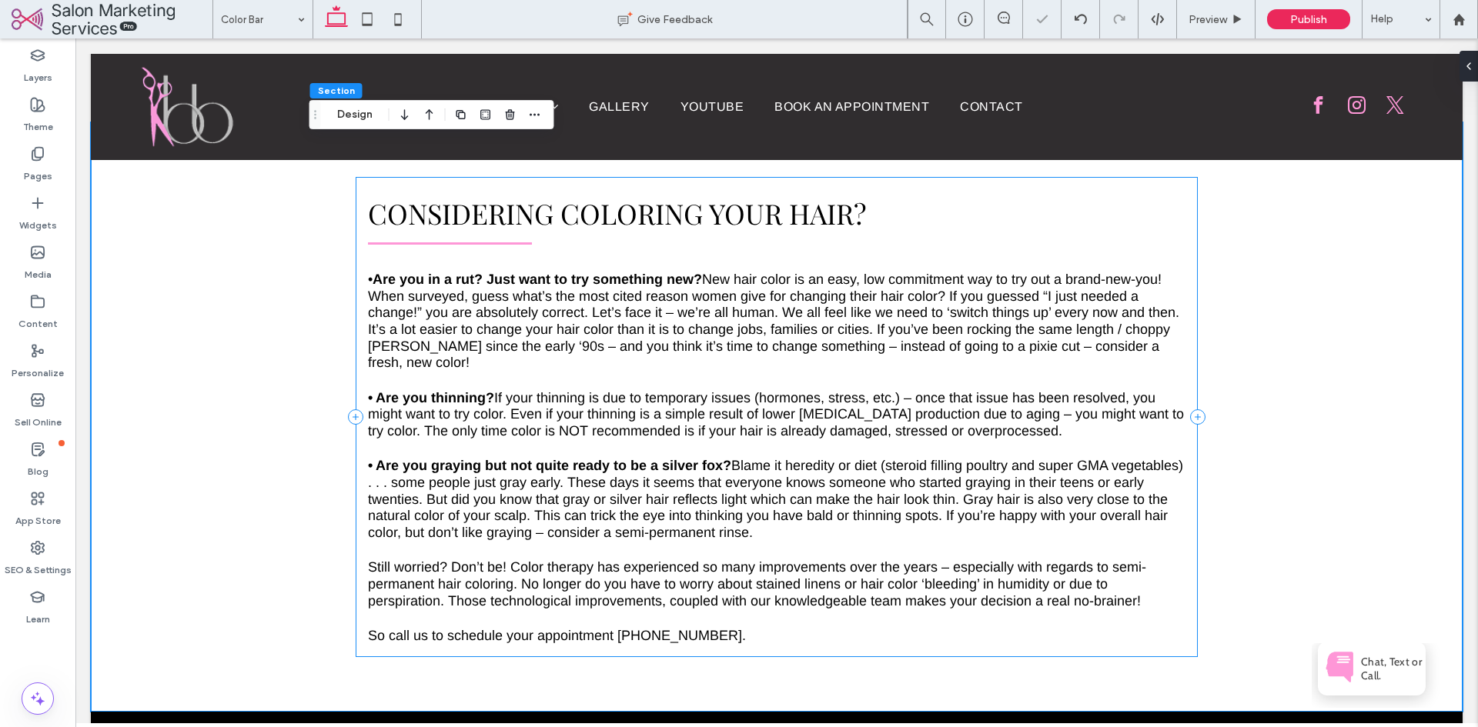
click at [613, 628] on span "So call us to schedule your appointment (678) 324-6993." at bounding box center [557, 635] width 378 height 15
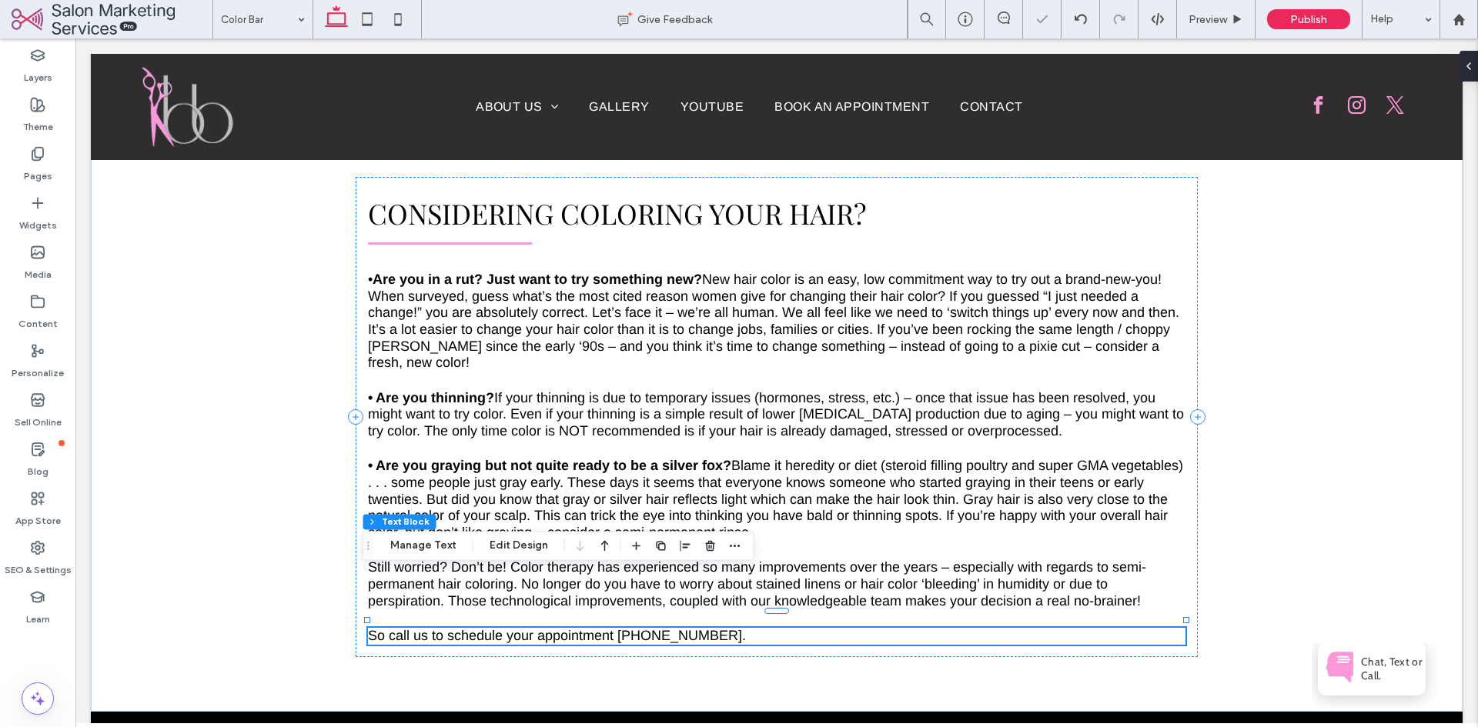
click at [613, 628] on span "So call us to schedule your appointment (678) 324-6993." at bounding box center [557, 635] width 378 height 15
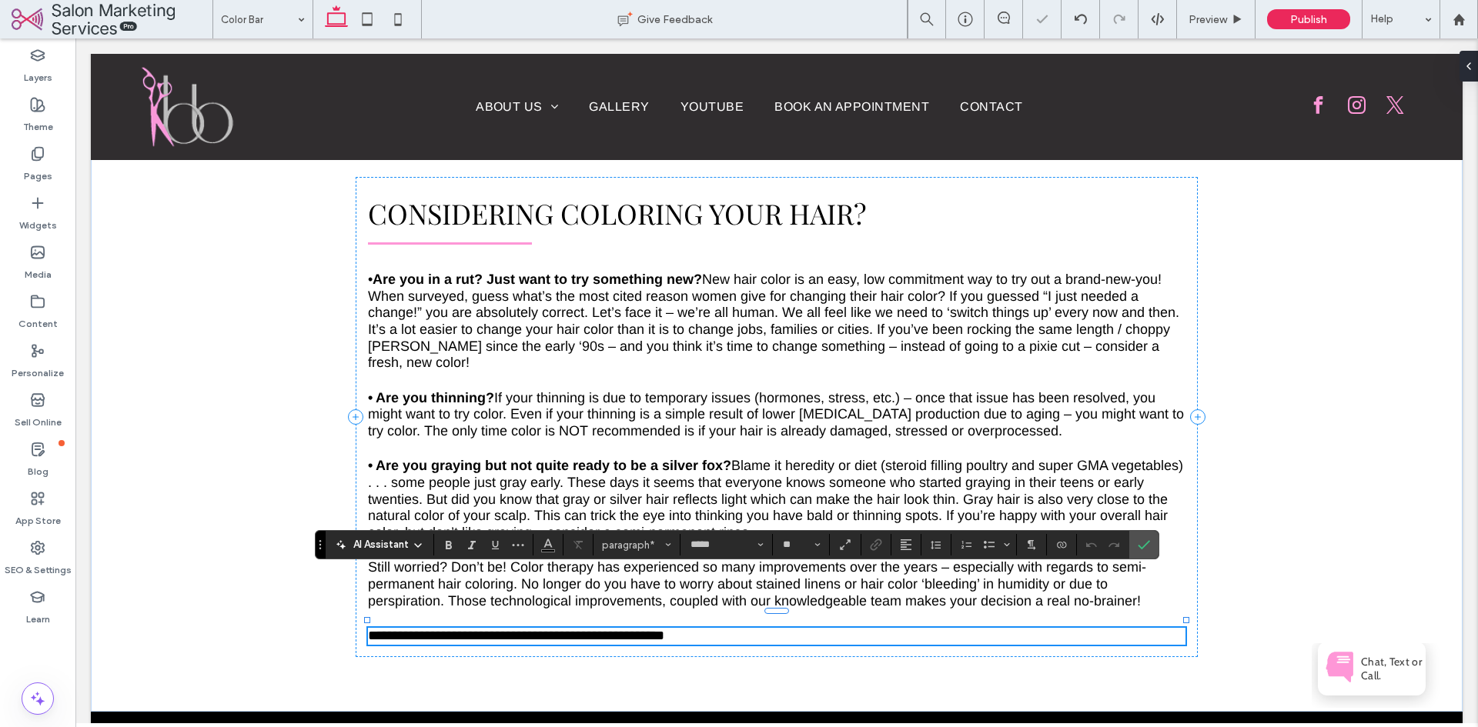
click at [721, 628] on p "**********" at bounding box center [776, 636] width 817 height 17
drag, startPoint x: 723, startPoint y: 580, endPoint x: 612, endPoint y: 583, distance: 110.9
click at [612, 628] on p "**********" at bounding box center [776, 636] width 817 height 17
click at [873, 543] on icon "Link" at bounding box center [876, 545] width 12 height 12
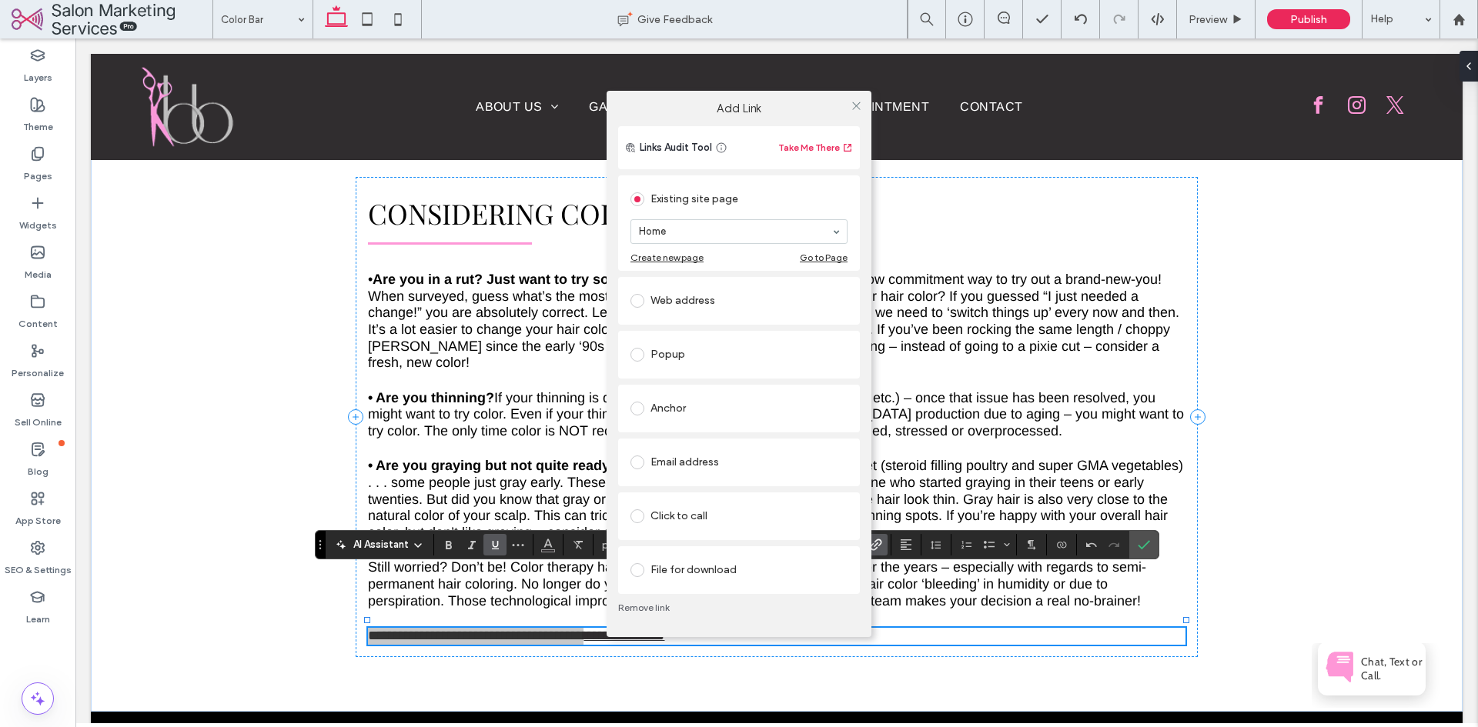
click at [716, 516] on div "Click to call" at bounding box center [738, 516] width 217 height 25
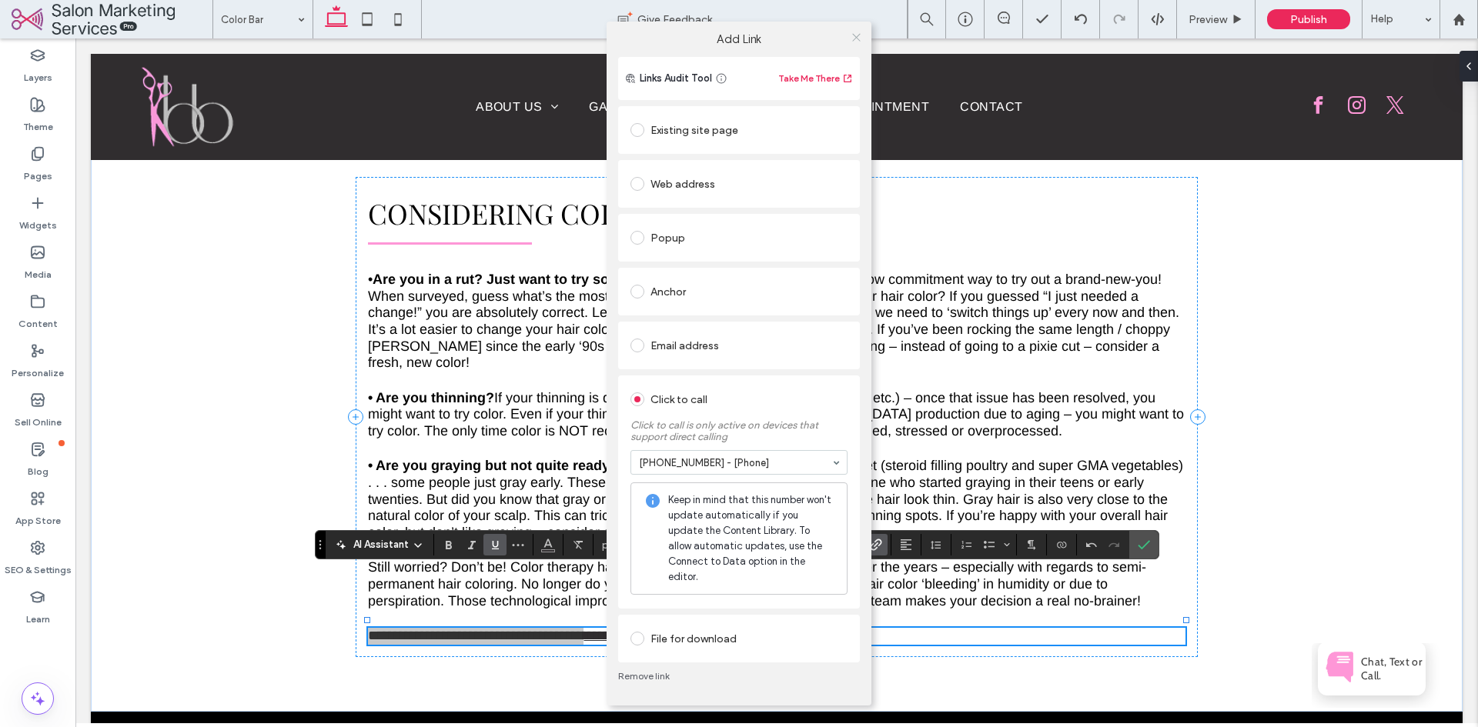
click at [861, 43] on icon at bounding box center [856, 38] width 12 height 12
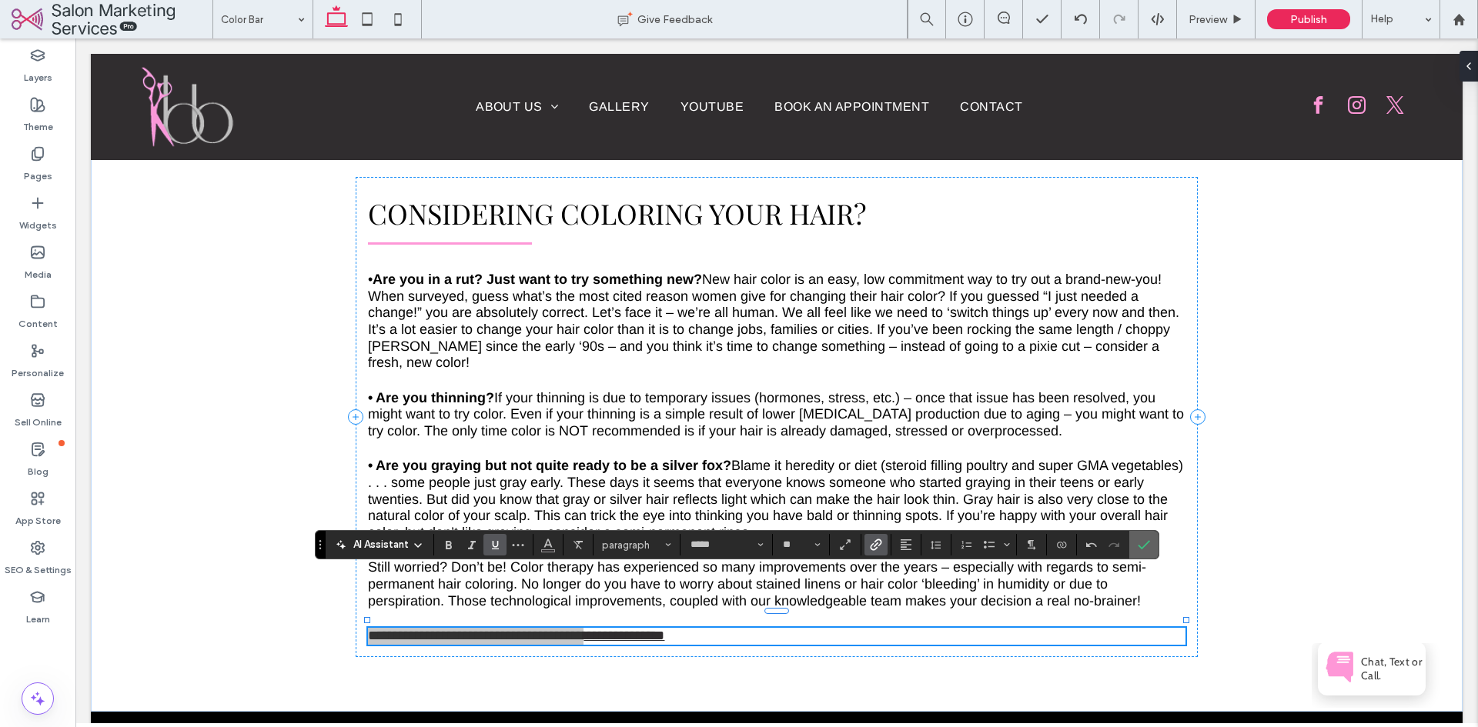
click at [1144, 543] on icon "Confirm" at bounding box center [1144, 545] width 12 height 12
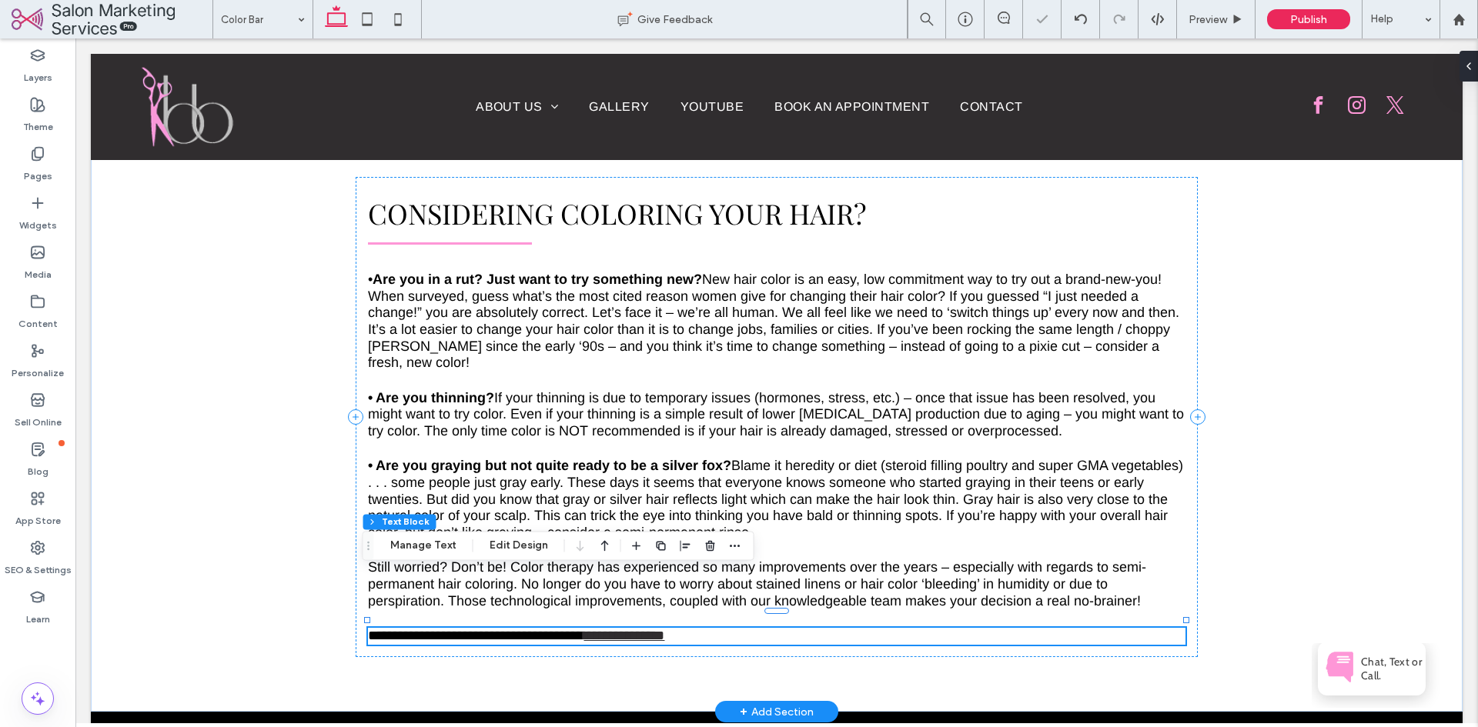
click at [1276, 526] on div "**********" at bounding box center [777, 417] width 1372 height 590
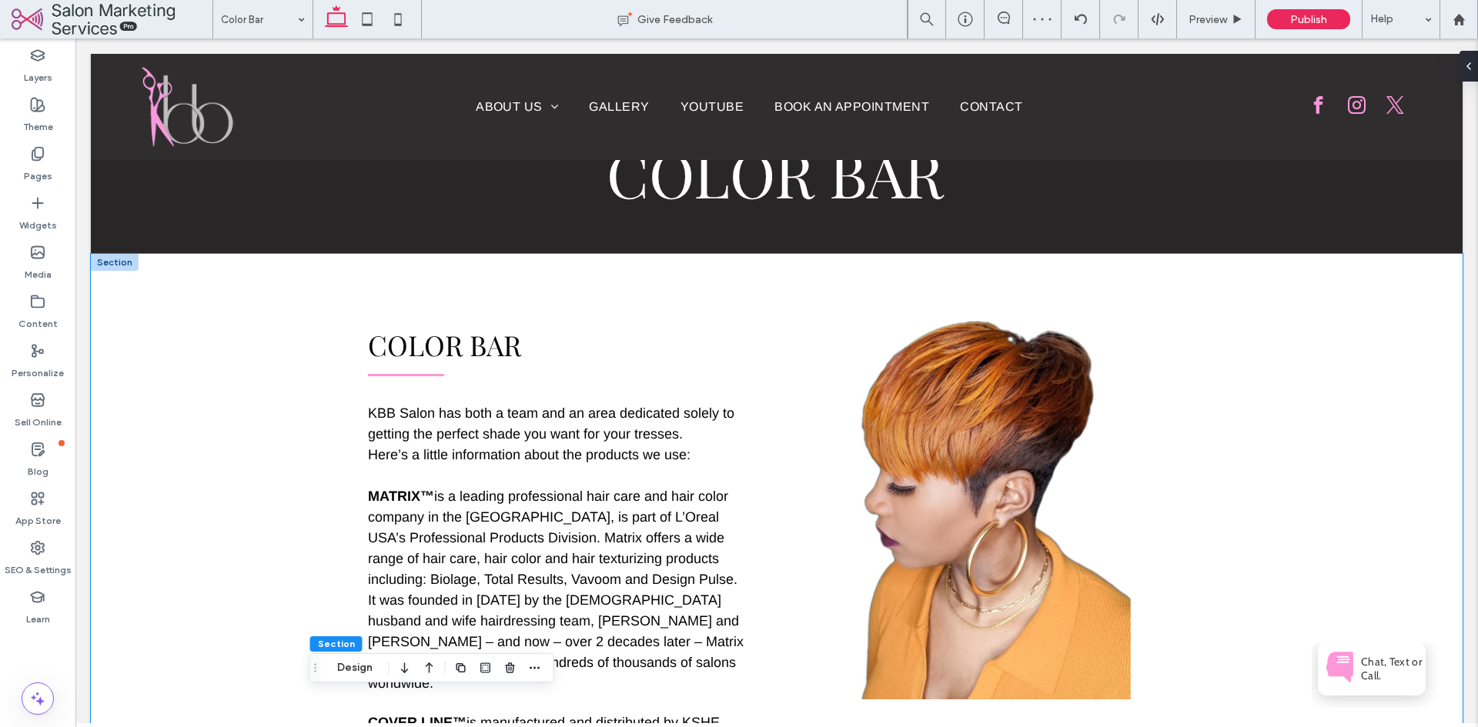
scroll to position [0, 0]
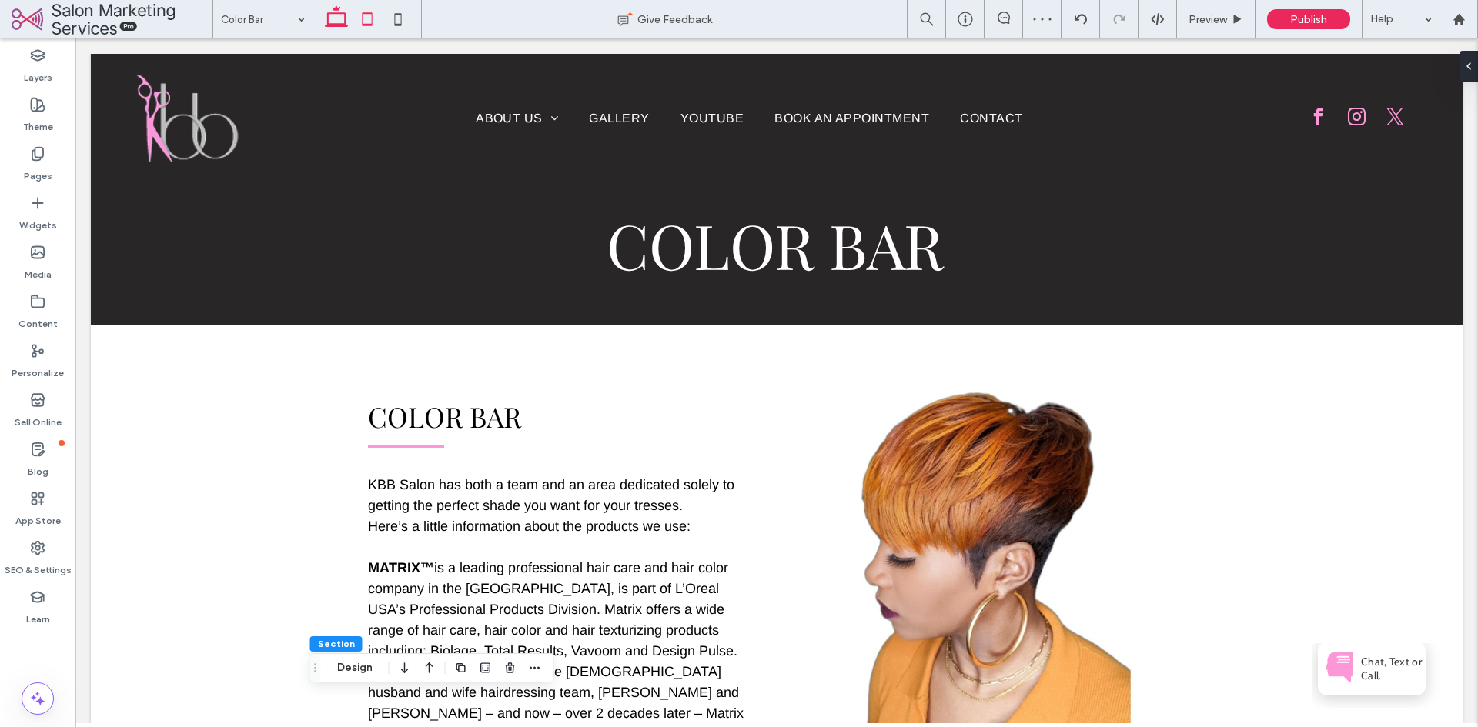
click at [359, 23] on icon at bounding box center [367, 19] width 31 height 31
type input "*"
type input "**"
type input "***"
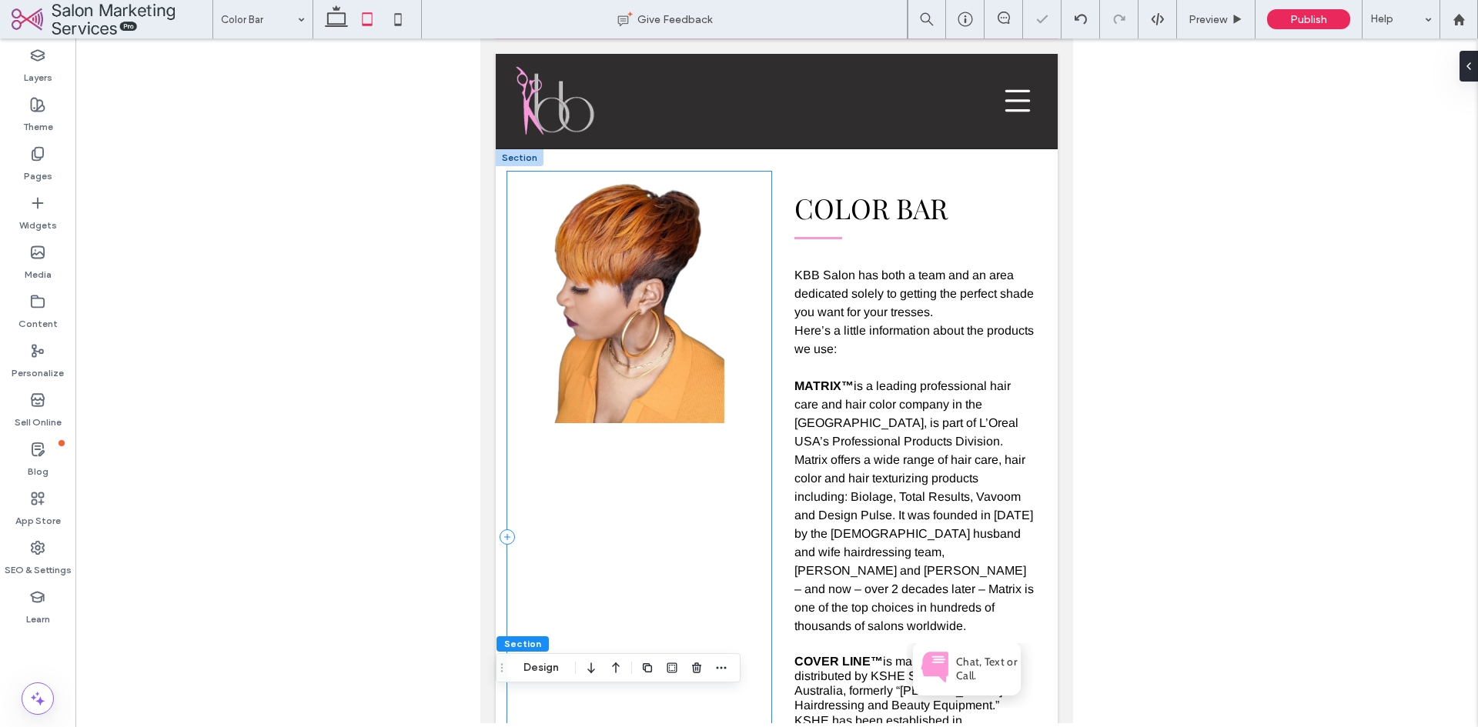
scroll to position [77, 0]
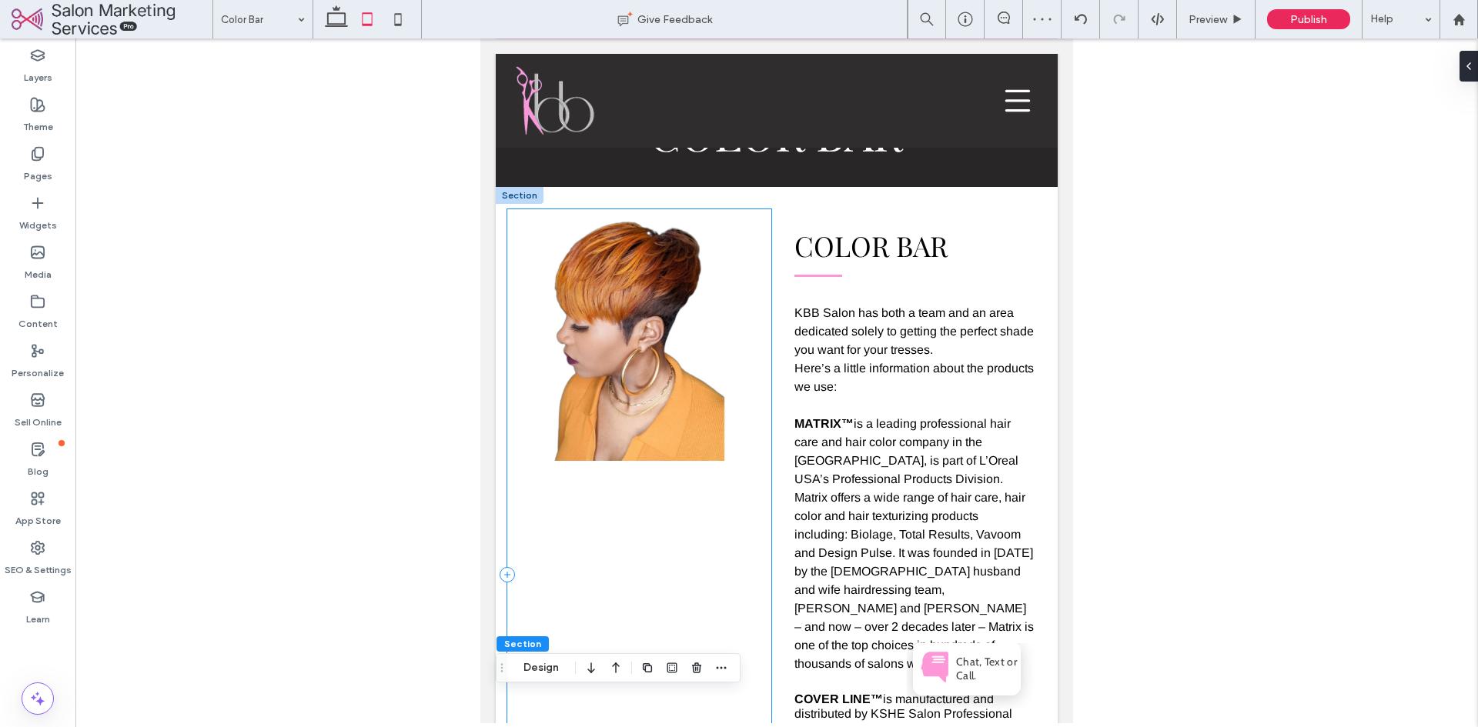
click at [764, 282] on div at bounding box center [639, 574] width 264 height 731
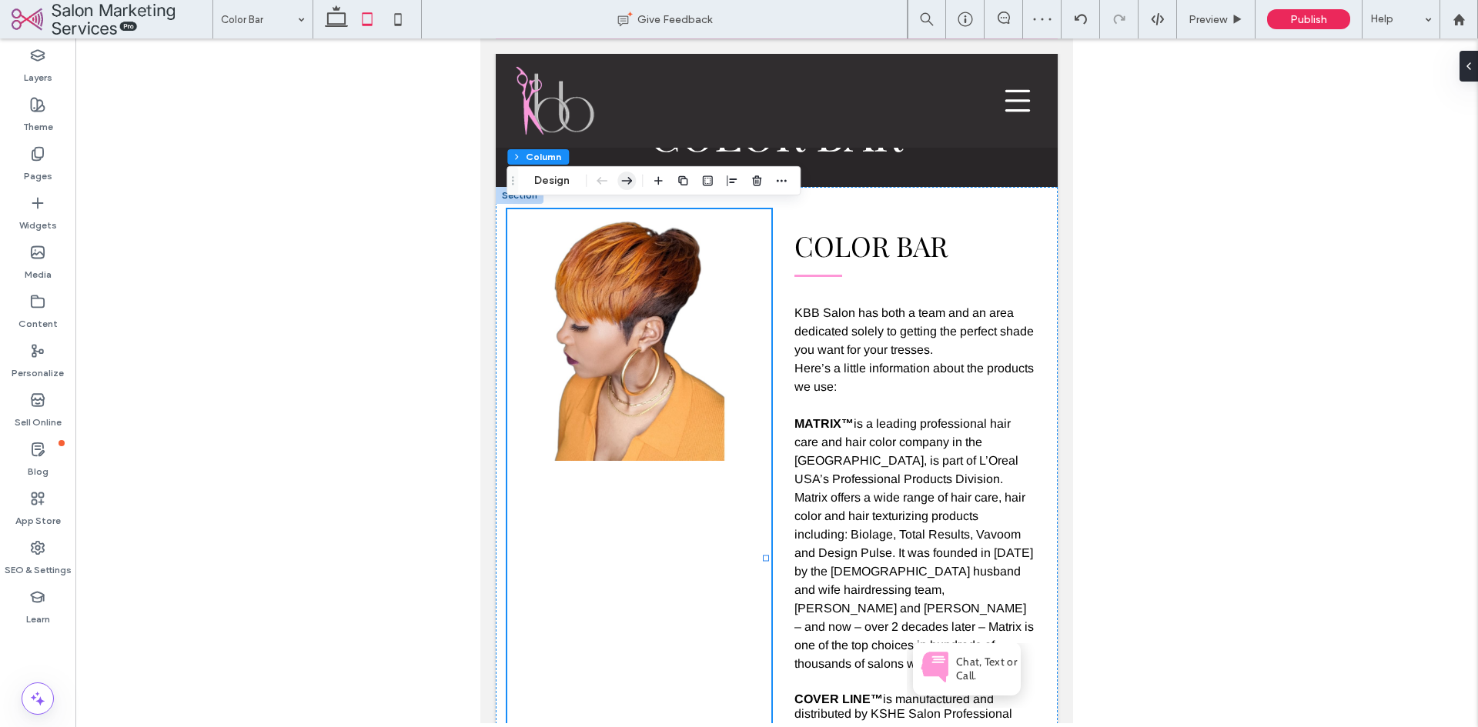
click at [633, 183] on icon "button" at bounding box center [626, 181] width 18 height 28
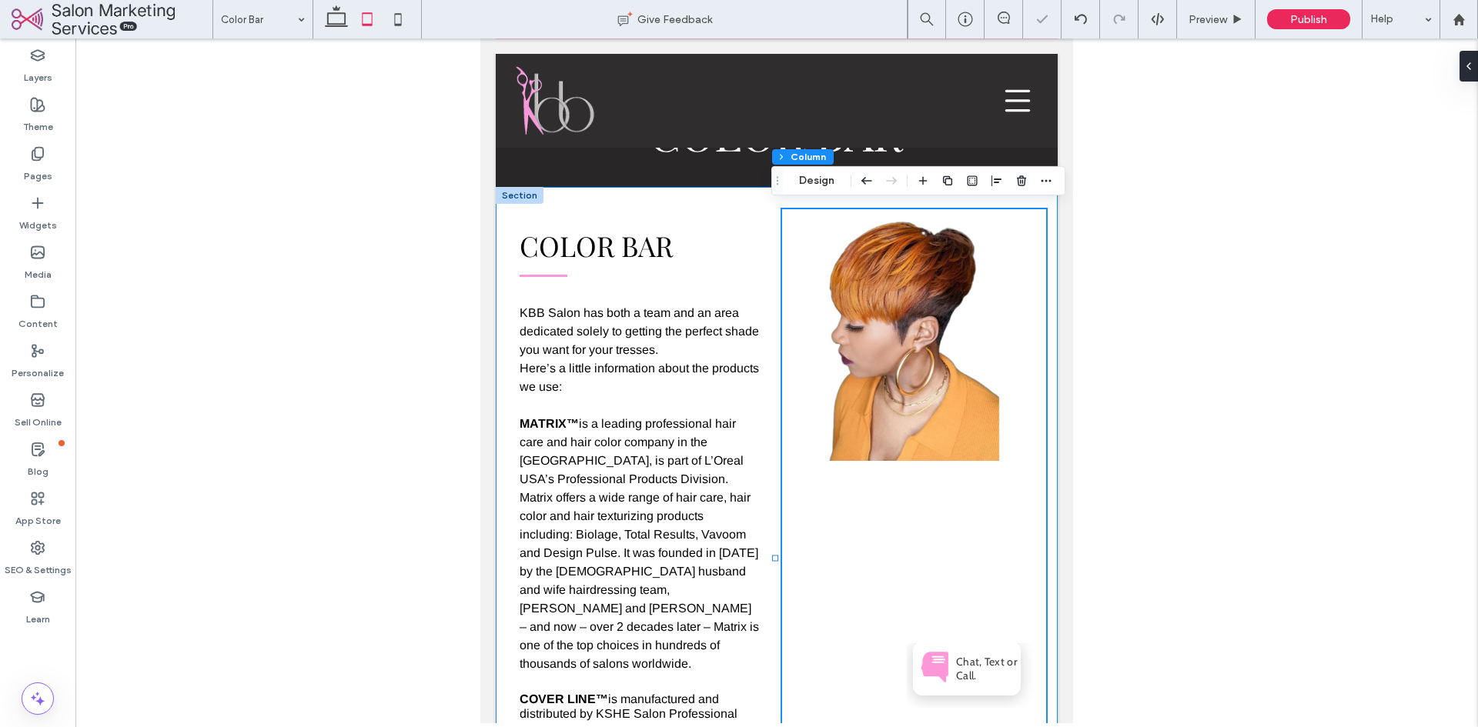
click at [1035, 309] on div "Color Bar KBB Salon has both a team and an area dedicated solely to getting the…" at bounding box center [777, 575] width 562 height 776
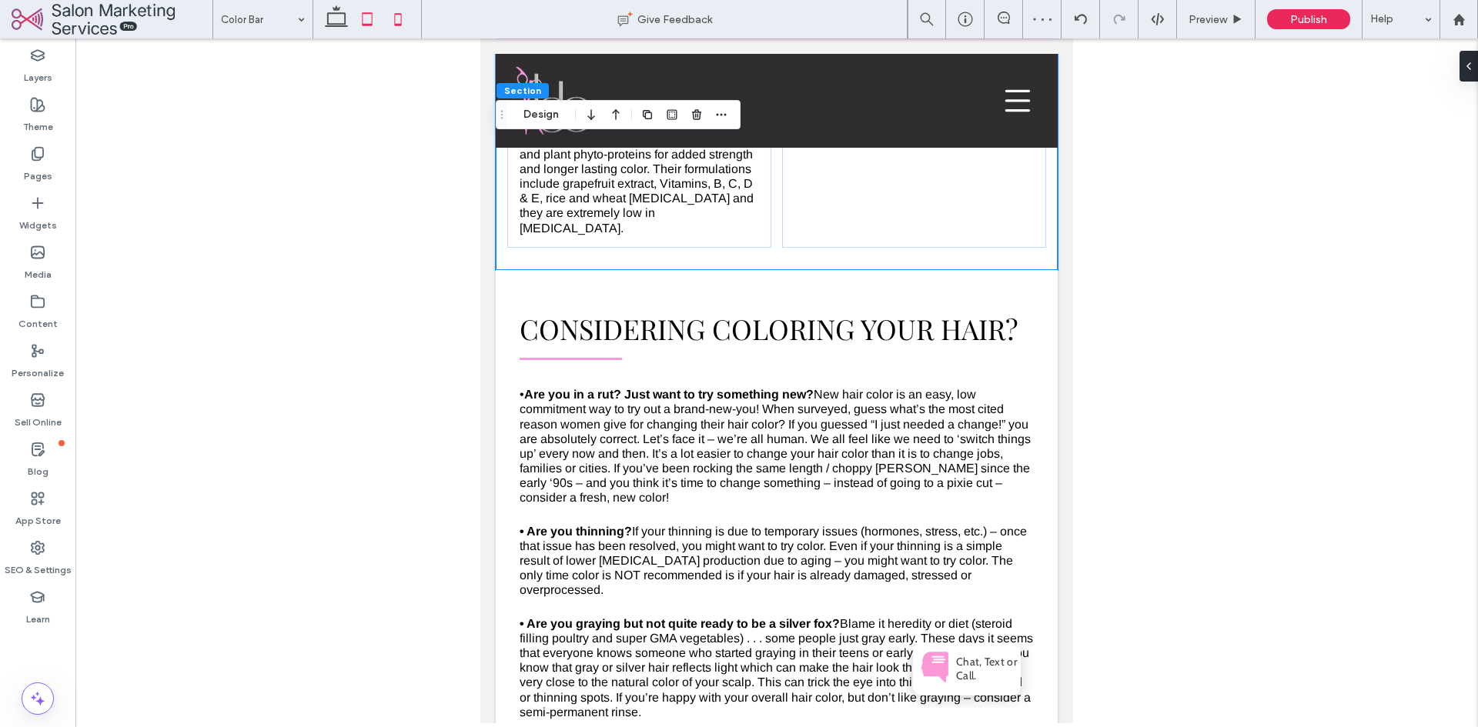
click at [402, 11] on icon at bounding box center [398, 19] width 31 height 31
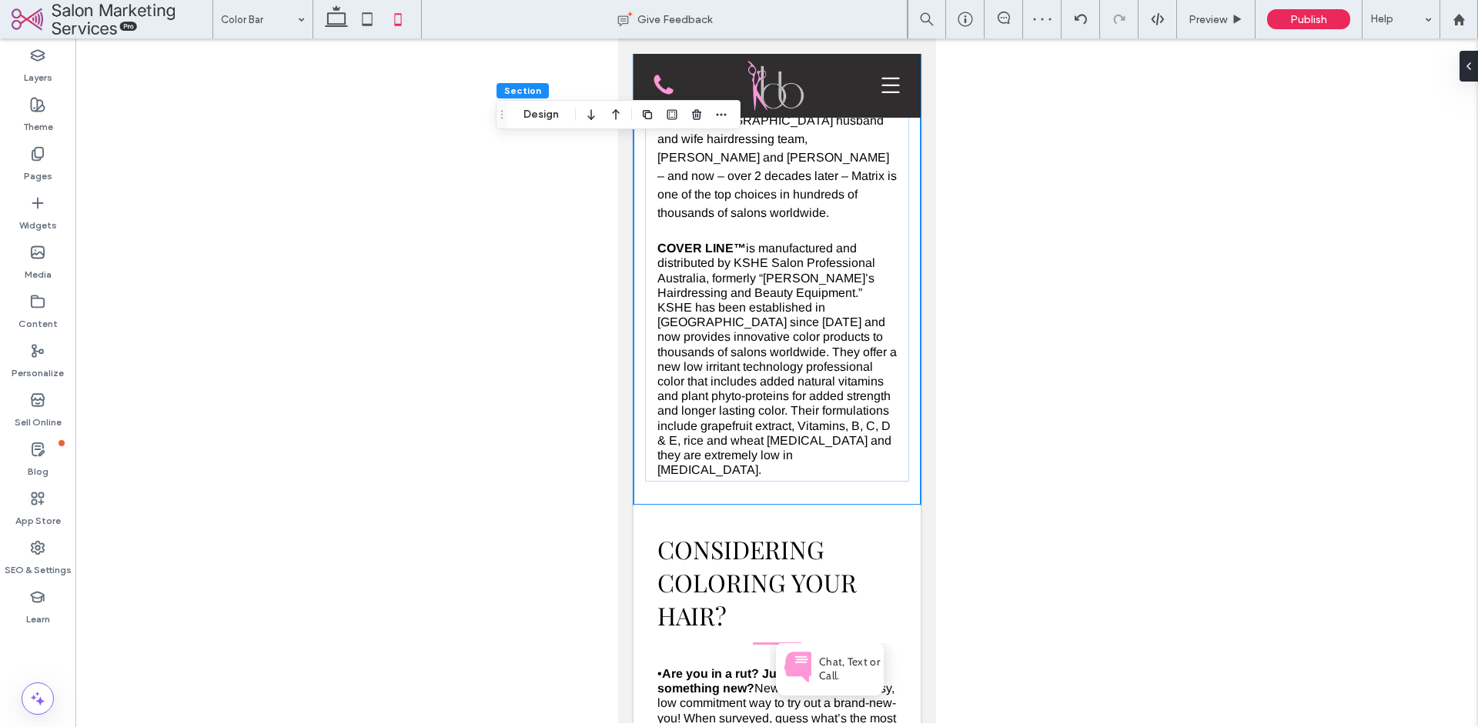
type input "*"
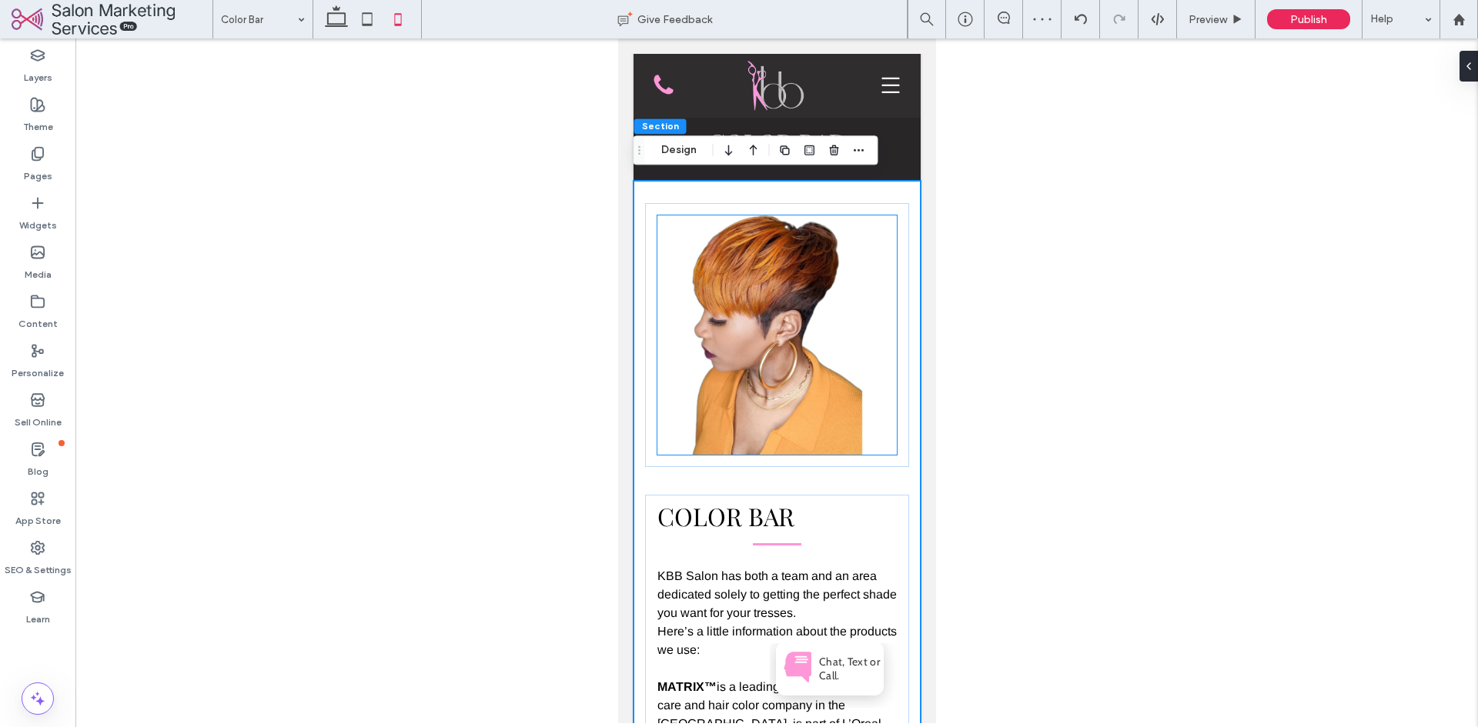
scroll to position [0, 0]
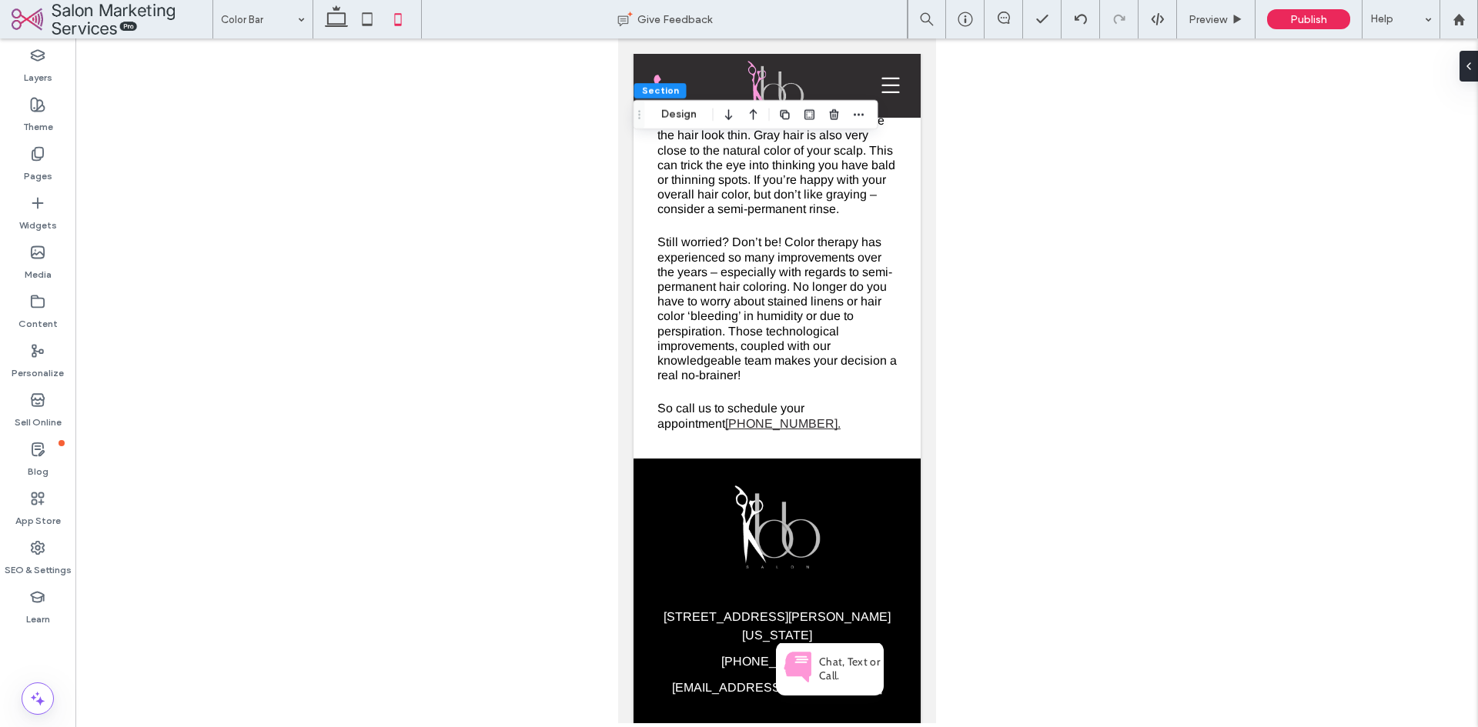
scroll to position [1924, 0]
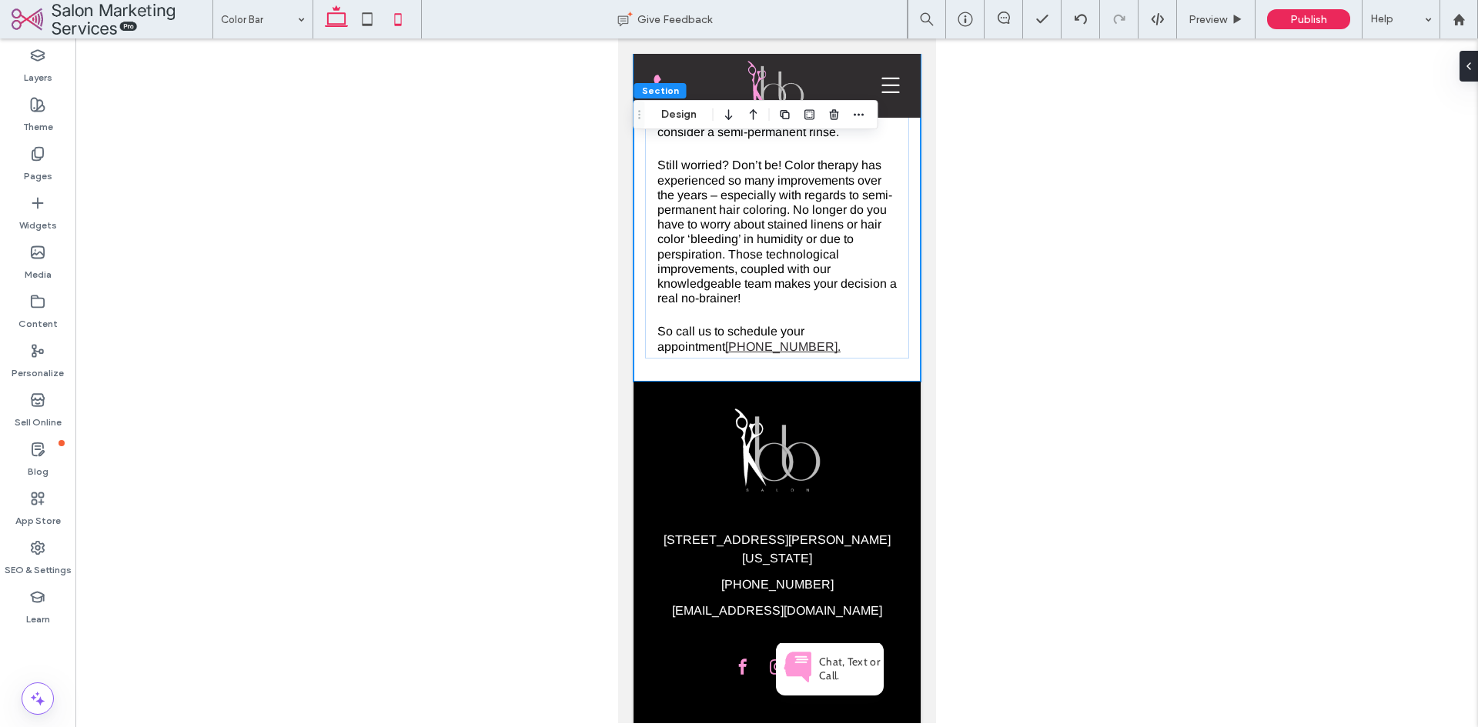
click at [326, 34] on icon at bounding box center [336, 19] width 31 height 31
type input "*"
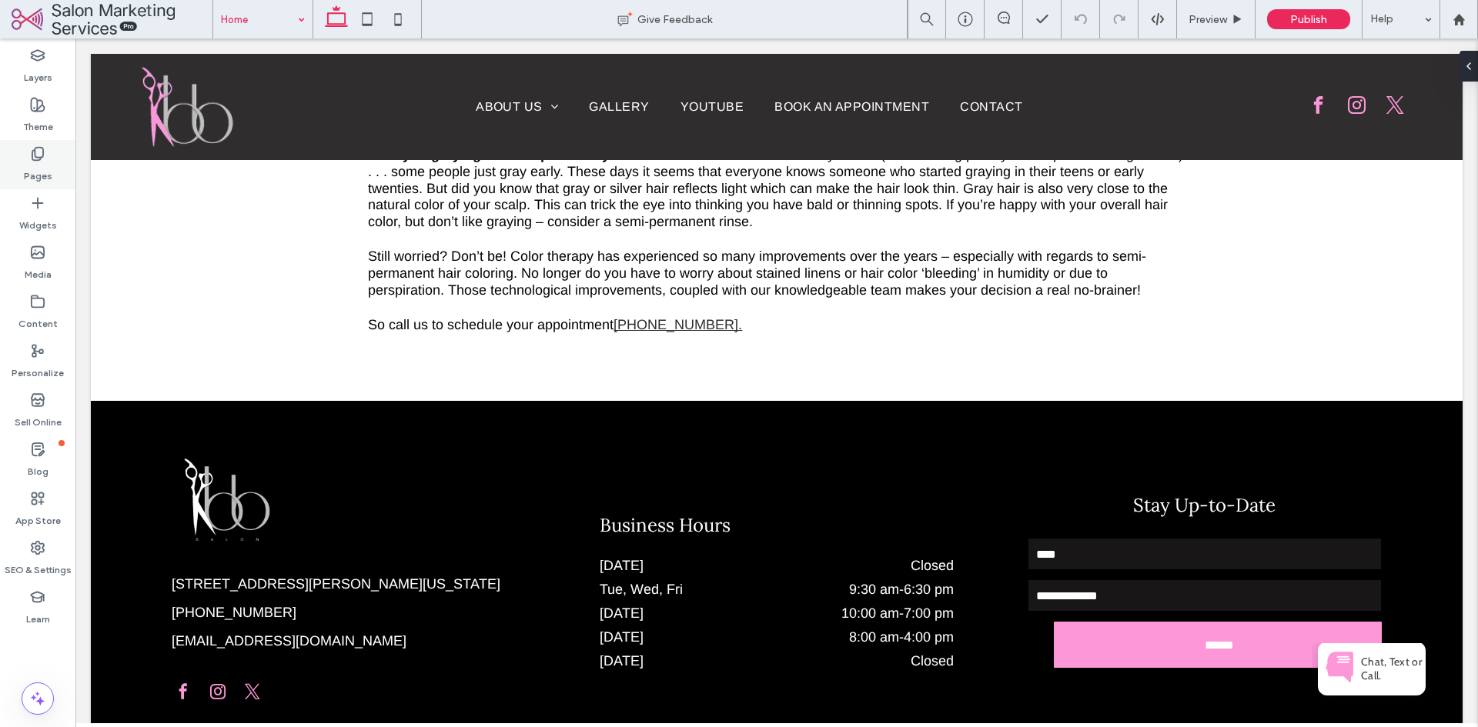
click at [52, 162] on div "Pages" at bounding box center [37, 164] width 75 height 49
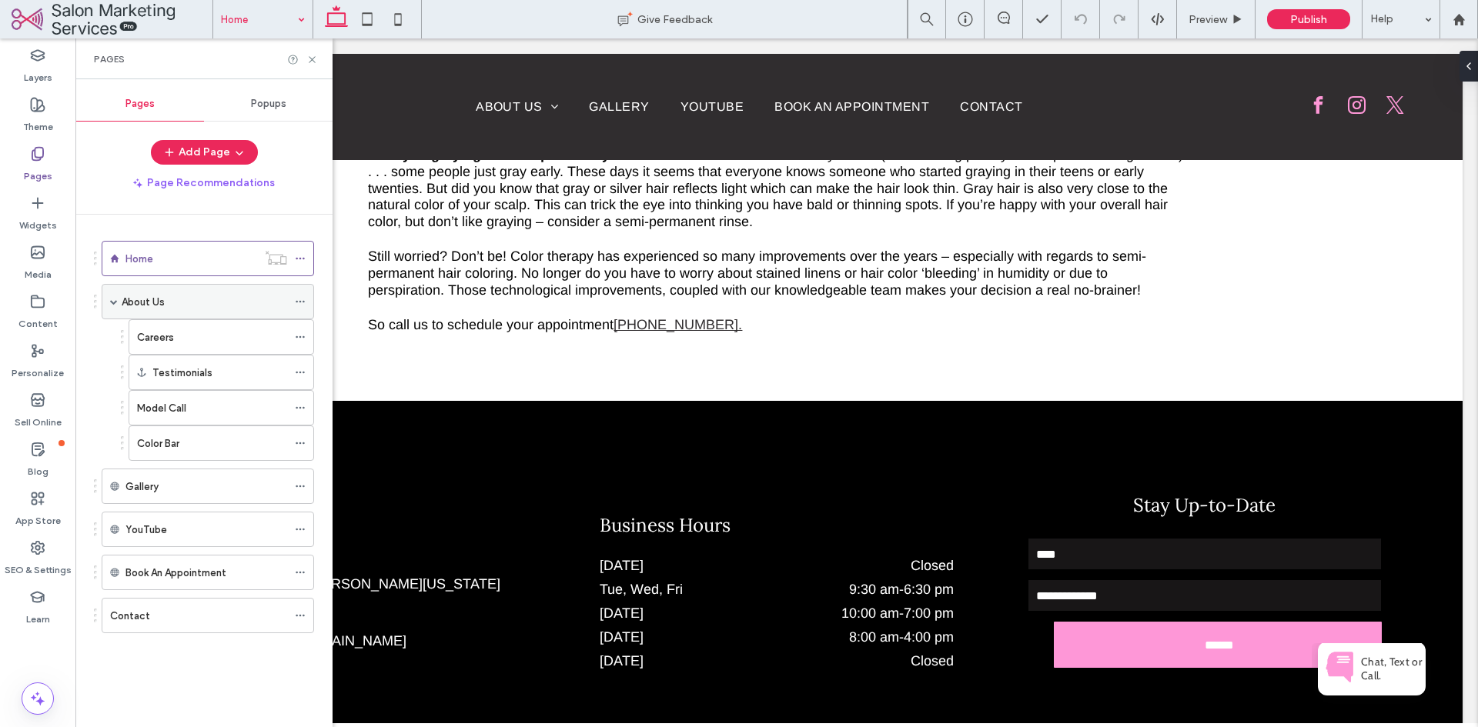
click at [112, 303] on span at bounding box center [114, 302] width 8 height 8
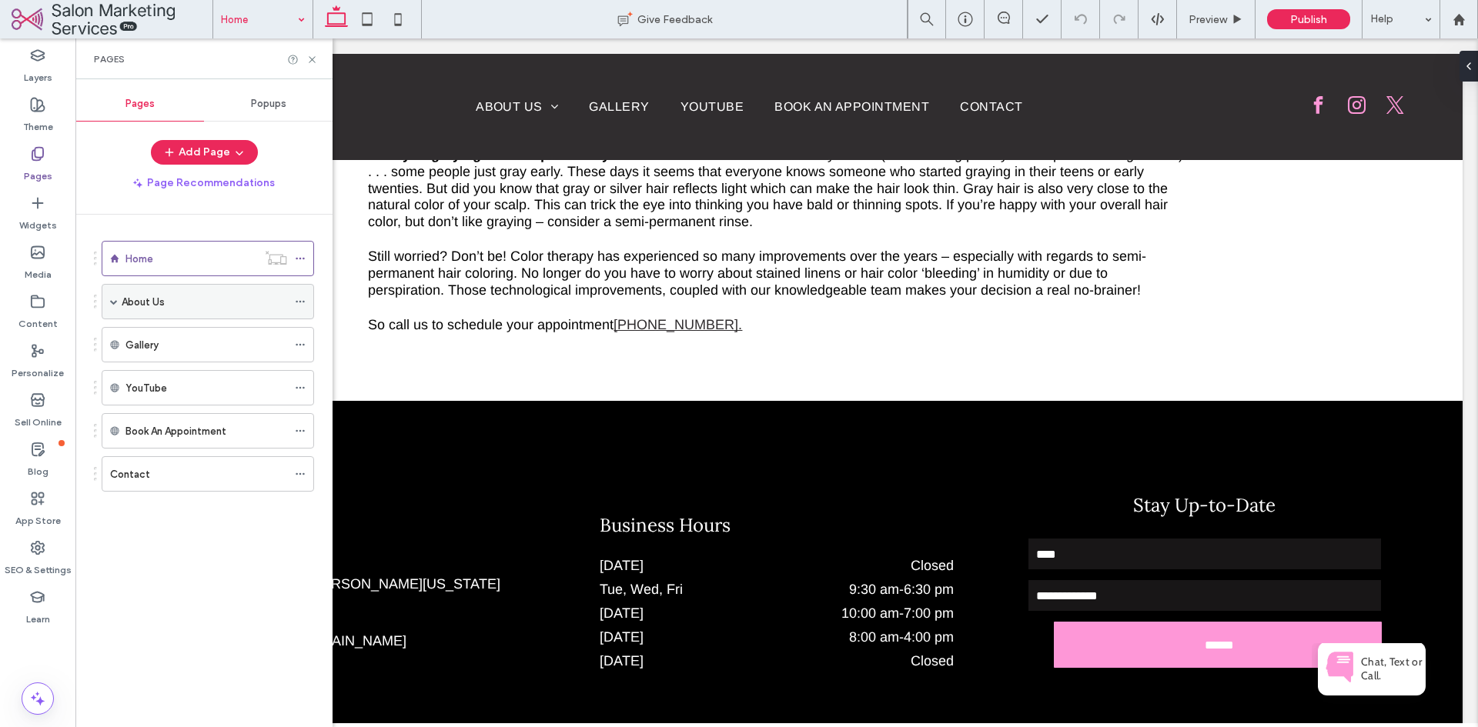
click at [115, 302] on span at bounding box center [114, 302] width 8 height 8
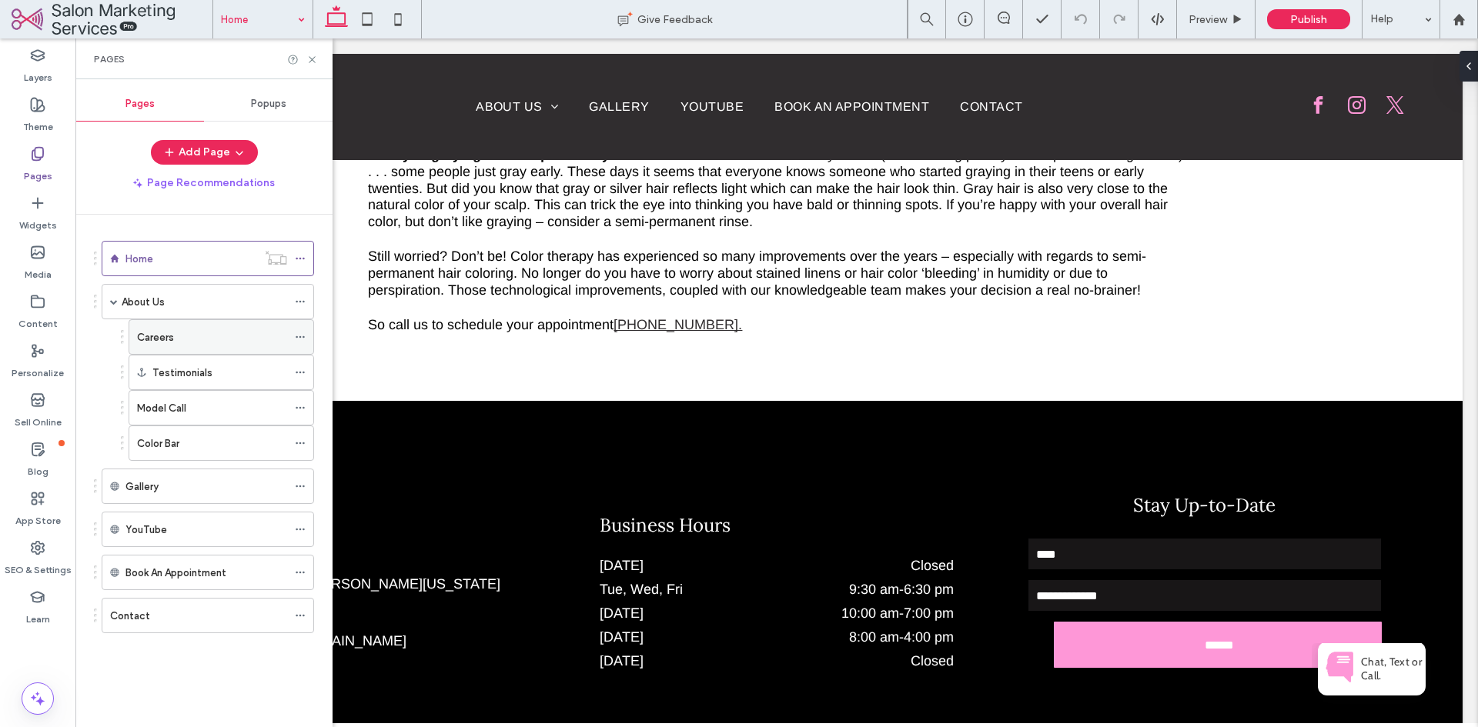
click at [151, 333] on label "Careers" at bounding box center [155, 337] width 37 height 27
click at [165, 436] on label "Color Bar" at bounding box center [158, 443] width 42 height 27
click at [172, 420] on div "Model Call" at bounding box center [212, 408] width 150 height 34
click at [317, 65] on div "Pages" at bounding box center [203, 58] width 257 height 41
click at [315, 62] on use at bounding box center [312, 59] width 6 height 6
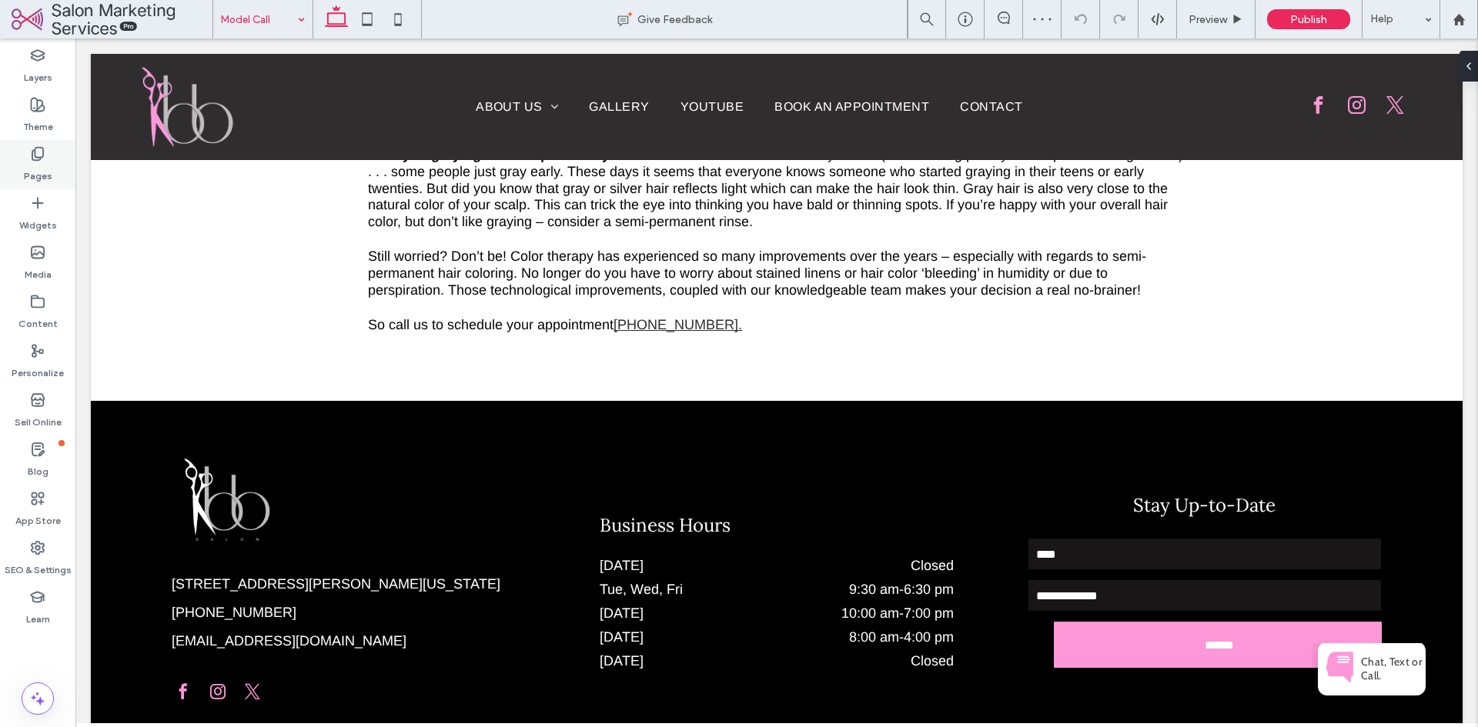
click at [50, 158] on div "Pages" at bounding box center [37, 164] width 75 height 49
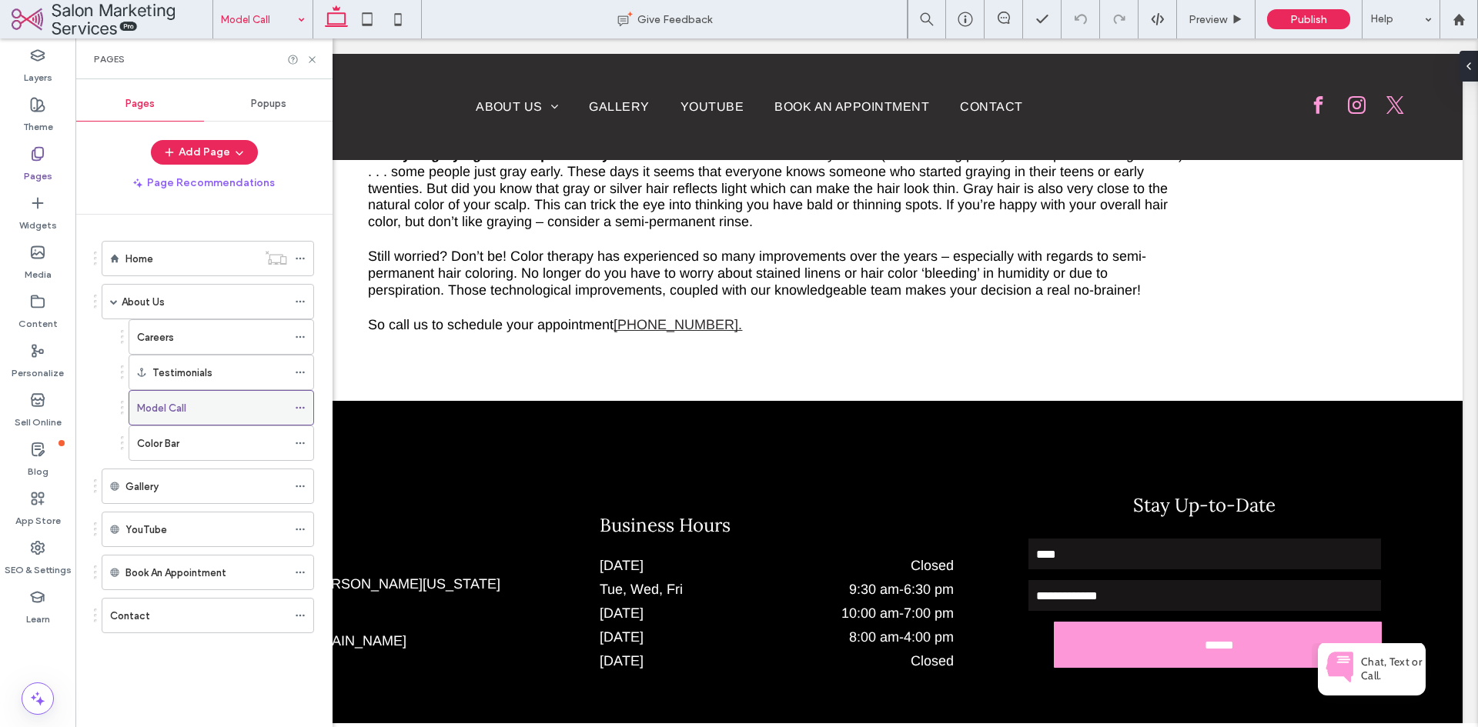
click at [299, 406] on icon at bounding box center [300, 408] width 11 height 11
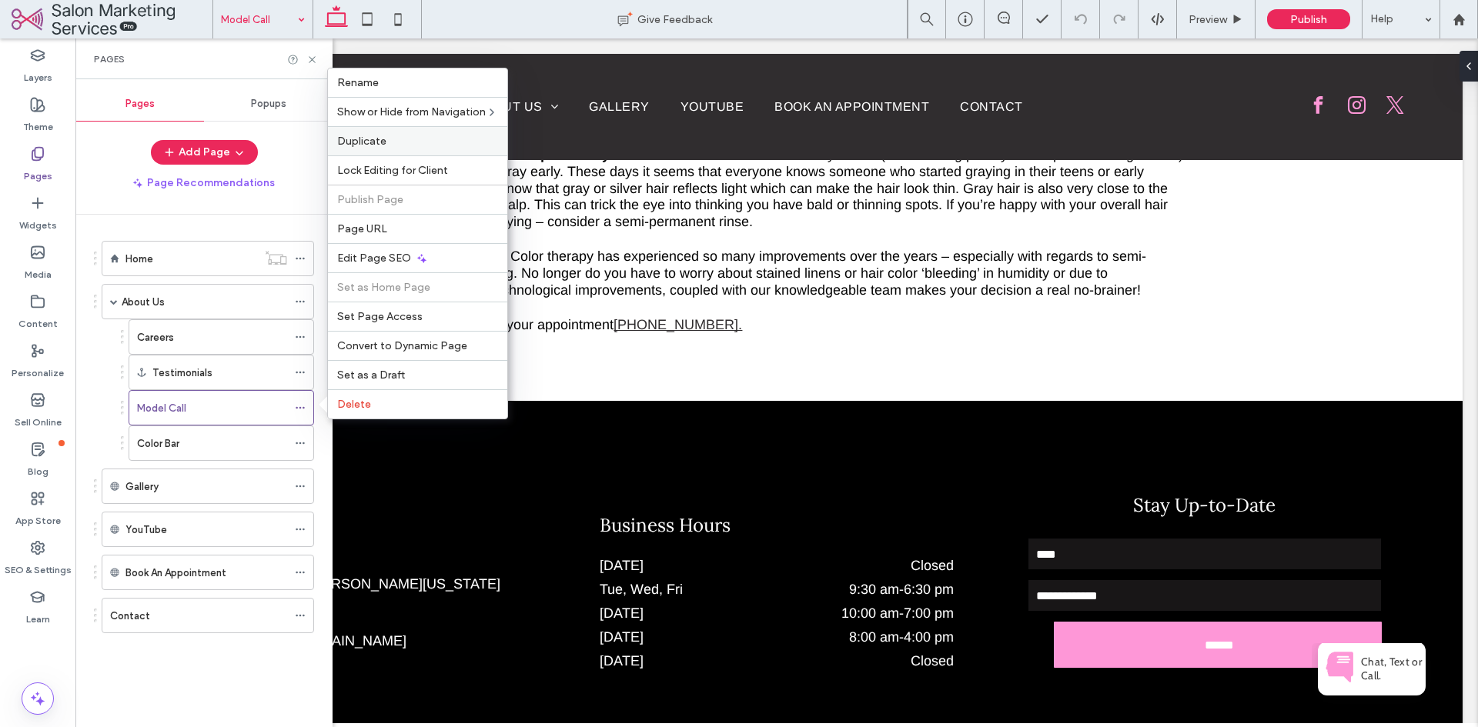
click at [374, 144] on span "Duplicate" at bounding box center [361, 141] width 49 height 13
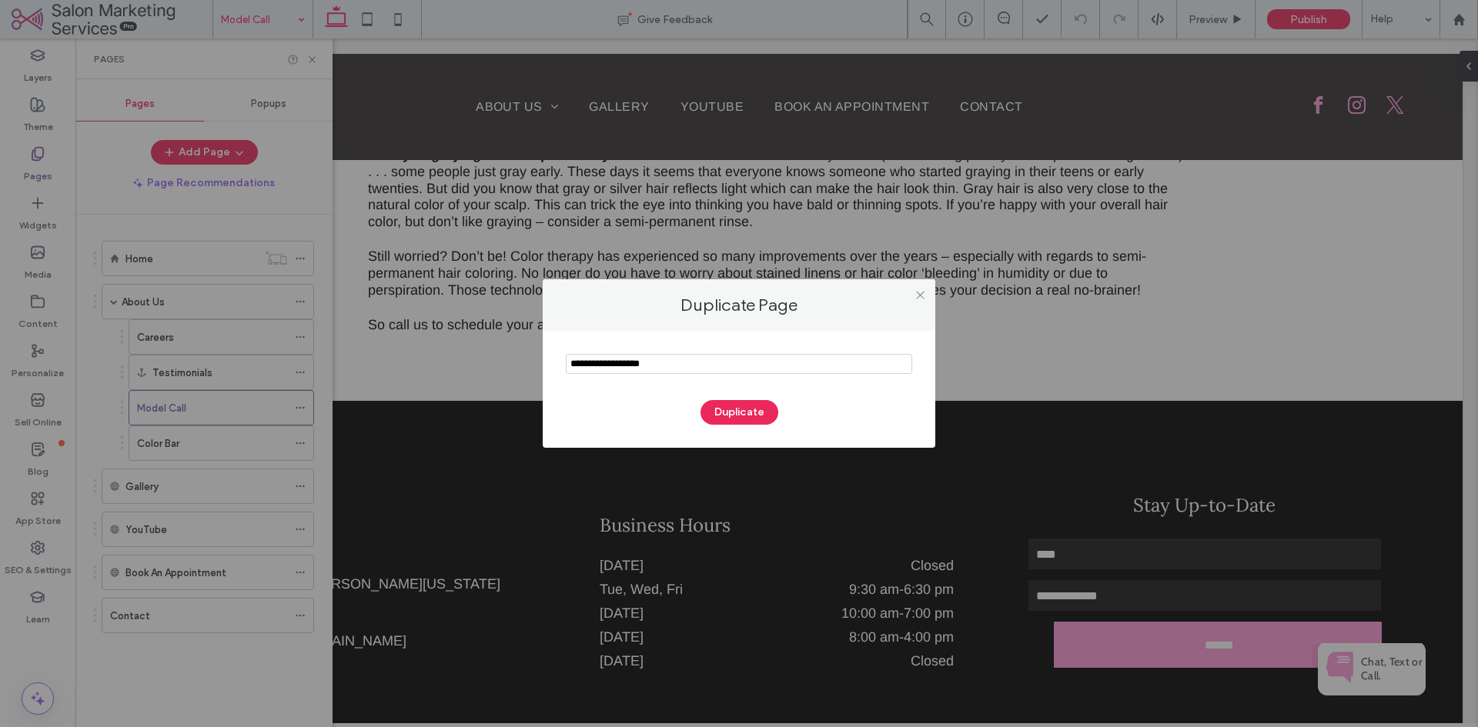
click at [844, 356] on input "notEmpty" at bounding box center [739, 364] width 346 height 20
paste input "**********"
type input "**********"
click at [764, 409] on button "Duplicate" at bounding box center [739, 412] width 78 height 25
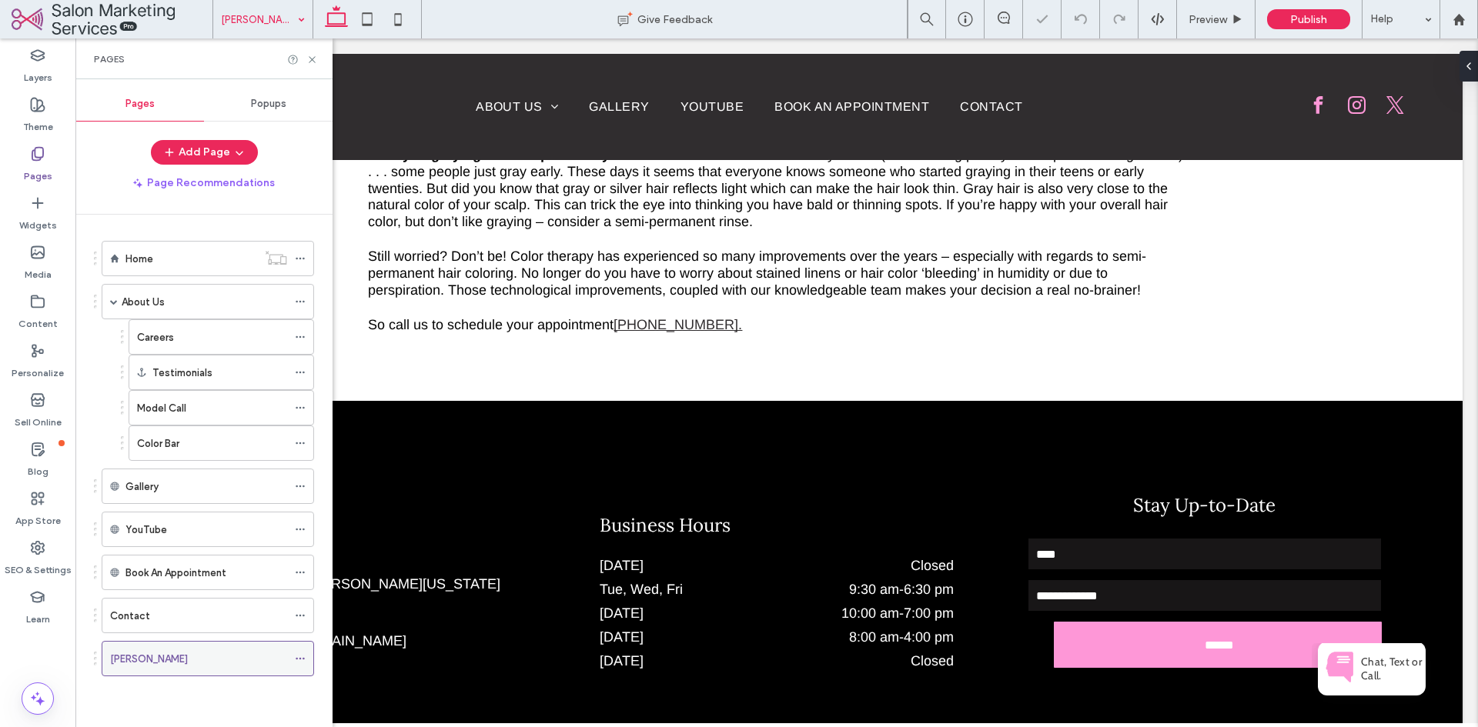
click at [299, 657] on icon at bounding box center [300, 658] width 11 height 11
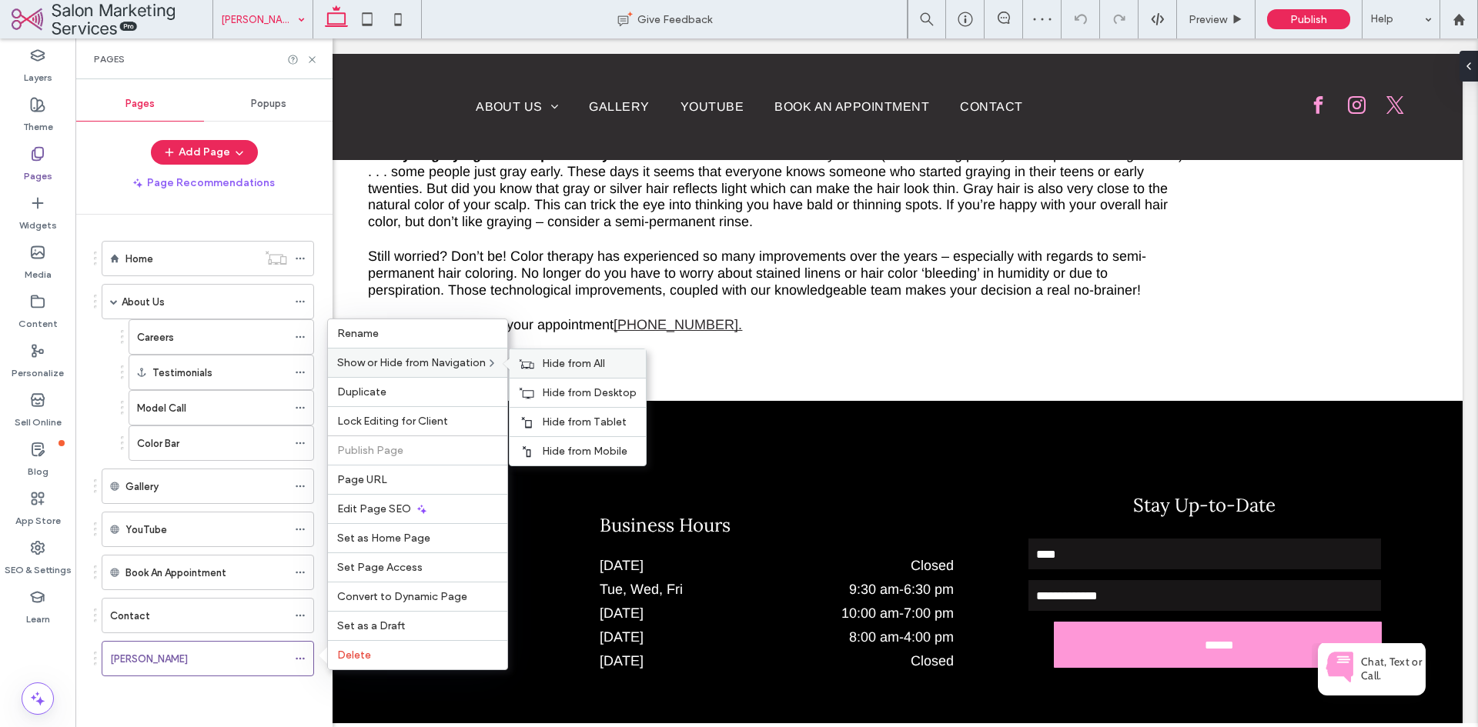
click at [568, 363] on span "Hide from All" at bounding box center [573, 363] width 63 height 13
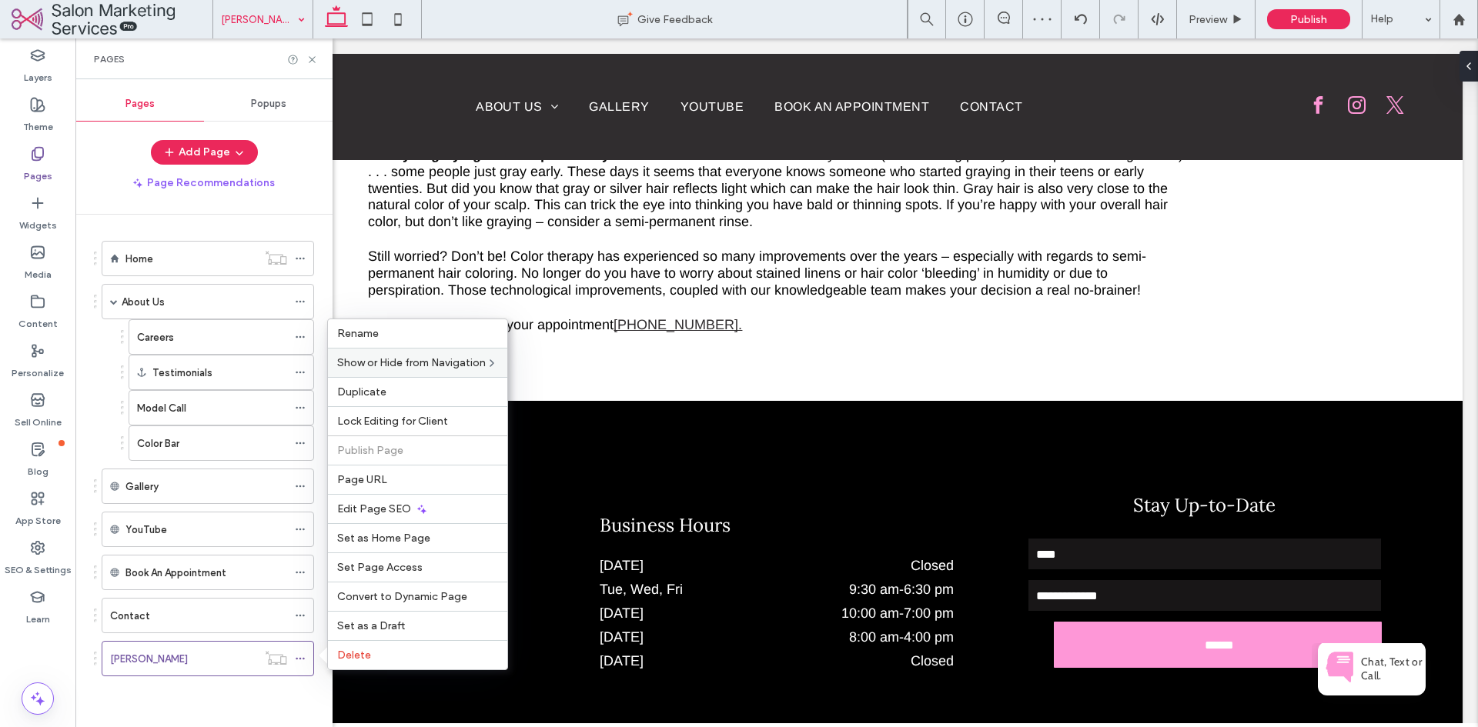
click at [265, 682] on div "Home About Us Careers Testimonials Model Call Color Bar Gallery YouTube Book An…" at bounding box center [198, 464] width 232 height 462
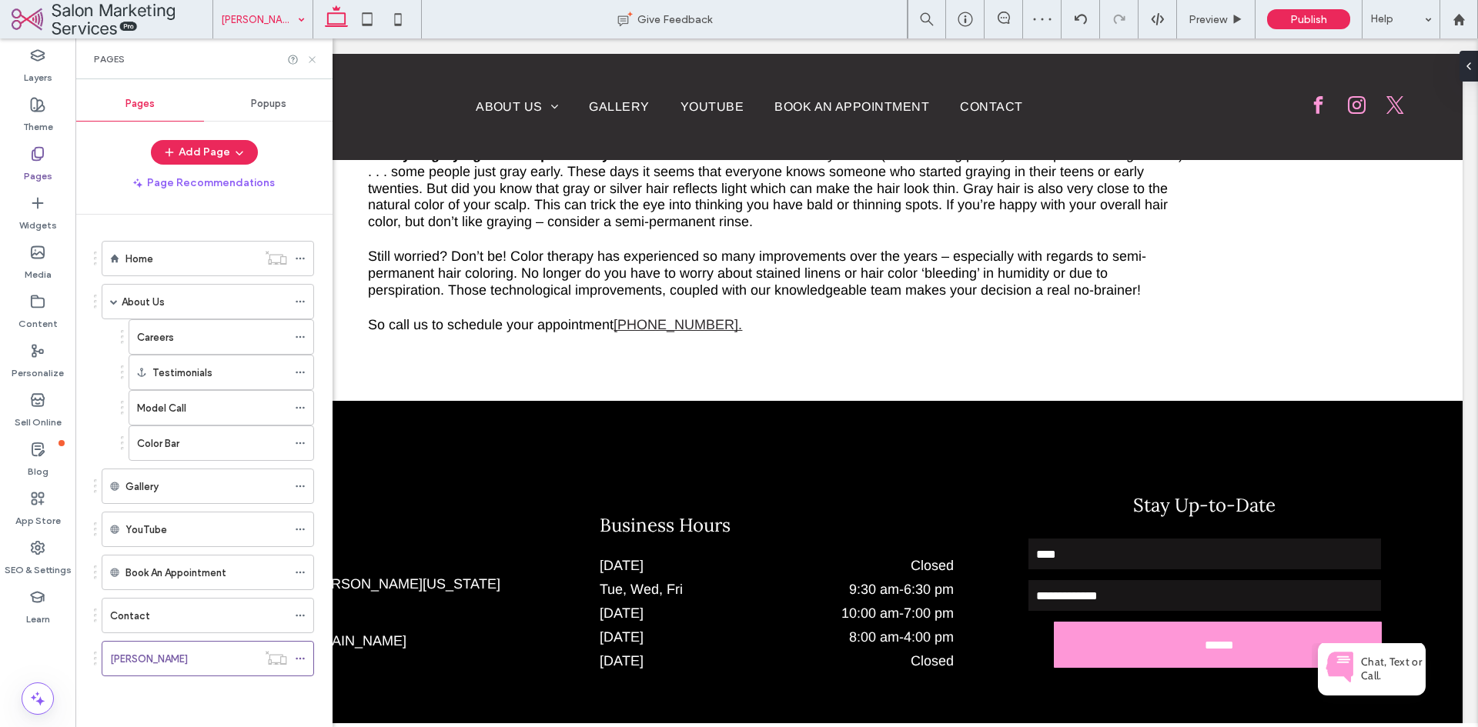
click at [313, 61] on use at bounding box center [312, 59] width 6 height 6
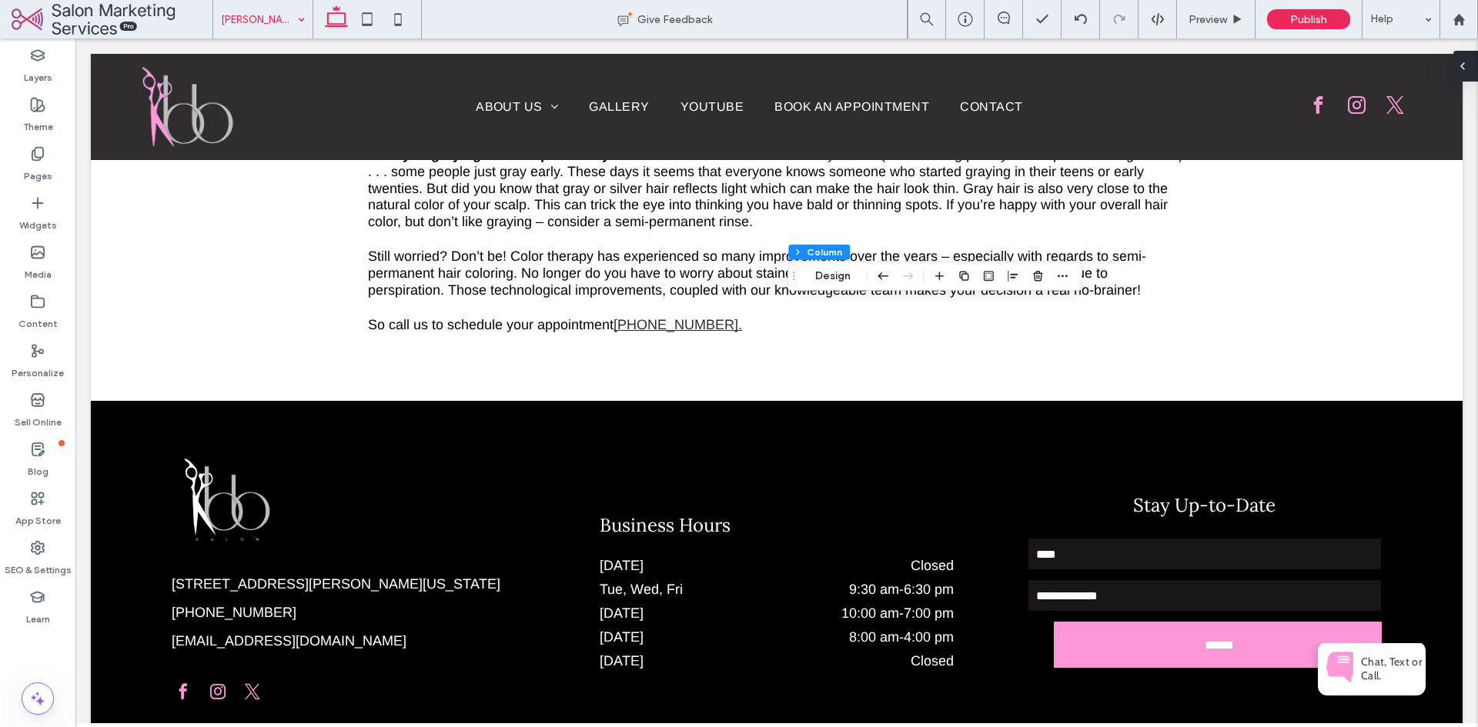
click at [1471, 68] on div at bounding box center [1465, 66] width 25 height 31
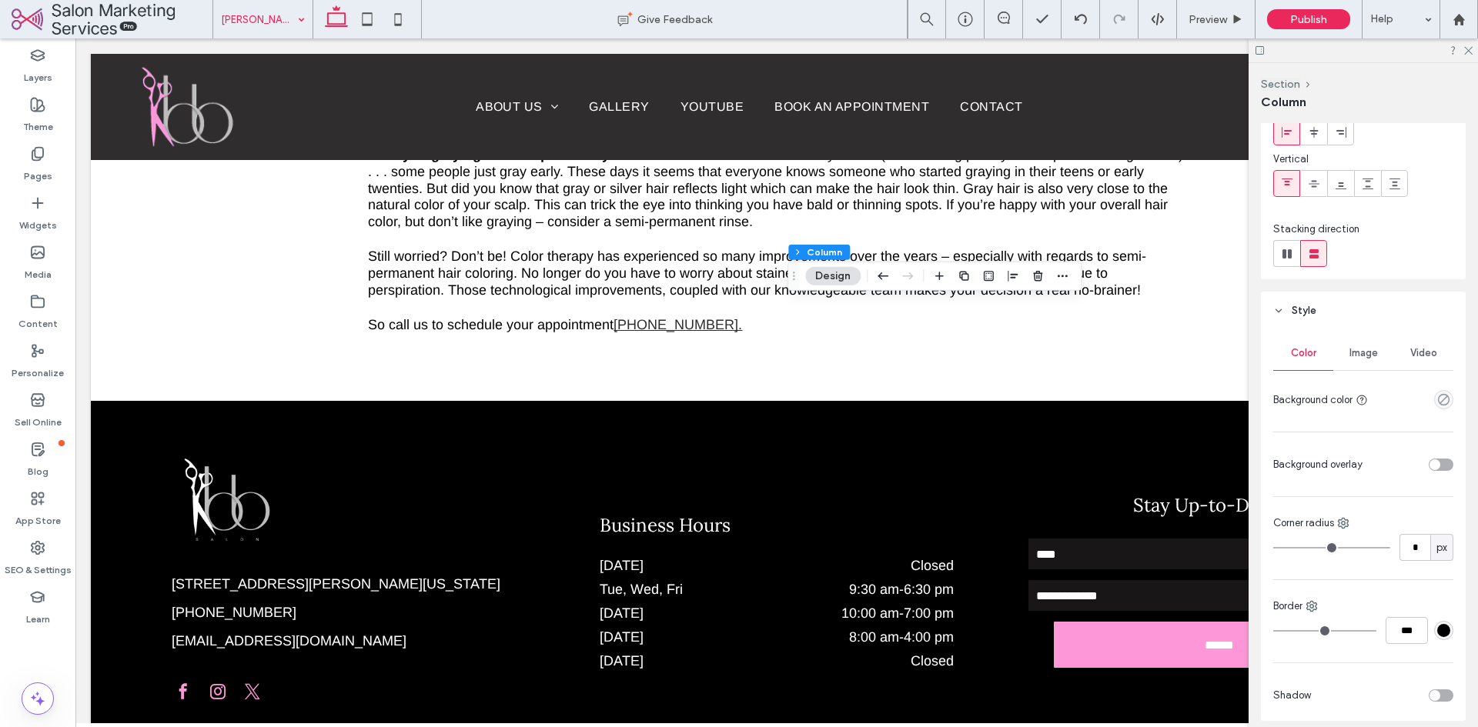
scroll to position [154, 0]
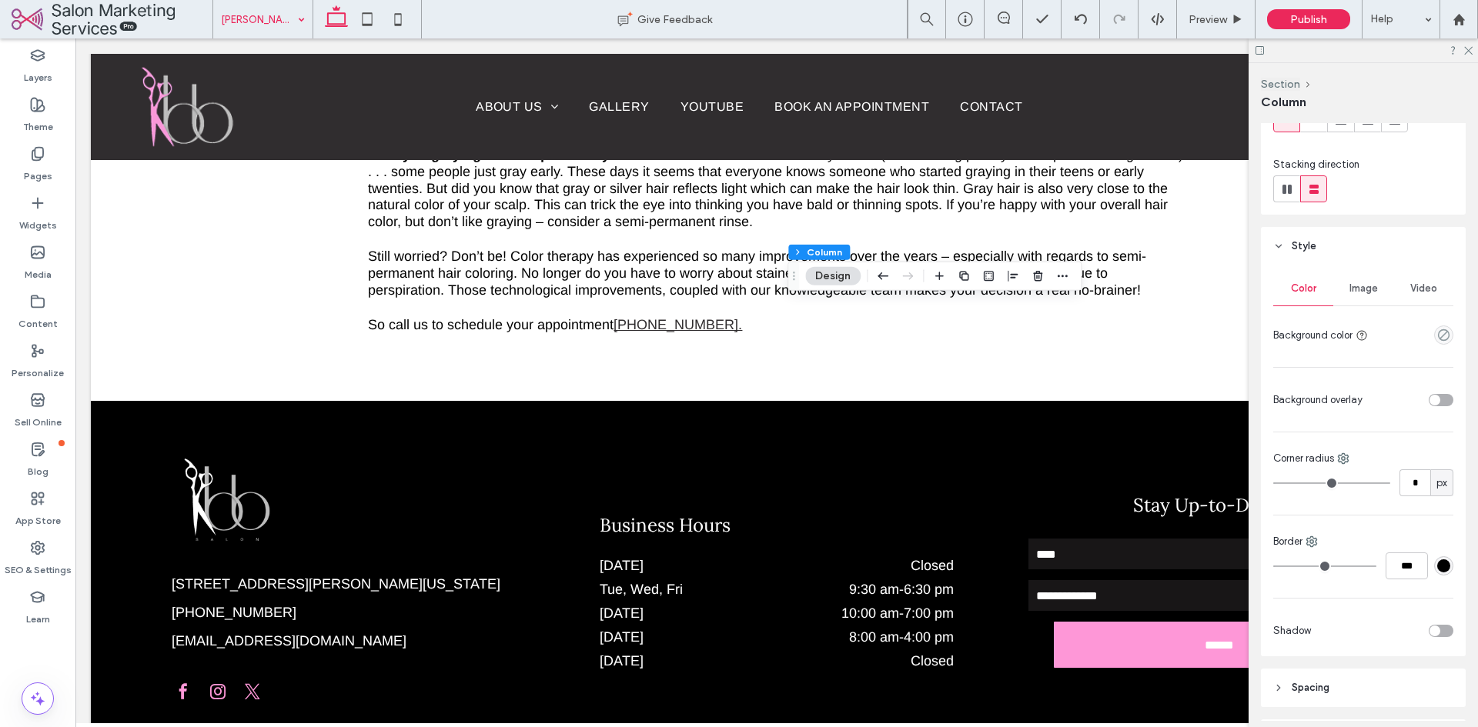
click at [1358, 289] on span "Image" at bounding box center [1363, 288] width 28 height 12
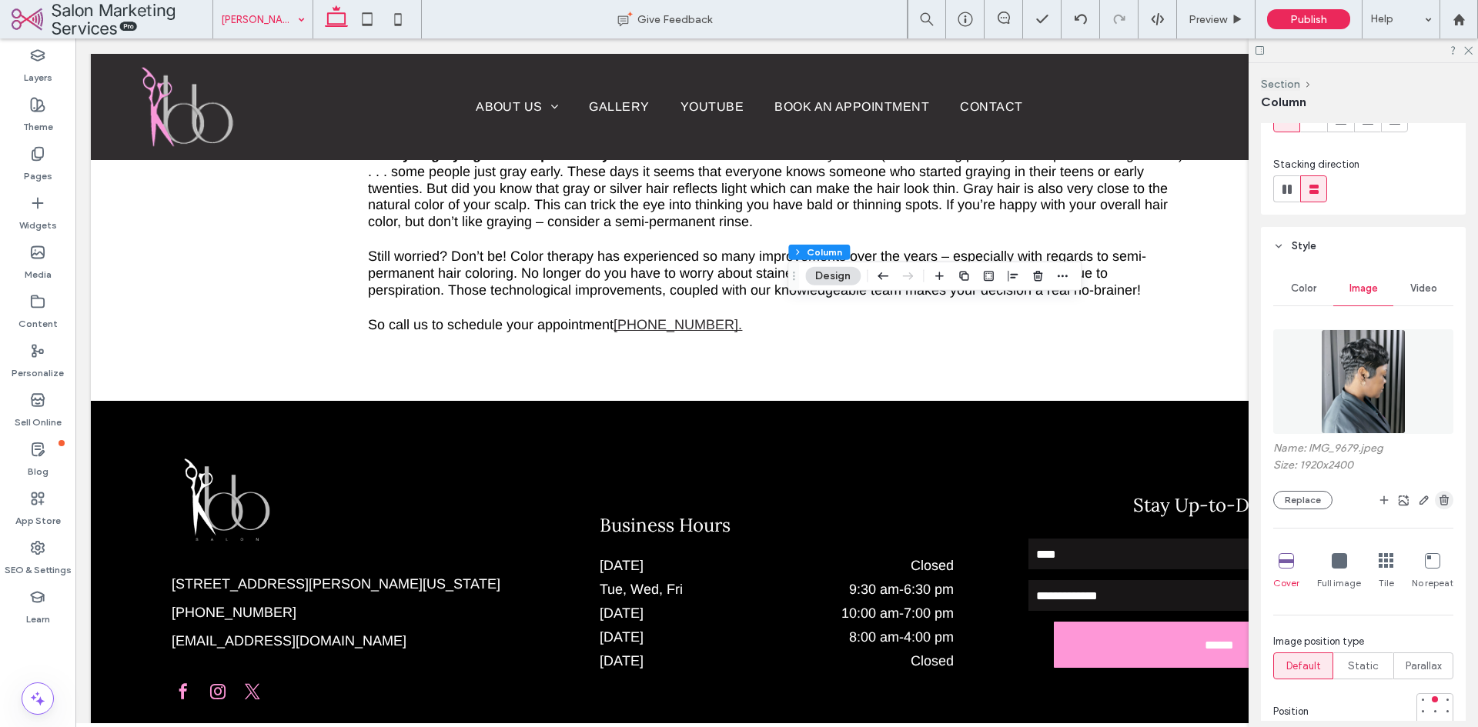
click at [1439, 500] on use "button" at bounding box center [1443, 500] width 9 height 10
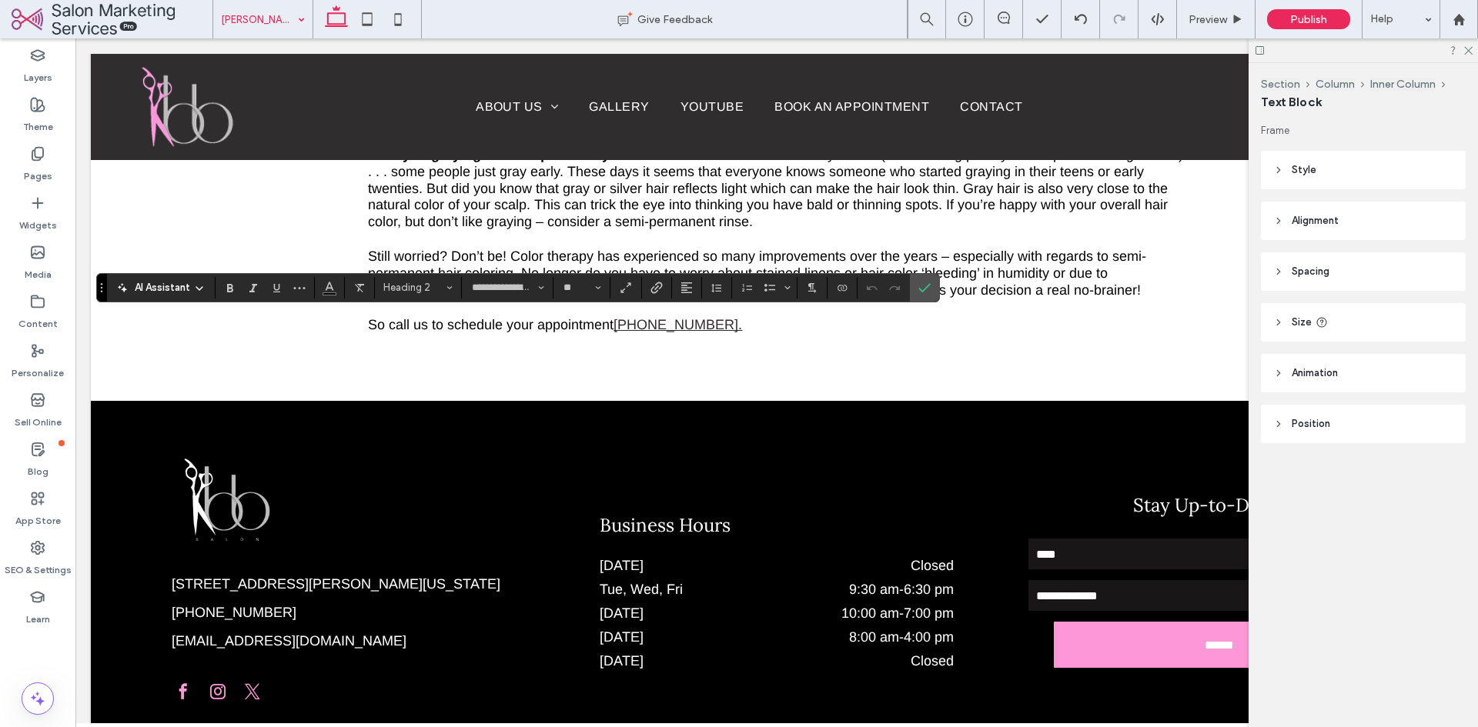
type input "*****"
type input "**"
click at [924, 290] on use "Confirm" at bounding box center [924, 287] width 12 height 9
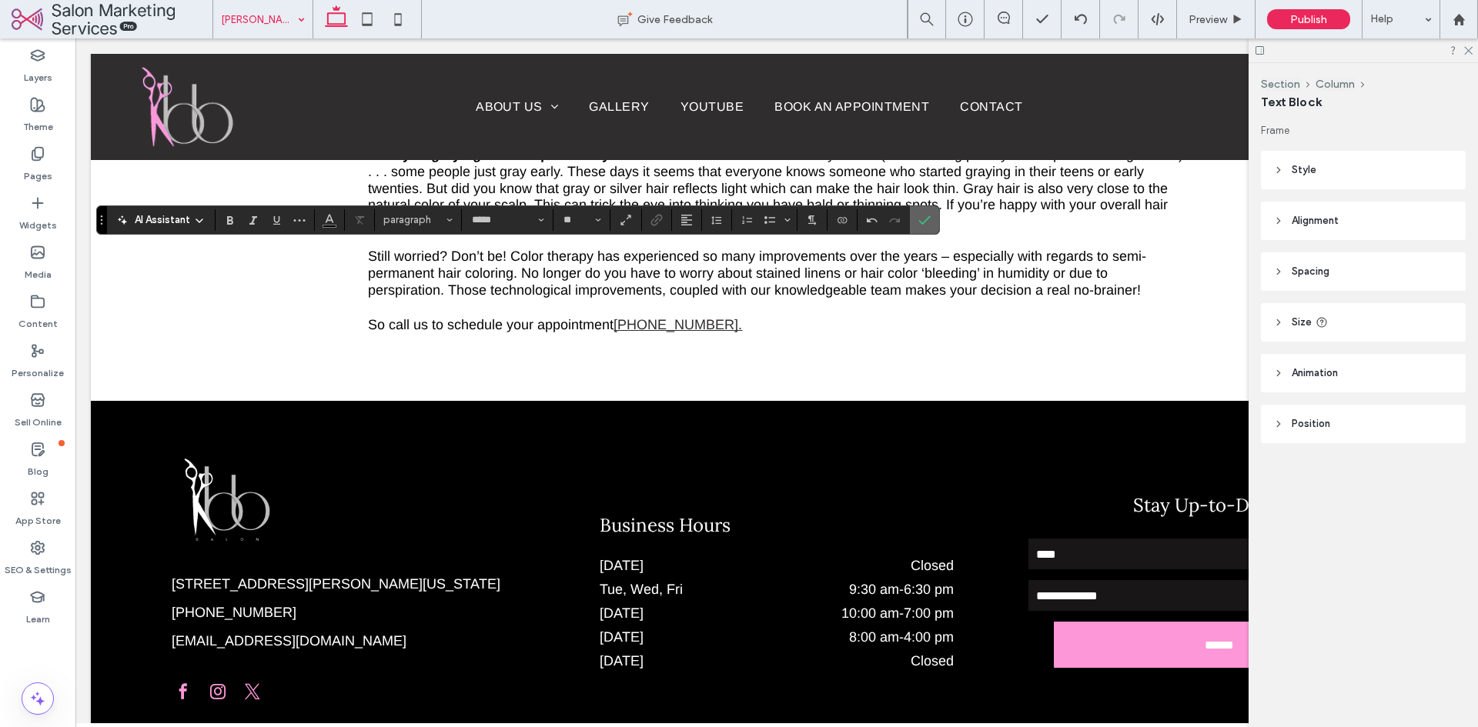
click at [921, 219] on icon "Confirm" at bounding box center [924, 220] width 12 height 12
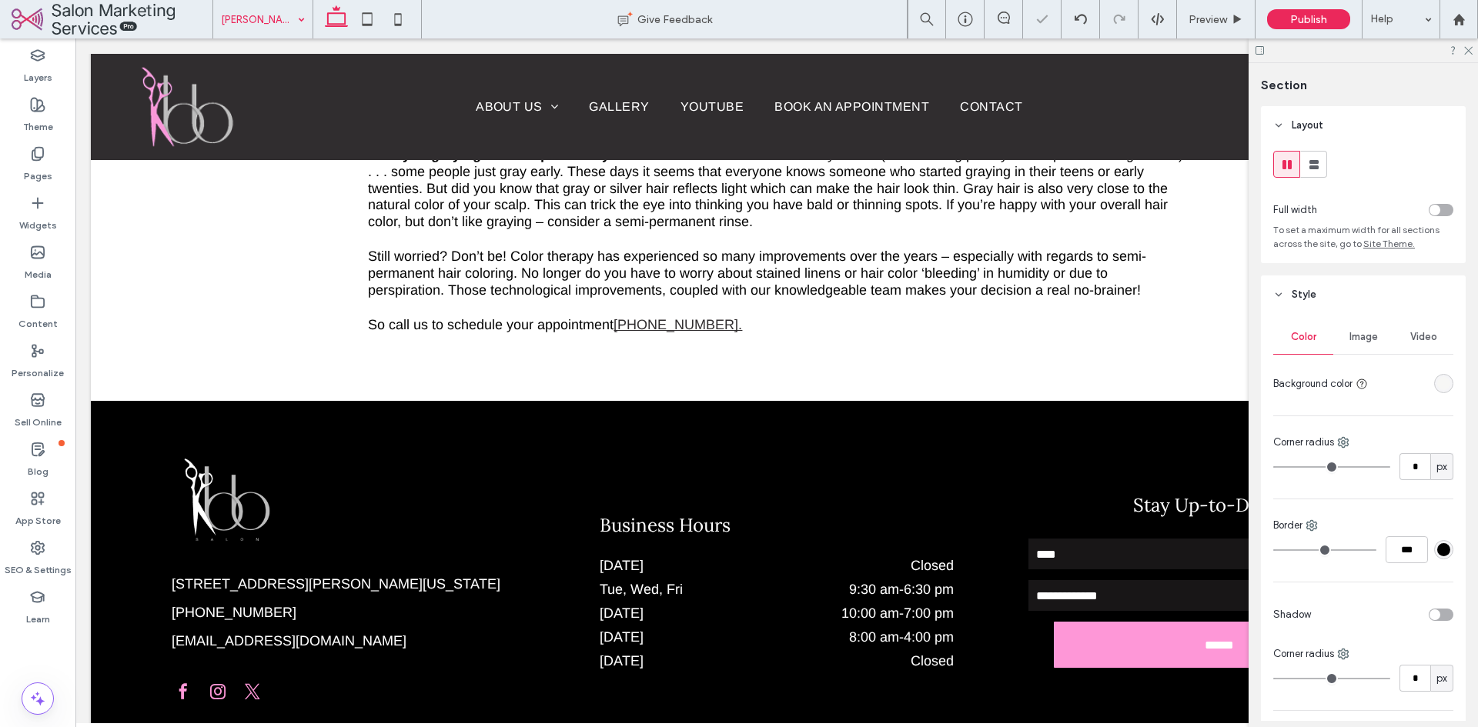
type input "***"
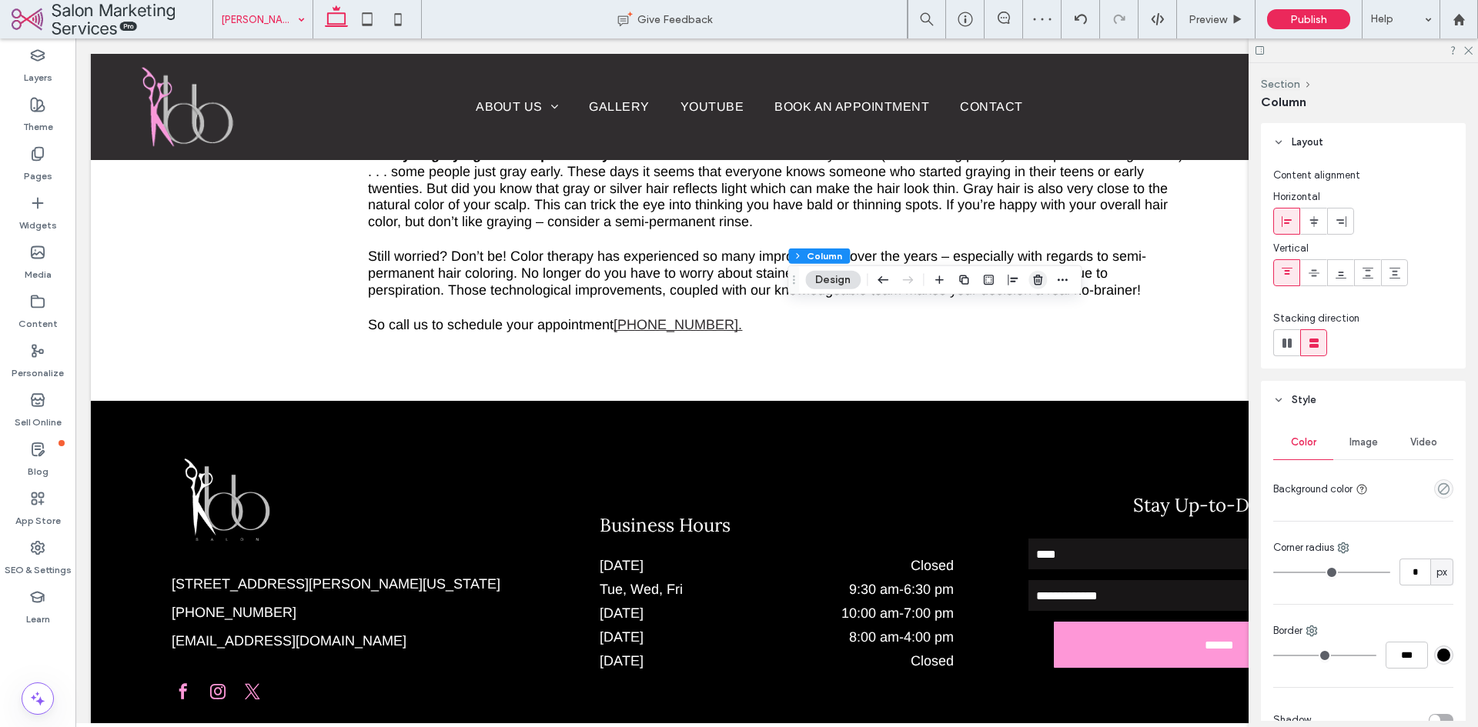
click at [1046, 282] on span "button" at bounding box center [1037, 280] width 18 height 18
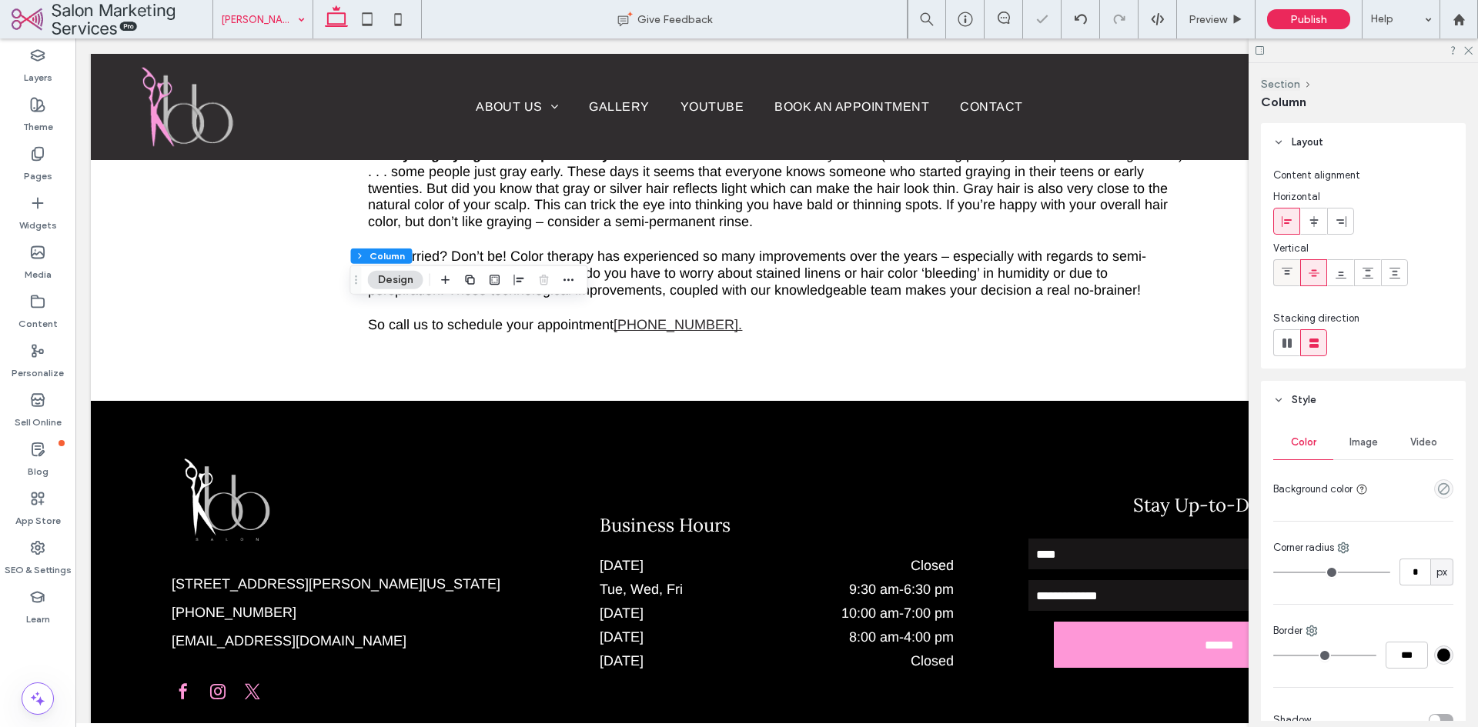
click at [1288, 276] on icon at bounding box center [1287, 273] width 12 height 12
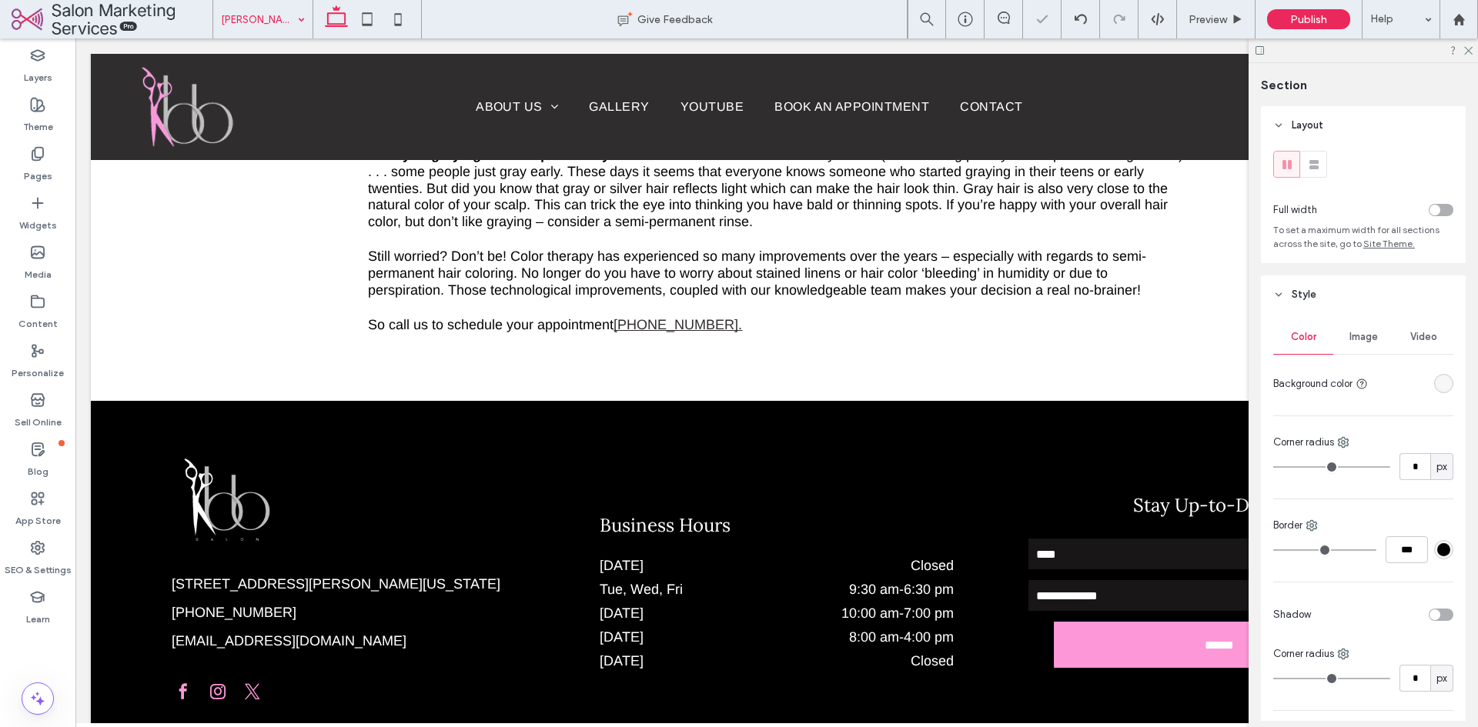
type input "***"
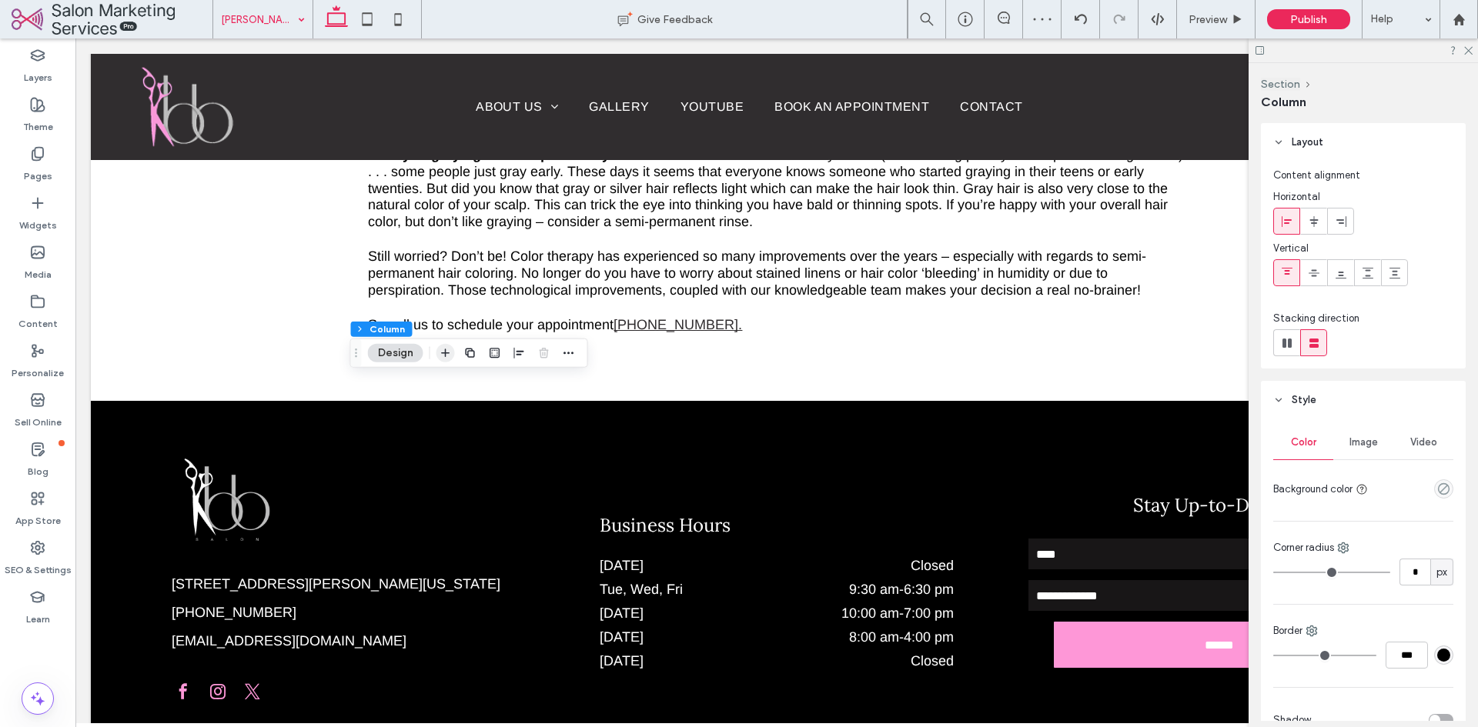
click at [448, 353] on use "button" at bounding box center [445, 353] width 8 height 8
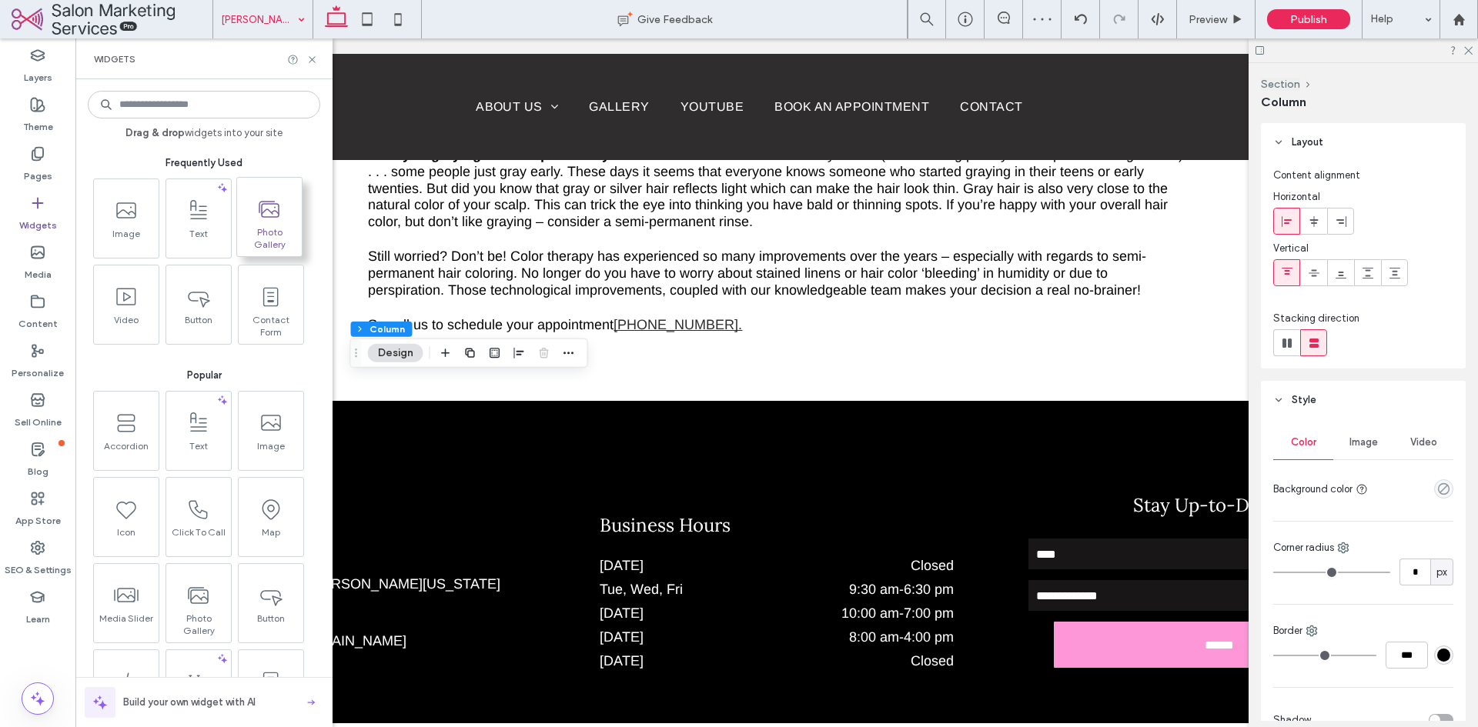
click at [263, 214] on icon at bounding box center [269, 209] width 25 height 25
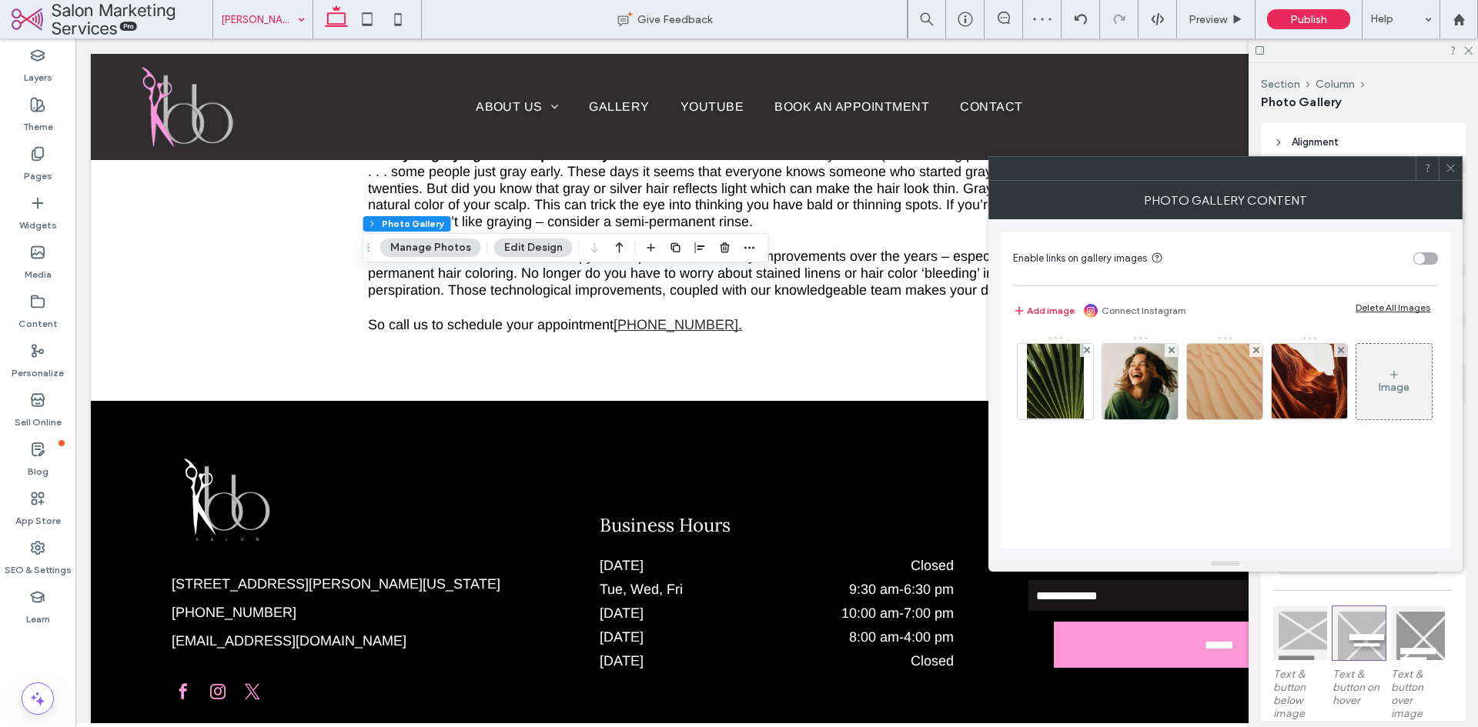
click at [1452, 175] on span at bounding box center [1451, 168] width 12 height 23
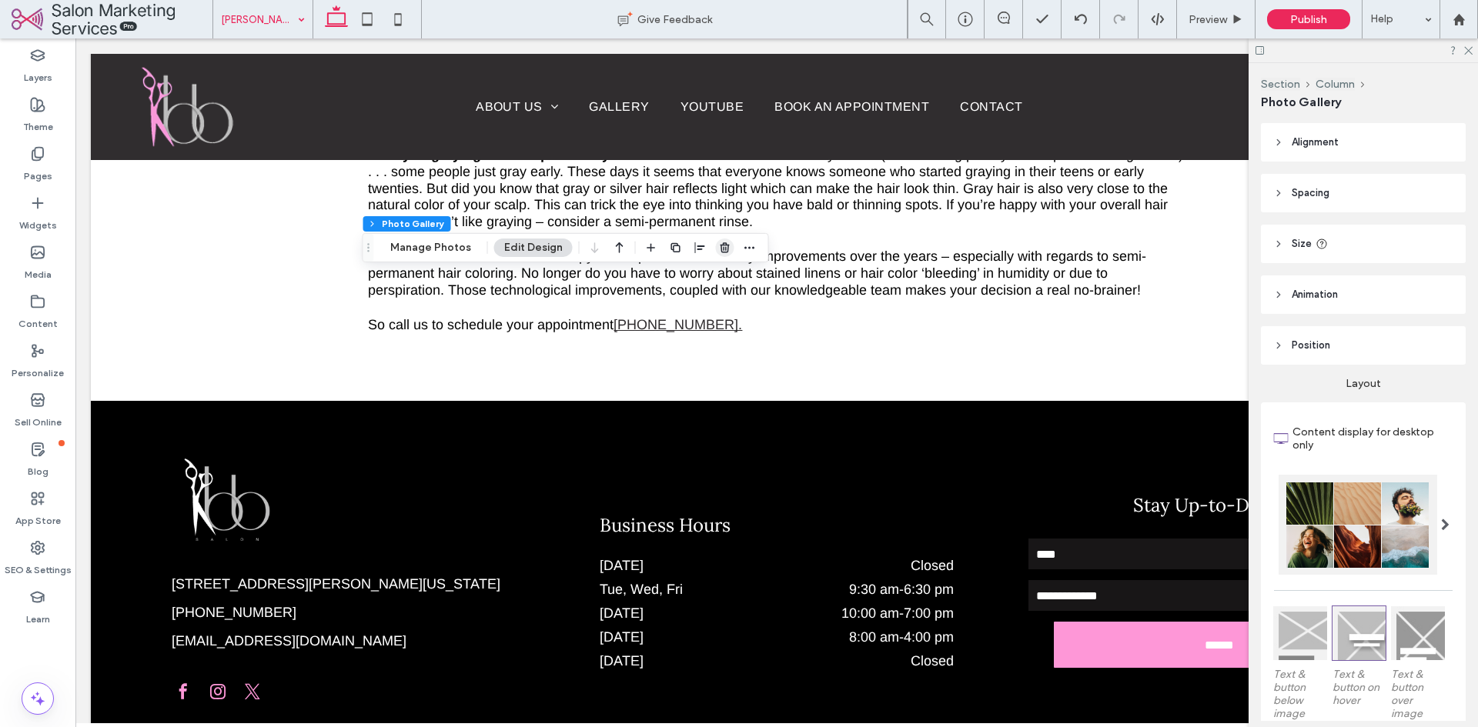
click at [723, 256] on span "button" at bounding box center [725, 248] width 18 height 18
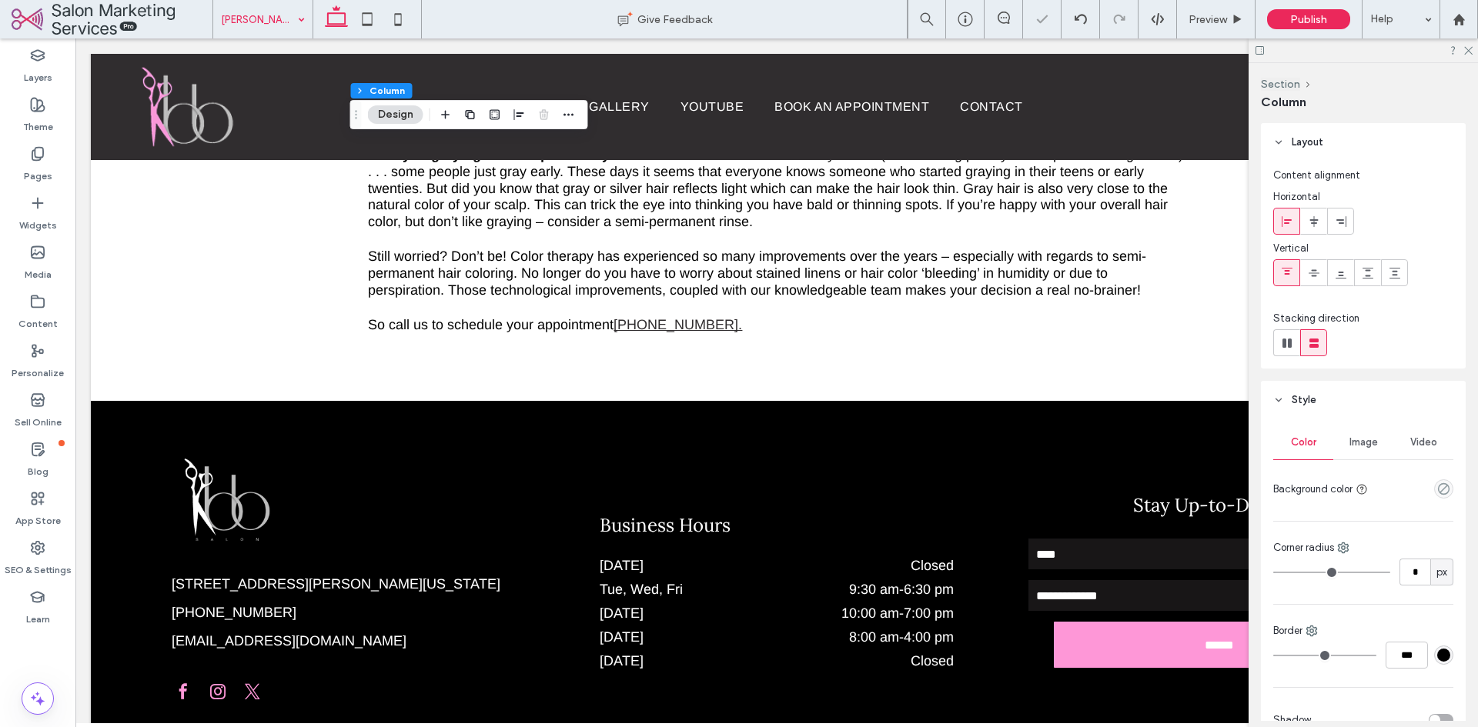
click at [446, 118] on use "button" at bounding box center [445, 115] width 8 height 8
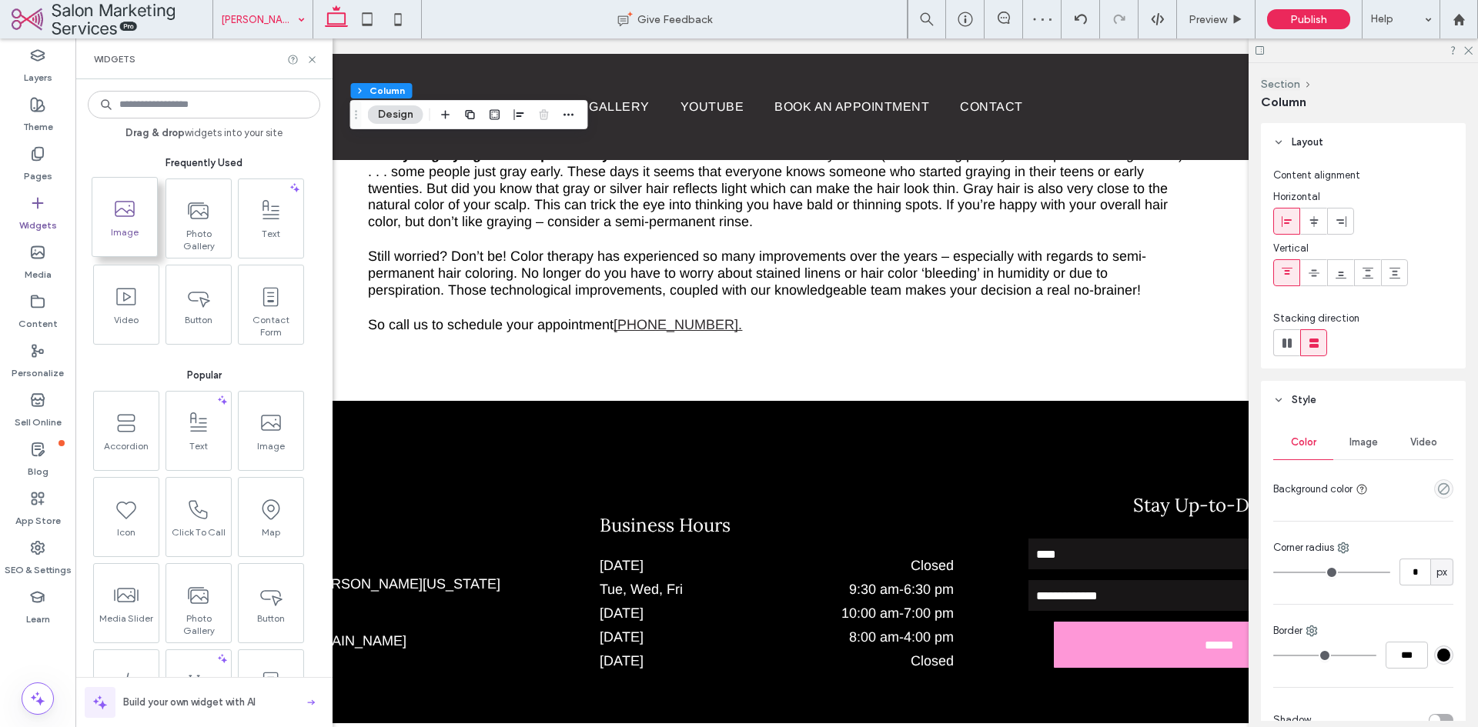
click at [105, 222] on span at bounding box center [124, 209] width 65 height 35
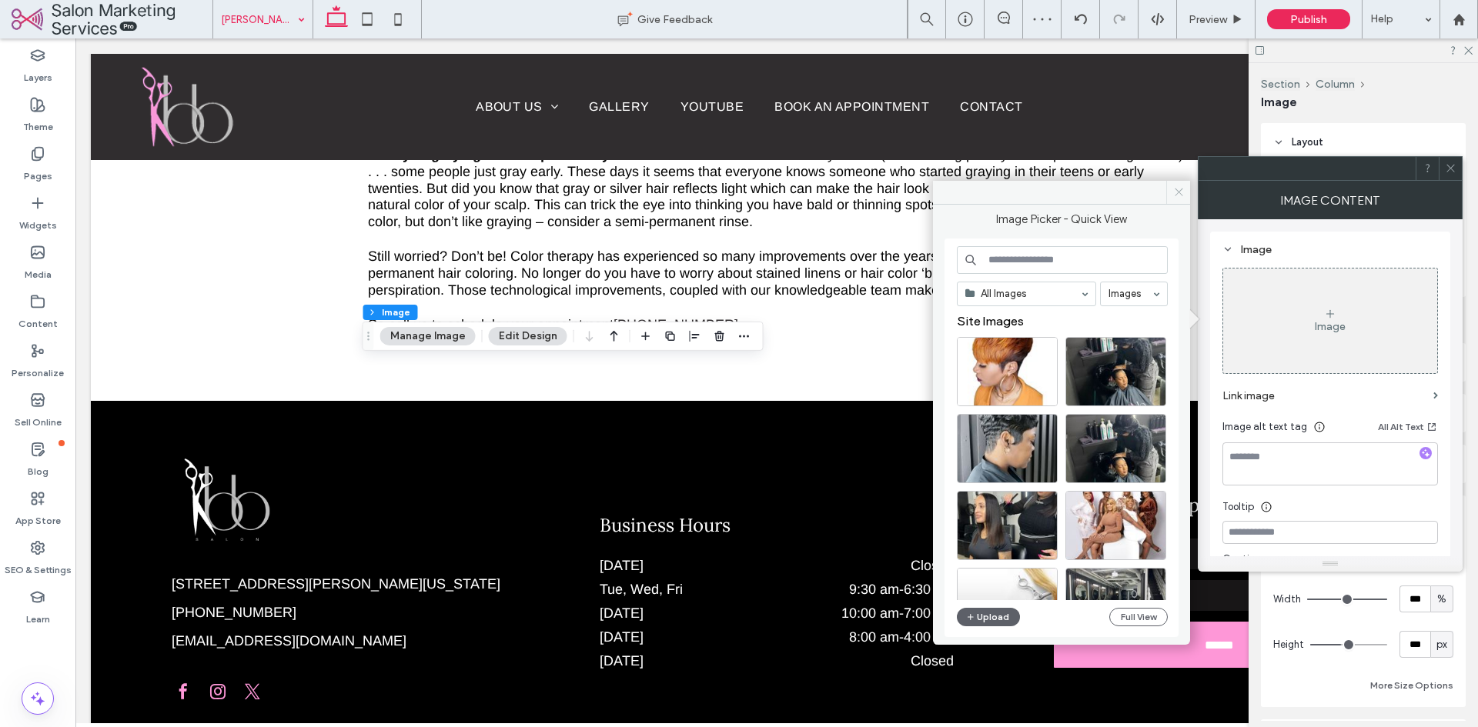
click at [1181, 192] on icon at bounding box center [1179, 192] width 12 height 12
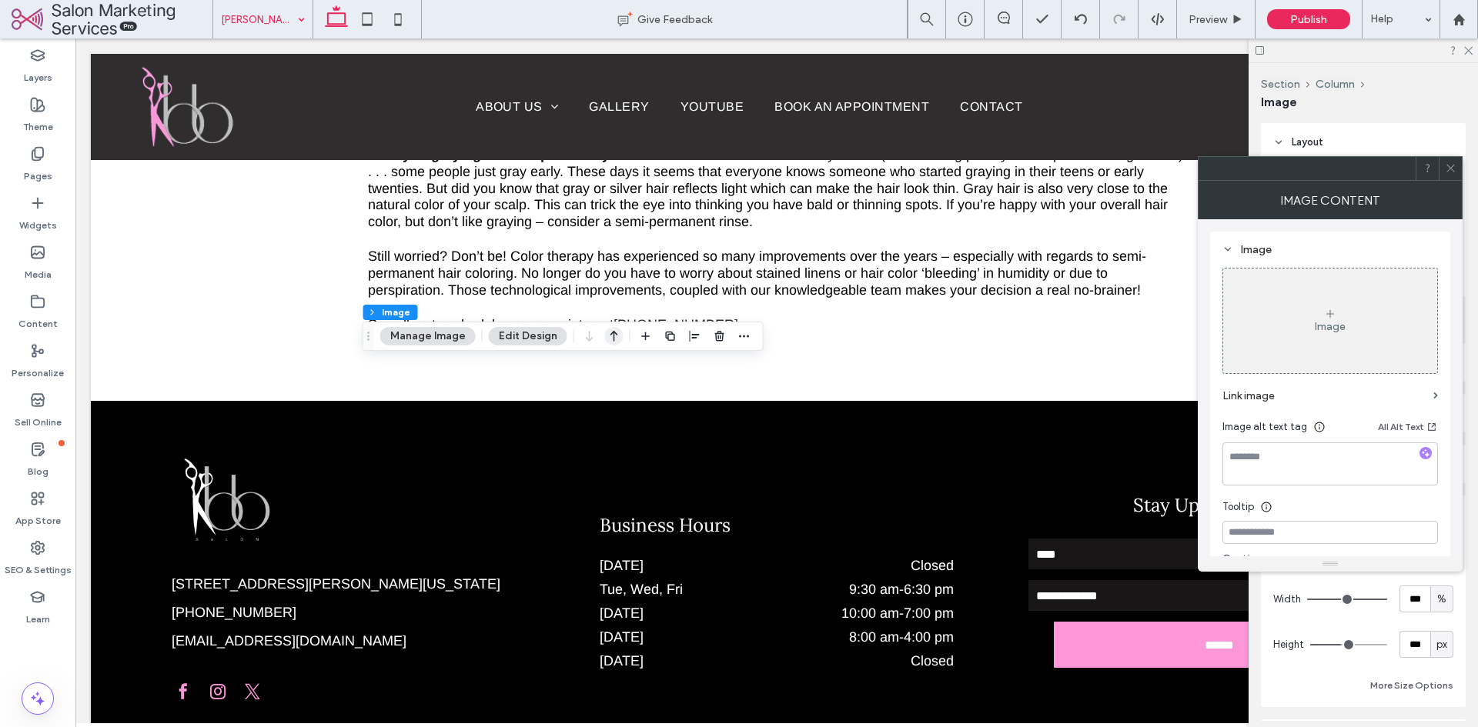
click at [613, 335] on use "button" at bounding box center [614, 336] width 8 height 11
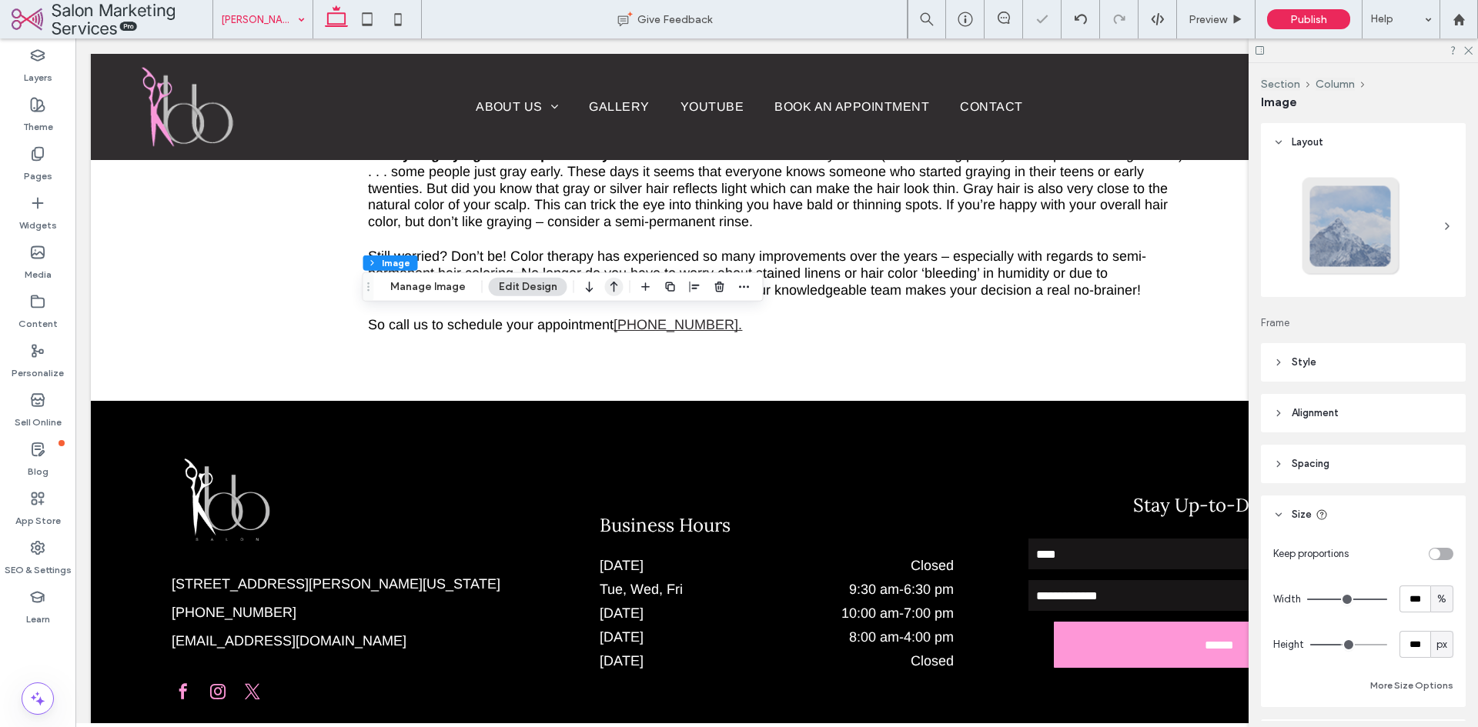
click at [618, 293] on icon "button" at bounding box center [614, 287] width 18 height 28
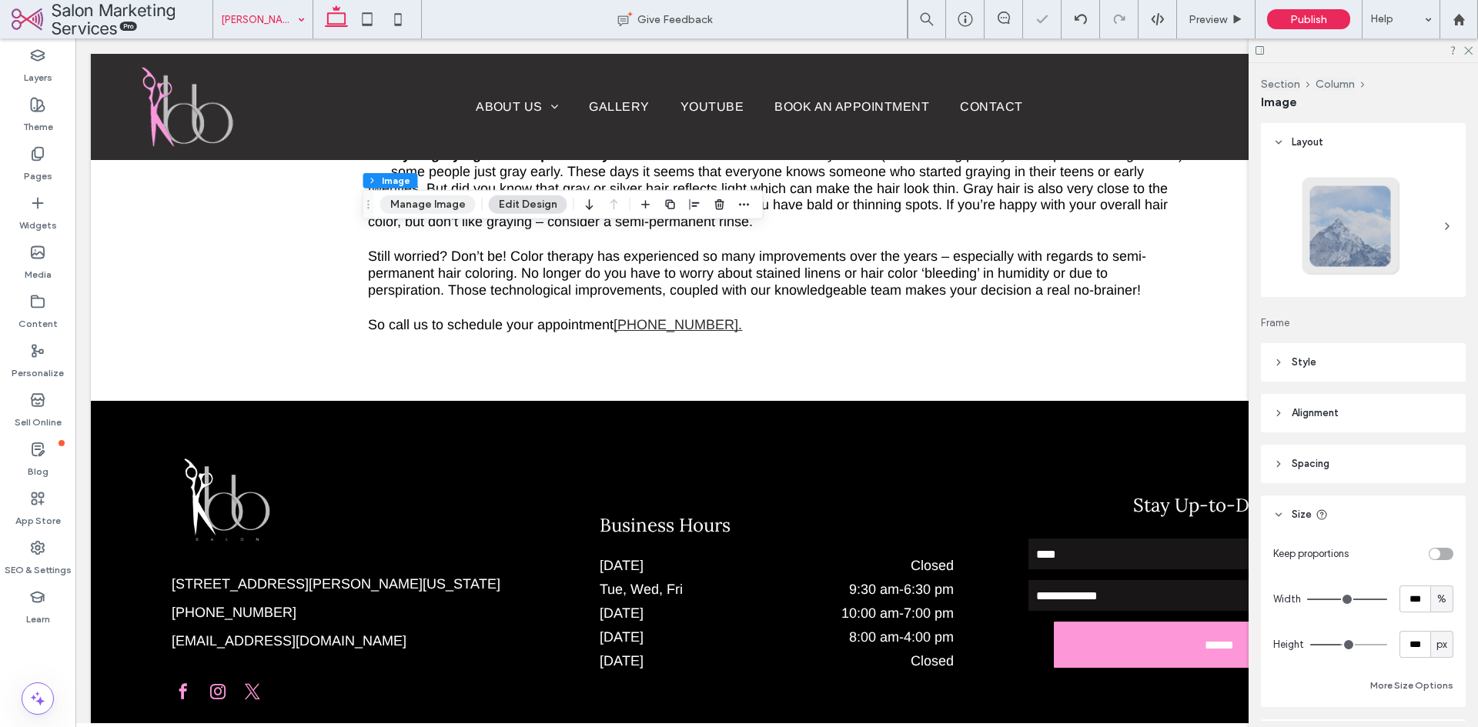
click at [441, 211] on button "Manage Image" at bounding box center [427, 204] width 95 height 18
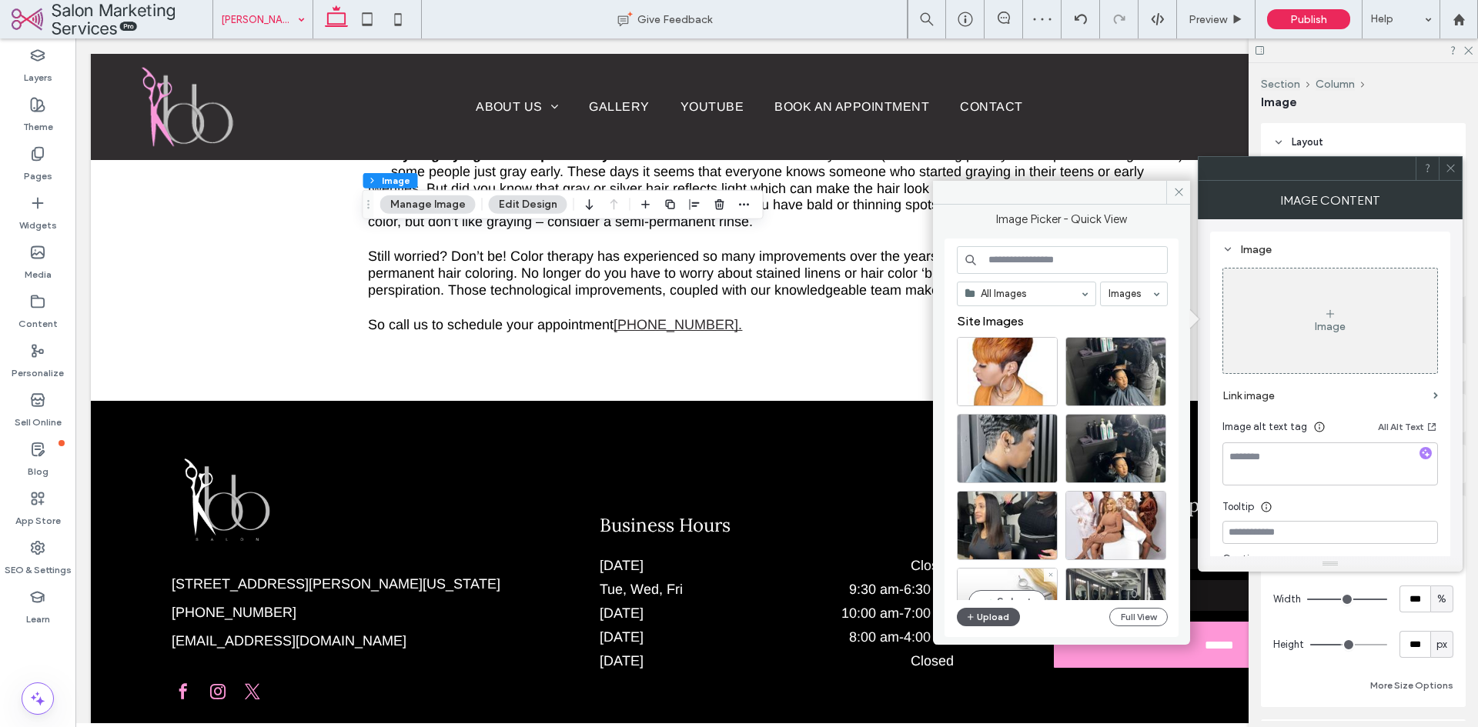
click at [980, 608] on button "Upload" at bounding box center [988, 617] width 63 height 18
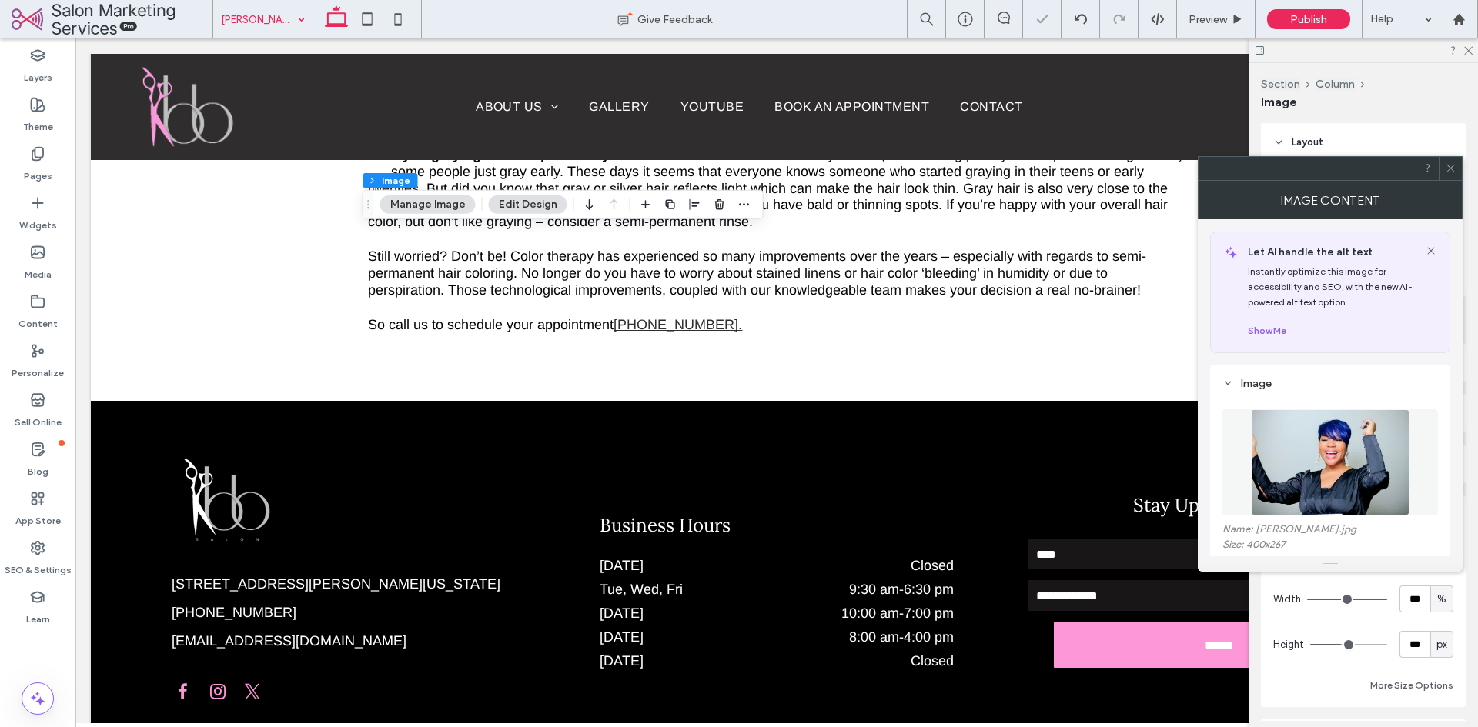
click at [1447, 169] on icon at bounding box center [1451, 168] width 12 height 12
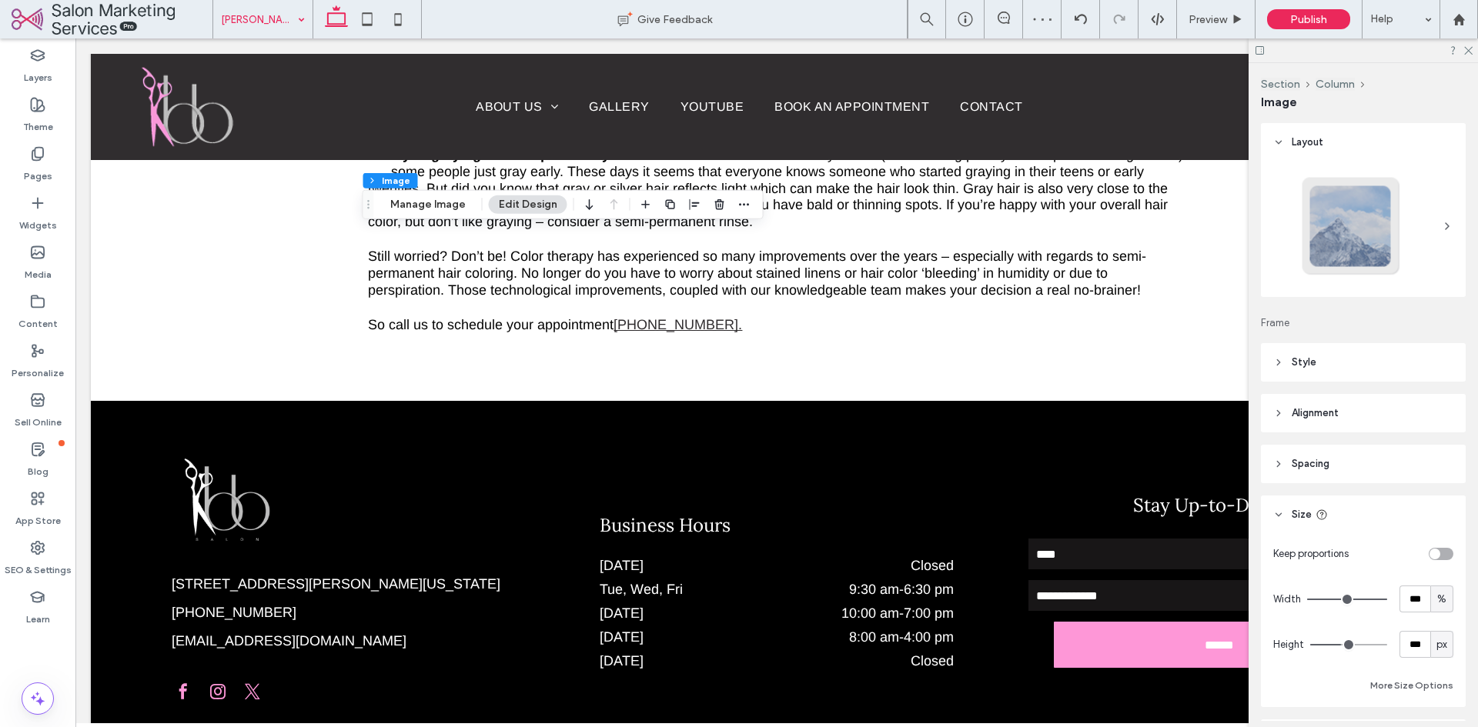
click at [1437, 558] on div "toggle" at bounding box center [1440, 554] width 25 height 12
type input "*"
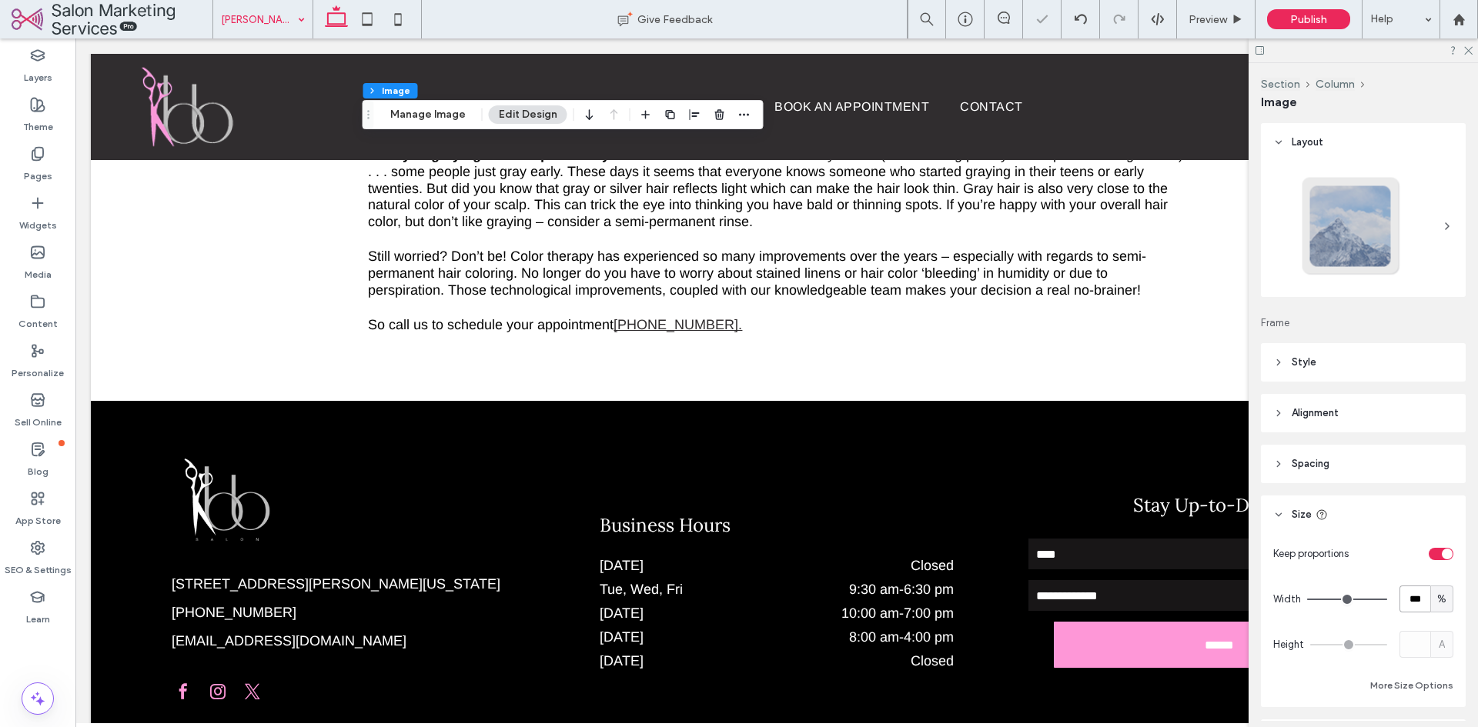
click at [1406, 602] on input "***" at bounding box center [1414, 599] width 31 height 27
type input "**"
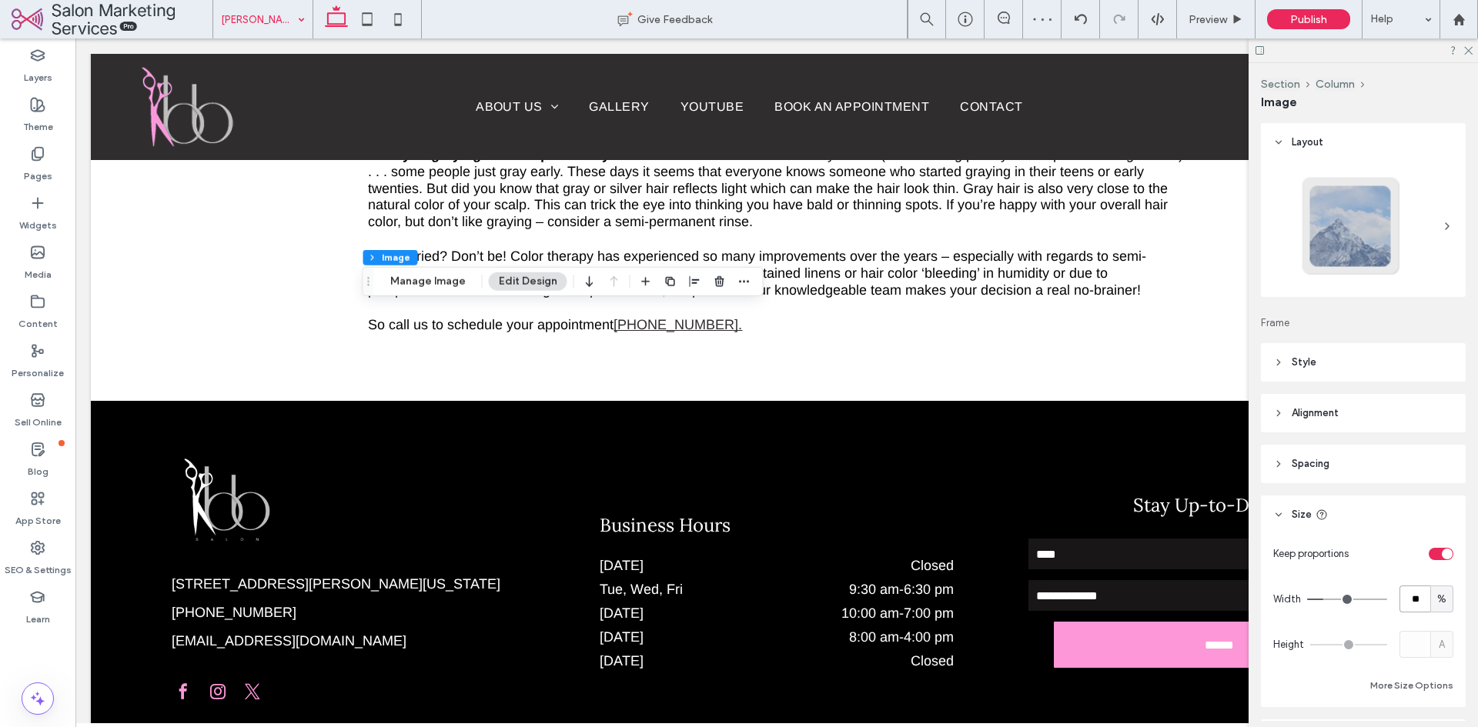
type input "*"
type input "**"
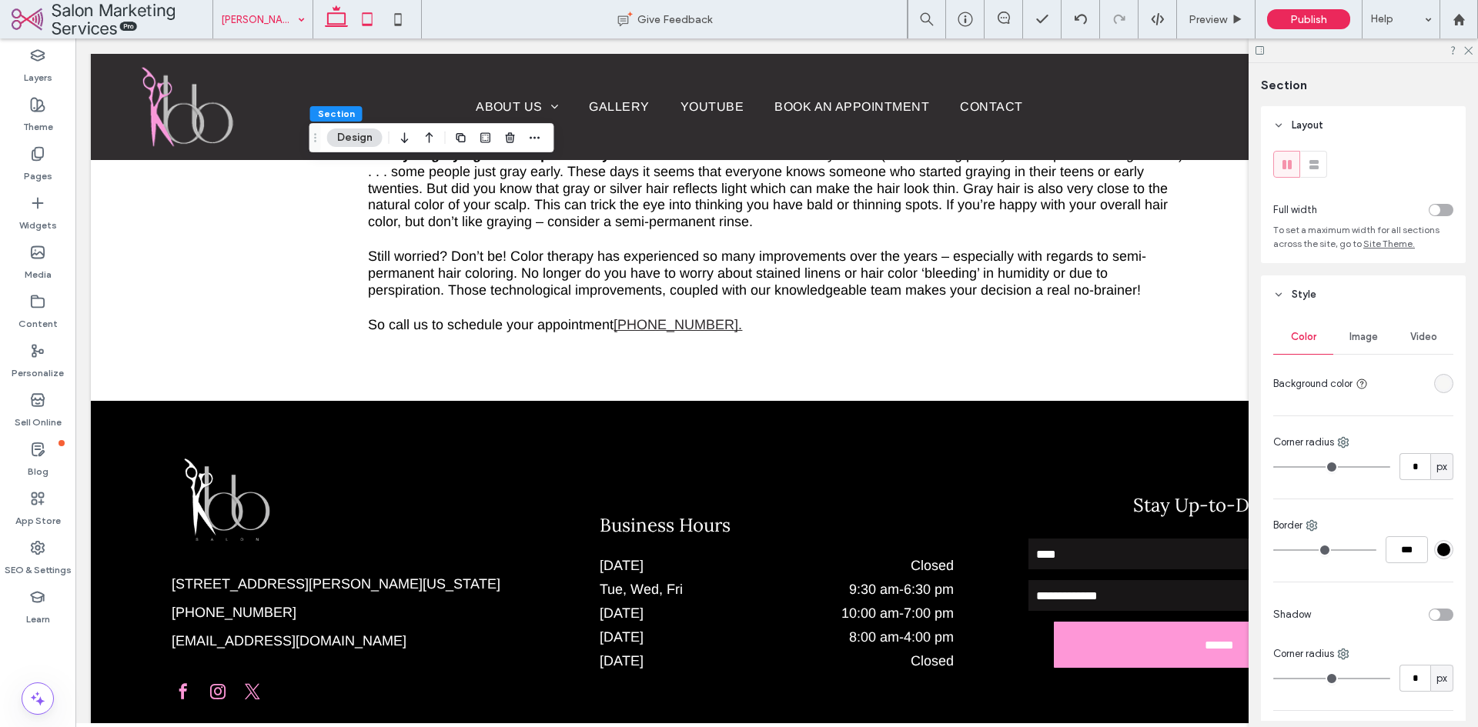
click at [355, 15] on icon at bounding box center [367, 19] width 31 height 31
type input "*"
type input "**"
type input "***"
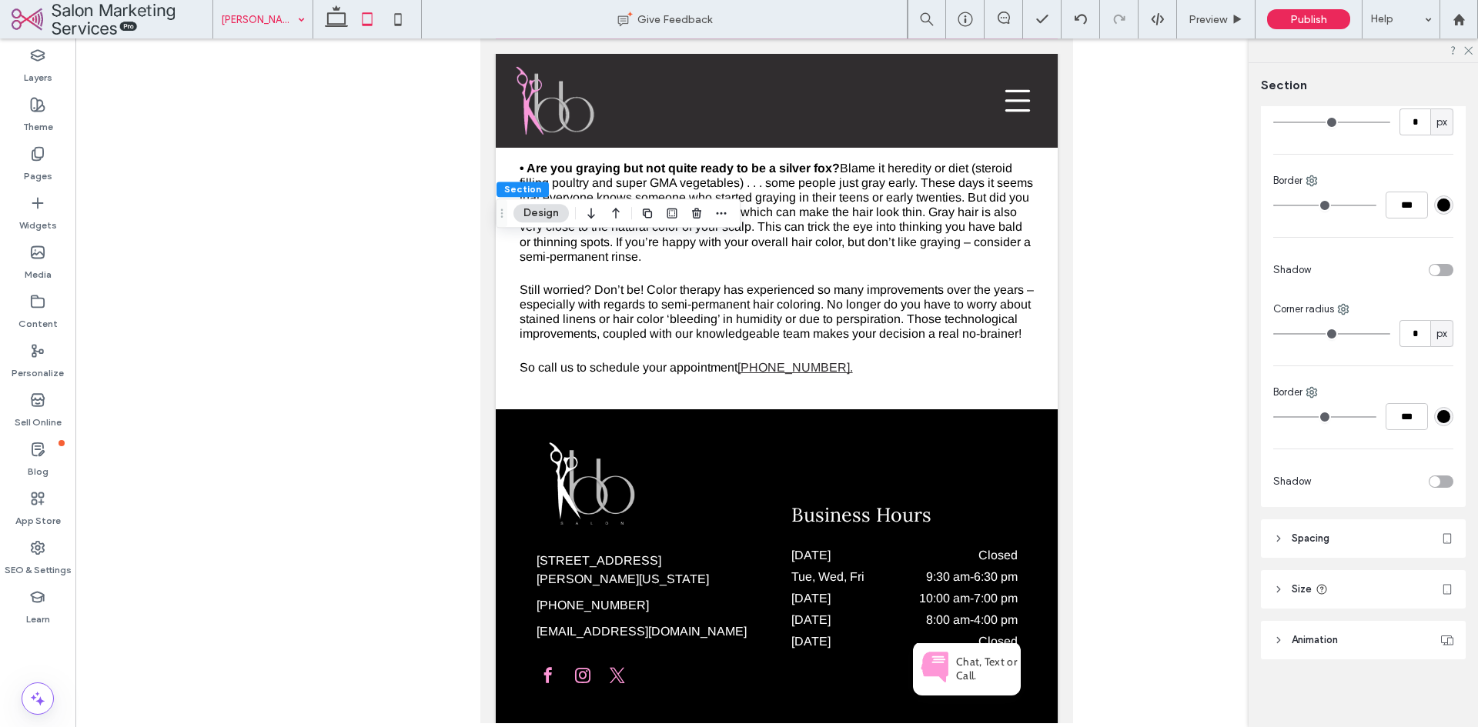
scroll to position [41, 0]
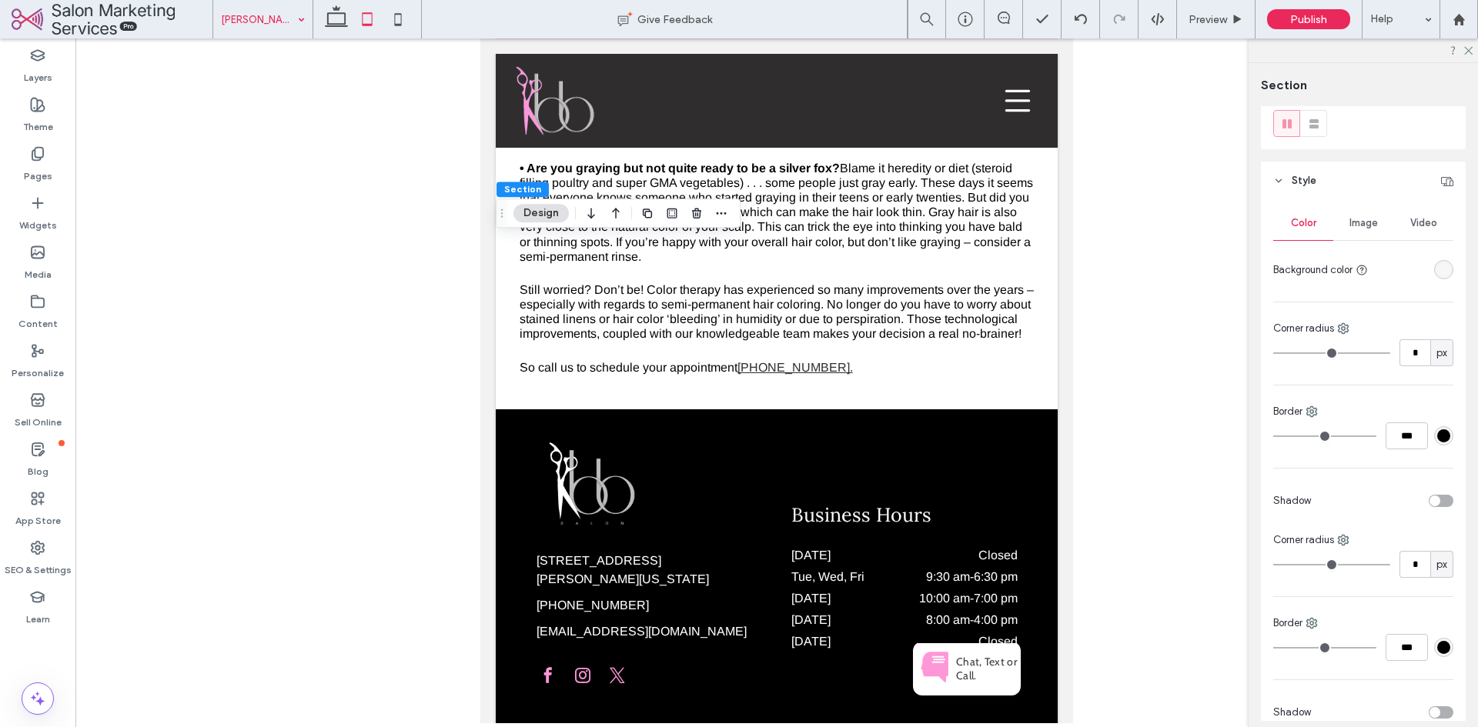
click at [1320, 195] on header "Style" at bounding box center [1363, 181] width 205 height 38
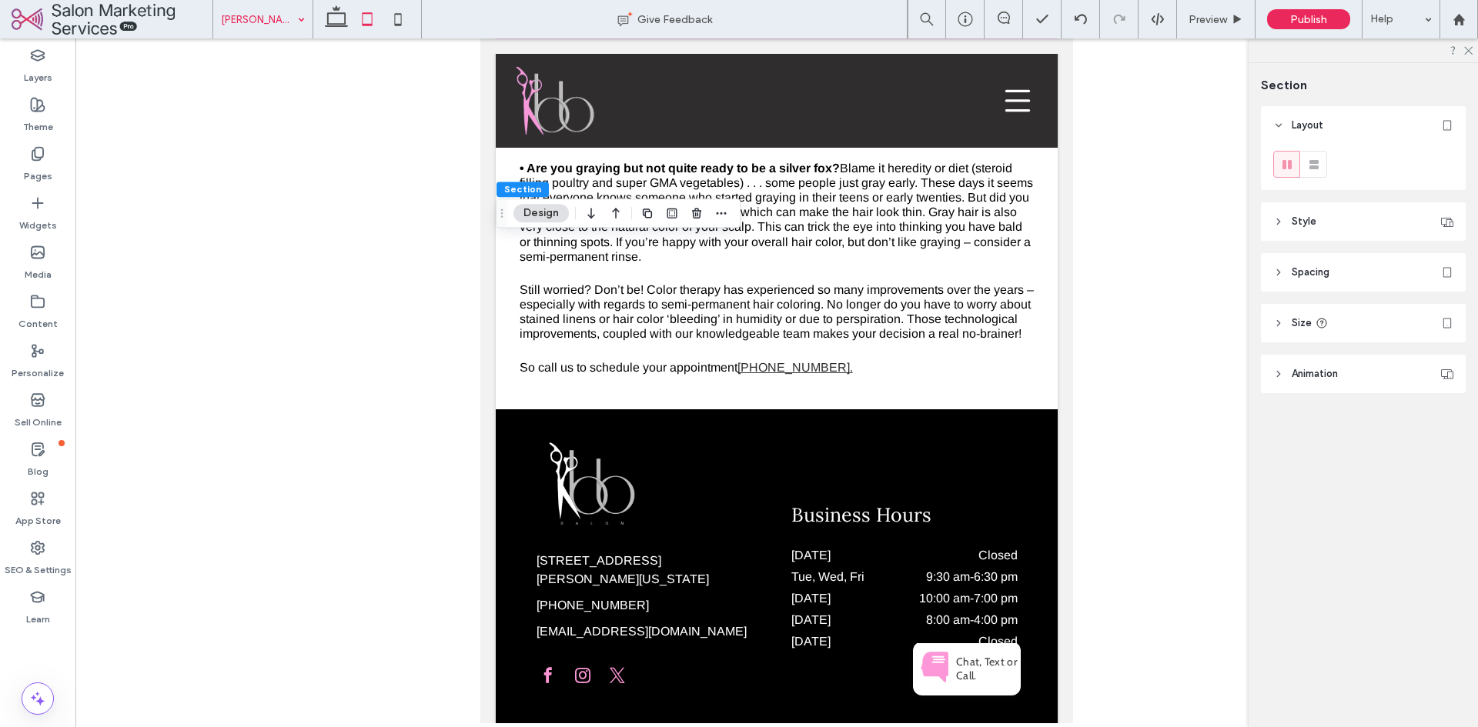
scroll to position [0, 0]
click at [1323, 283] on header "Spacing" at bounding box center [1363, 272] width 205 height 38
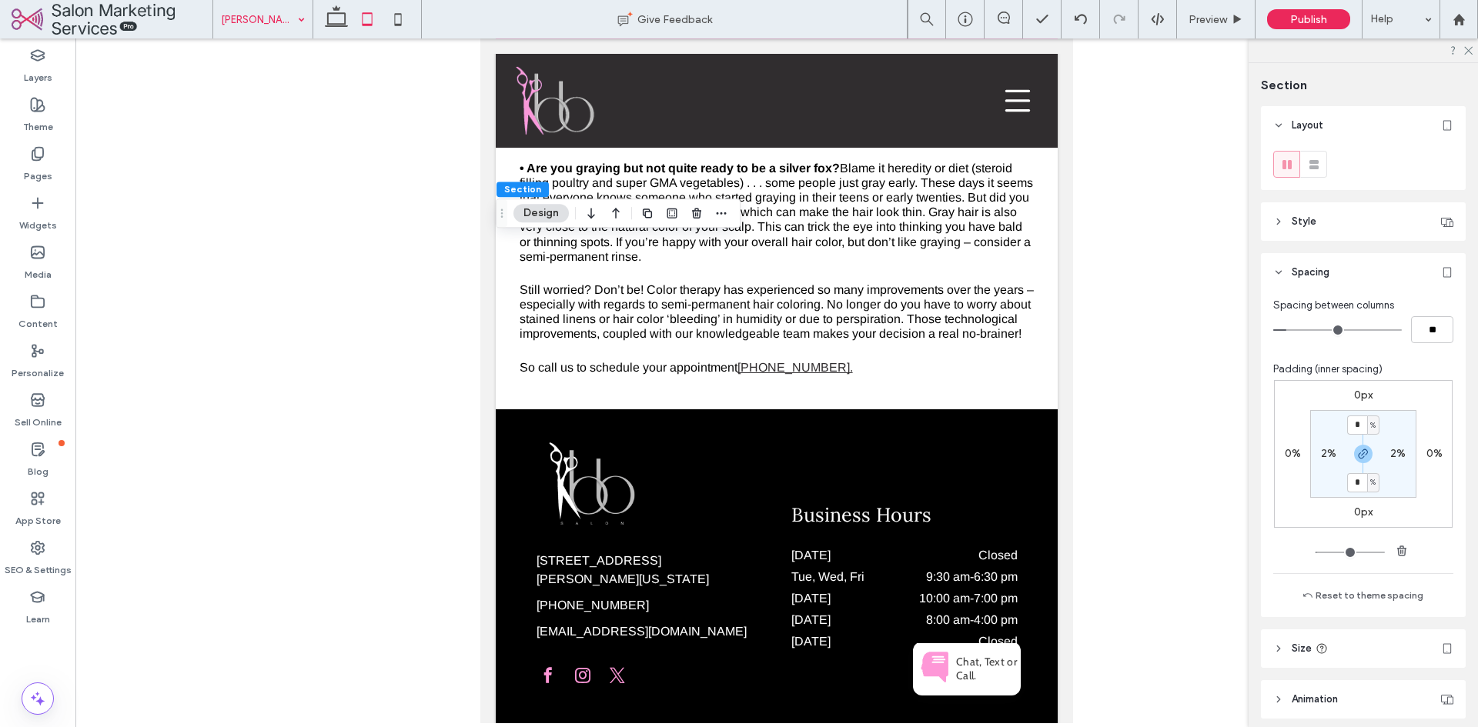
click at [1326, 451] on label "2%" at bounding box center [1328, 453] width 15 height 13
type input "*"
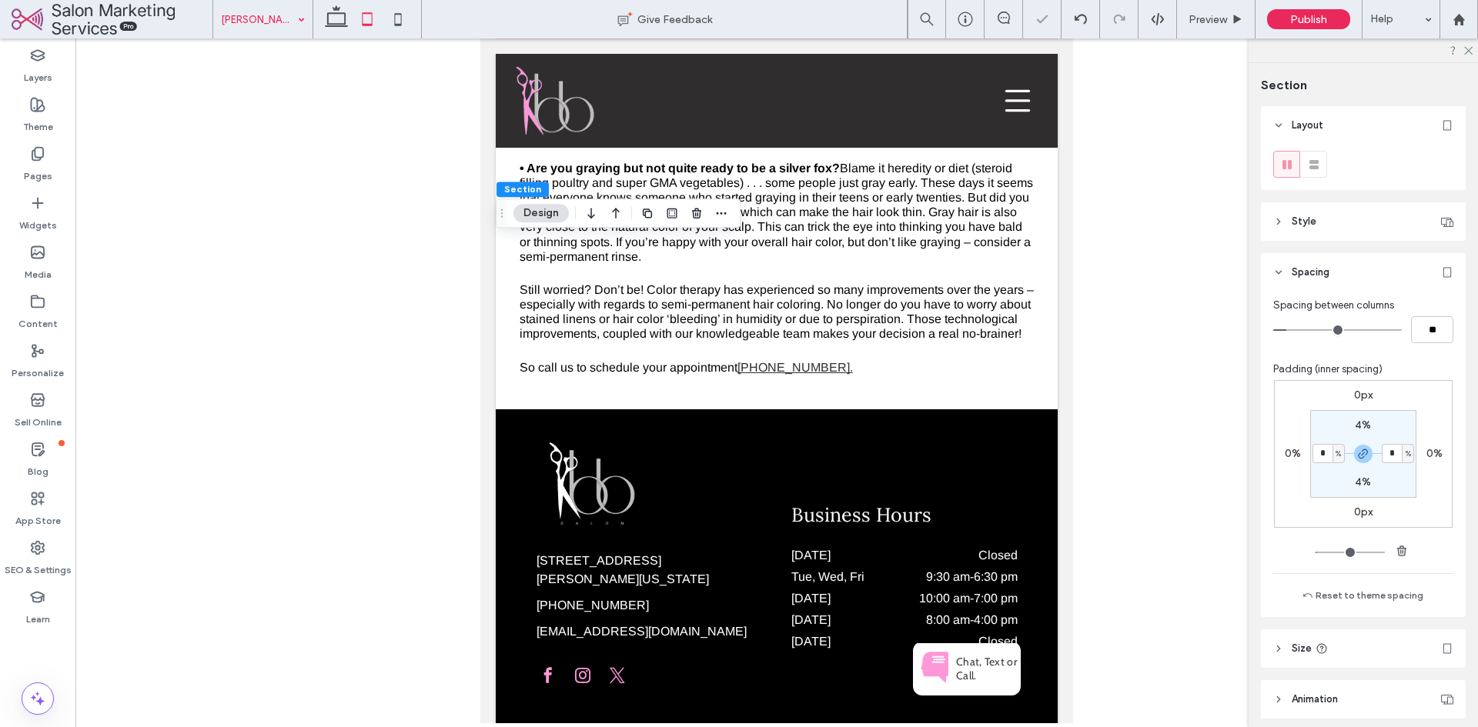
click at [1364, 428] on label "4%" at bounding box center [1363, 425] width 16 height 13
type input "*"
click at [1325, 454] on label "4%" at bounding box center [1328, 453] width 16 height 13
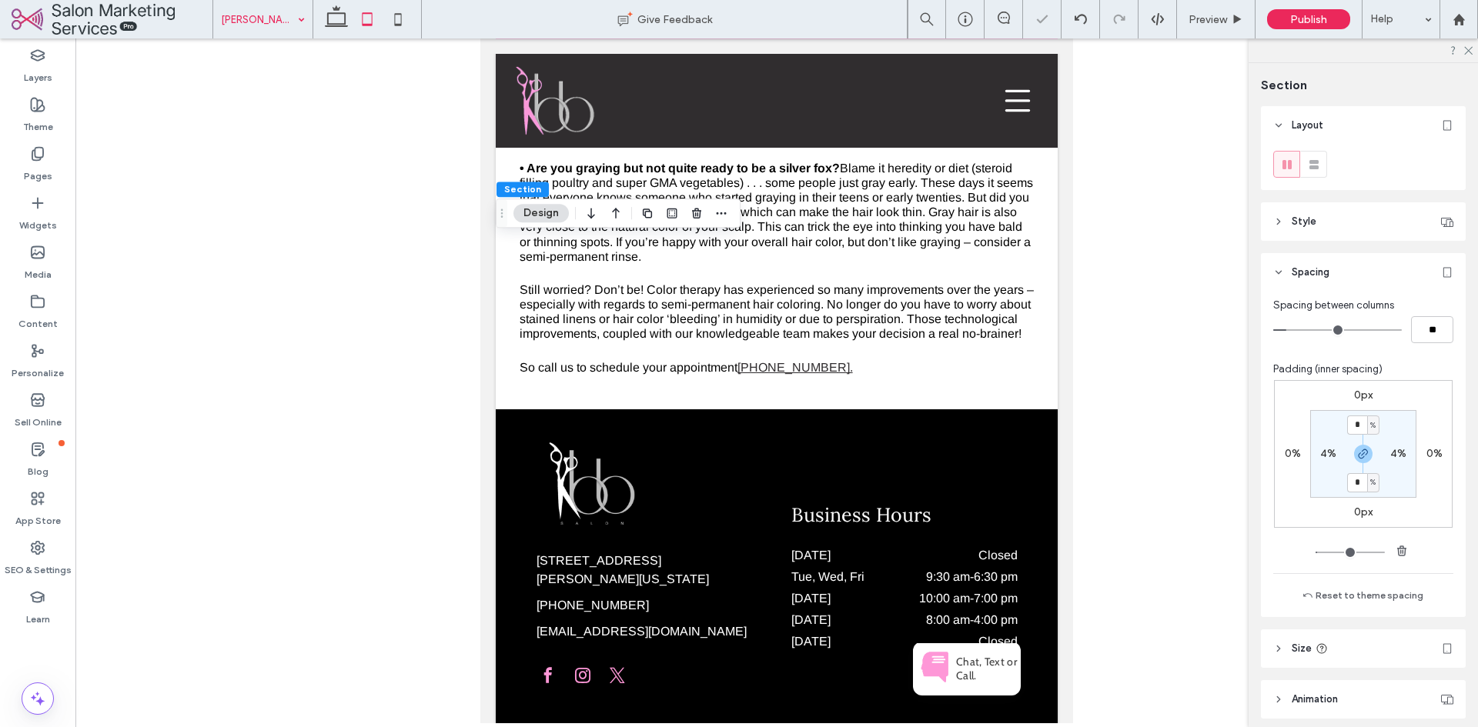
type input "*"
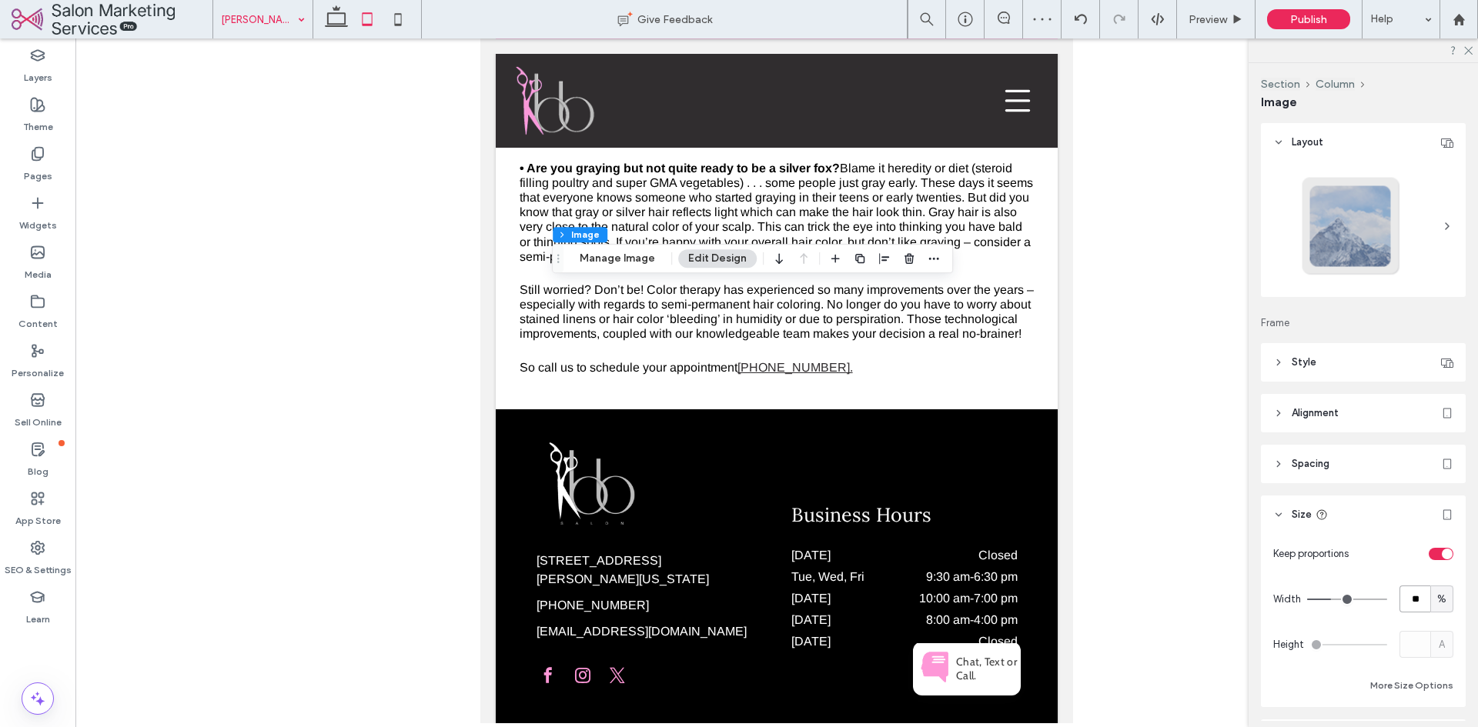
click at [1415, 593] on input "**" at bounding box center [1414, 599] width 31 height 27
type input "**"
type input "*"
type input "**"
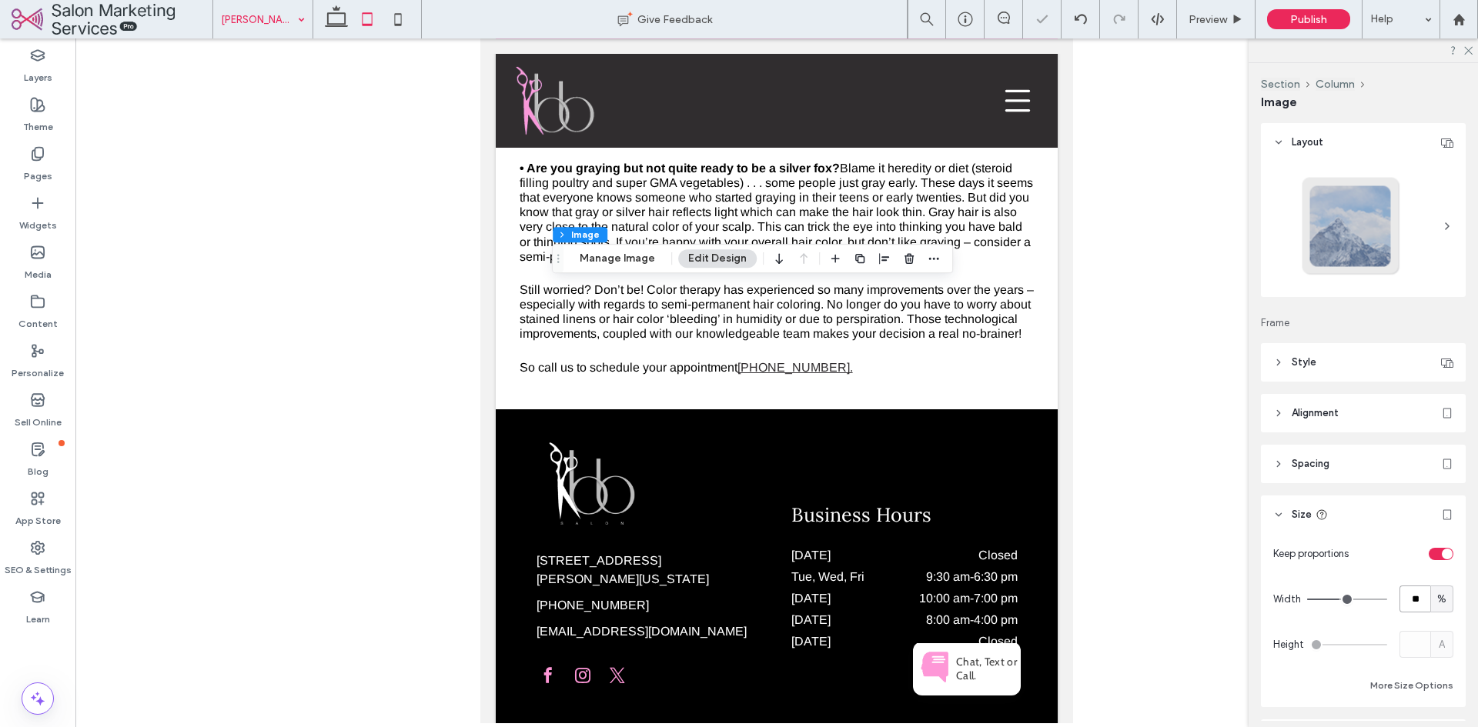
type input "**"
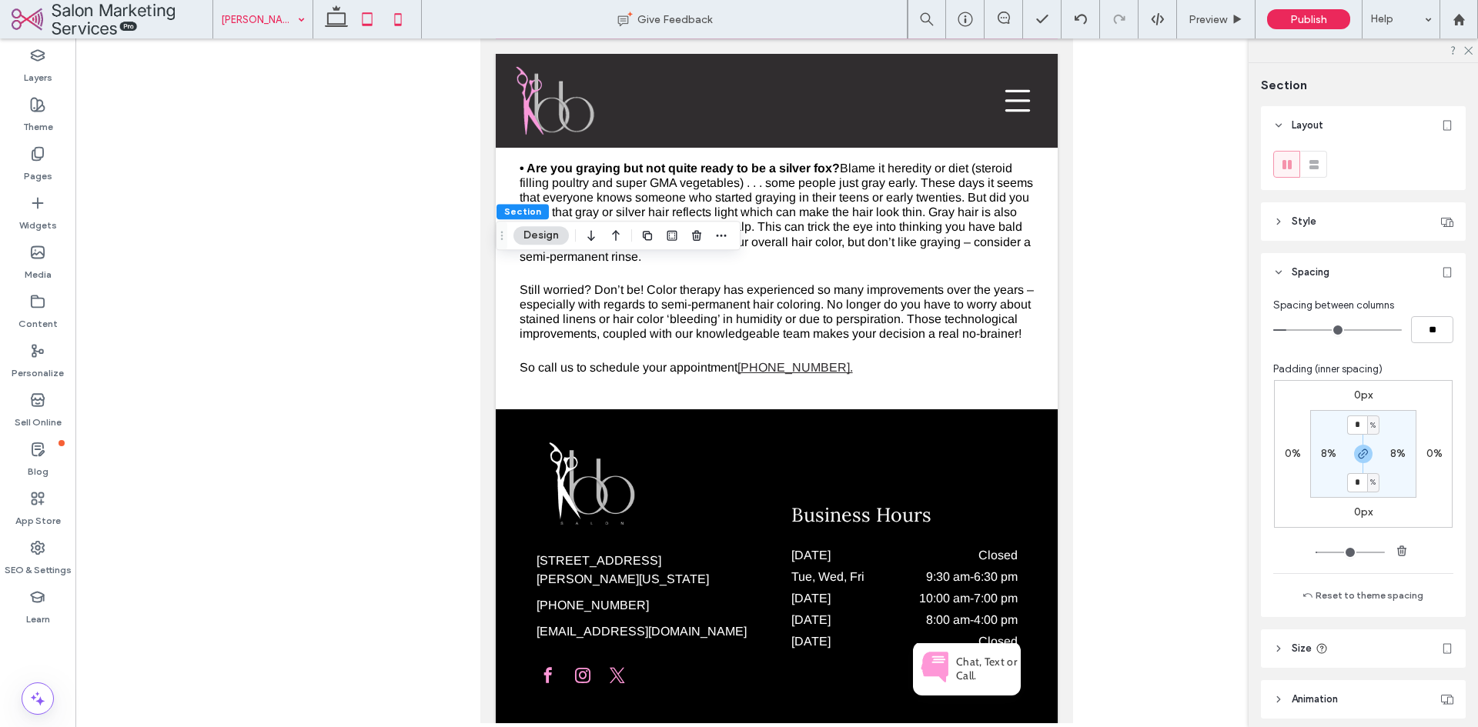
click at [407, 16] on icon at bounding box center [398, 19] width 31 height 31
type input "*"
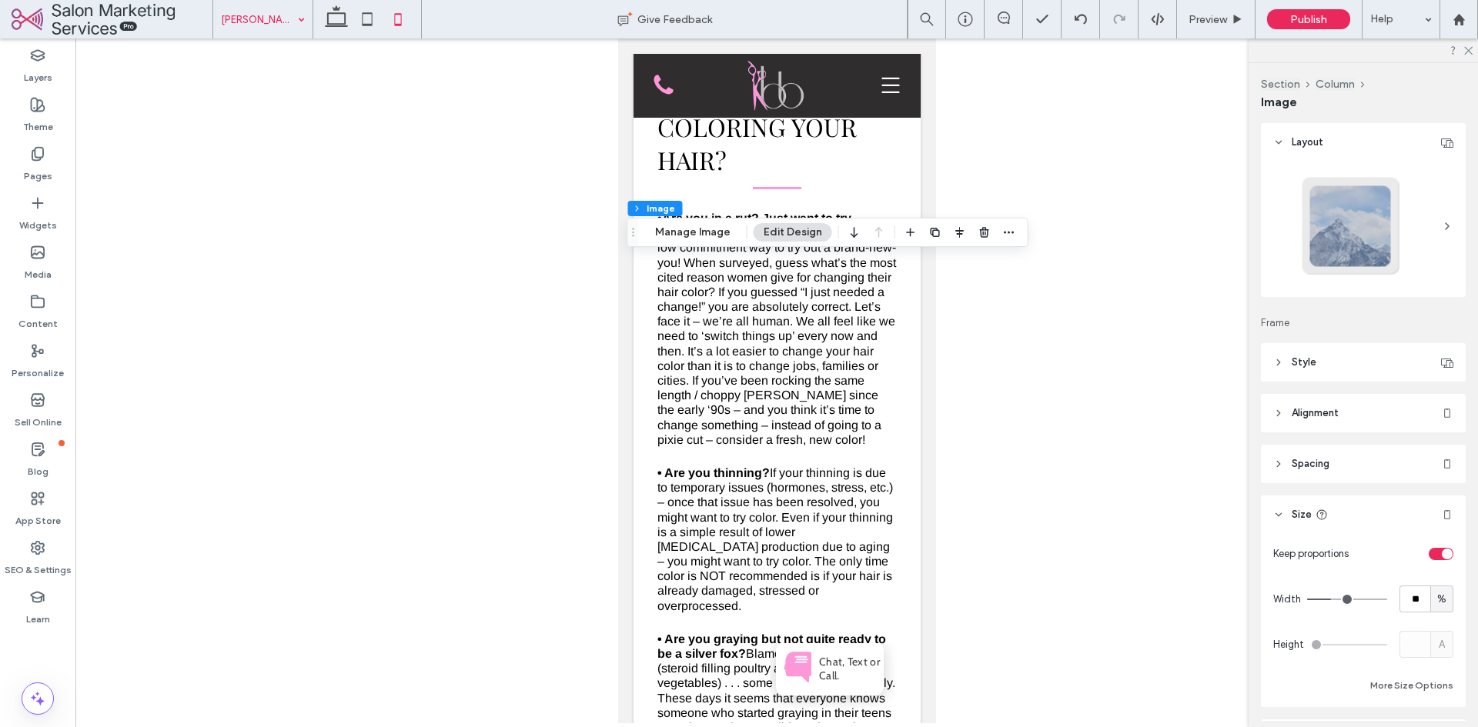
type input "**"
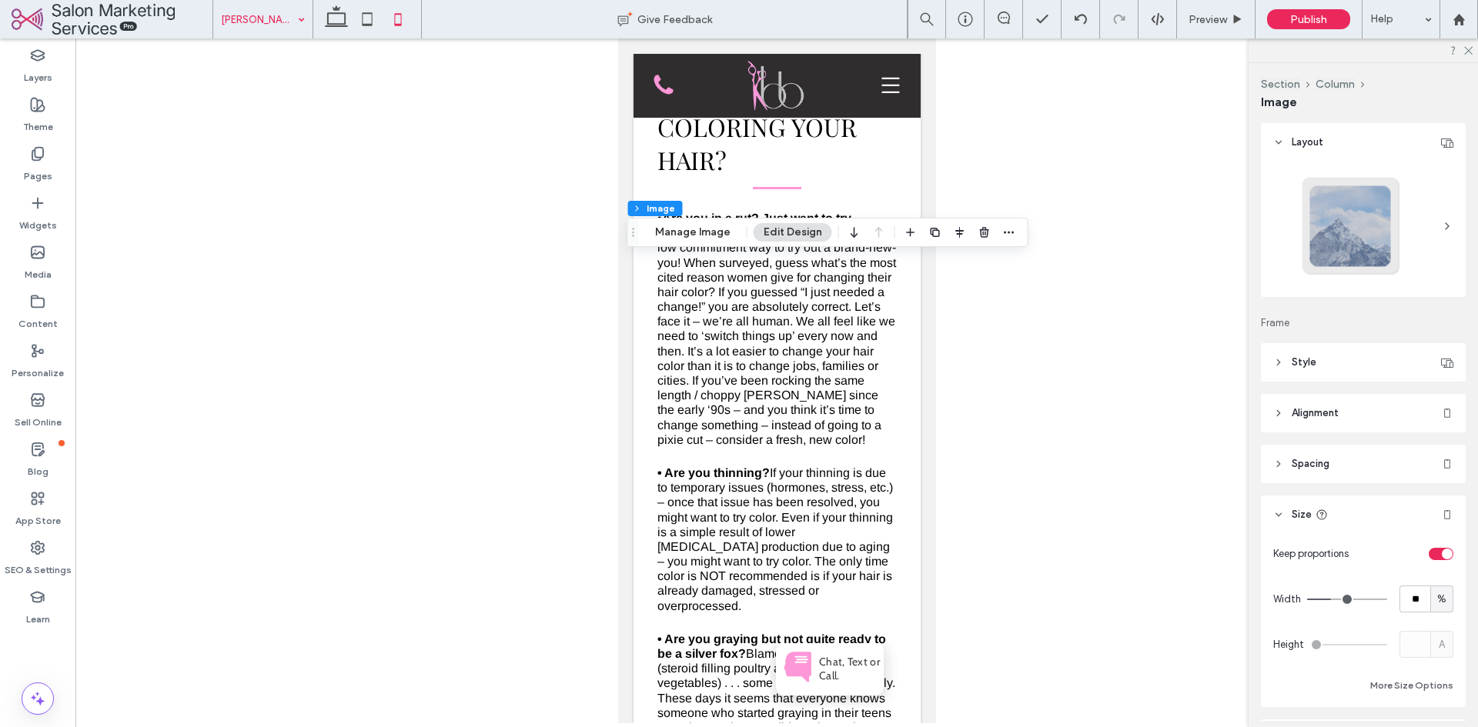
type input "**"
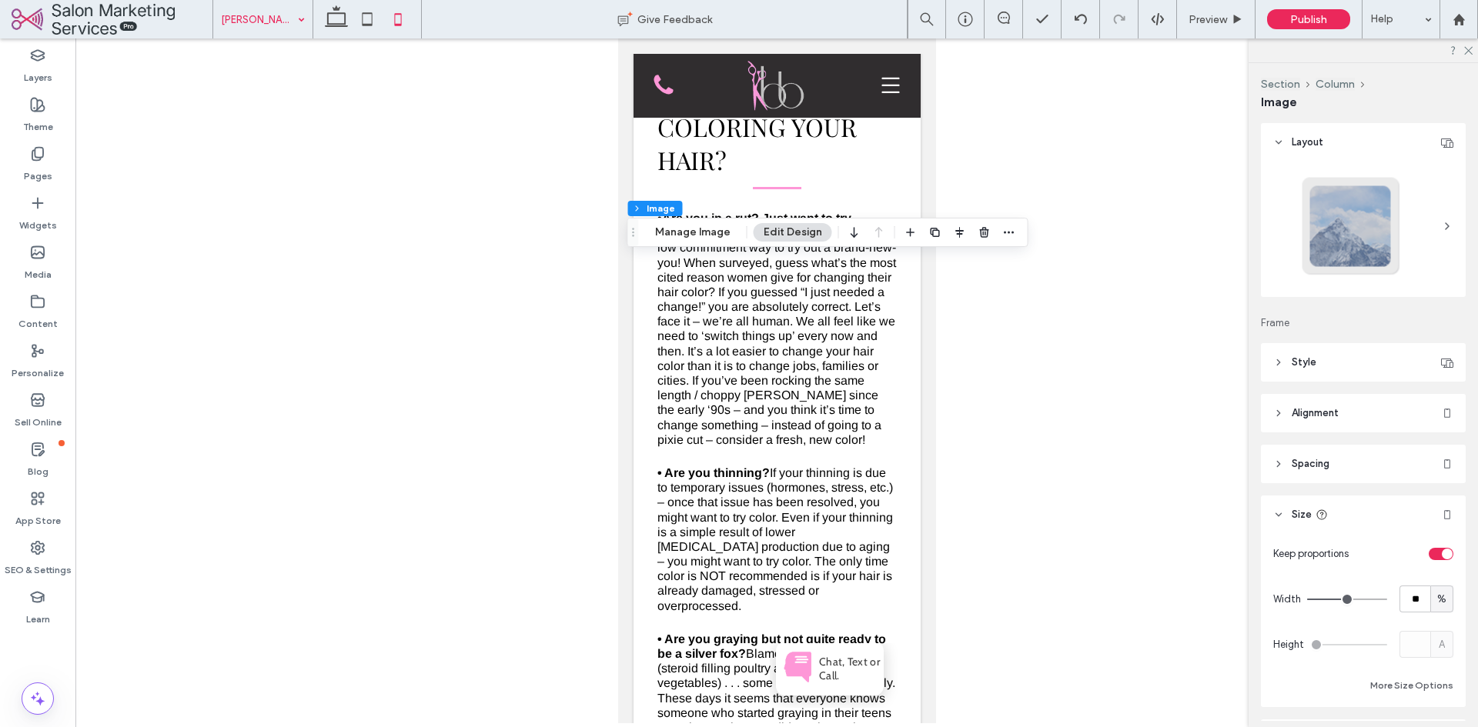
type input "**"
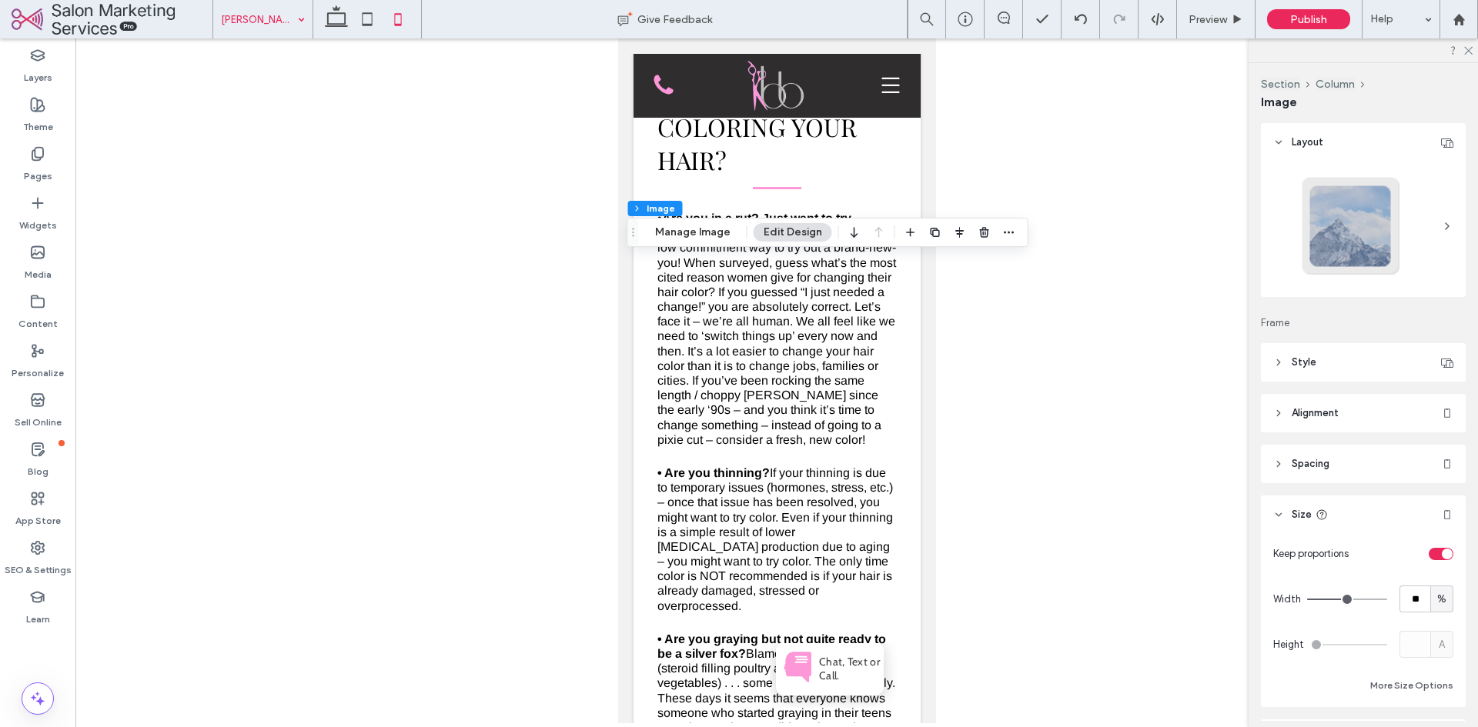
type input "**"
drag, startPoint x: 1342, startPoint y: 599, endPoint x: 1356, endPoint y: 601, distance: 14.8
click at [1356, 600] on input "range" at bounding box center [1347, 600] width 80 height 2
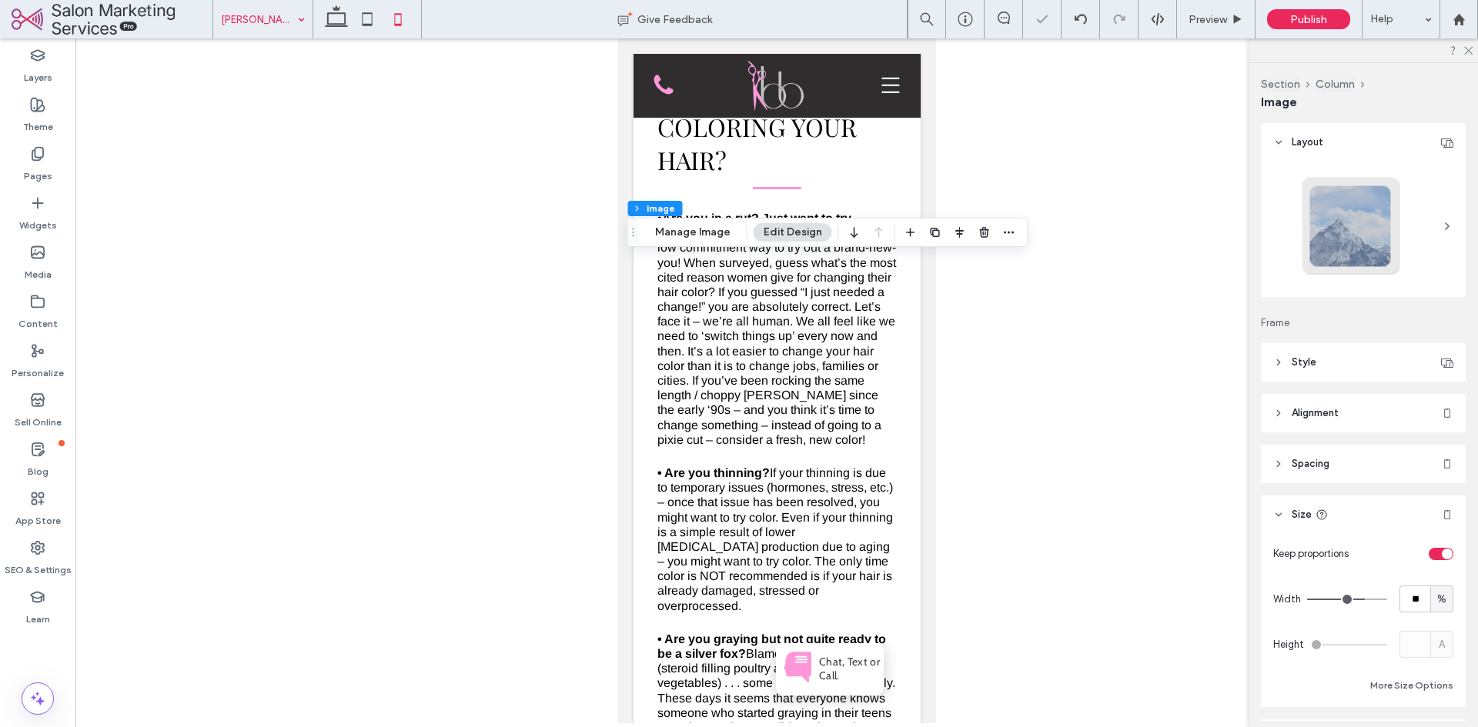
type input "**"
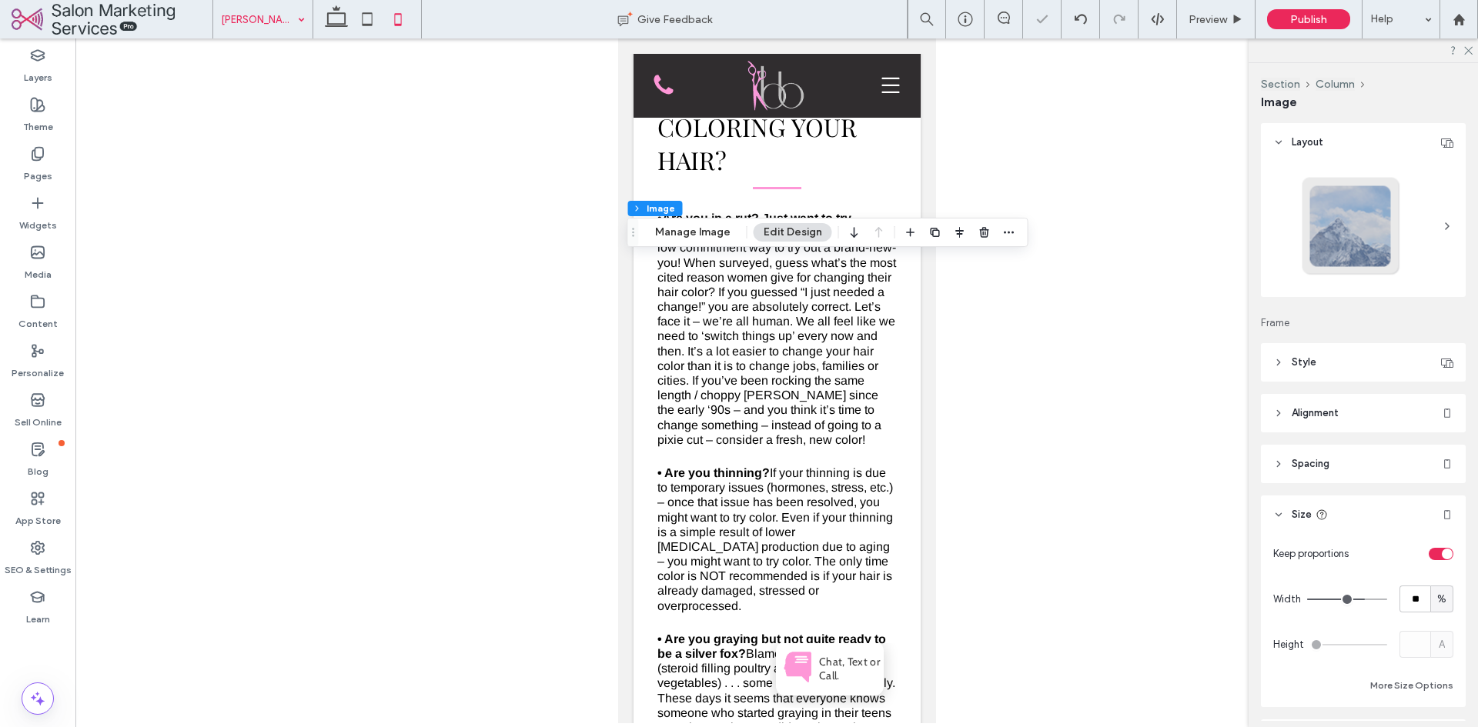
type input "**"
type input "***"
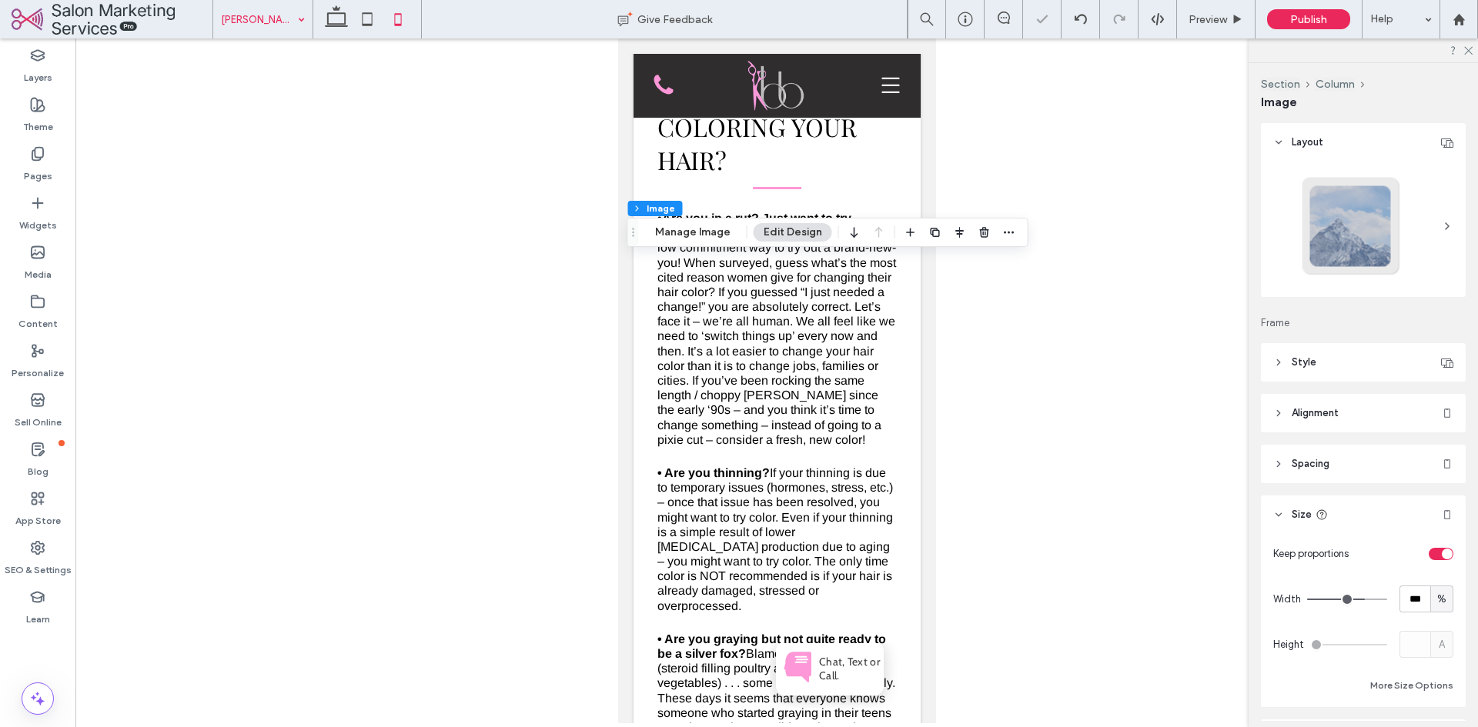
drag, startPoint x: 1358, startPoint y: 603, endPoint x: 1388, endPoint y: 602, distance: 29.3
type input "***"
click at [1387, 600] on input "range" at bounding box center [1347, 600] width 80 height 2
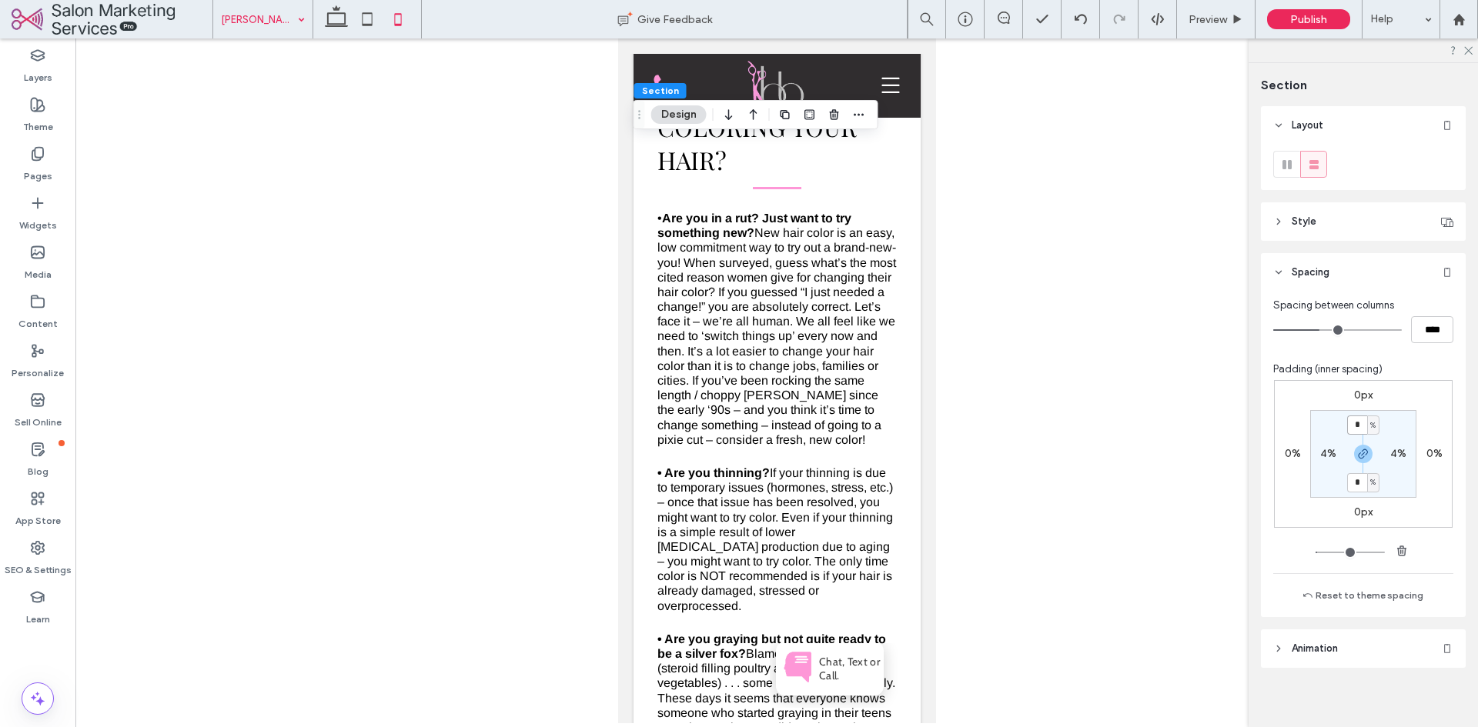
click at [1353, 427] on input "*" at bounding box center [1357, 425] width 20 height 19
type input "**"
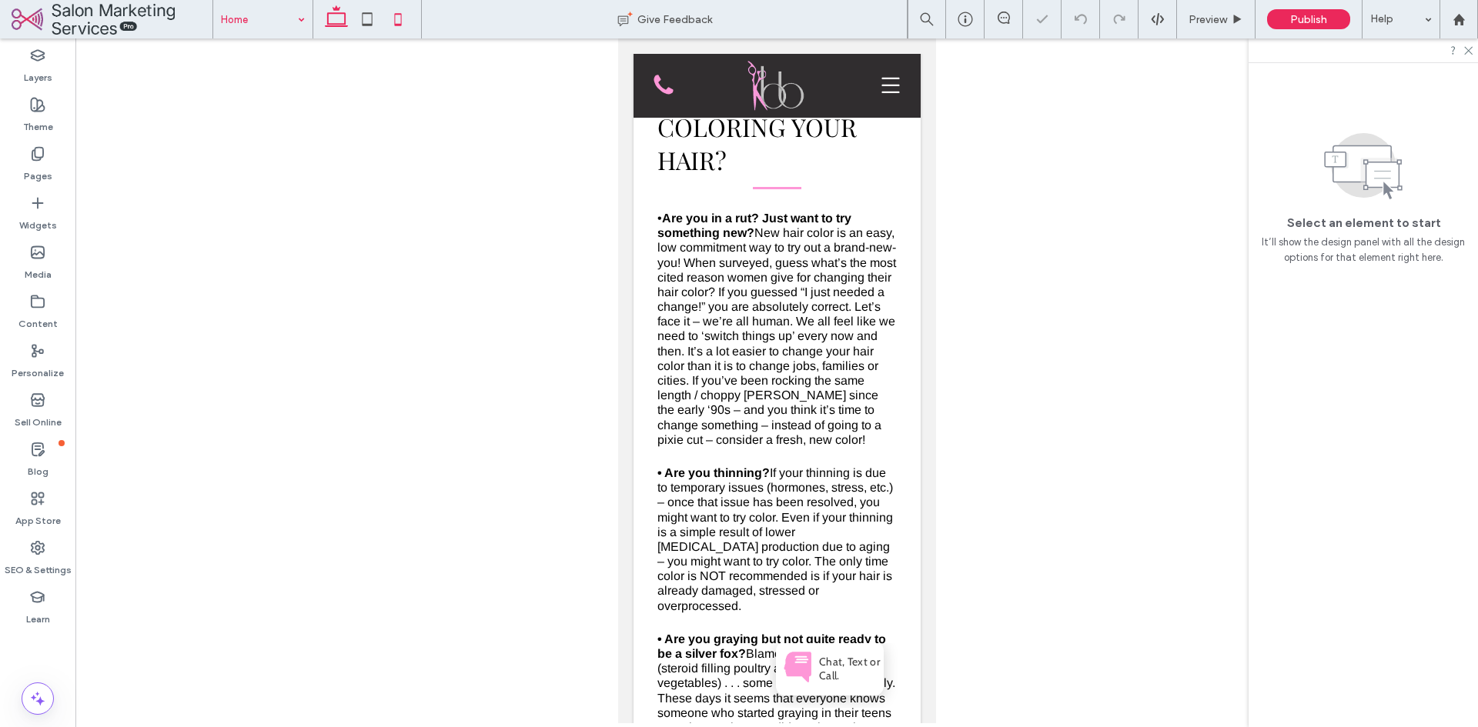
click at [342, 34] on icon at bounding box center [336, 19] width 31 height 31
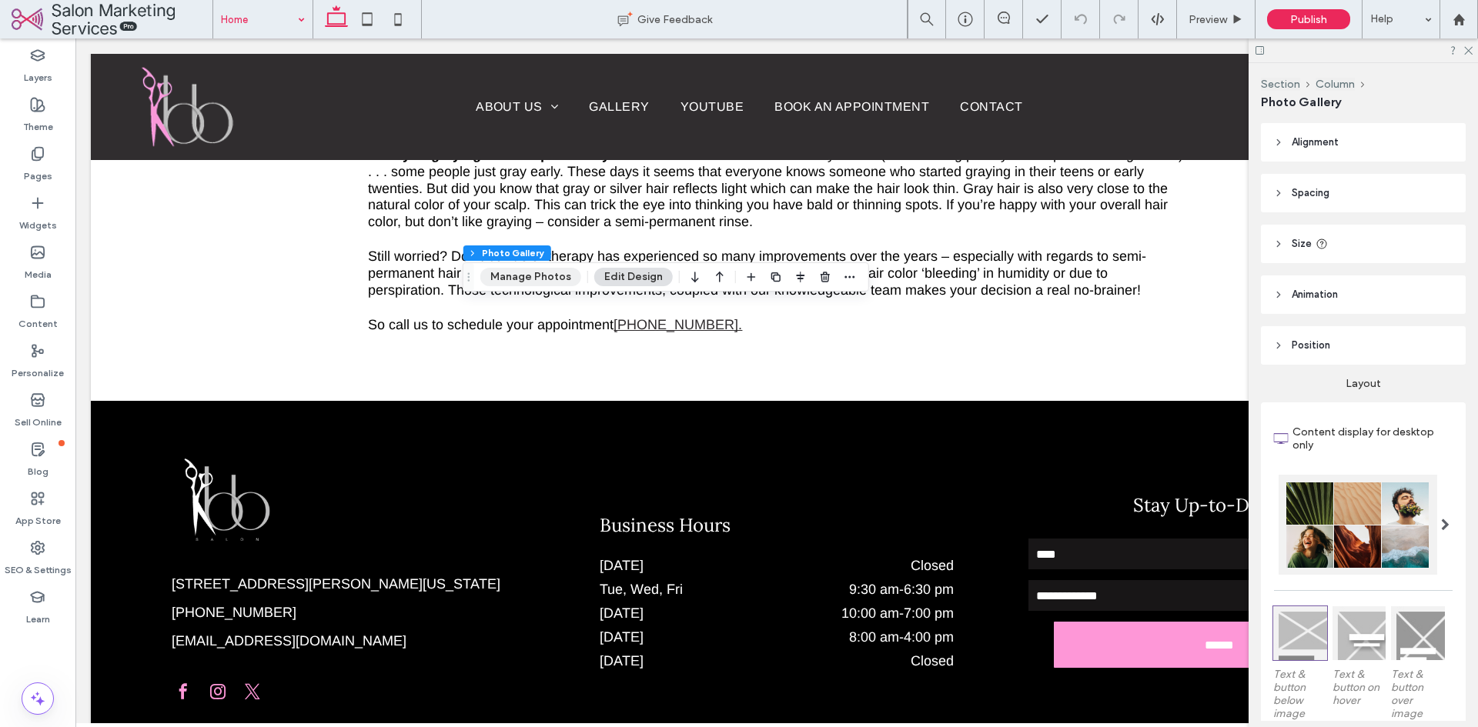
click at [546, 279] on button "Manage Photos" at bounding box center [530, 277] width 101 height 18
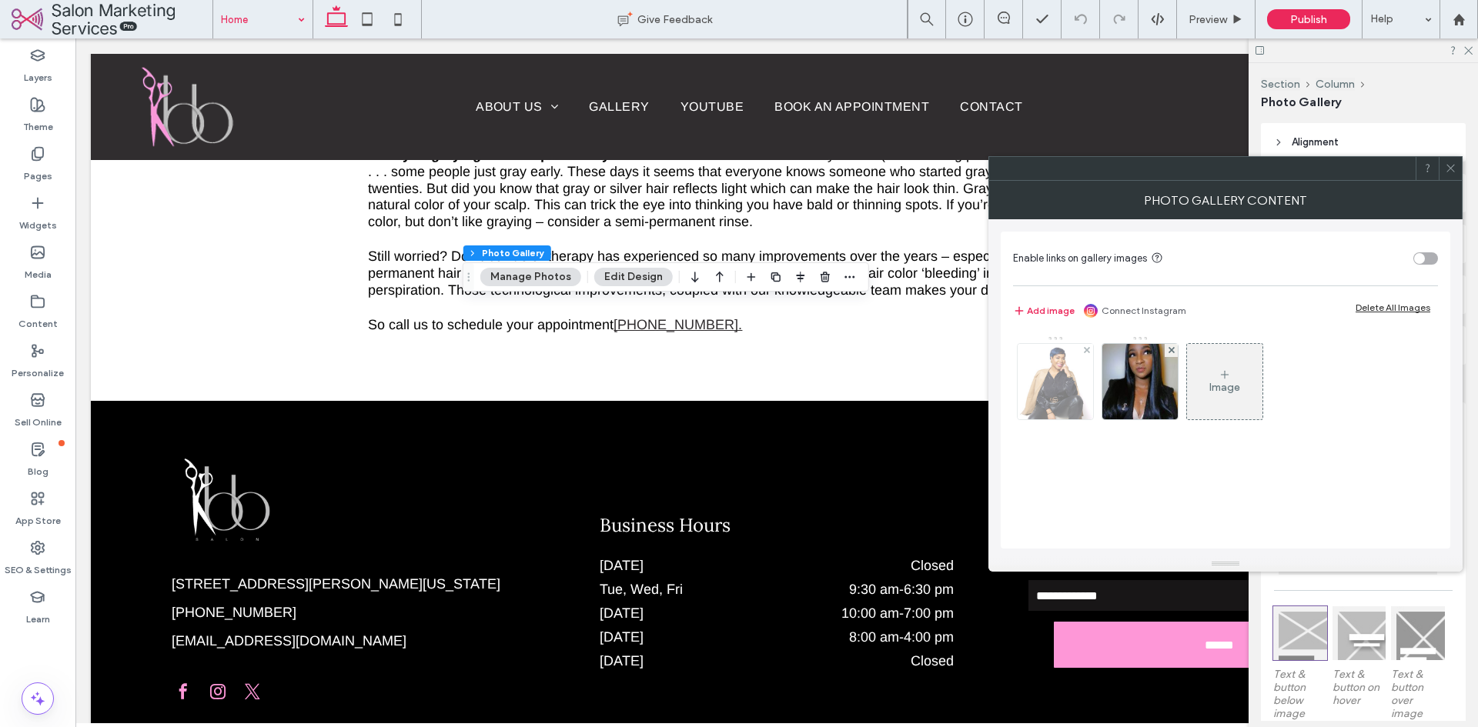
click at [1067, 381] on img at bounding box center [1054, 381] width 75 height 75
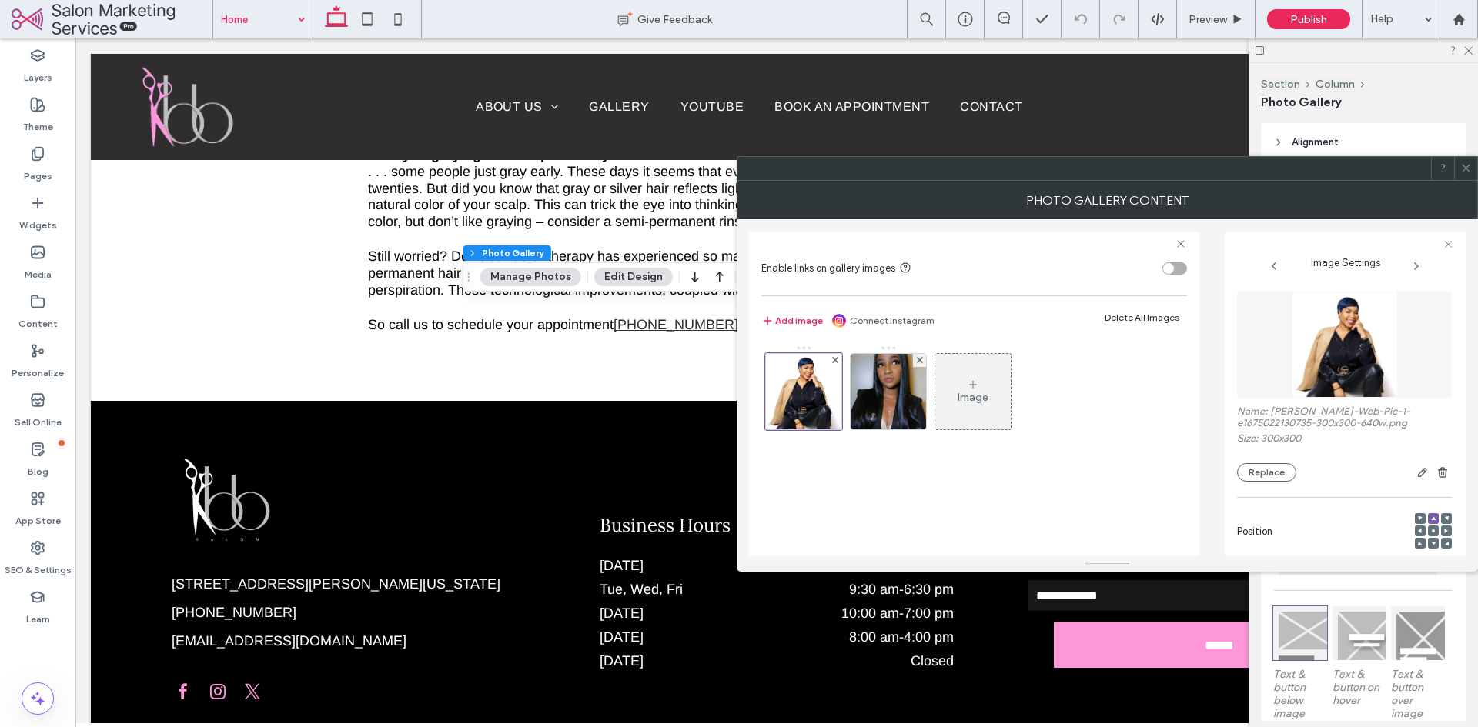
click at [1177, 265] on div "toggle" at bounding box center [1174, 268] width 25 height 12
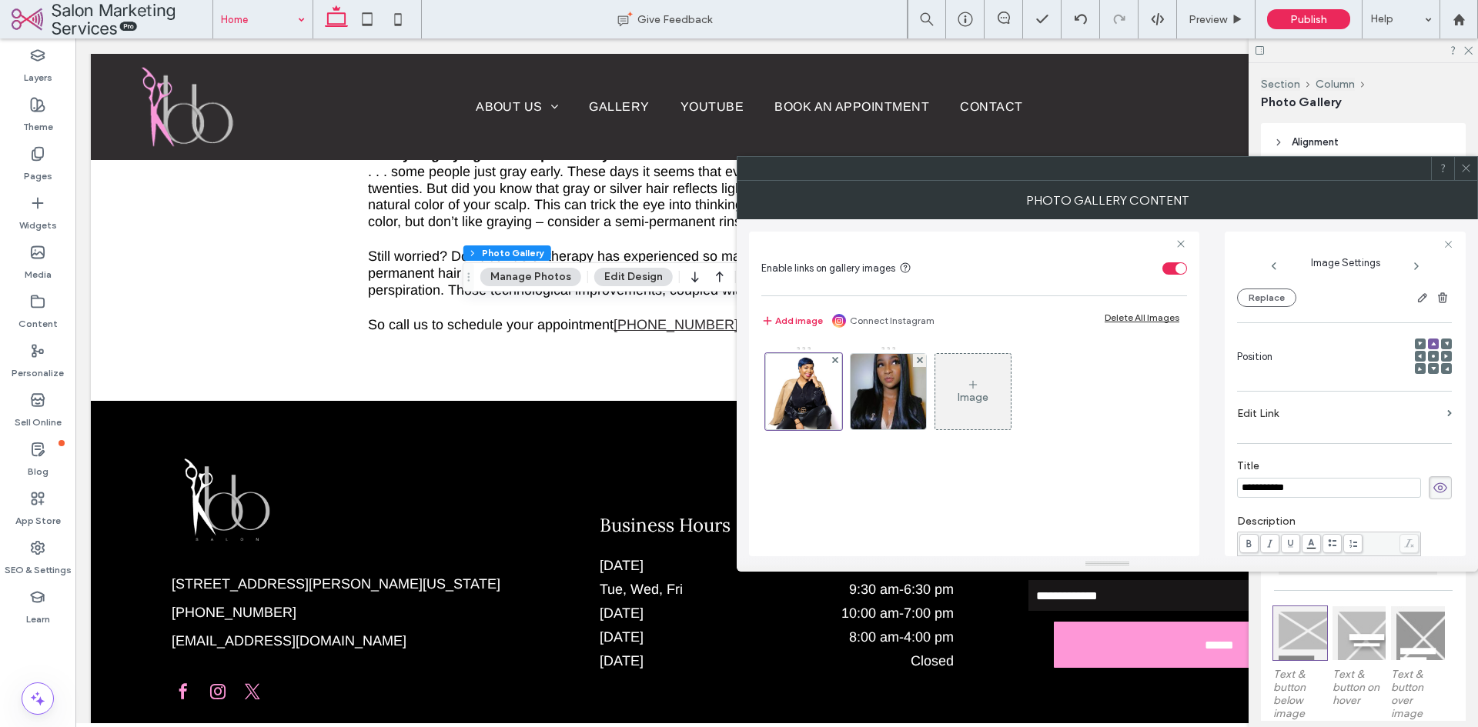
scroll to position [154, 0]
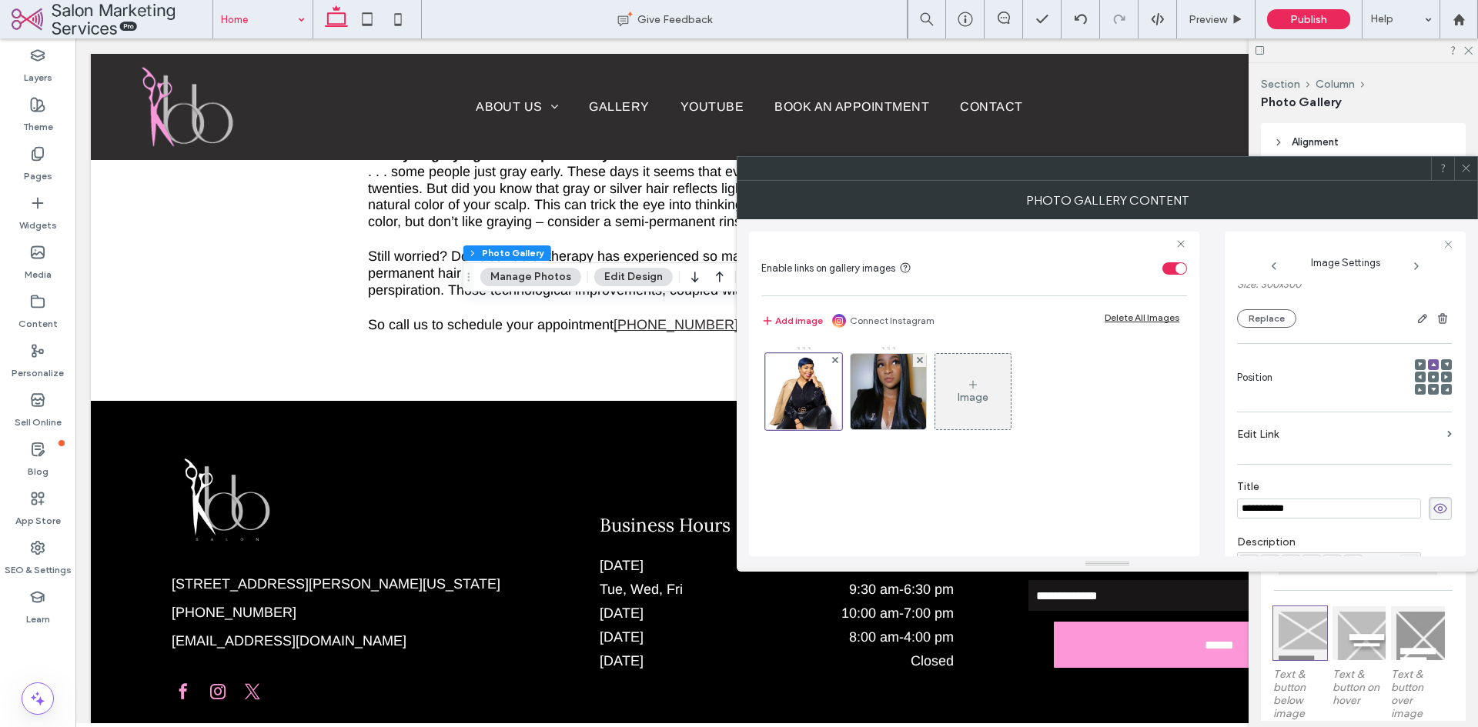
click at [1266, 429] on label "Edit Link" at bounding box center [1339, 434] width 204 height 28
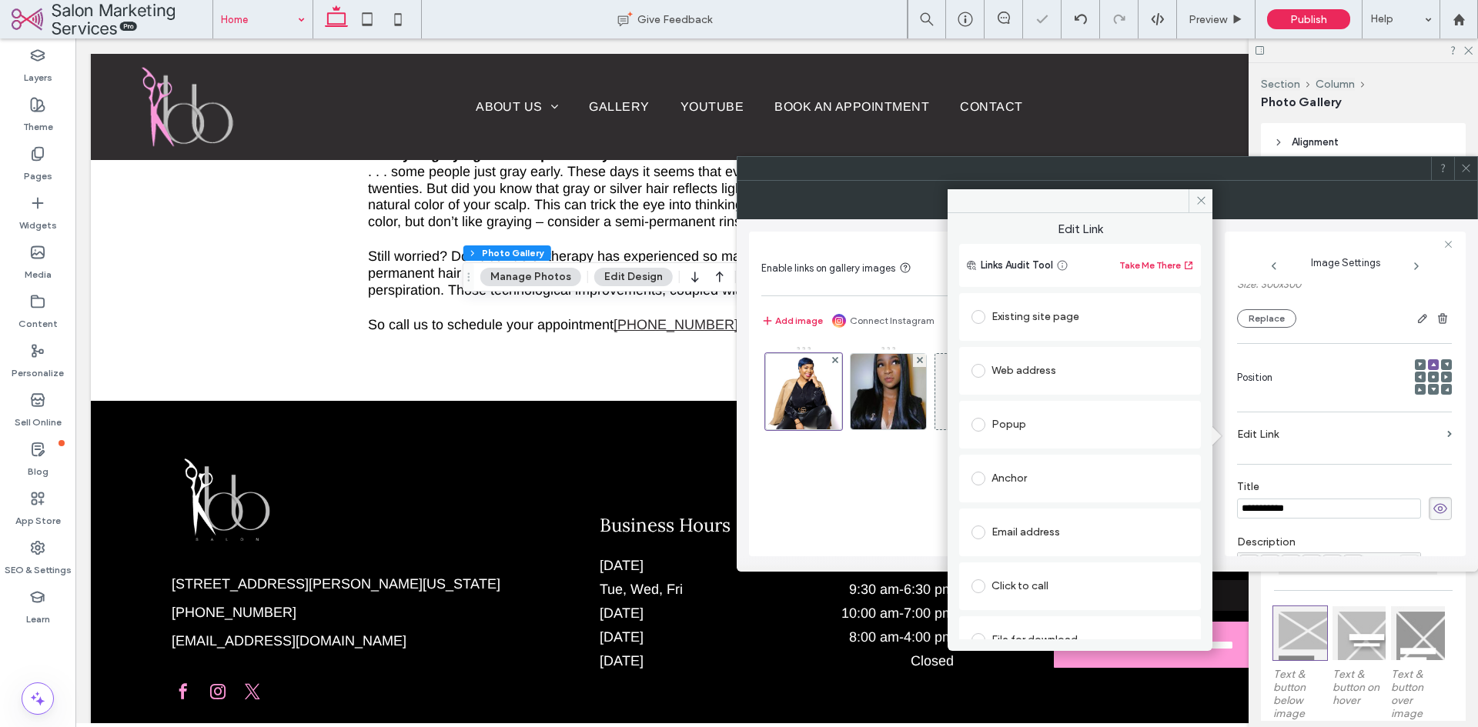
click at [1061, 321] on div "Existing site page" at bounding box center [1079, 317] width 217 height 25
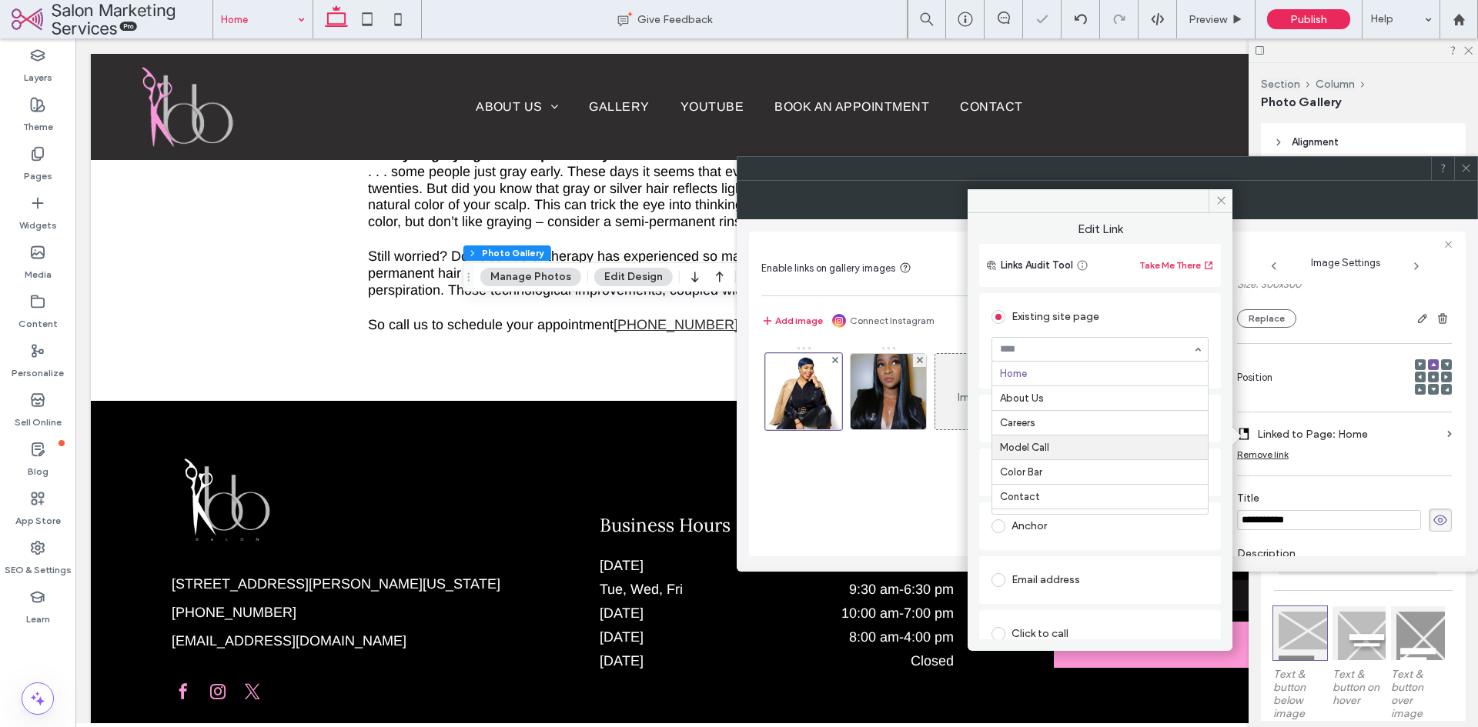
scroll to position [19, 0]
click at [1218, 200] on icon at bounding box center [1221, 201] width 12 height 12
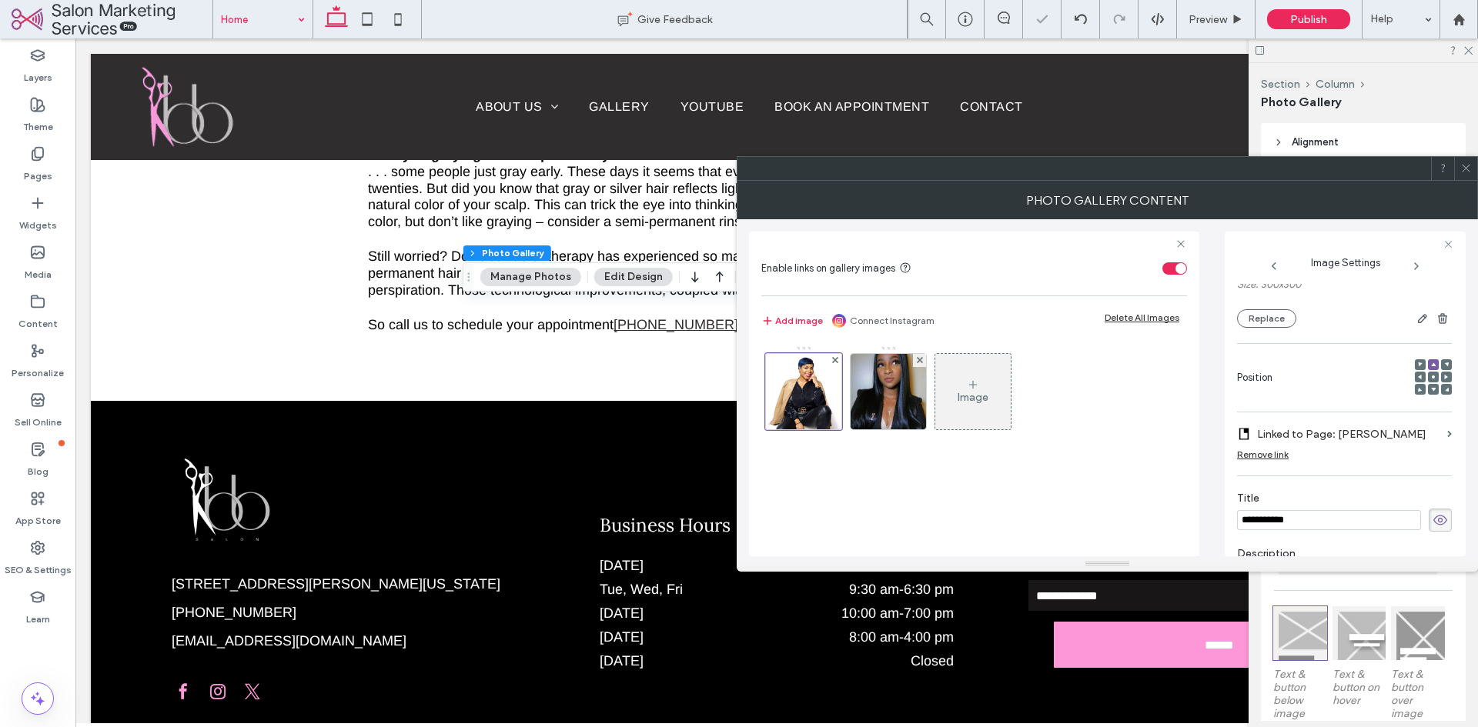
click at [1464, 172] on icon at bounding box center [1466, 168] width 12 height 12
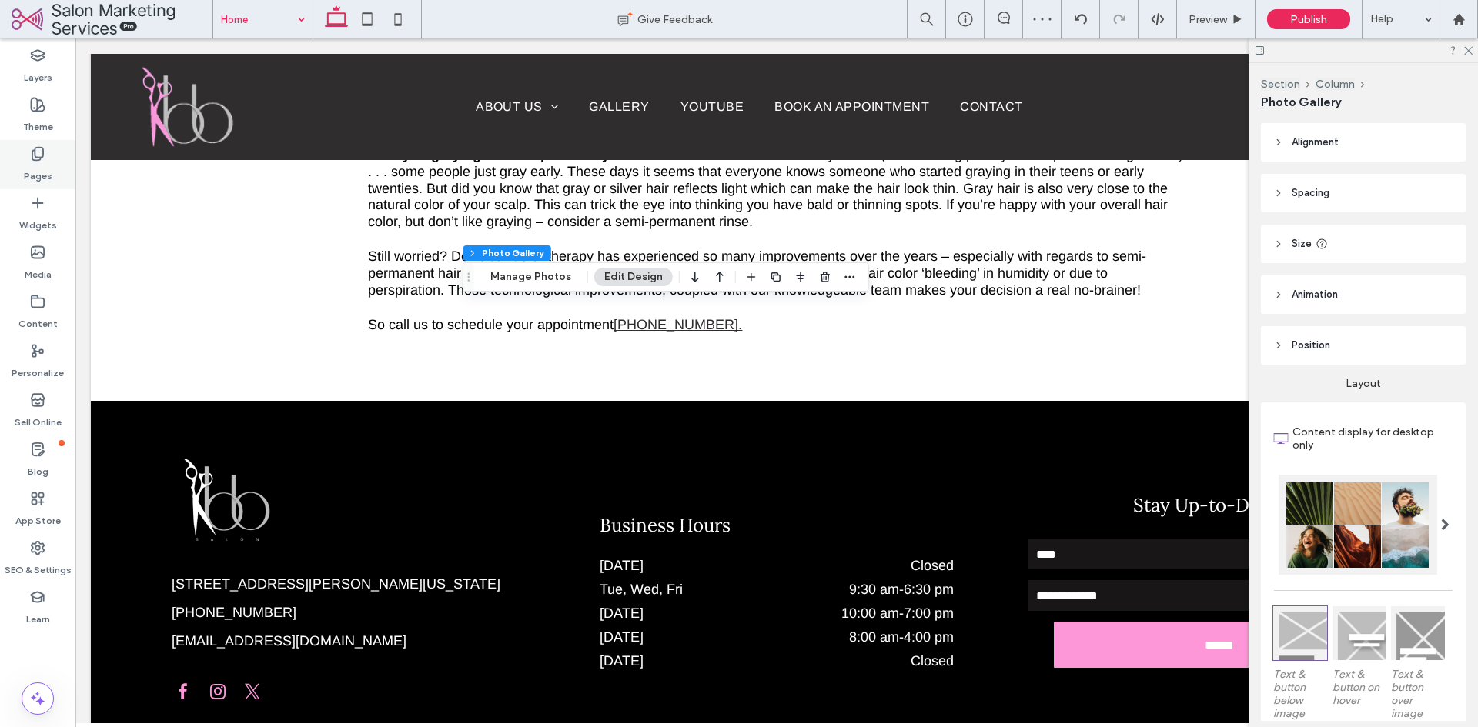
click at [54, 165] on div "Pages" at bounding box center [37, 164] width 75 height 49
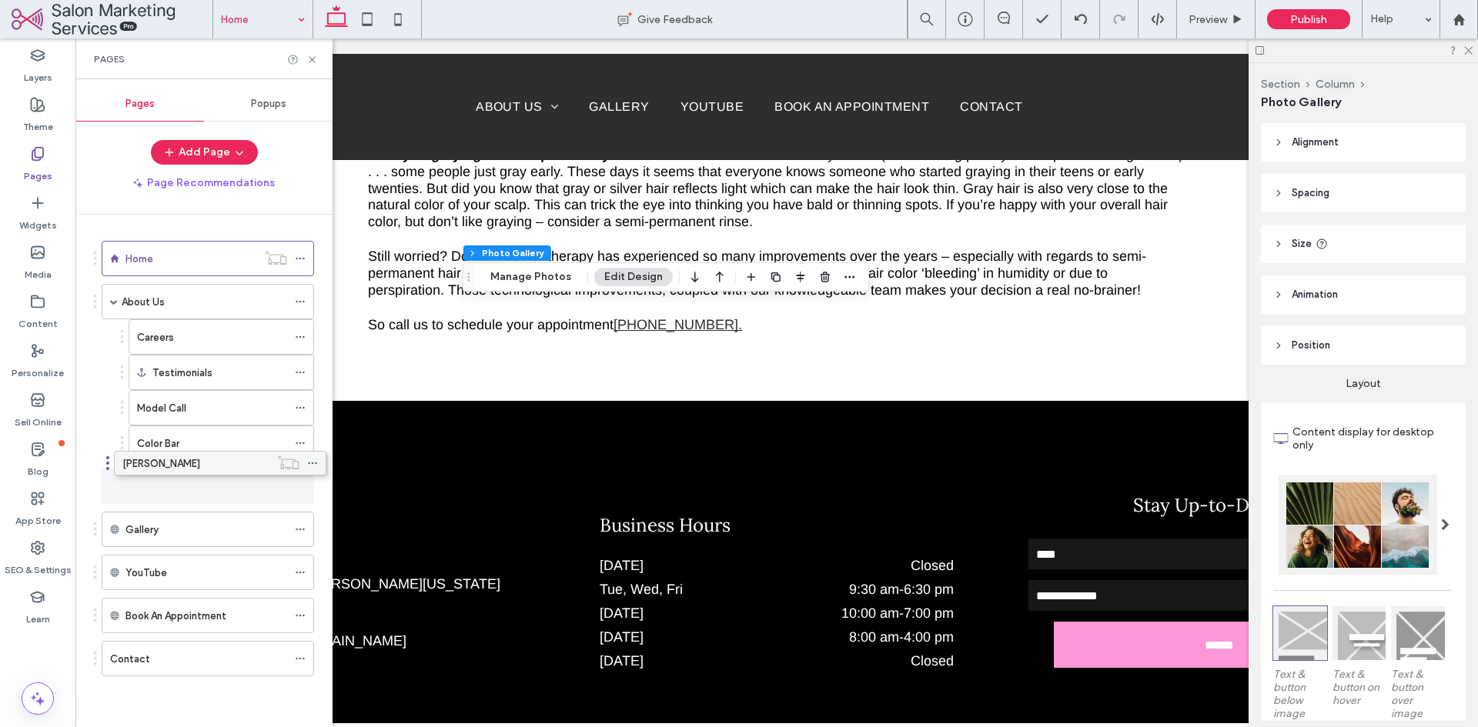
drag, startPoint x: 183, startPoint y: 652, endPoint x: 195, endPoint y: 462, distance: 190.5
click at [112, 302] on span at bounding box center [114, 302] width 8 height 8
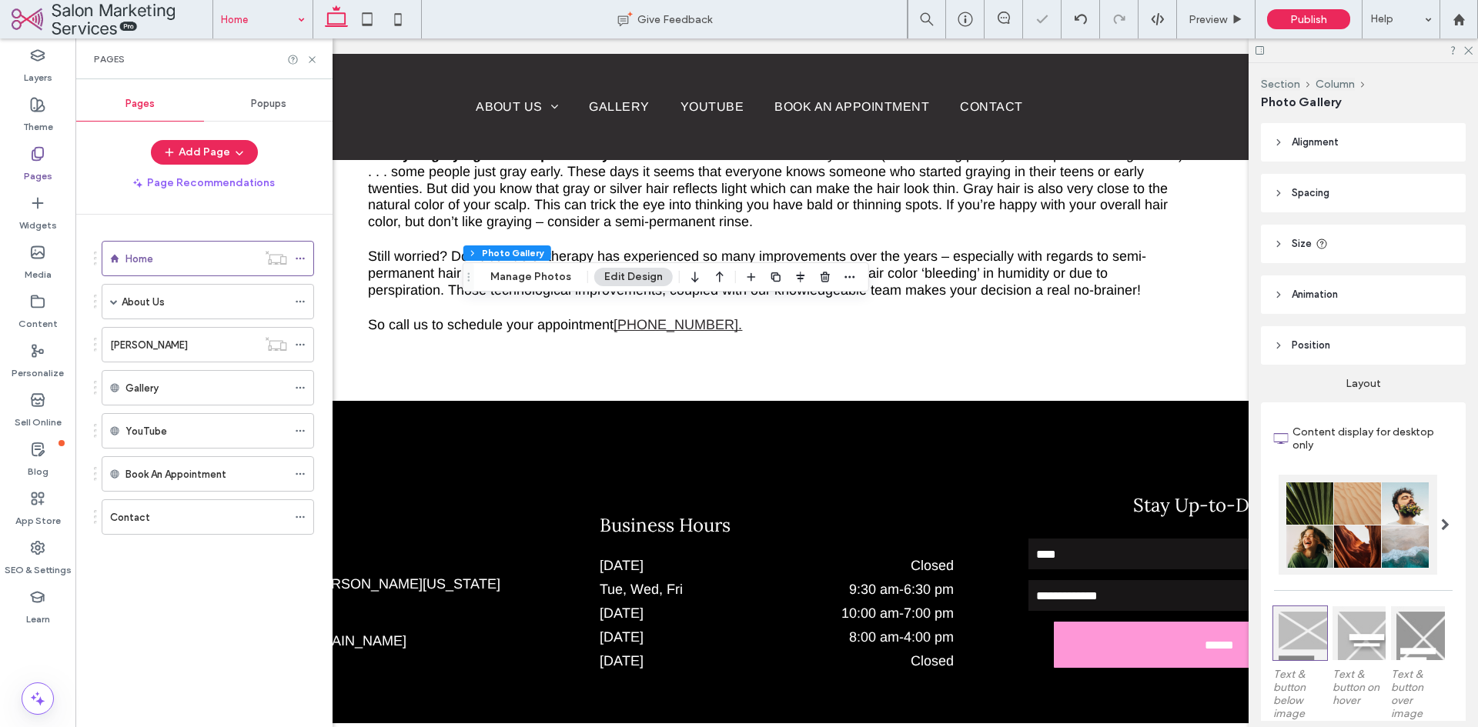
click at [219, 573] on div "Home About Us Careers Testimonials Model Call Color Bar Kalena Duru Gallery You…" at bounding box center [213, 467] width 239 height 505
click at [315, 65] on icon at bounding box center [312, 60] width 12 height 12
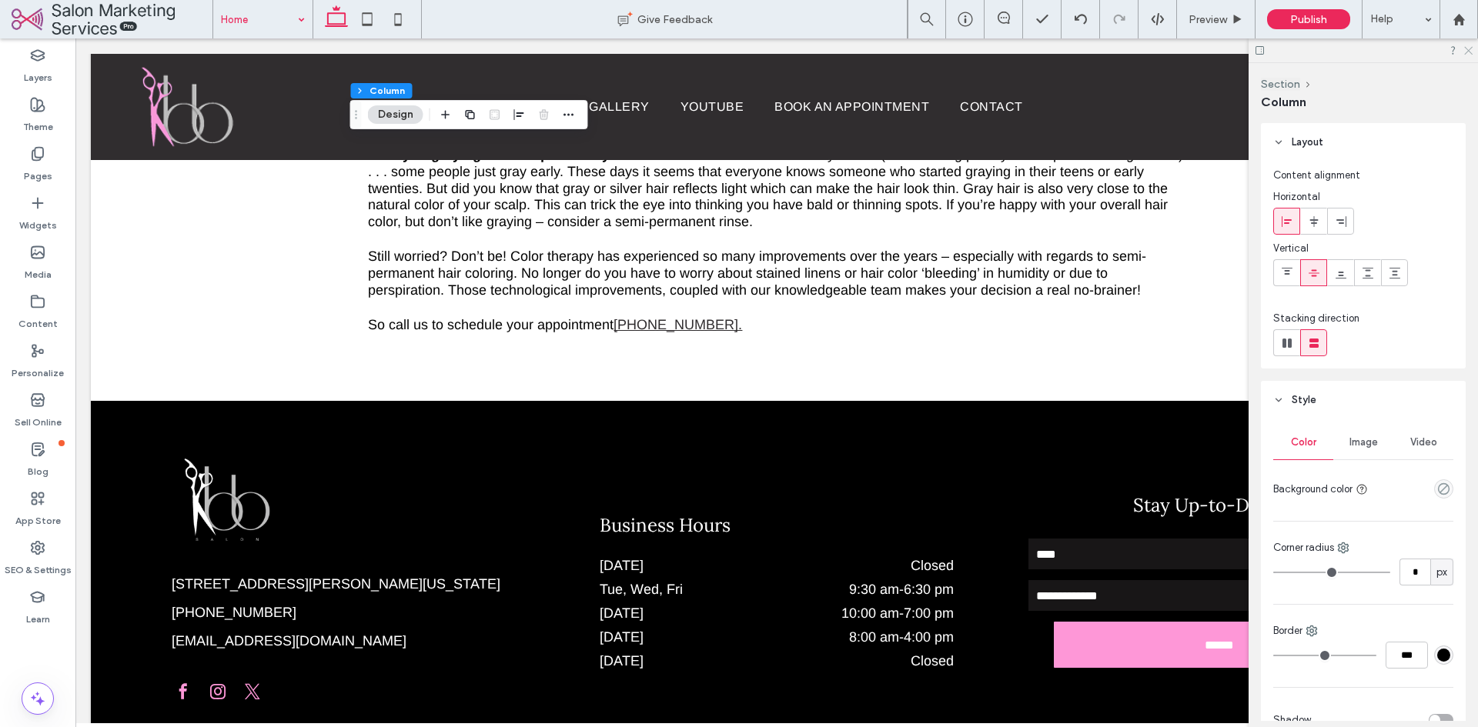
click at [1466, 48] on icon at bounding box center [1467, 50] width 10 height 10
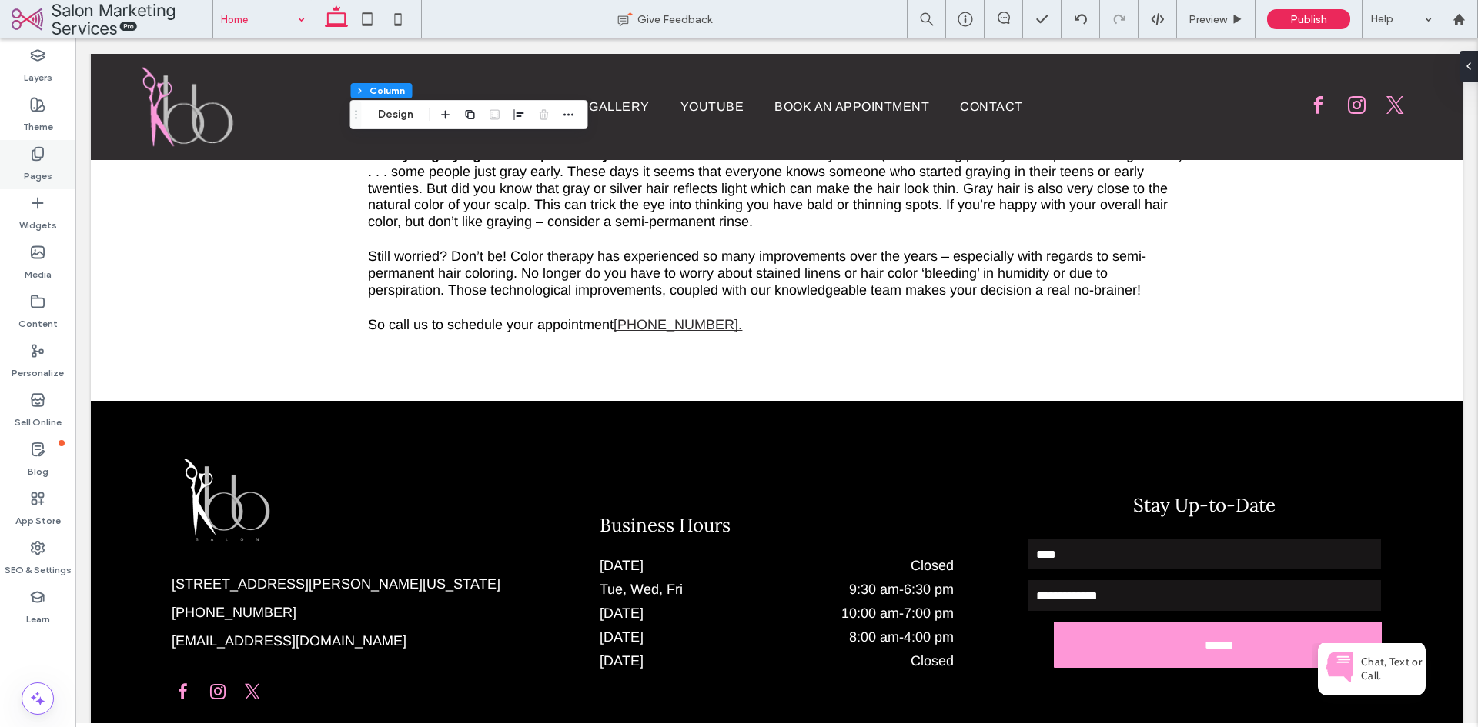
click at [38, 167] on label "Pages" at bounding box center [38, 173] width 28 height 22
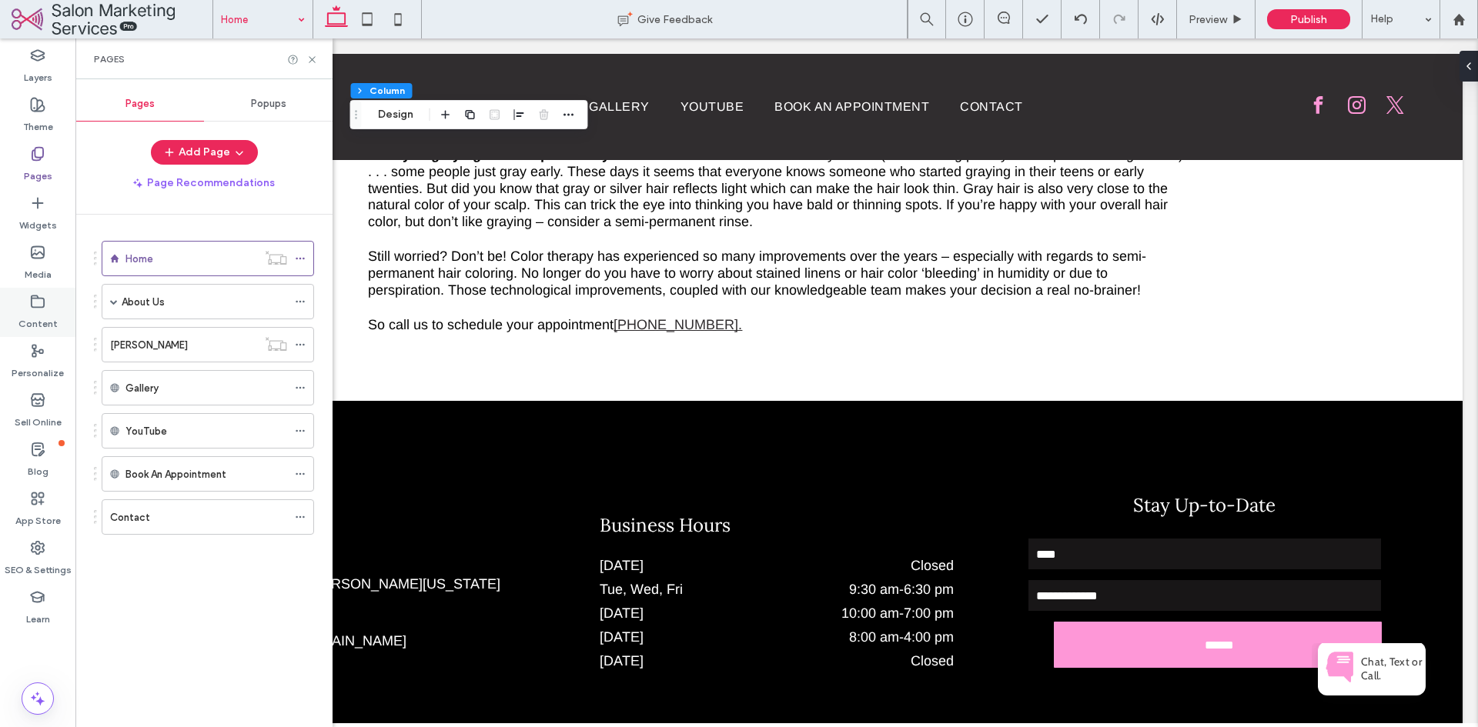
click at [43, 316] on label "Content" at bounding box center [37, 320] width 39 height 22
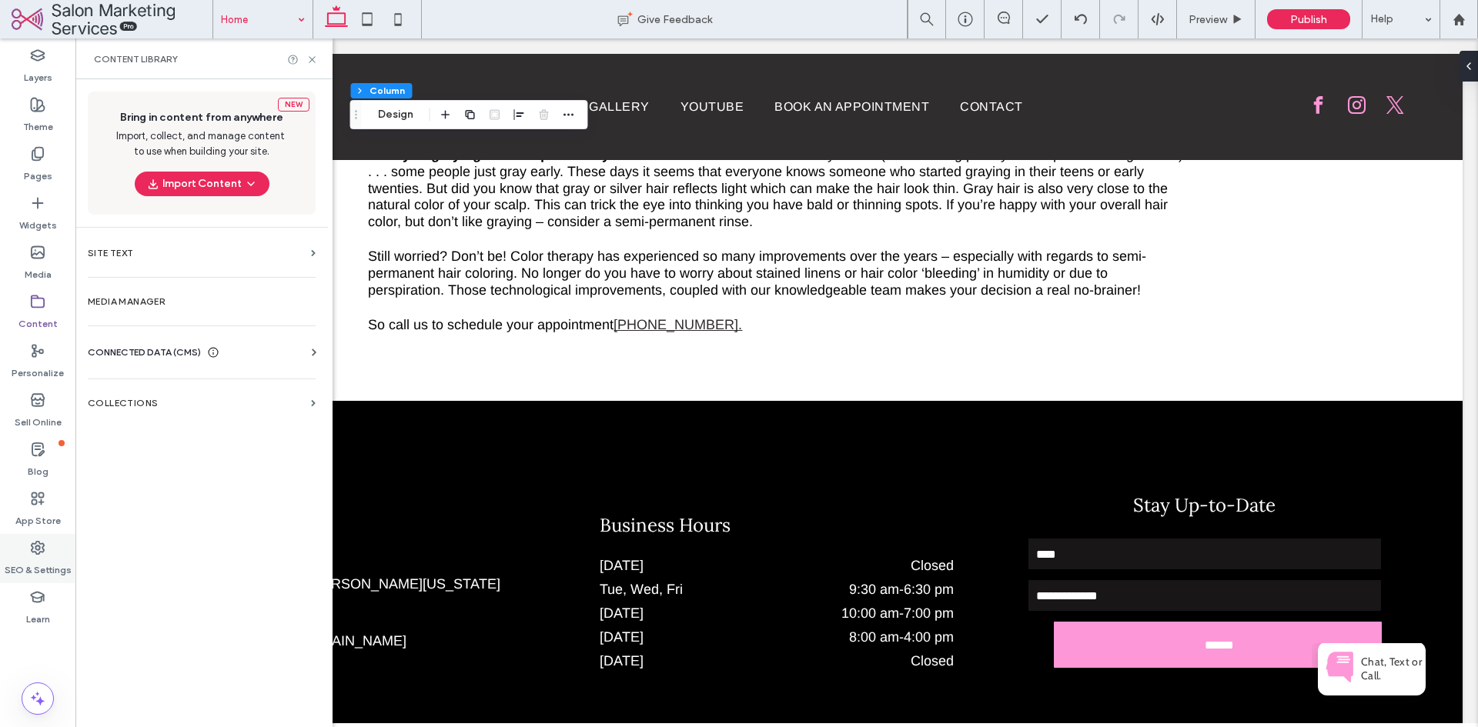
click at [43, 538] on div "SEO & Settings" at bounding box center [37, 558] width 75 height 49
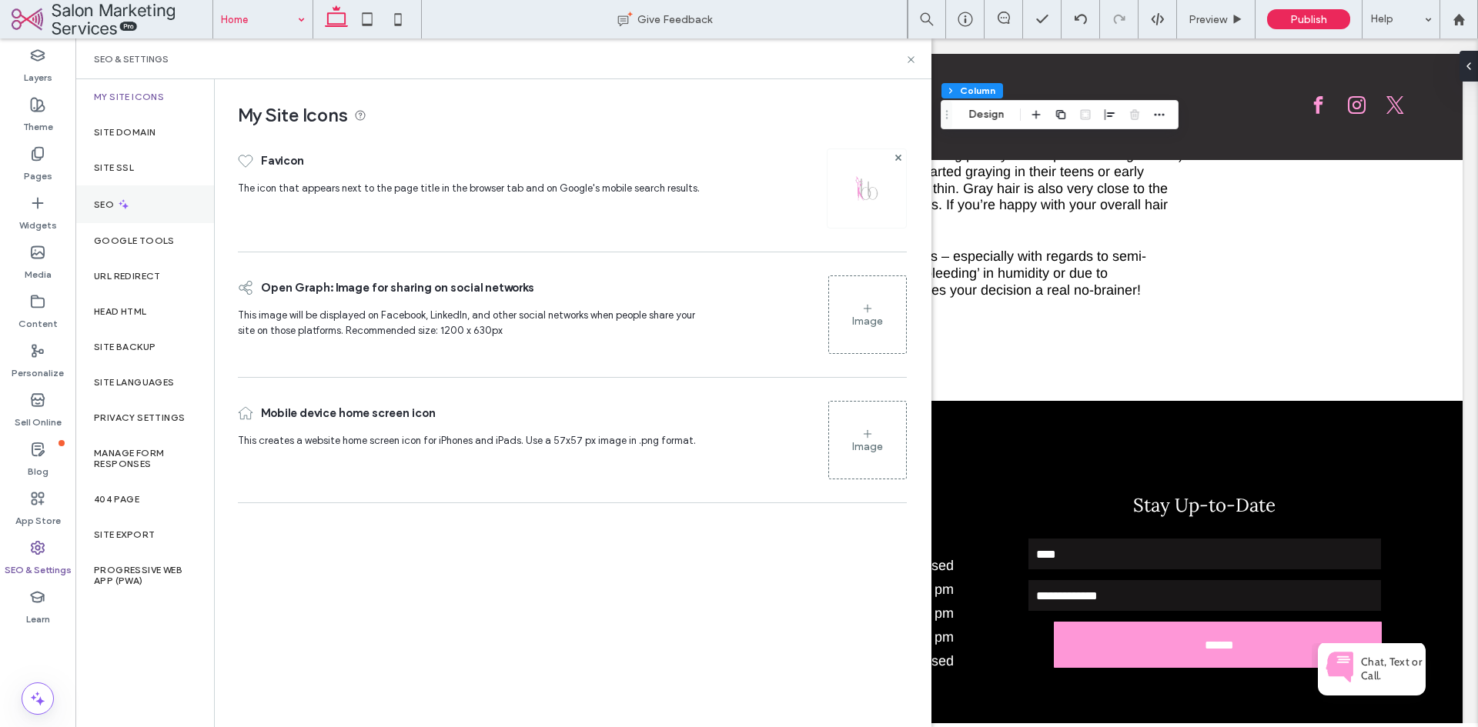
click at [138, 196] on div "SEO" at bounding box center [144, 204] width 139 height 38
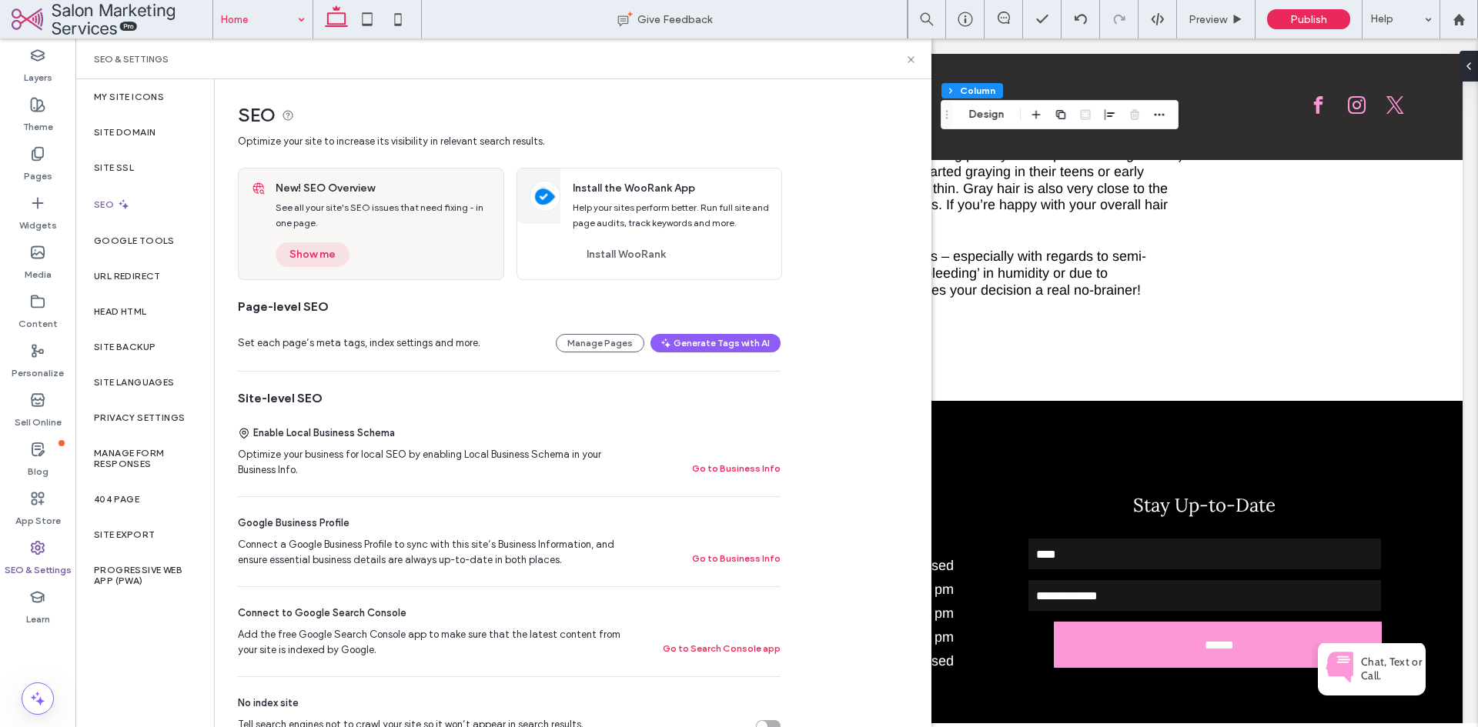
click at [325, 251] on button "Show me" at bounding box center [313, 254] width 74 height 25
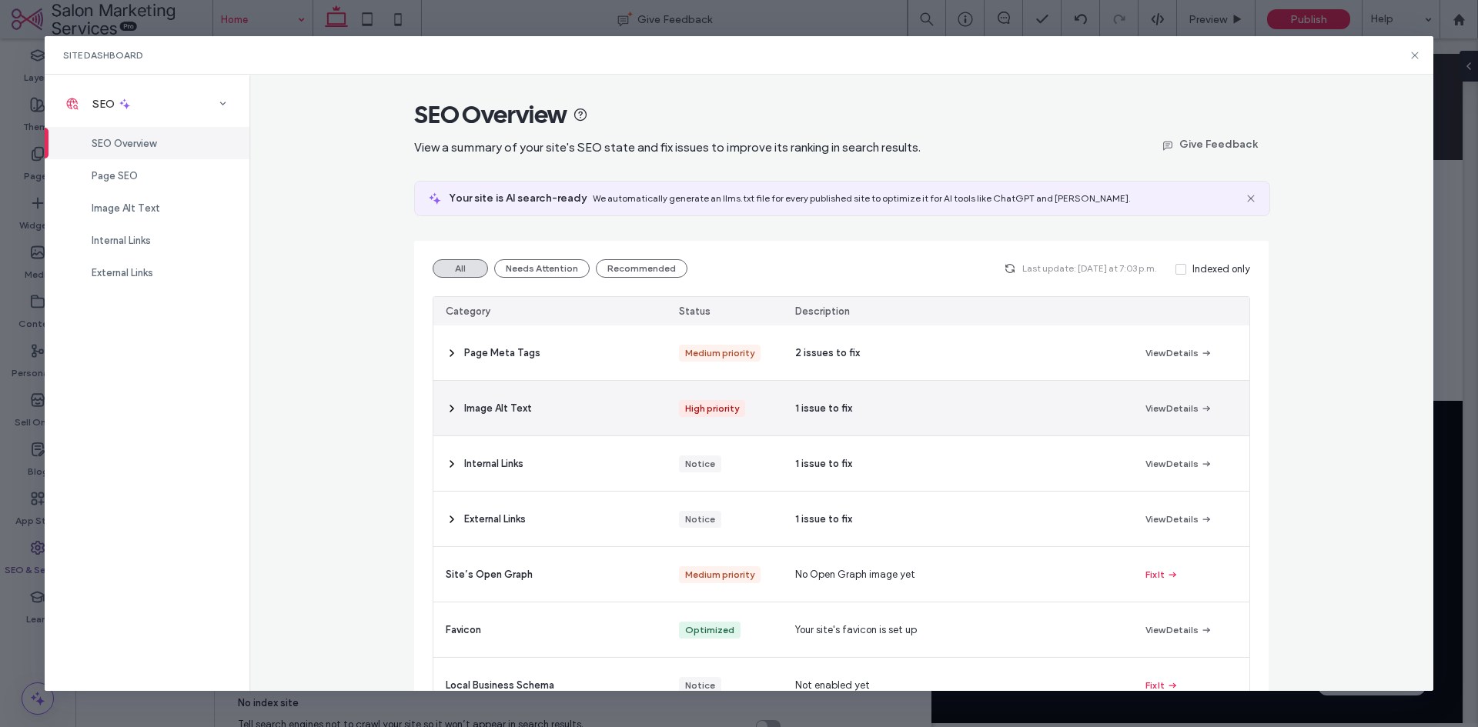
click at [464, 403] on span "Image Alt Text" at bounding box center [498, 408] width 68 height 15
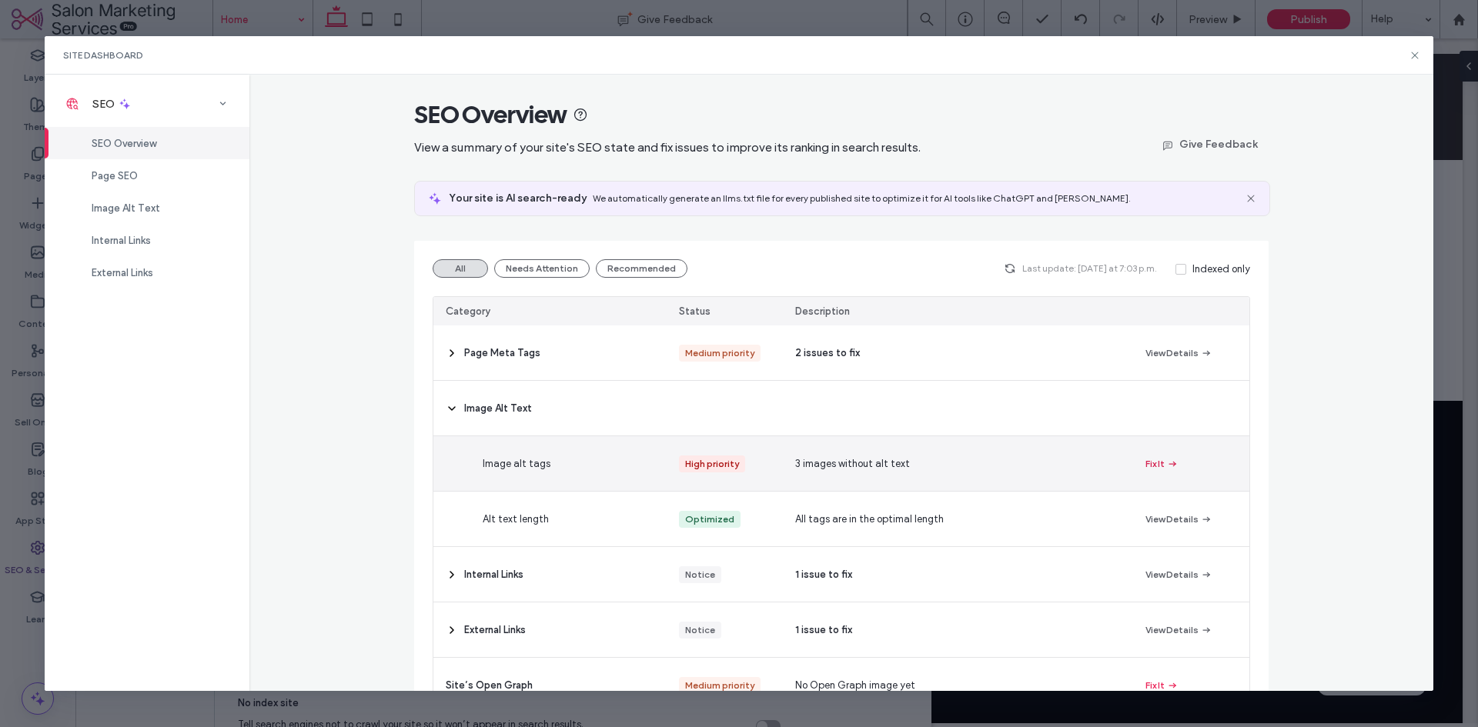
click at [1154, 466] on button "Fix It" at bounding box center [1161, 464] width 33 height 18
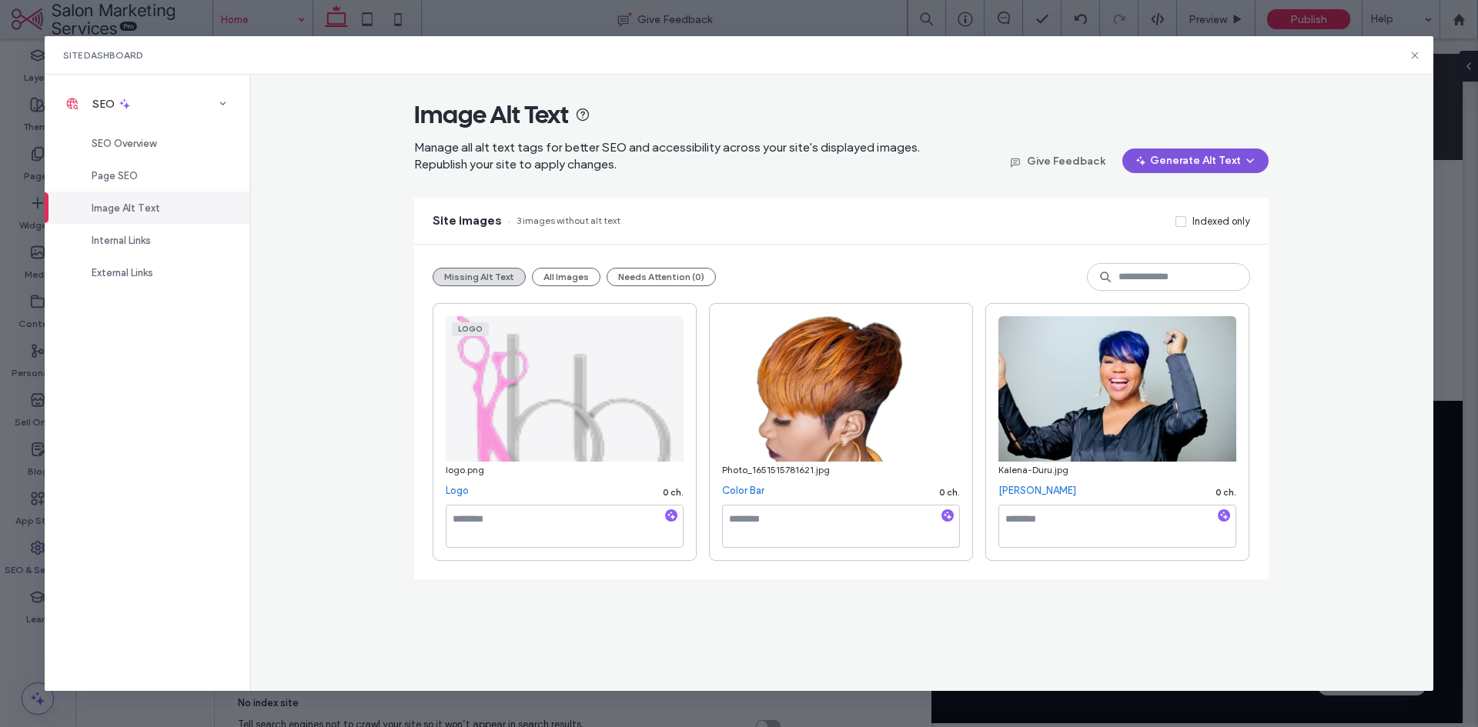
click at [1171, 169] on button "Generate Alt Text" at bounding box center [1195, 161] width 146 height 25
click at [1169, 191] on div "Generate Missing Alt Text Only" at bounding box center [1173, 200] width 189 height 29
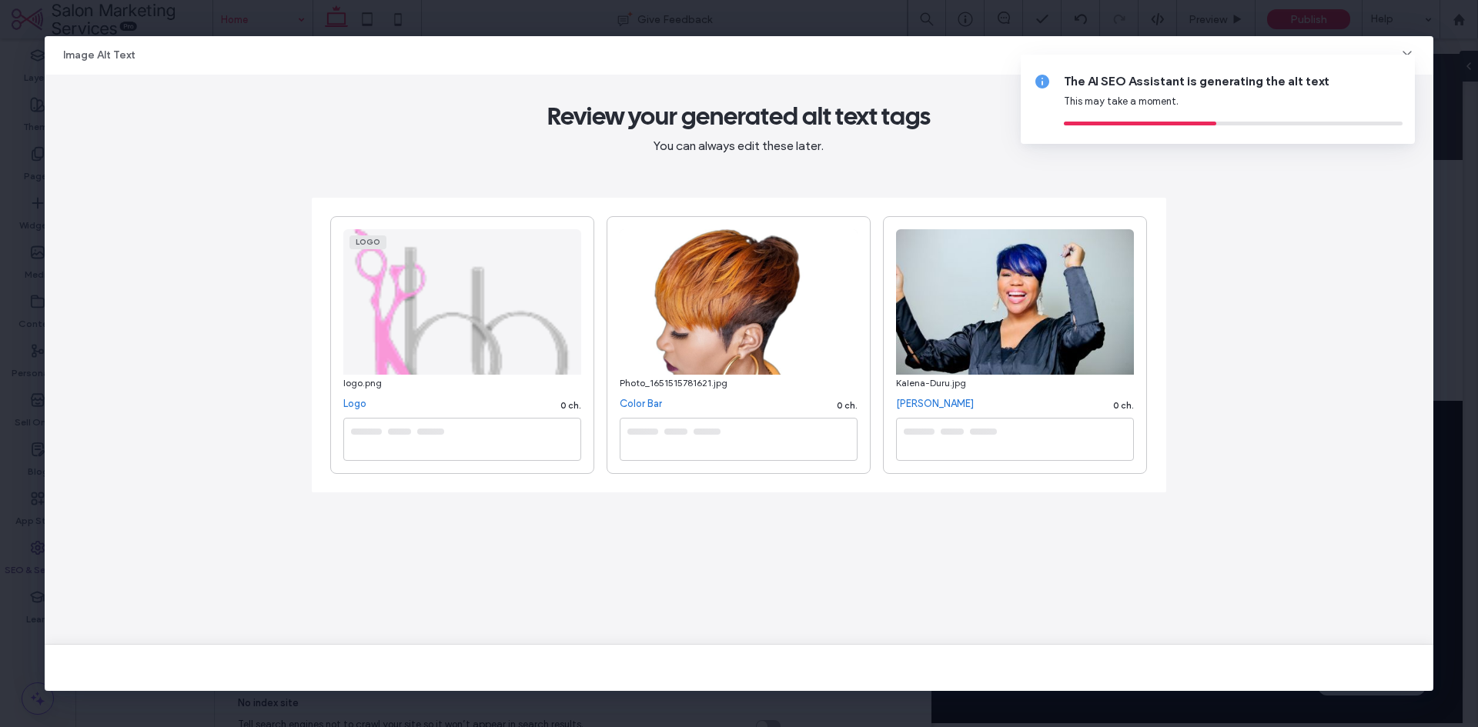
type textarea "**********"
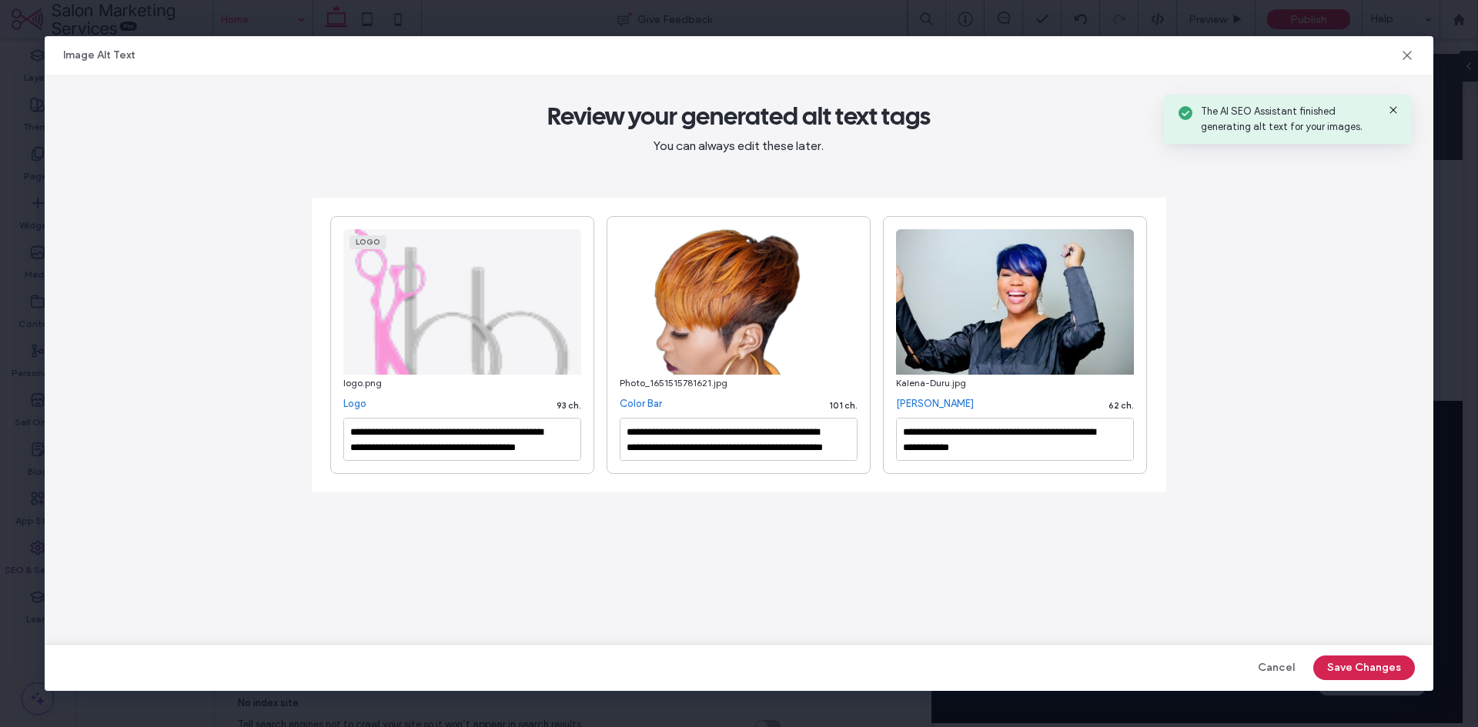
click at [1352, 660] on button "Save Changes" at bounding box center [1364, 668] width 102 height 25
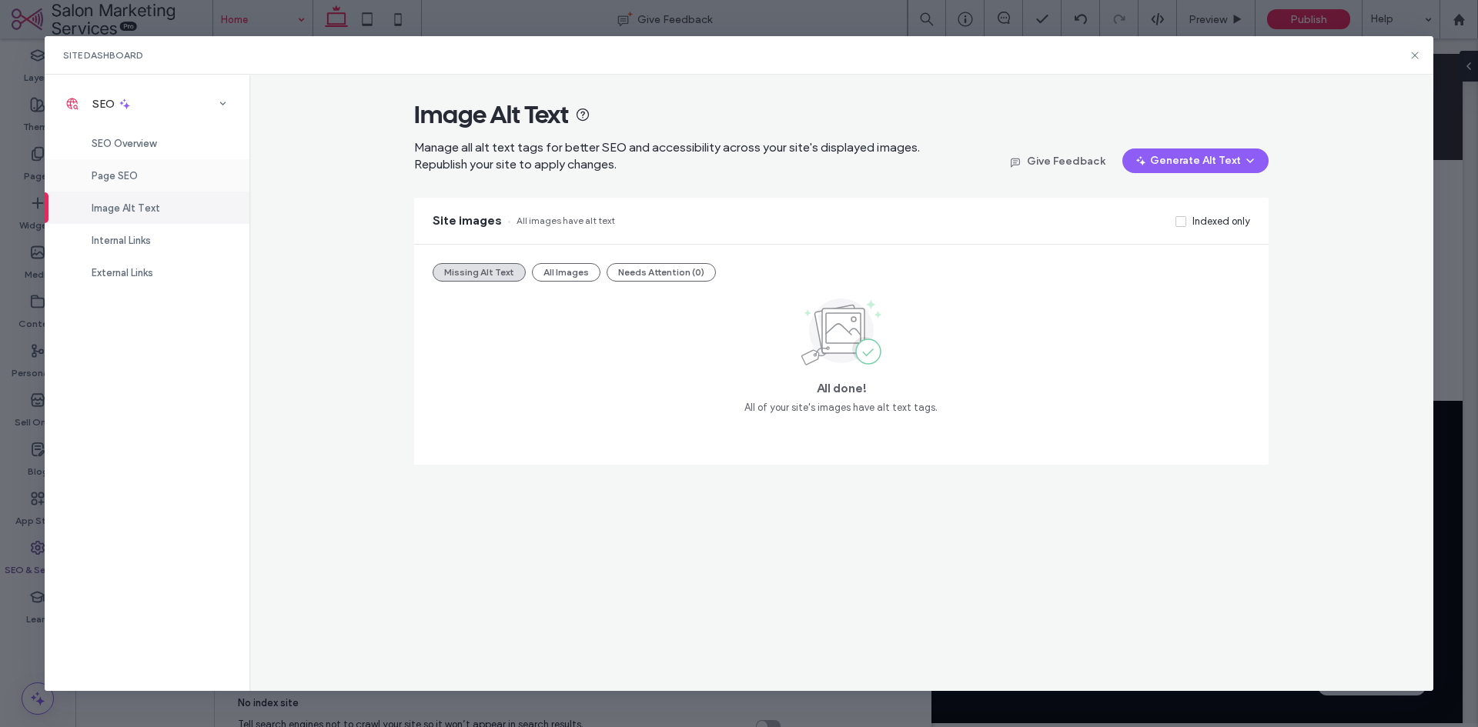
click at [153, 169] on div "Page SEO" at bounding box center [147, 175] width 205 height 32
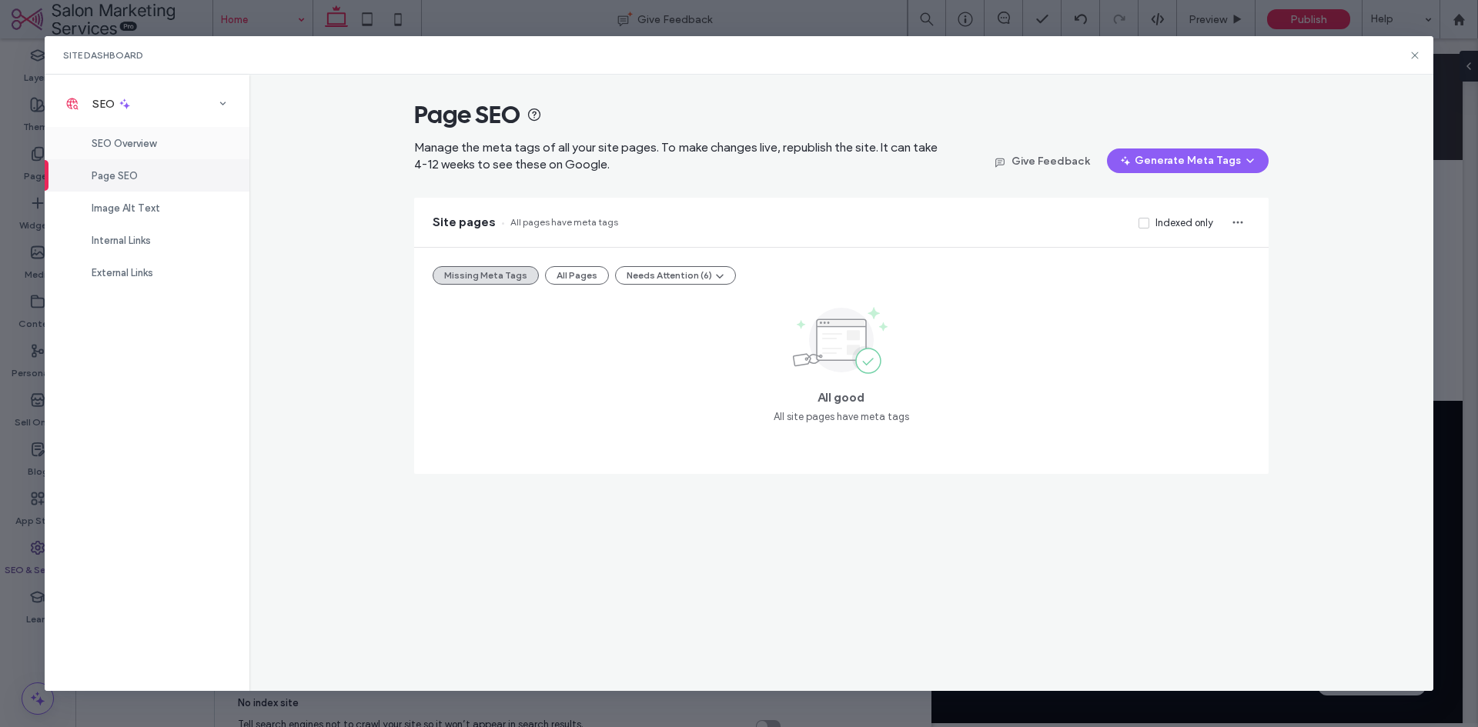
click at [154, 143] on span "SEO Overview" at bounding box center [124, 144] width 65 height 12
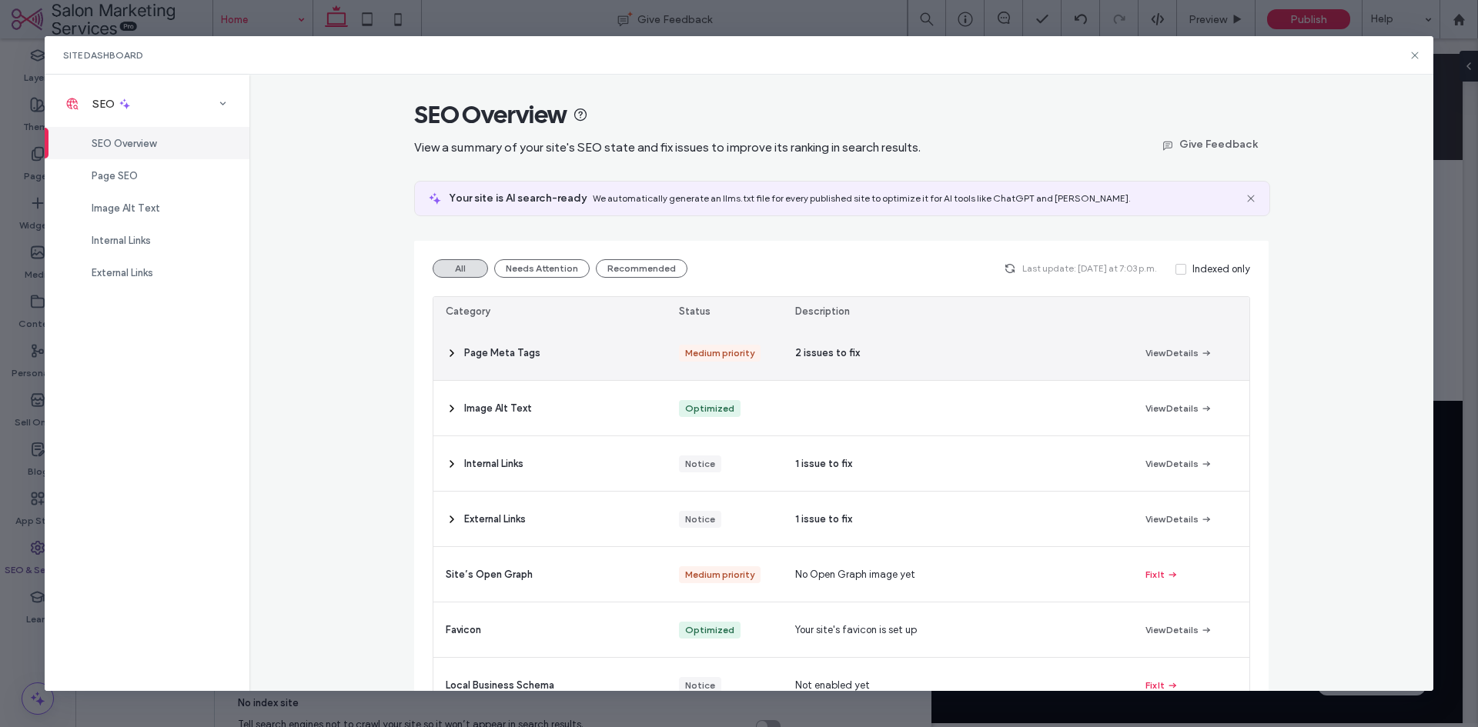
click at [669, 358] on div "Medium priority" at bounding box center [725, 353] width 116 height 55
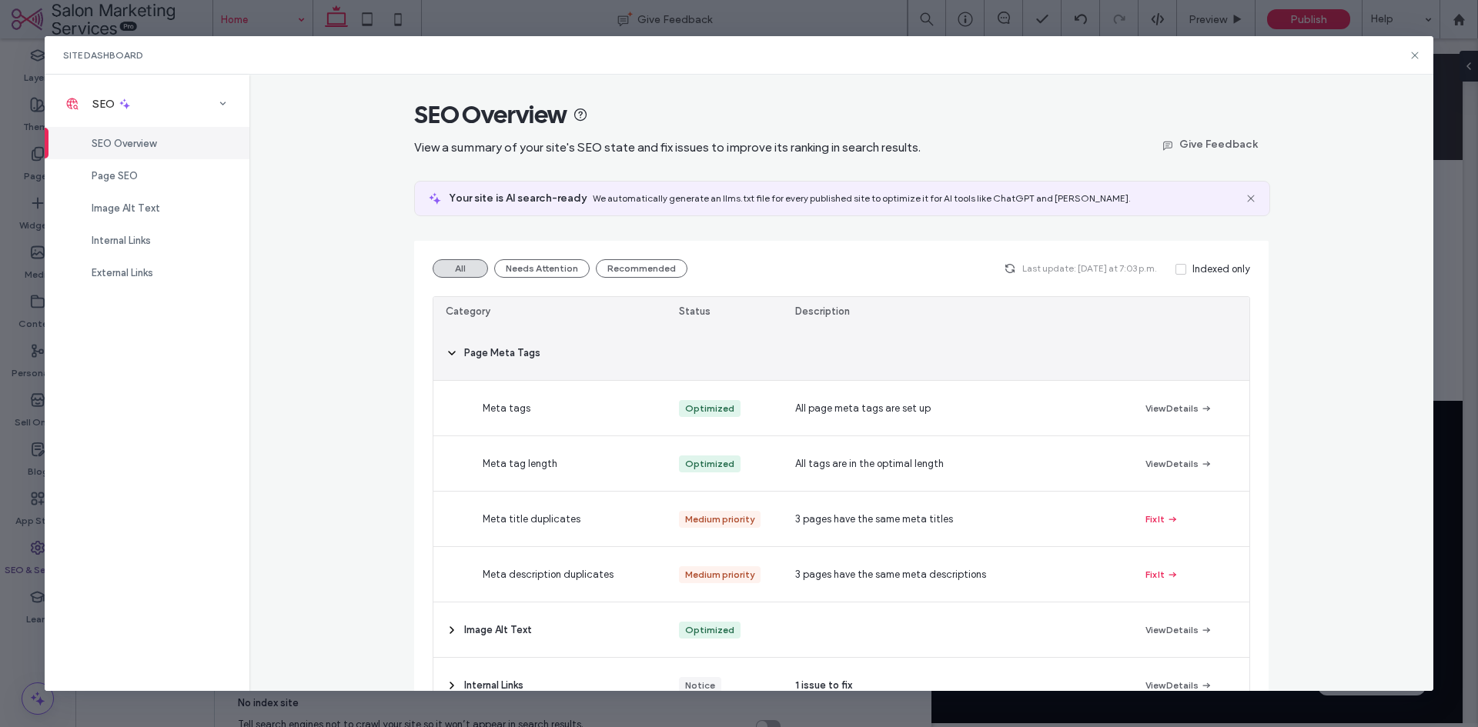
click at [464, 336] on div "Page Meta Tags" at bounding box center [549, 353] width 233 height 55
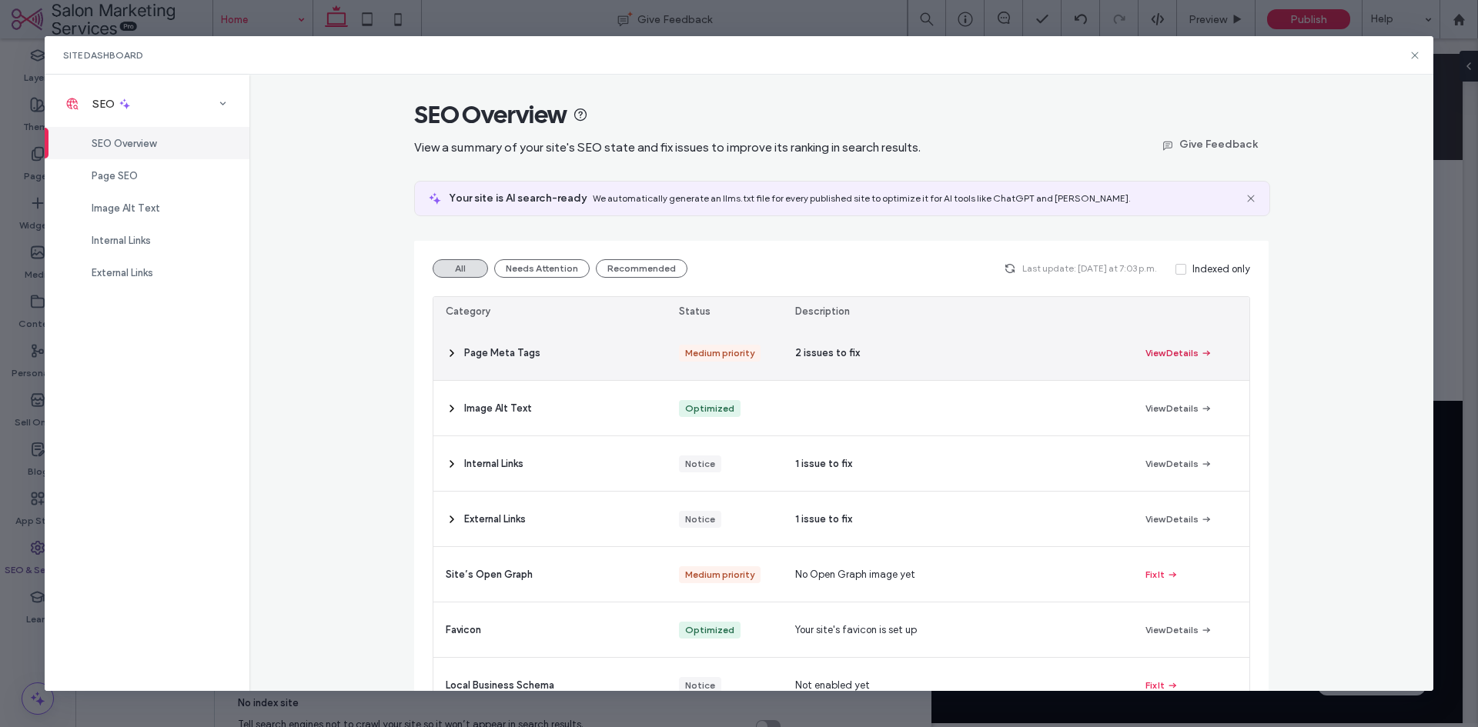
click at [1165, 352] on button "View Details" at bounding box center [1178, 353] width 67 height 18
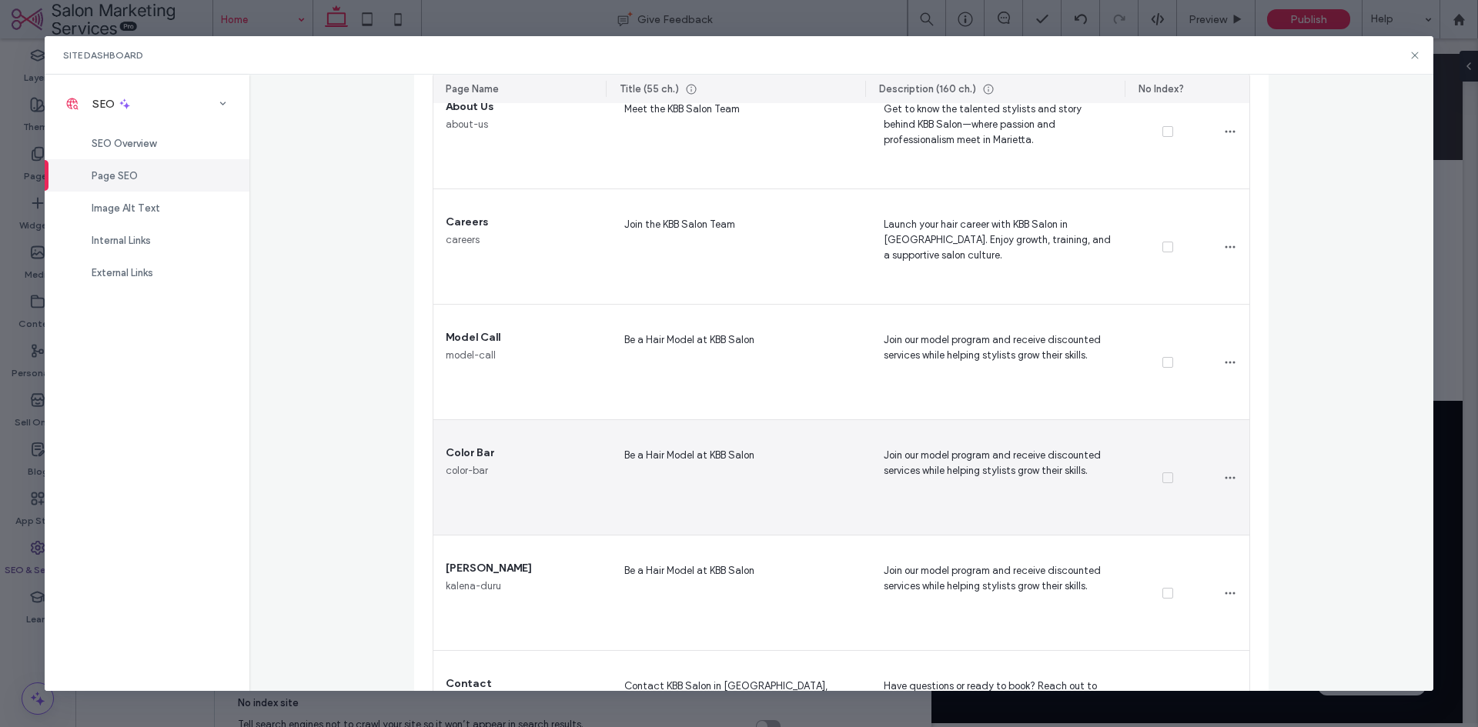
scroll to position [469, 0]
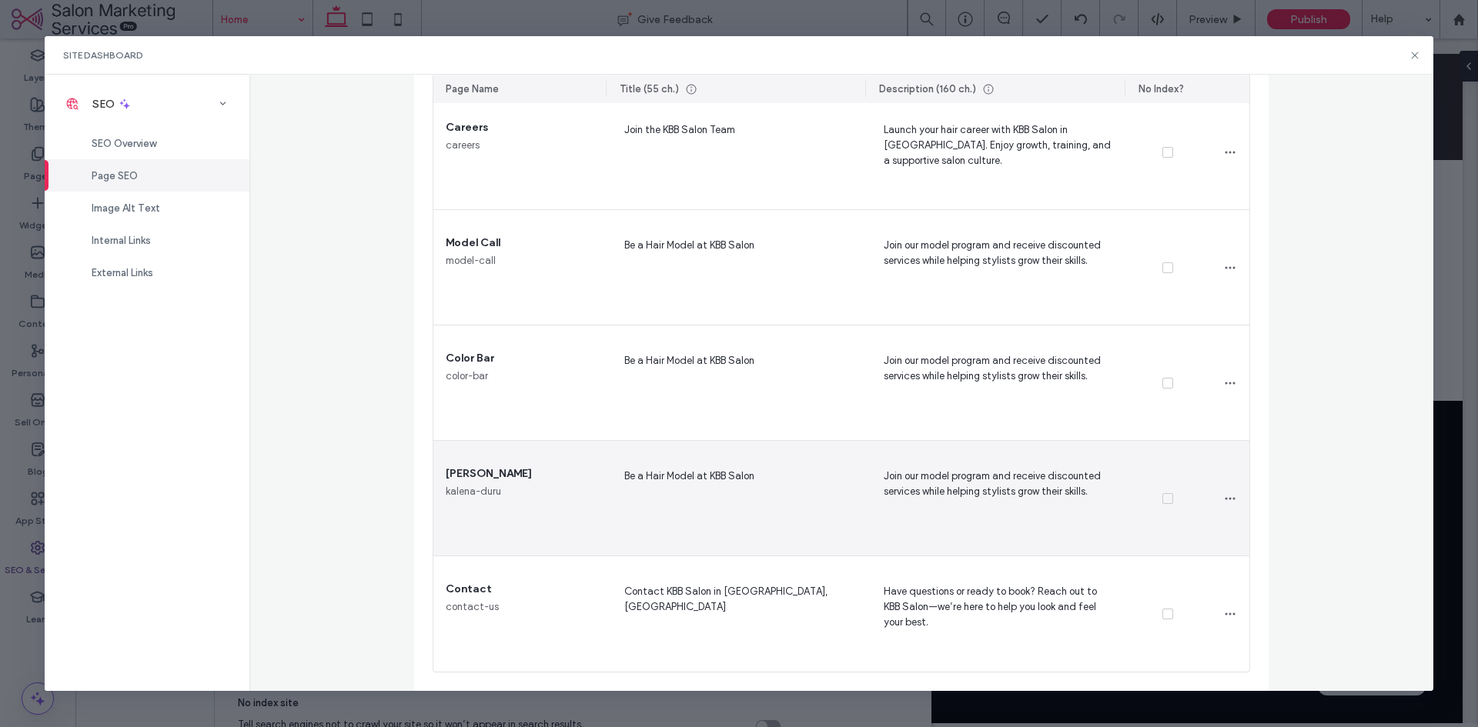
click at [750, 475] on span "Be a Hair Model at KBB Salon" at bounding box center [735, 498] width 235 height 63
drag, startPoint x: 699, startPoint y: 478, endPoint x: 602, endPoint y: 480, distance: 97.0
click at [606, 480] on div "**********" at bounding box center [735, 498] width 259 height 115
type textarea "**********"
click at [1010, 492] on span "Join our model program and receive discounted services while helping stylists g…" at bounding box center [994, 498] width 235 height 63
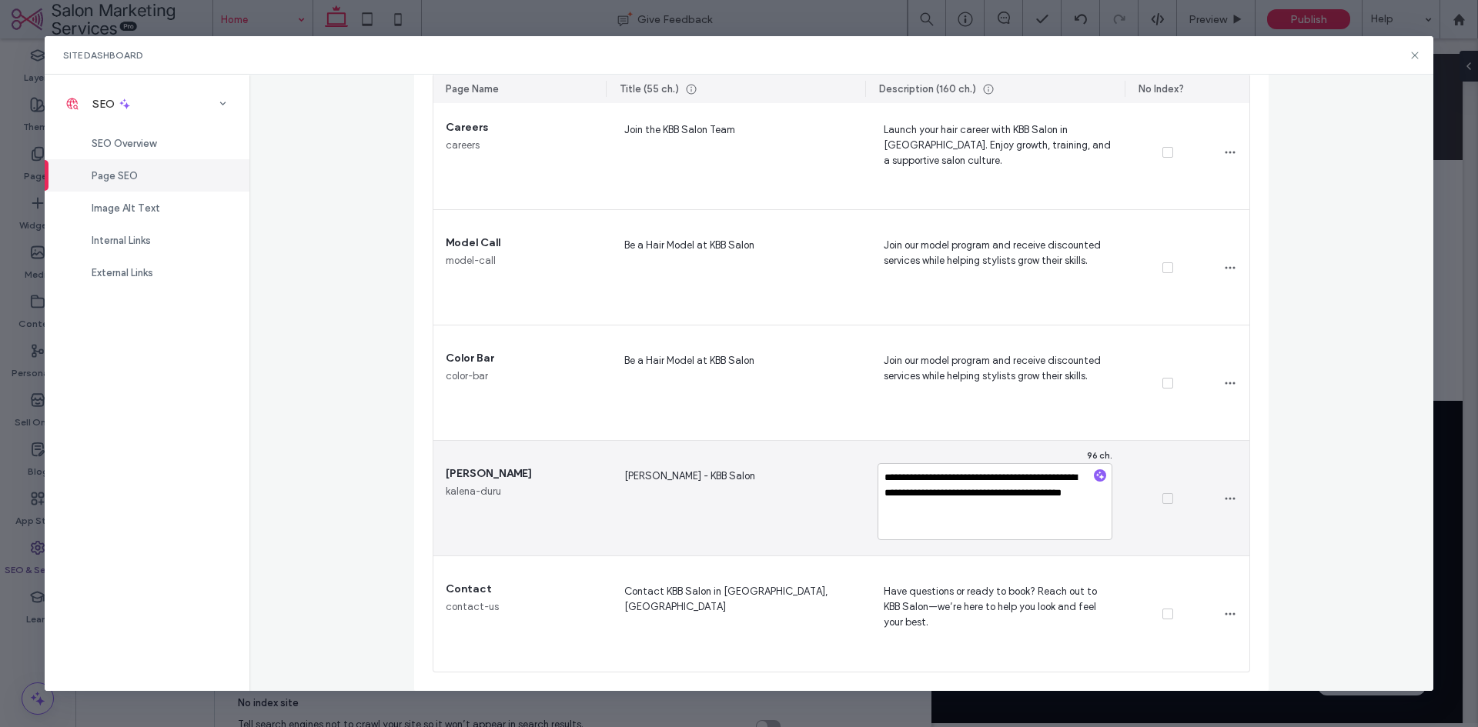
click at [1010, 514] on textarea "**********" at bounding box center [994, 501] width 235 height 77
drag, startPoint x: 979, startPoint y: 513, endPoint x: 871, endPoint y: 479, distance: 112.7
click at [877, 479] on textarea "**********" at bounding box center [994, 501] width 235 height 77
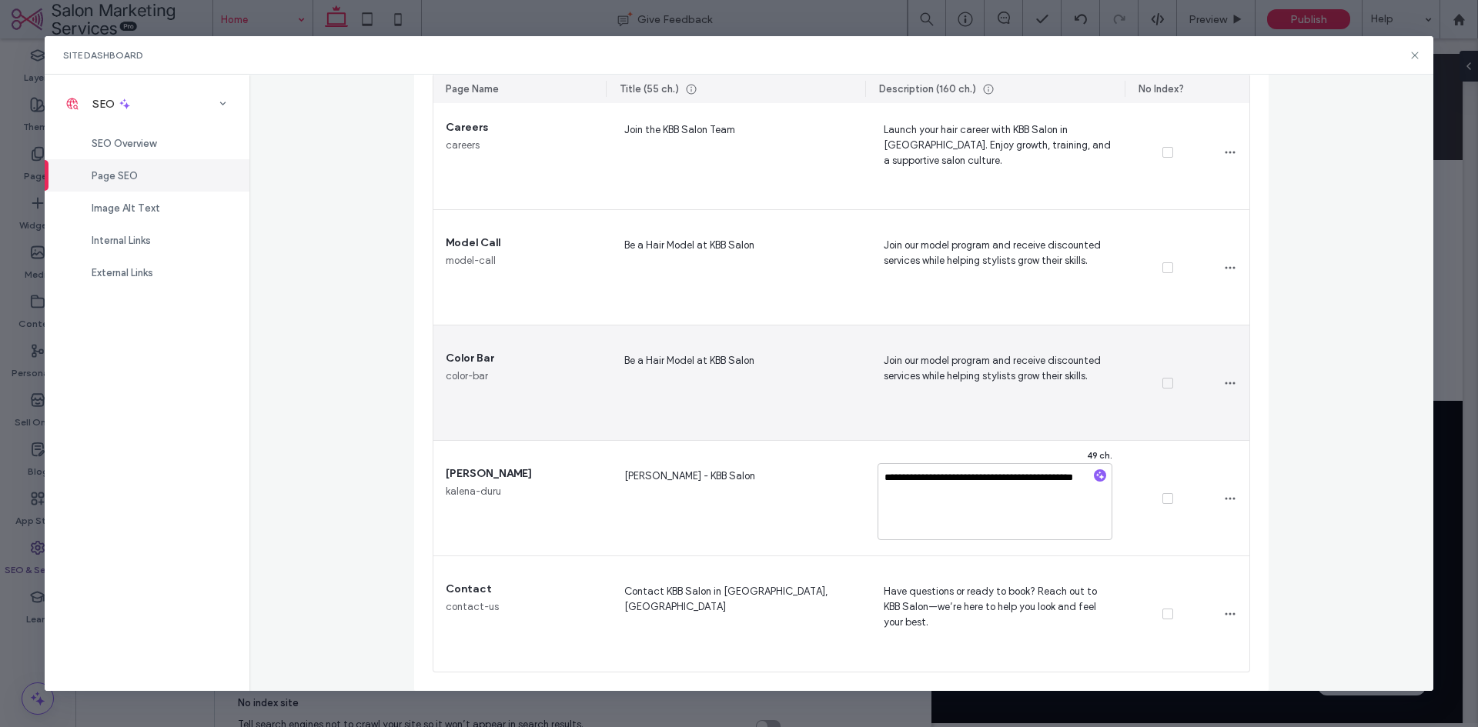
type textarea "**********"
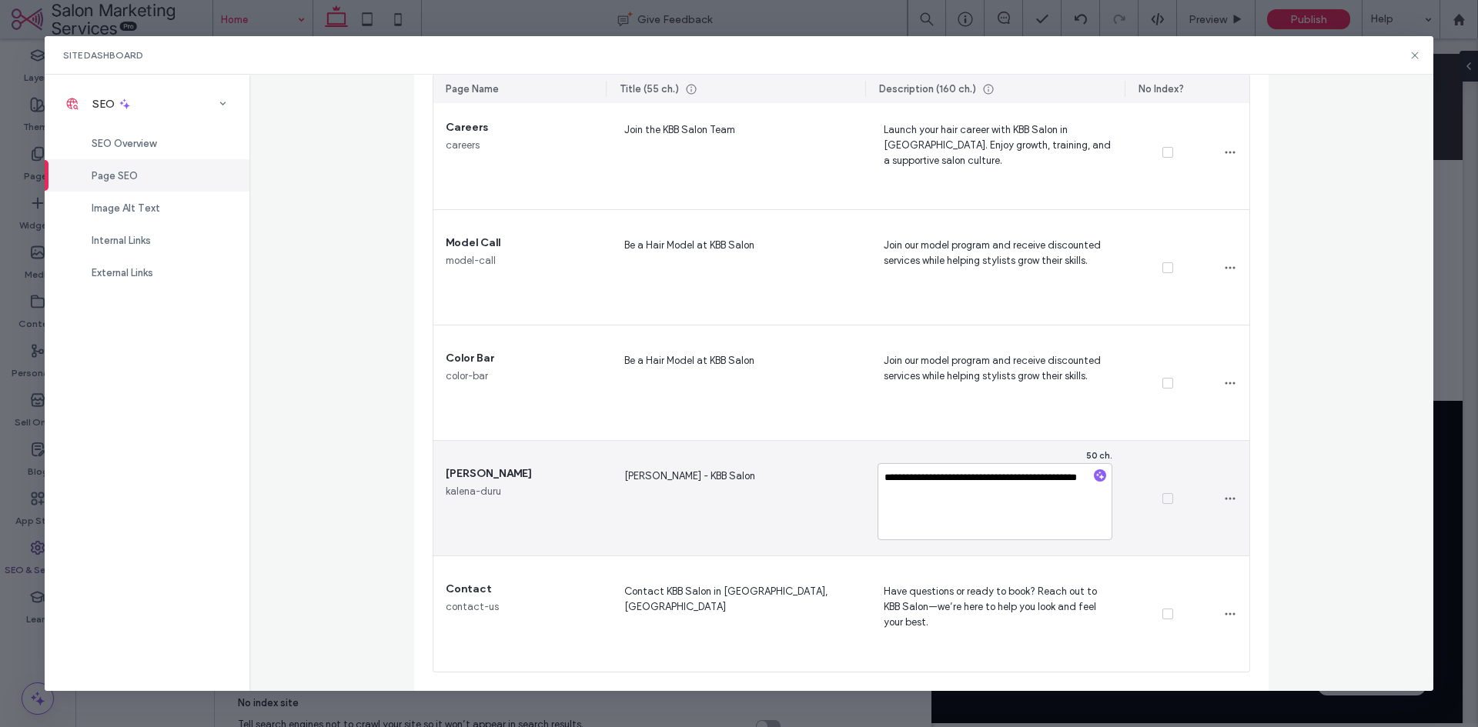
click at [1284, 493] on div "Page SEO Manage the meta tags of all your site pages. To make changes live, rep…" at bounding box center [841, 383] width 1185 height 616
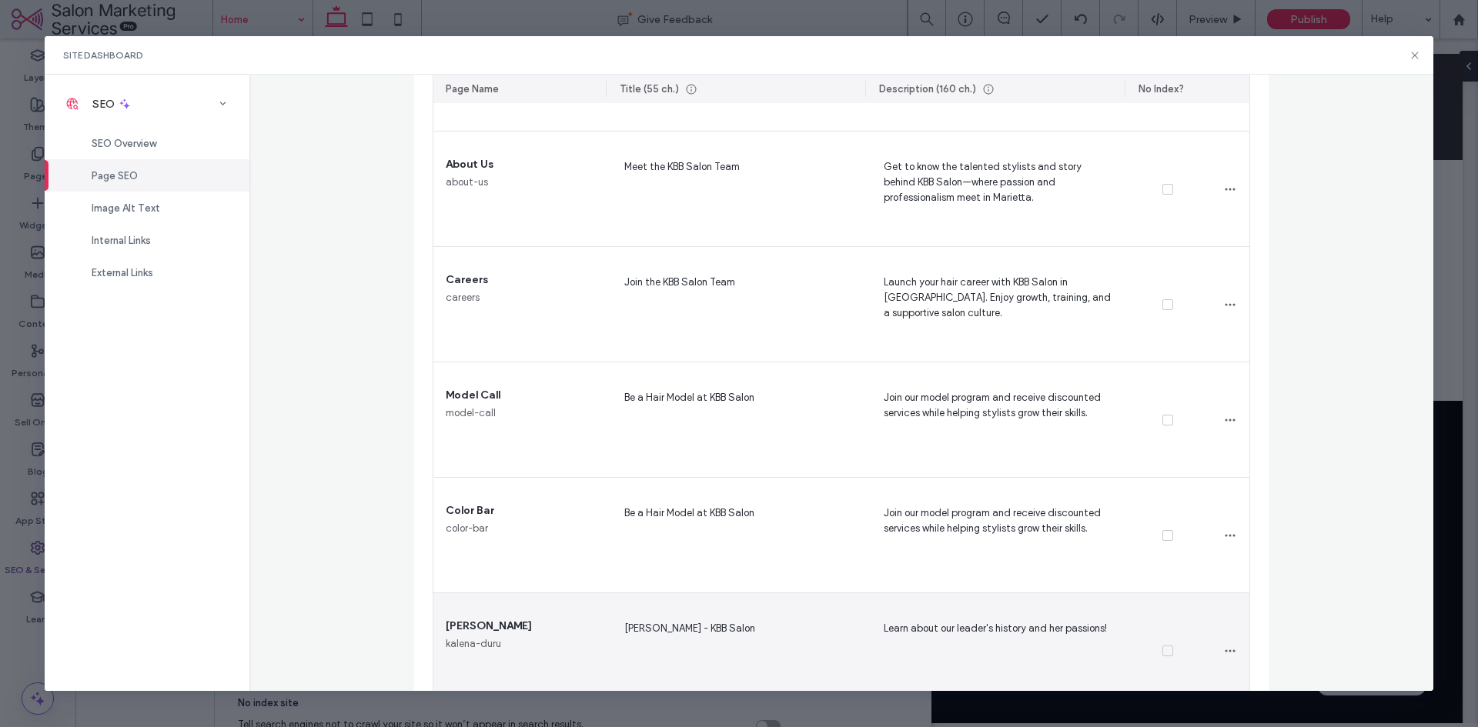
scroll to position [315, 0]
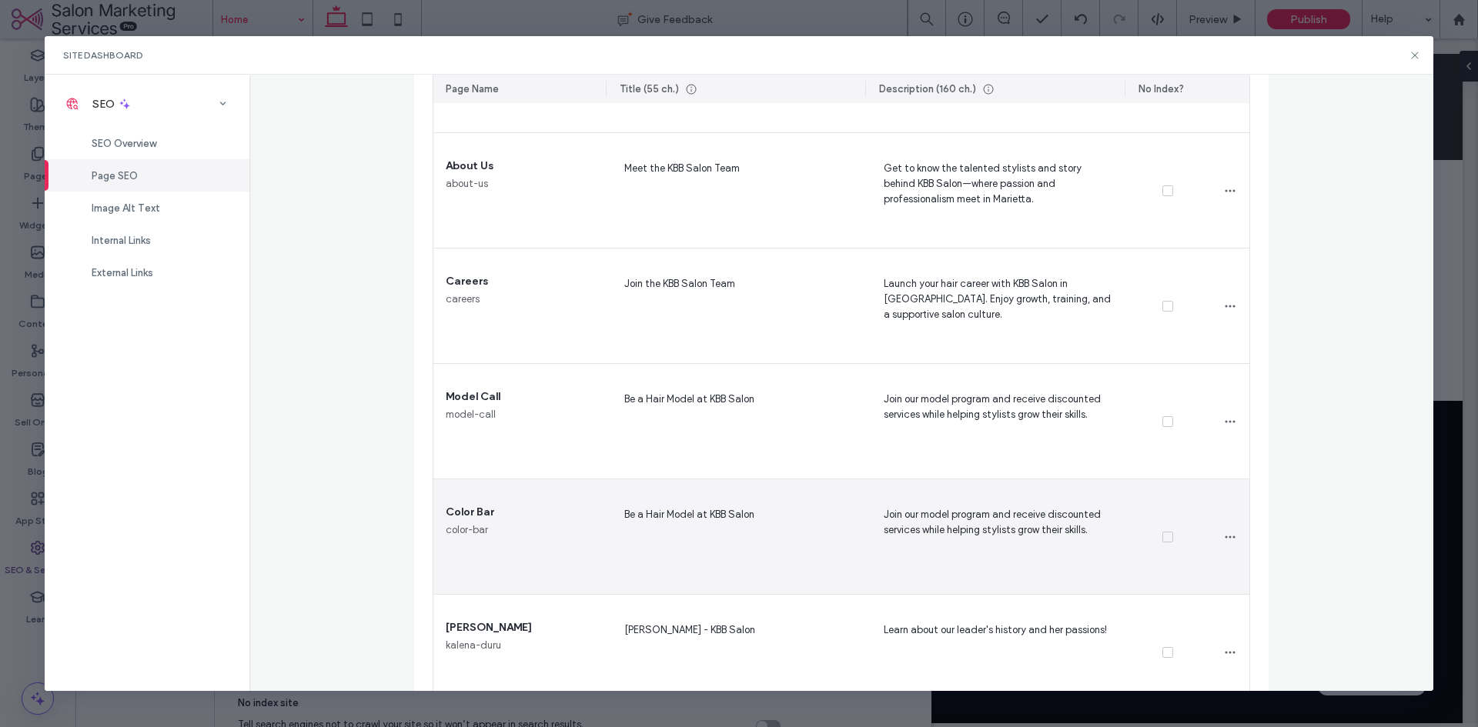
click at [720, 517] on span "Be a Hair Model at KBB Salon" at bounding box center [735, 537] width 235 height 63
click at [764, 523] on textarea "**********" at bounding box center [735, 540] width 235 height 77
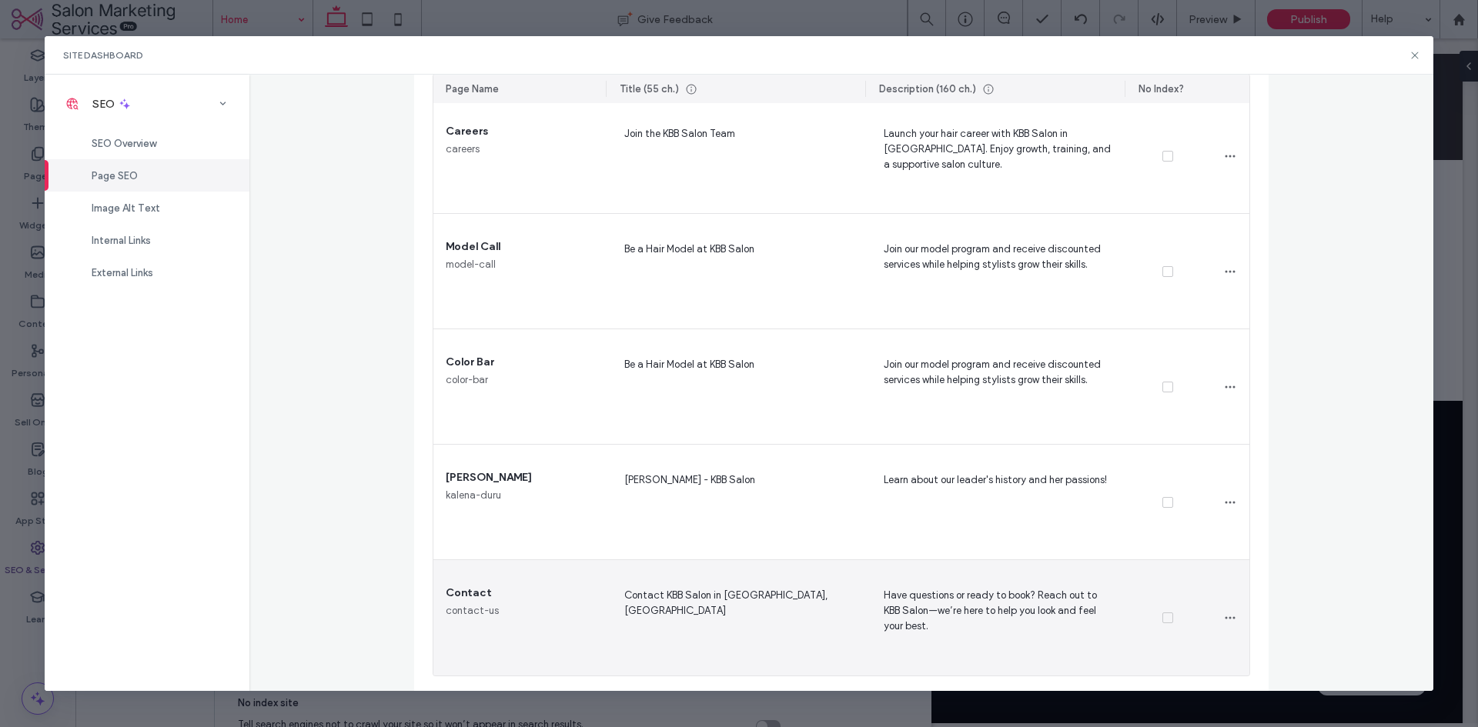
scroll to position [469, 0]
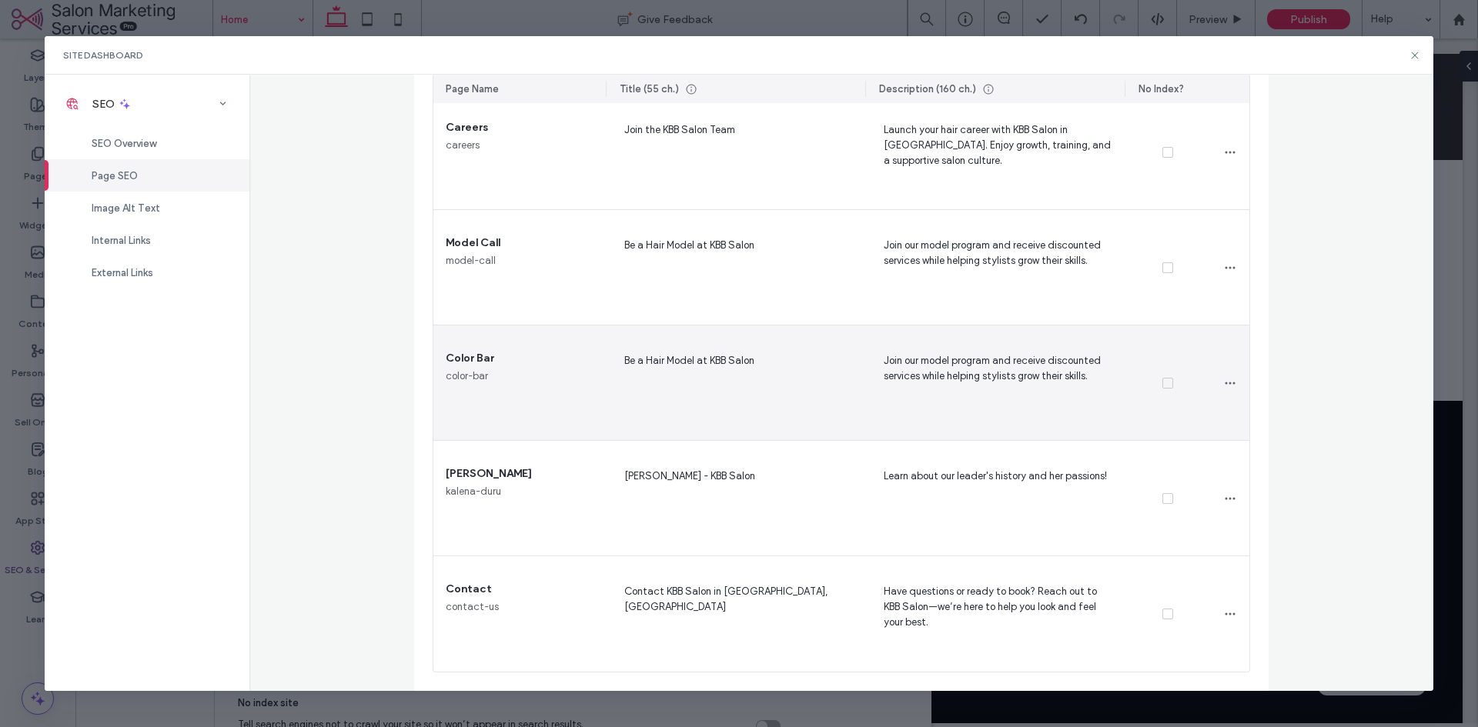
click at [753, 354] on span "Be a Hair Model at KBB Salon" at bounding box center [735, 383] width 235 height 63
drag, startPoint x: 689, startPoint y: 361, endPoint x: 583, endPoint y: 363, distance: 106.2
click at [583, 363] on section "**********" at bounding box center [841, 268] width 816 height 808
type textarea "**********"
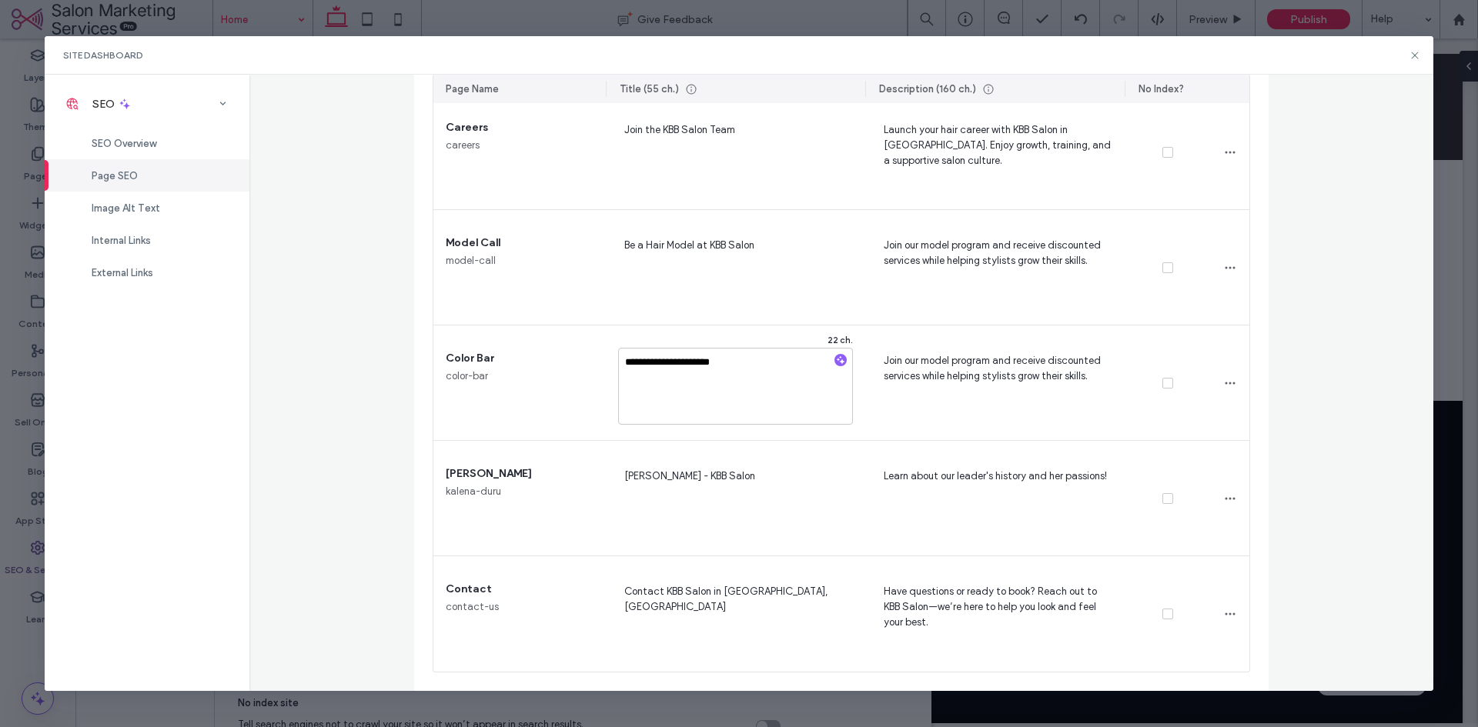
click at [1297, 325] on div "**********" at bounding box center [841, 383] width 1185 height 616
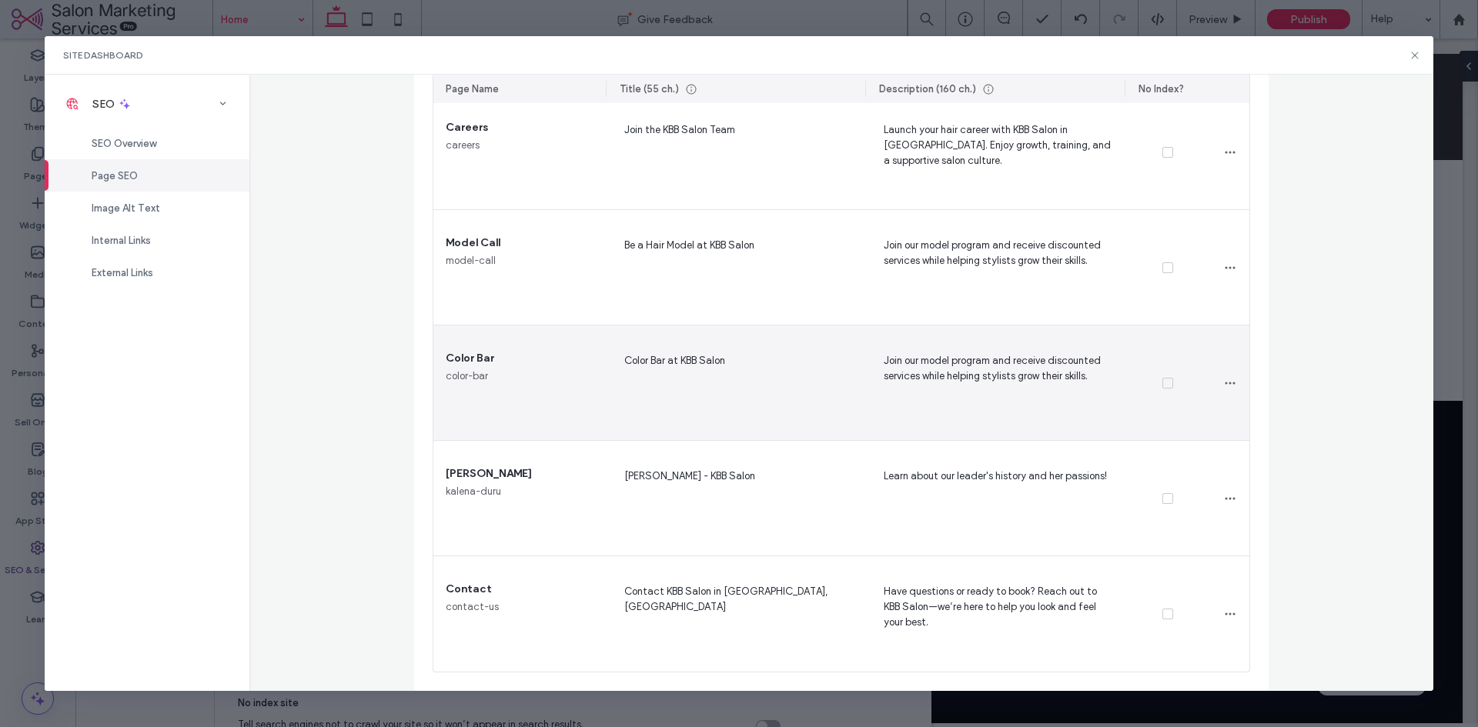
click at [998, 369] on span "Join our model program and receive discounted services while helping stylists g…" at bounding box center [994, 383] width 235 height 63
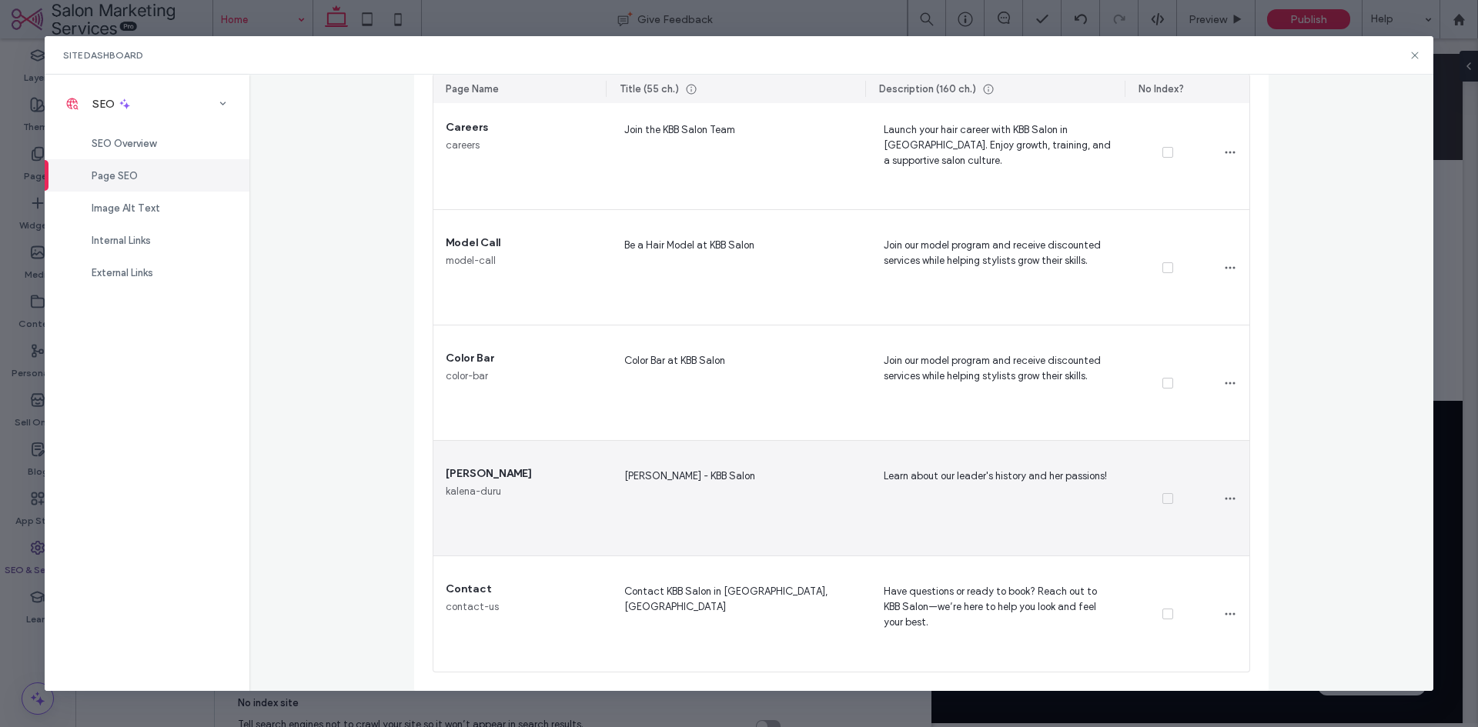
click at [981, 481] on span "Learn about our leader's history and her passions!" at bounding box center [994, 498] width 235 height 63
click at [981, 500] on textarea "**********" at bounding box center [994, 501] width 235 height 77
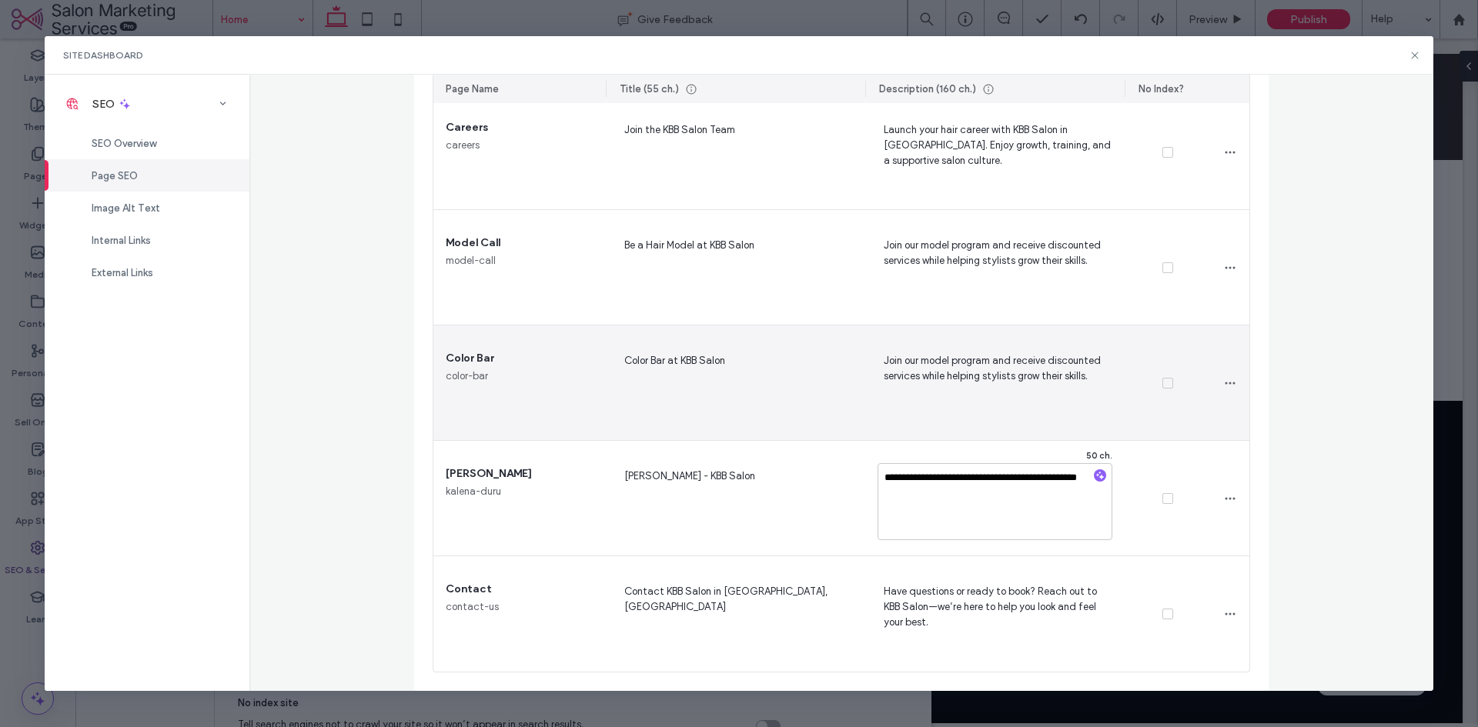
click at [1054, 369] on span "Join our model program and receive discounted services while helping stylists g…" at bounding box center [994, 383] width 235 height 63
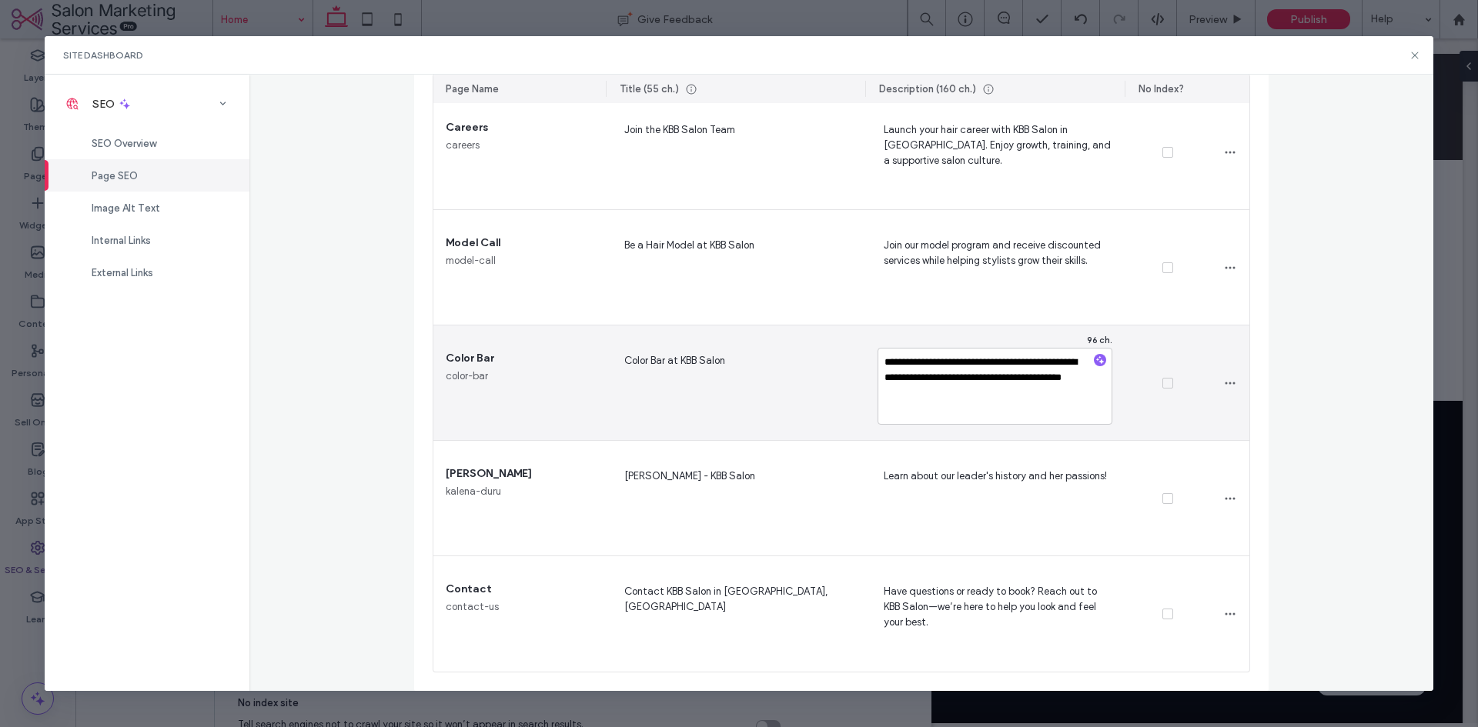
click at [1020, 396] on textarea "**********" at bounding box center [994, 386] width 235 height 77
type textarea "**********"
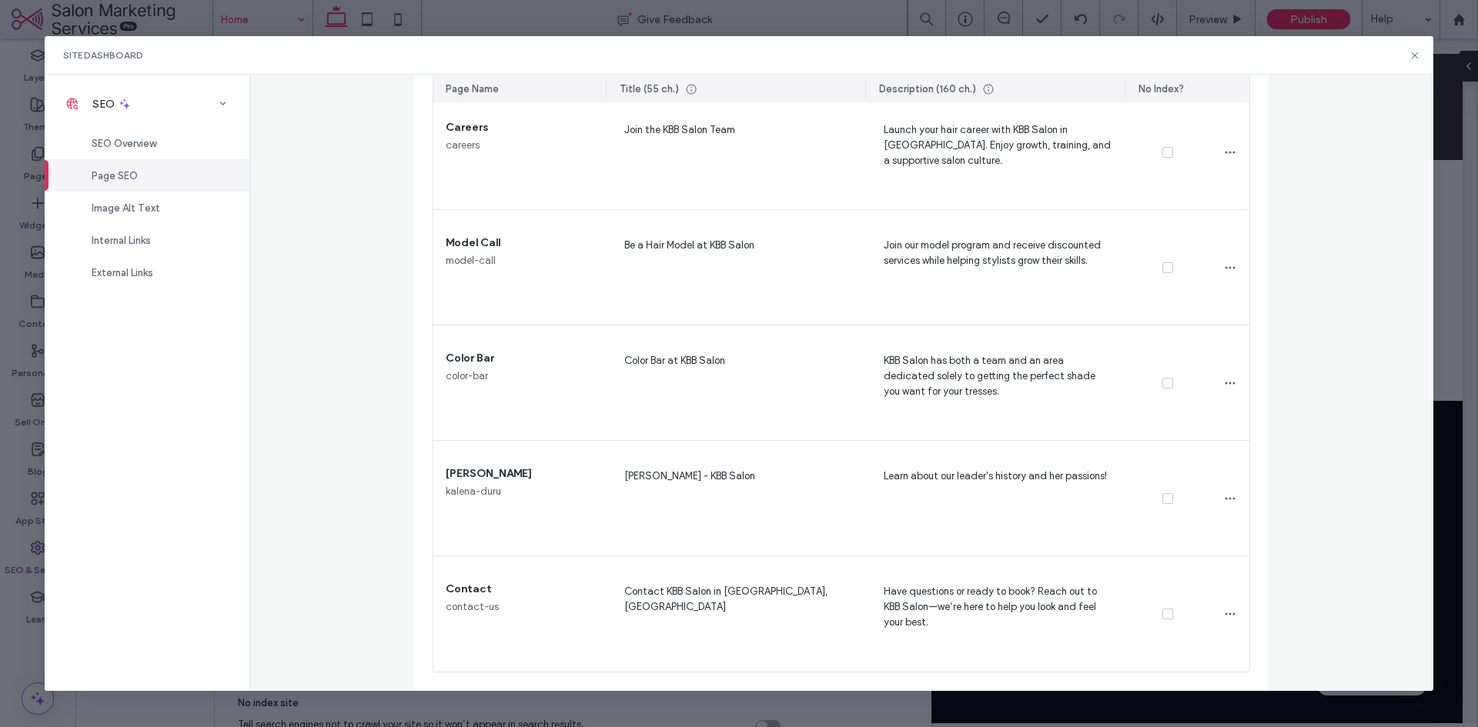
click at [1276, 380] on div "Page SEO Manage the meta tags of all your site pages. To make changes live, rep…" at bounding box center [841, 383] width 1185 height 616
click at [122, 151] on div "SEO Overview" at bounding box center [147, 143] width 205 height 32
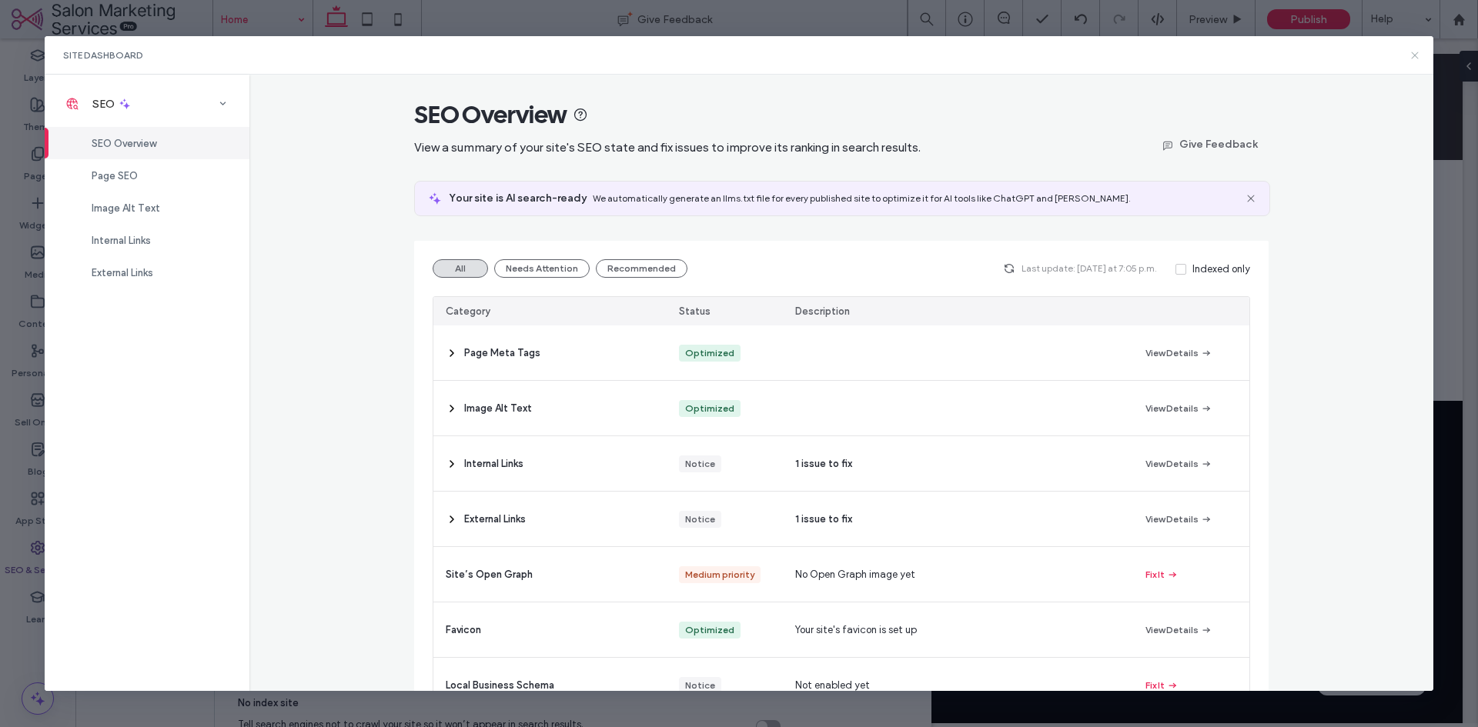
click at [1416, 54] on use at bounding box center [1415, 55] width 7 height 7
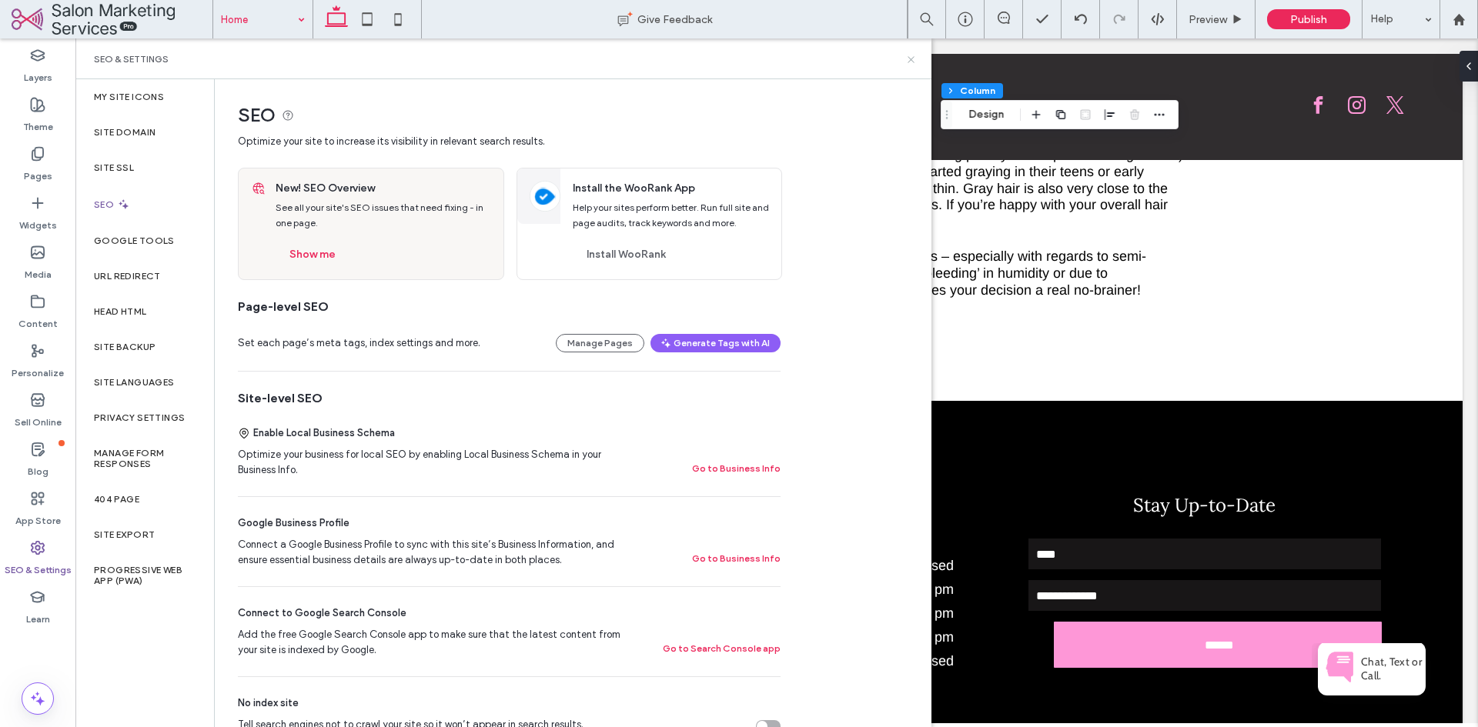
click at [914, 55] on icon at bounding box center [911, 60] width 12 height 12
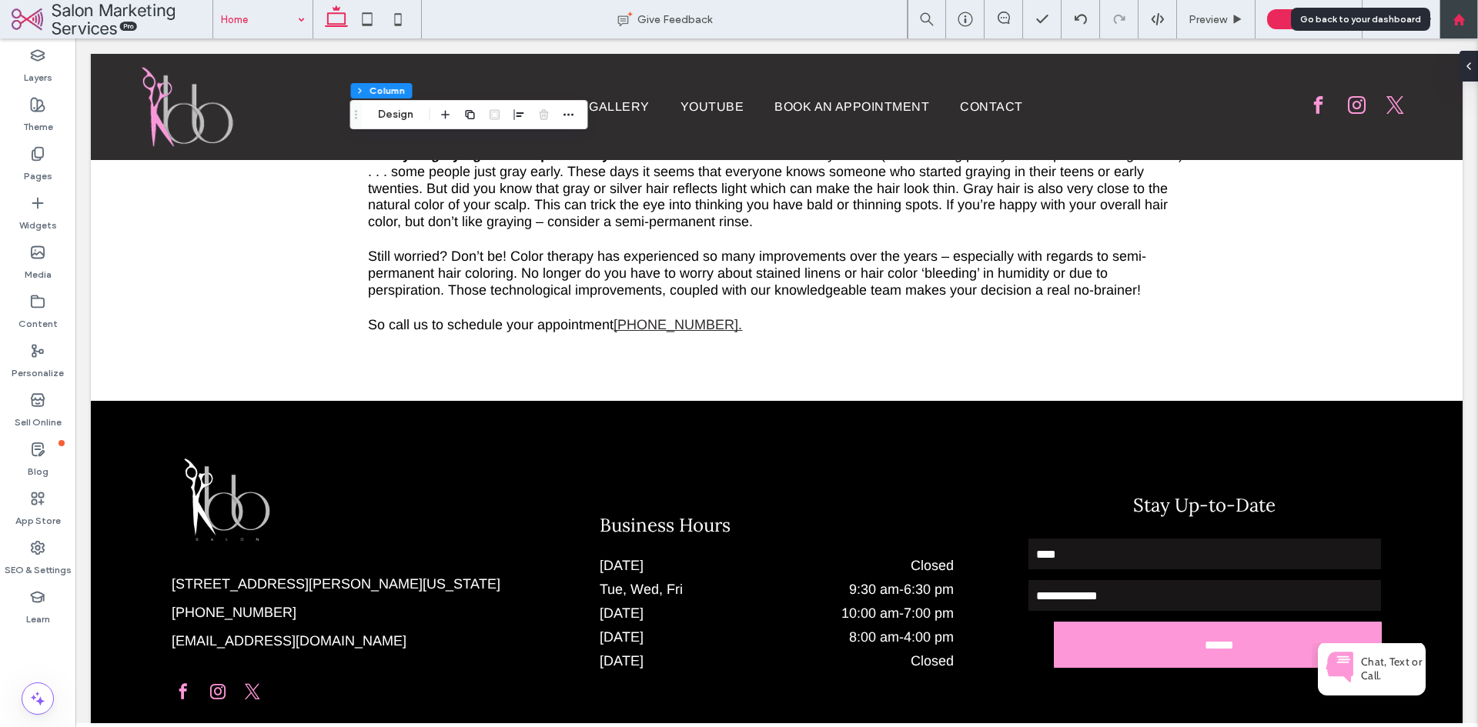
click at [1456, 20] on use at bounding box center [1458, 19] width 12 height 12
